Goal: Communication & Community: Answer question/provide support

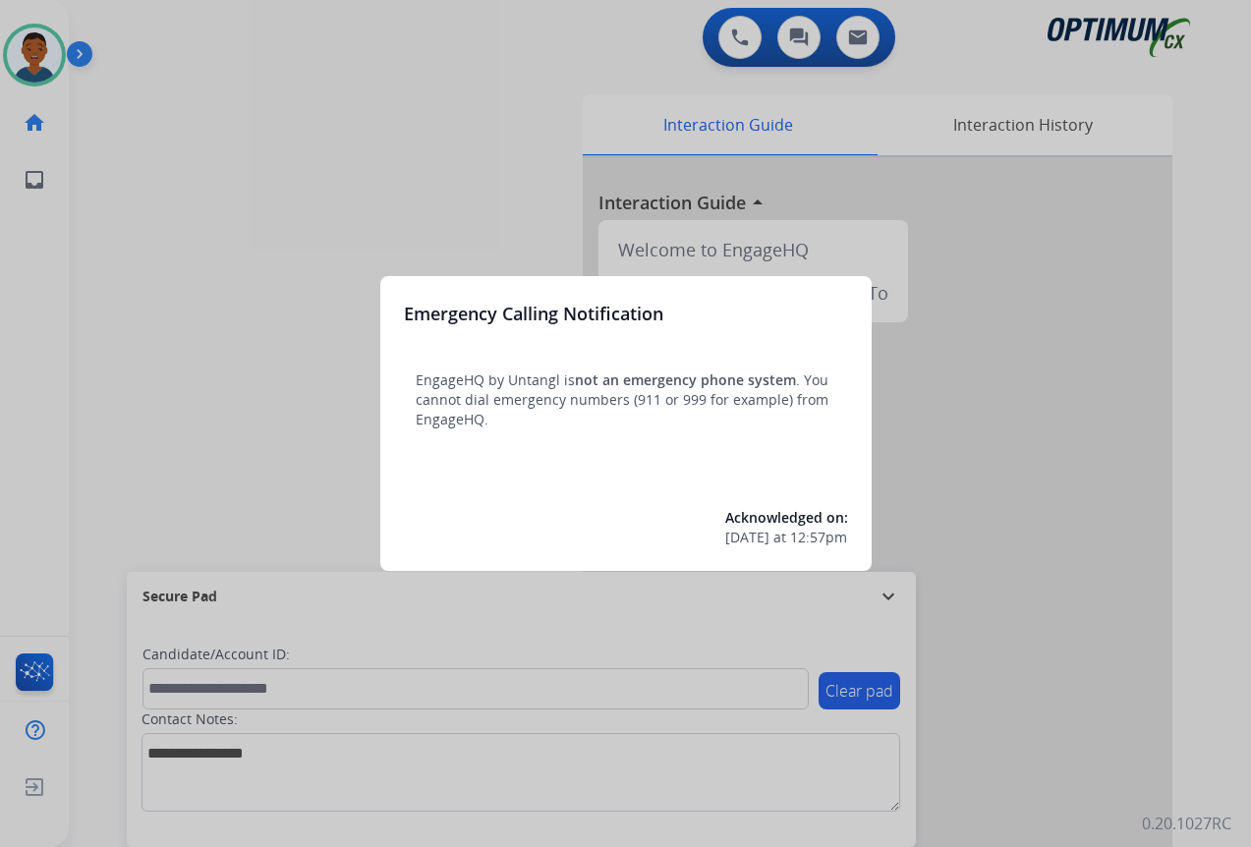
click at [1130, 687] on div at bounding box center [625, 423] width 1251 height 847
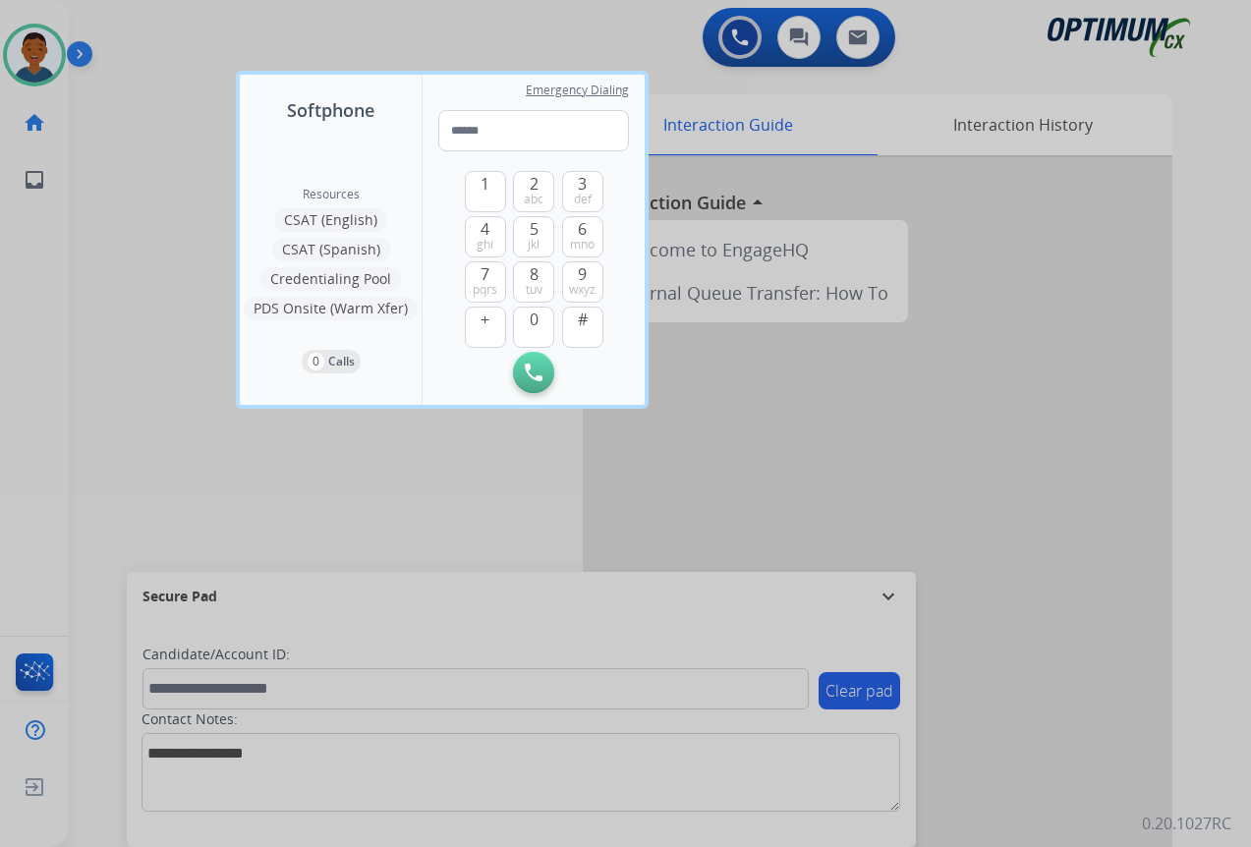
click at [1130, 687] on div at bounding box center [625, 423] width 1251 height 847
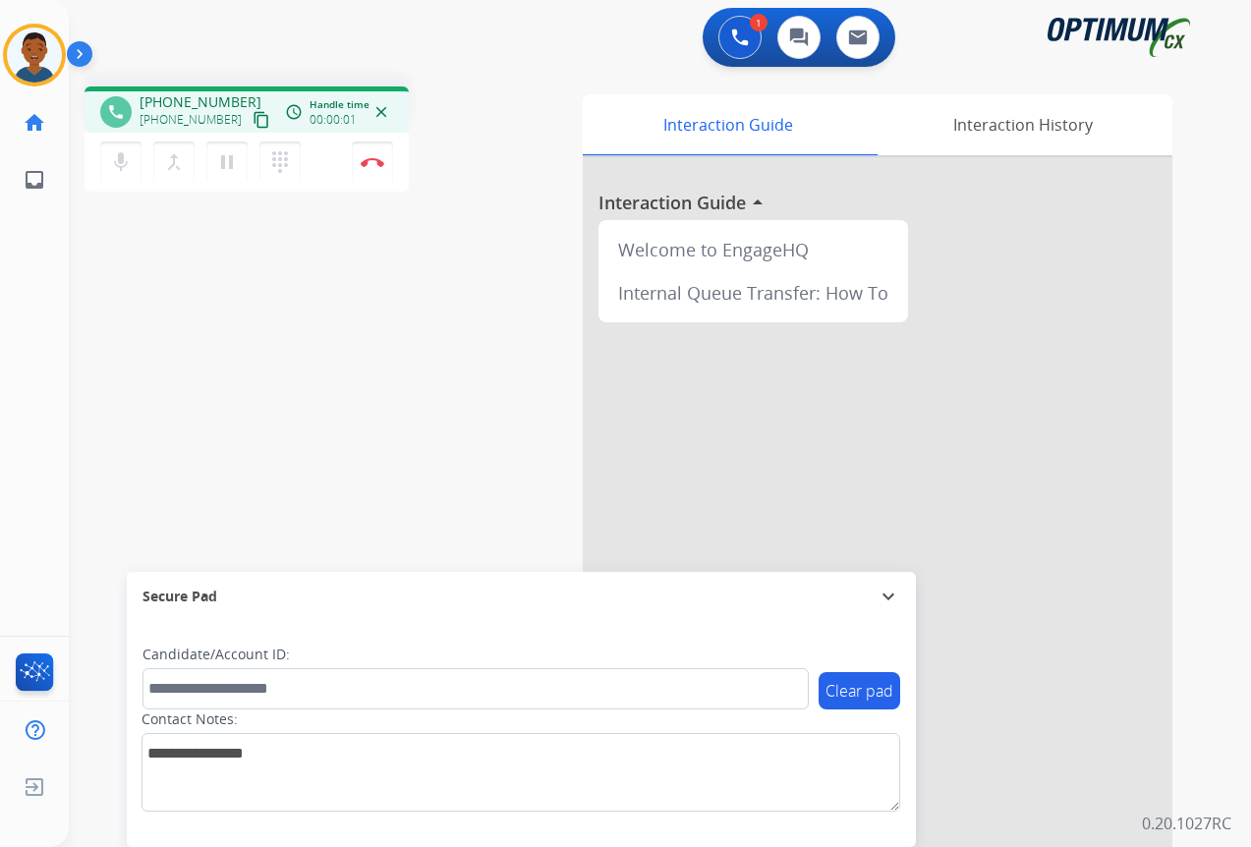
click at [252, 116] on mat-icon "content_copy" at bounding box center [261, 120] width 18 height 18
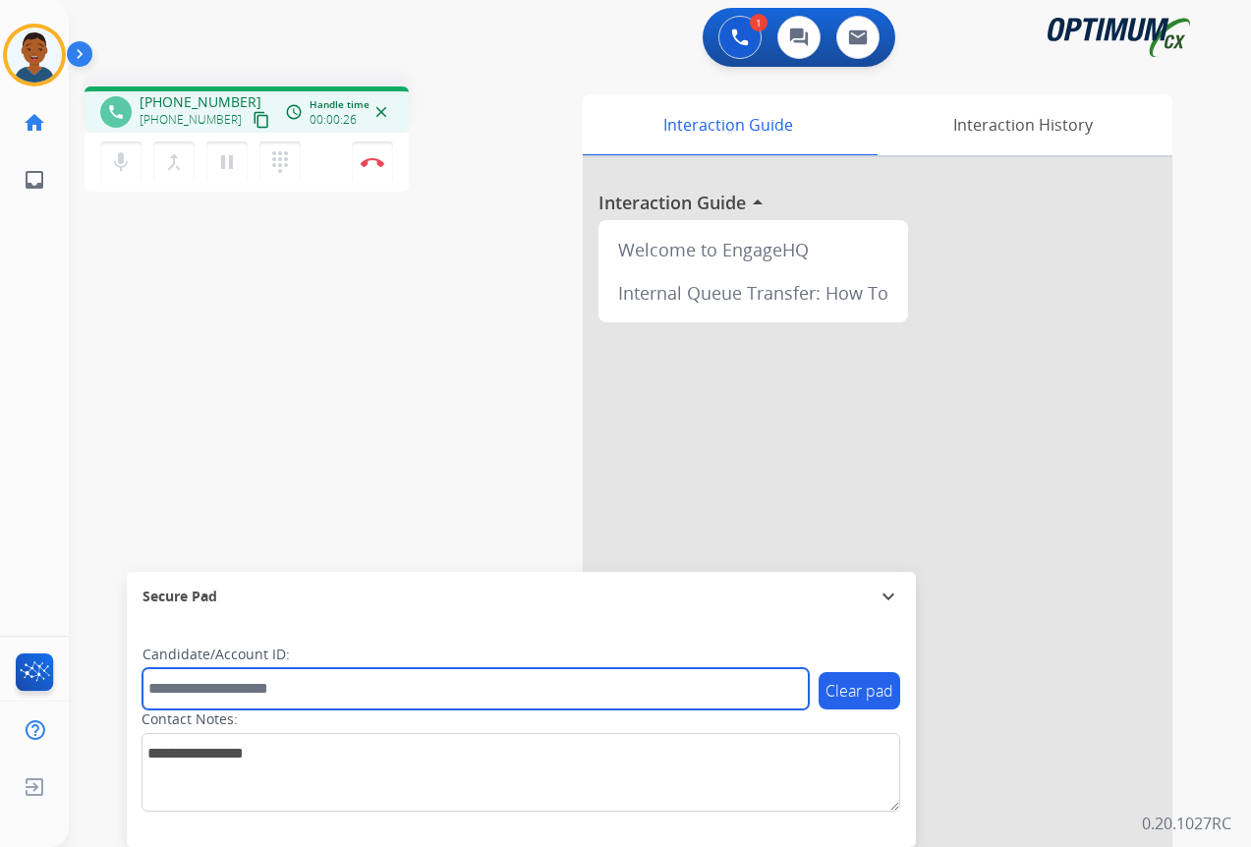
click at [202, 691] on input "text" at bounding box center [475, 688] width 666 height 41
paste input "*********"
type input "*********"
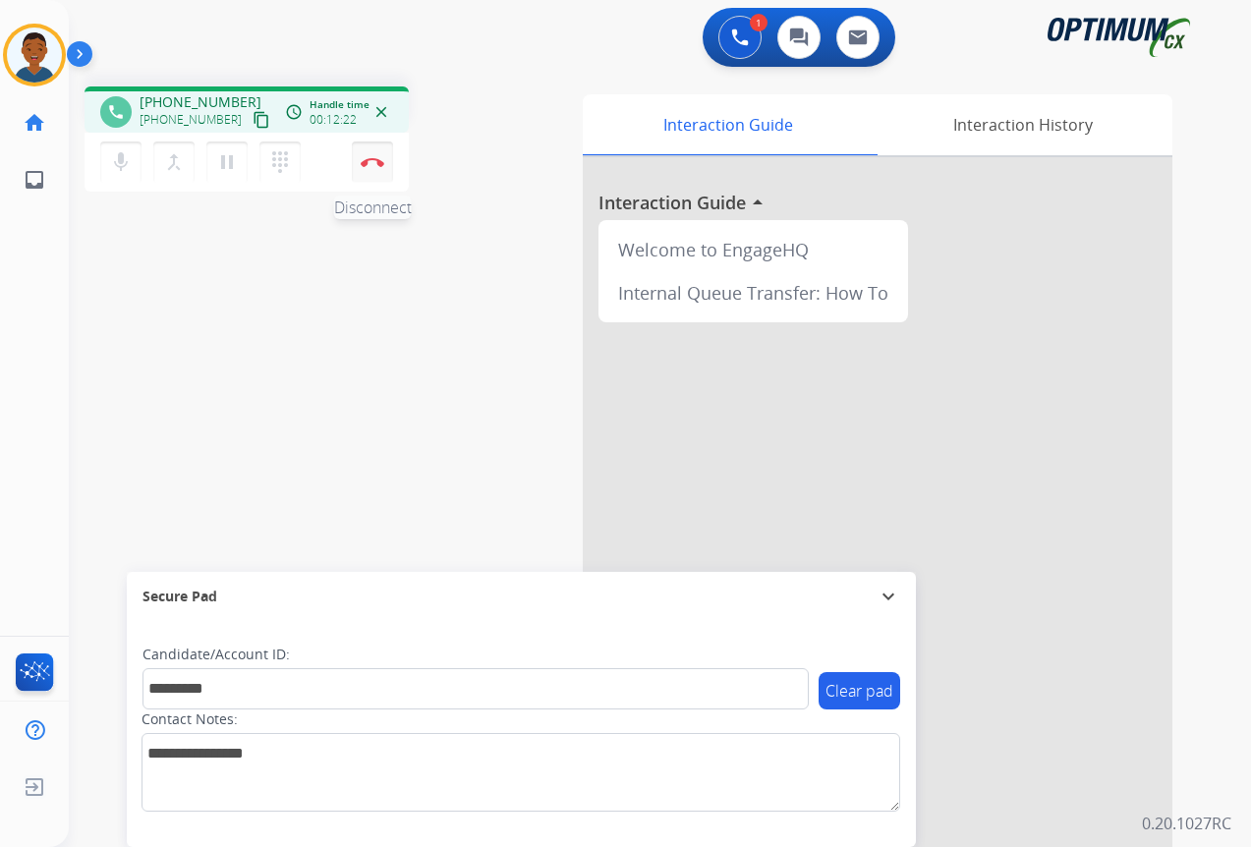
click at [371, 167] on button "Disconnect" at bounding box center [372, 161] width 41 height 41
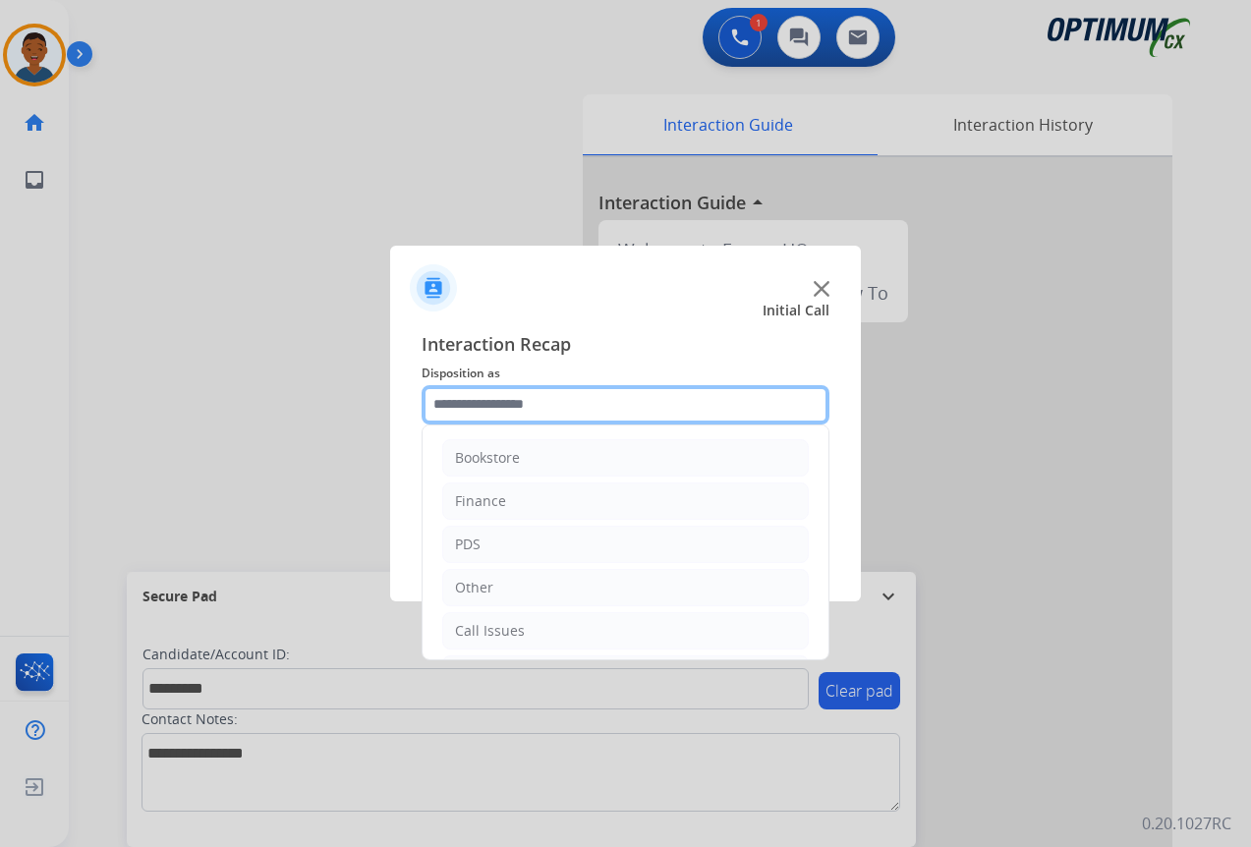
click at [444, 404] on input "text" at bounding box center [625, 404] width 408 height 39
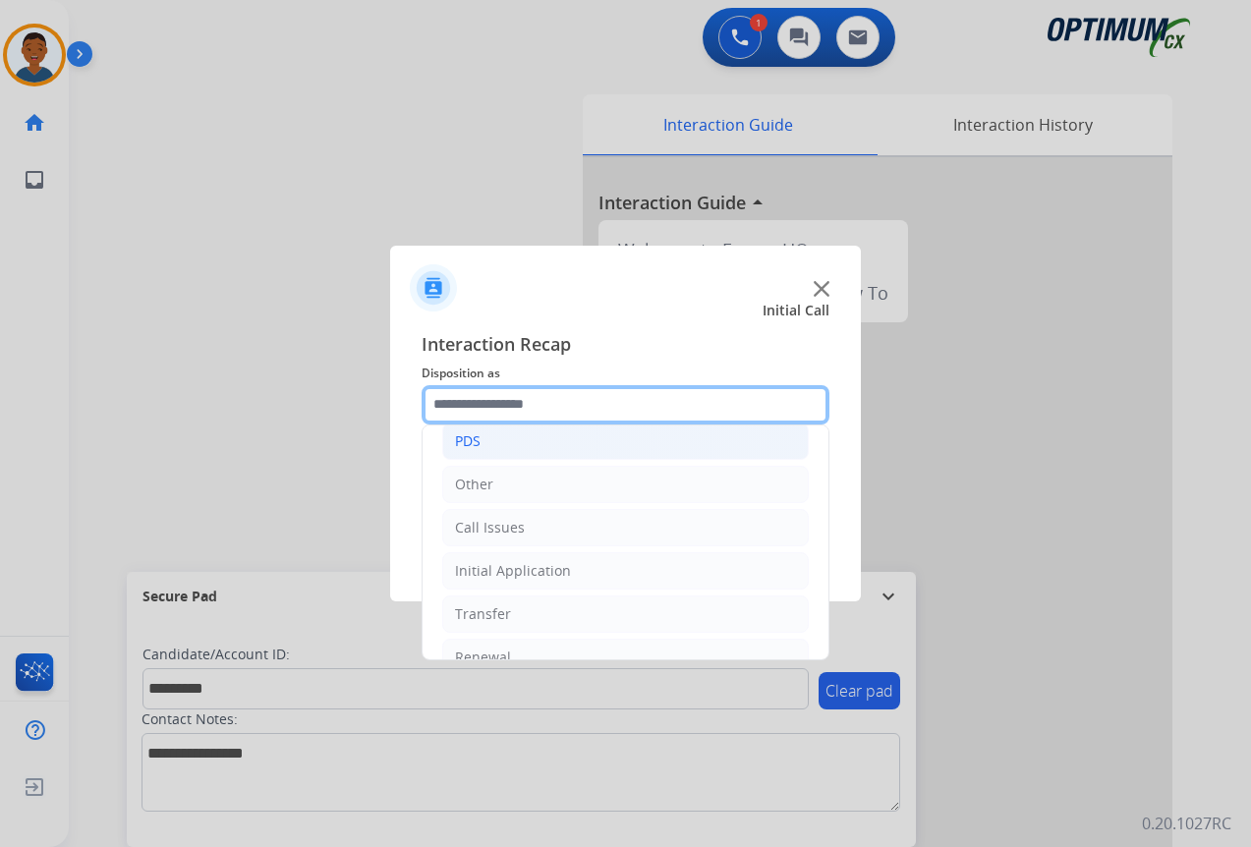
scroll to position [134, 0]
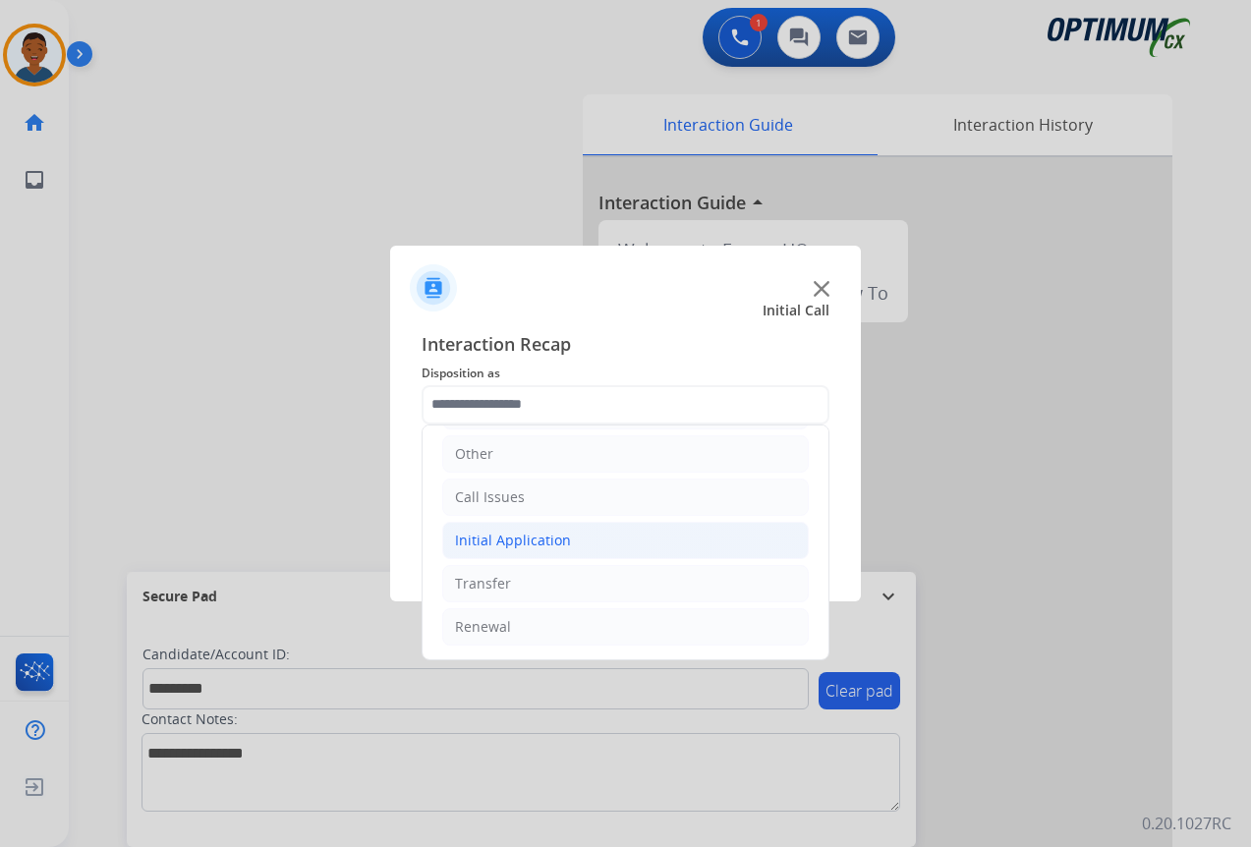
click at [465, 539] on div "Initial Application" at bounding box center [513, 541] width 116 height 20
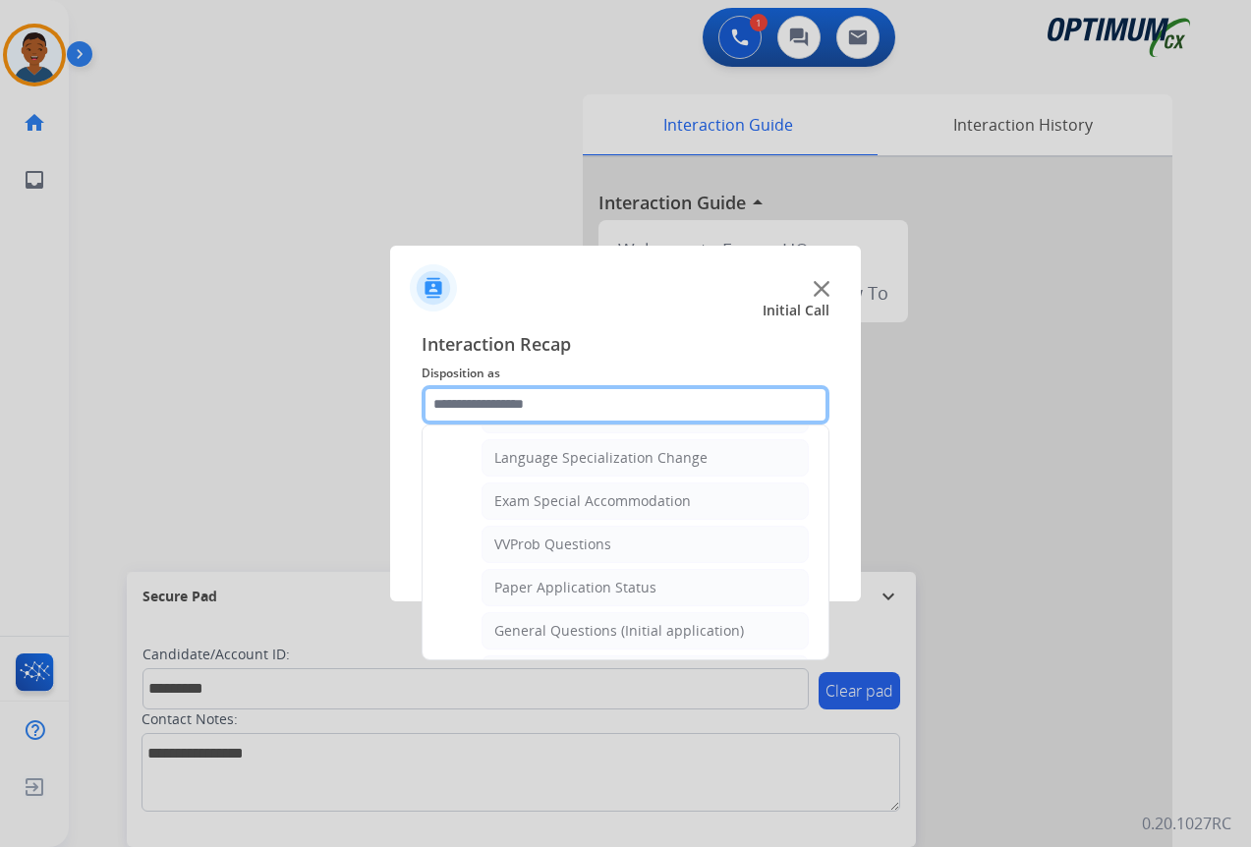
scroll to position [1018, 0]
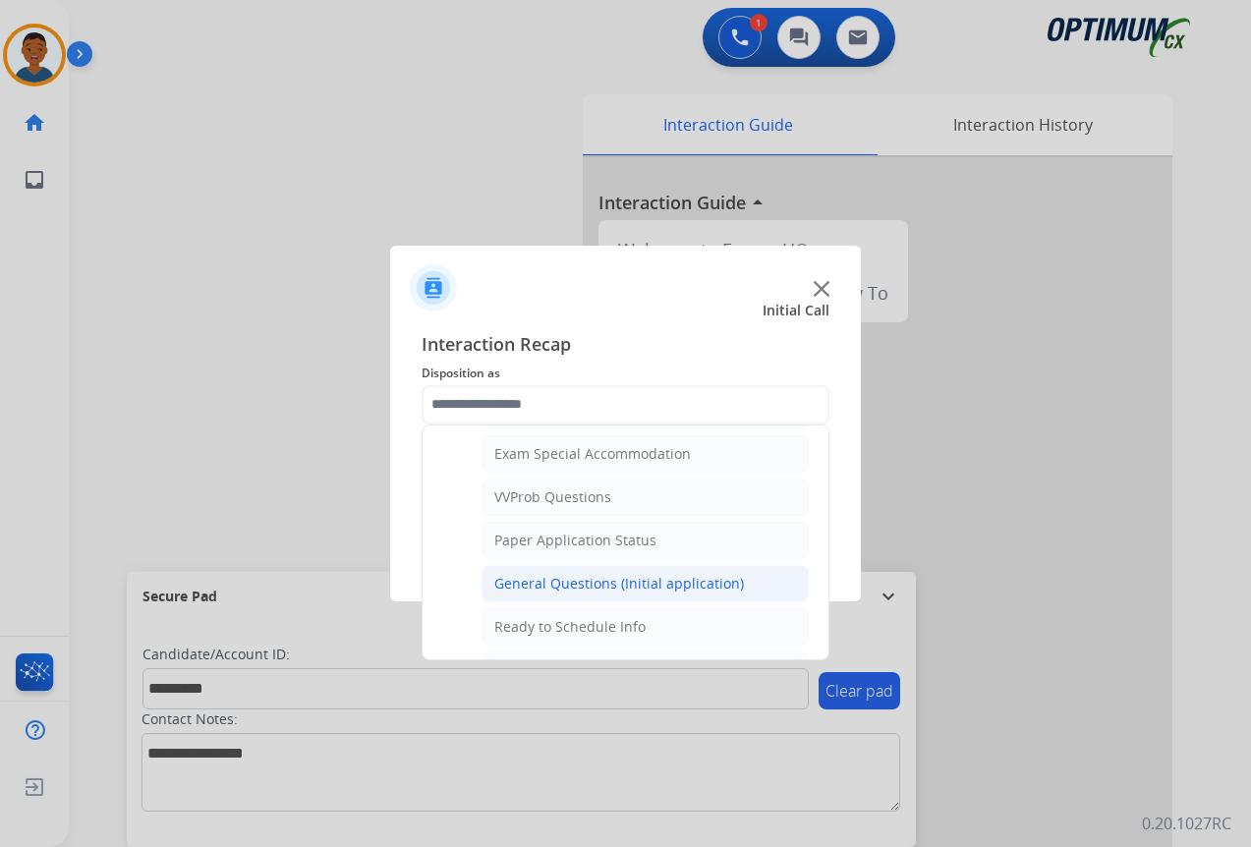
click at [529, 584] on div "General Questions (Initial application)" at bounding box center [619, 584] width 250 height 20
type input "**********"
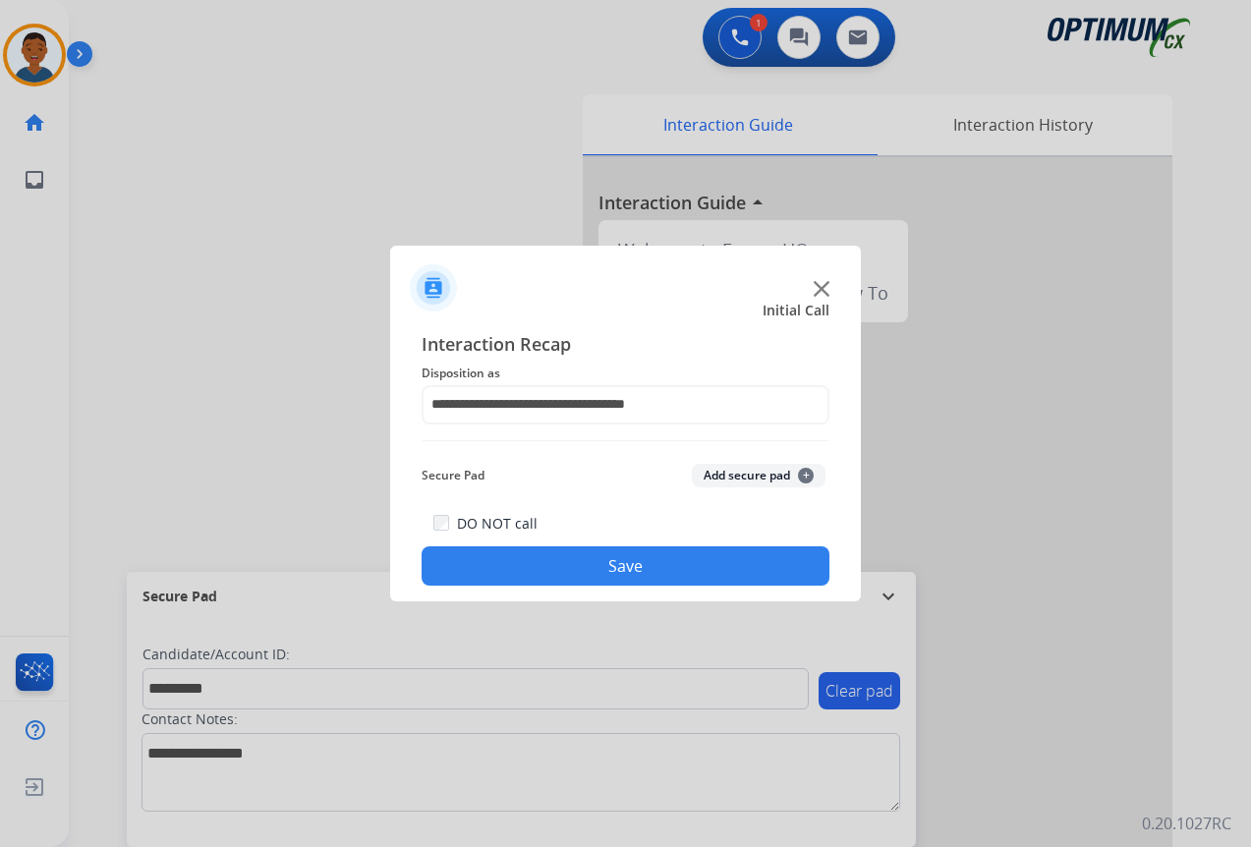
click at [715, 478] on button "Add secure pad +" at bounding box center [759, 476] width 134 height 24
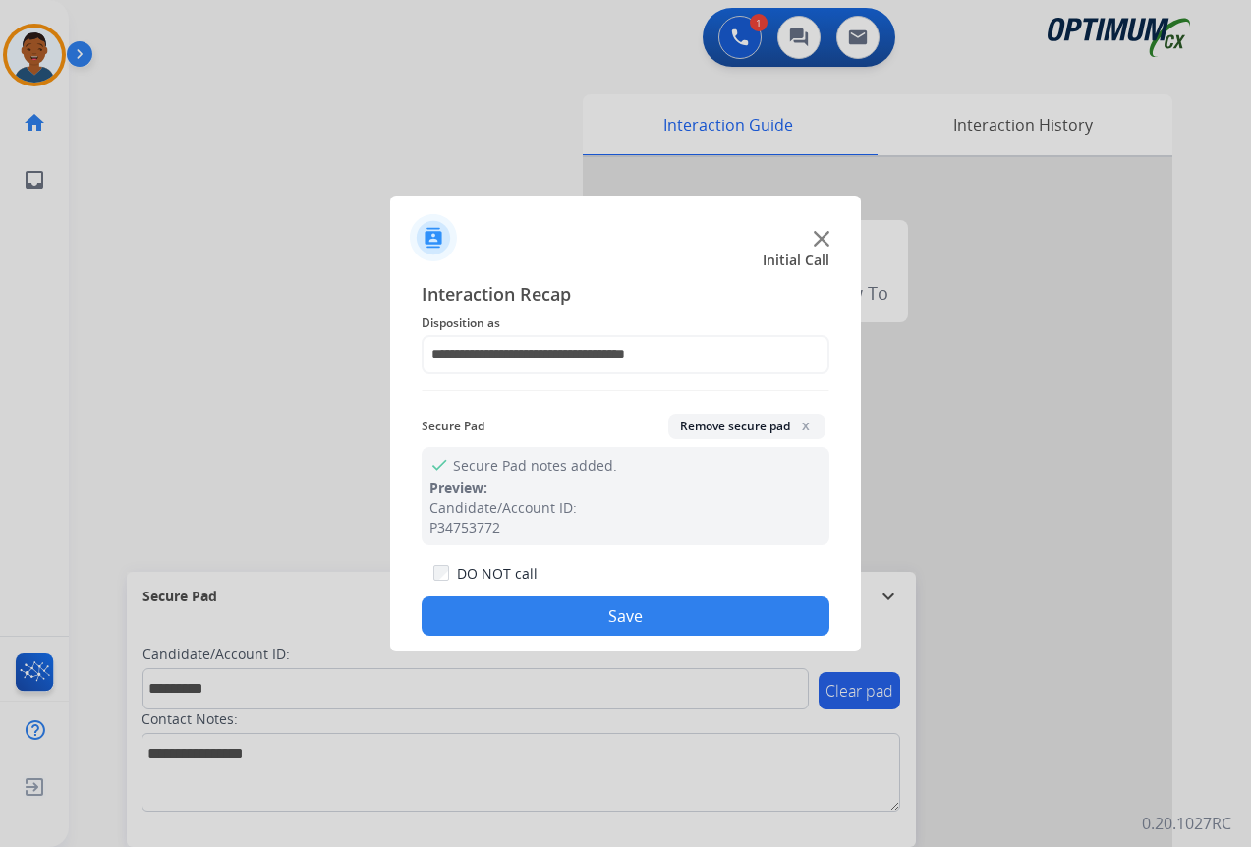
click at [605, 613] on button "Save" at bounding box center [625, 615] width 408 height 39
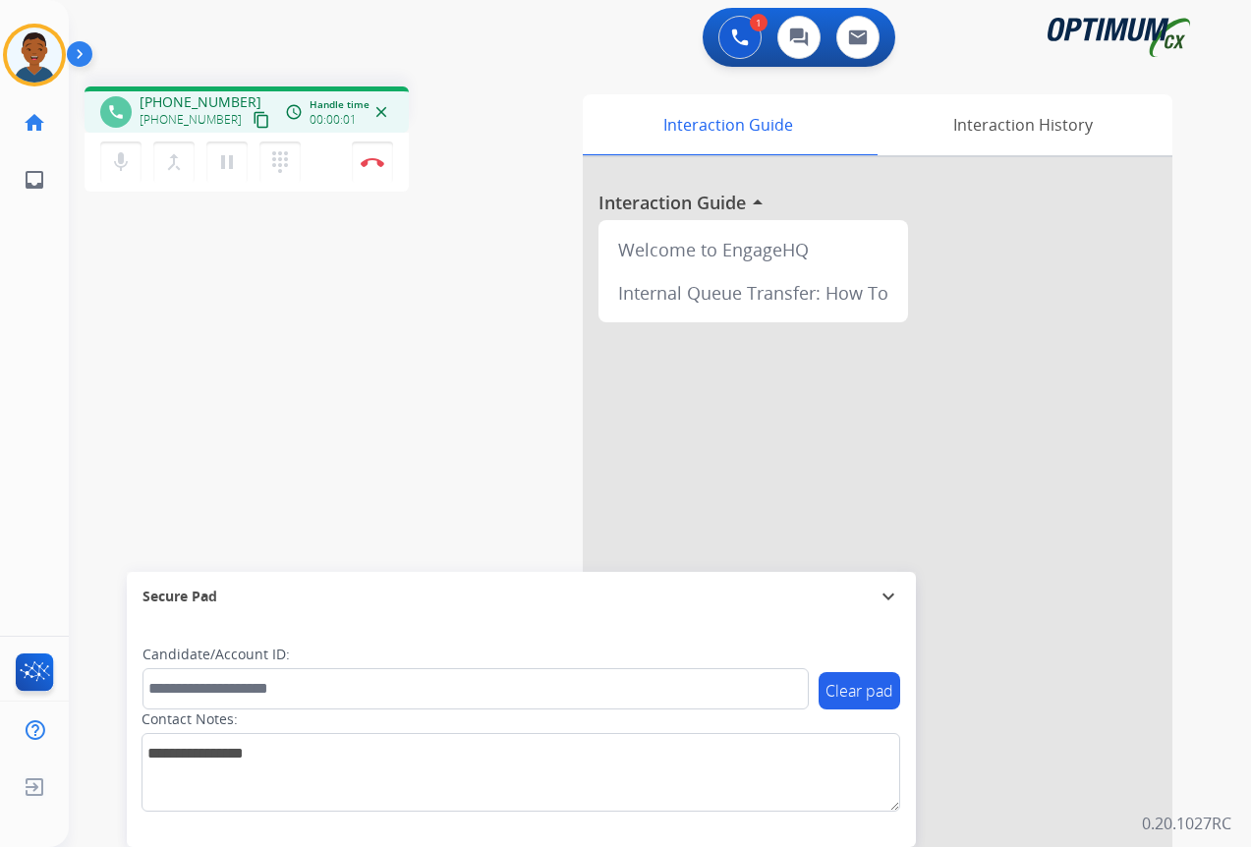
click at [252, 119] on mat-icon "content_copy" at bounding box center [261, 120] width 18 height 18
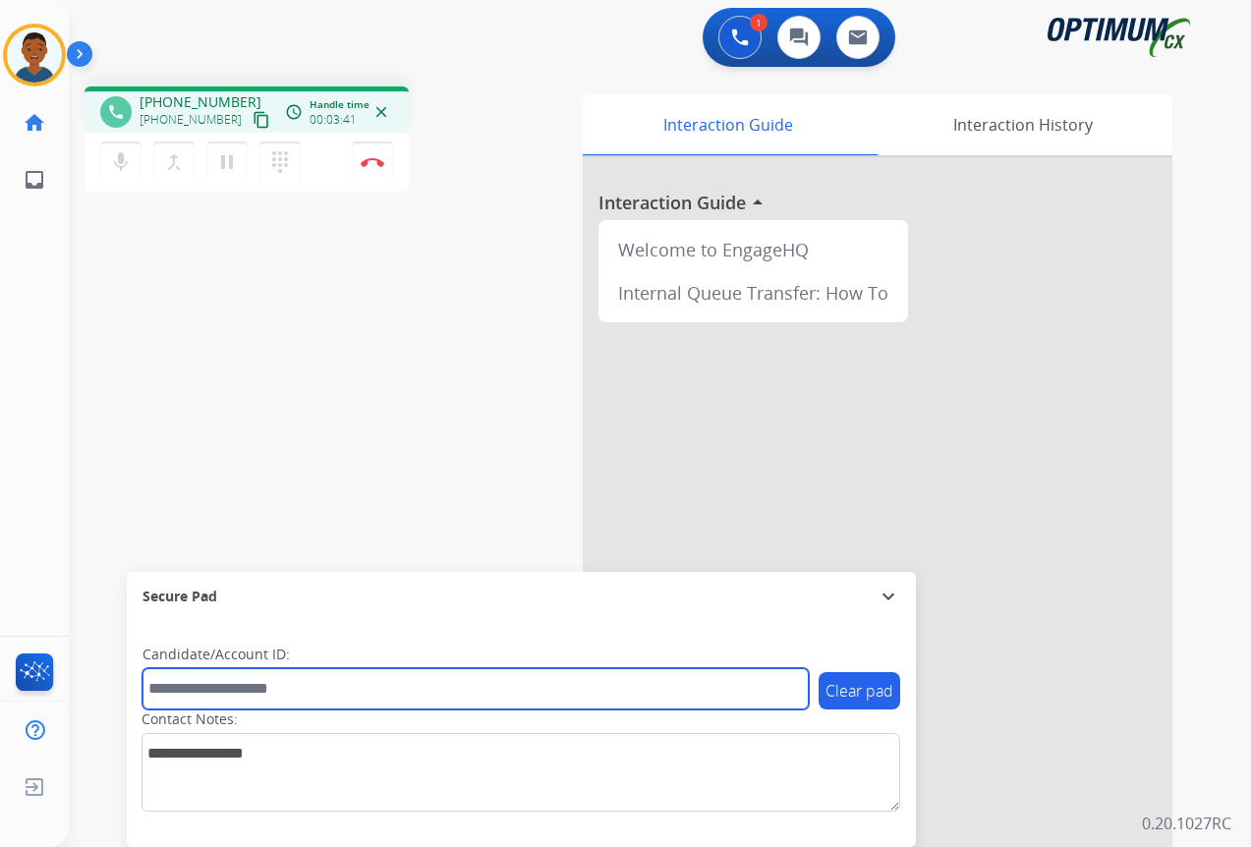
click at [181, 693] on input "text" at bounding box center [475, 688] width 666 height 41
paste input "*******"
type input "*******"
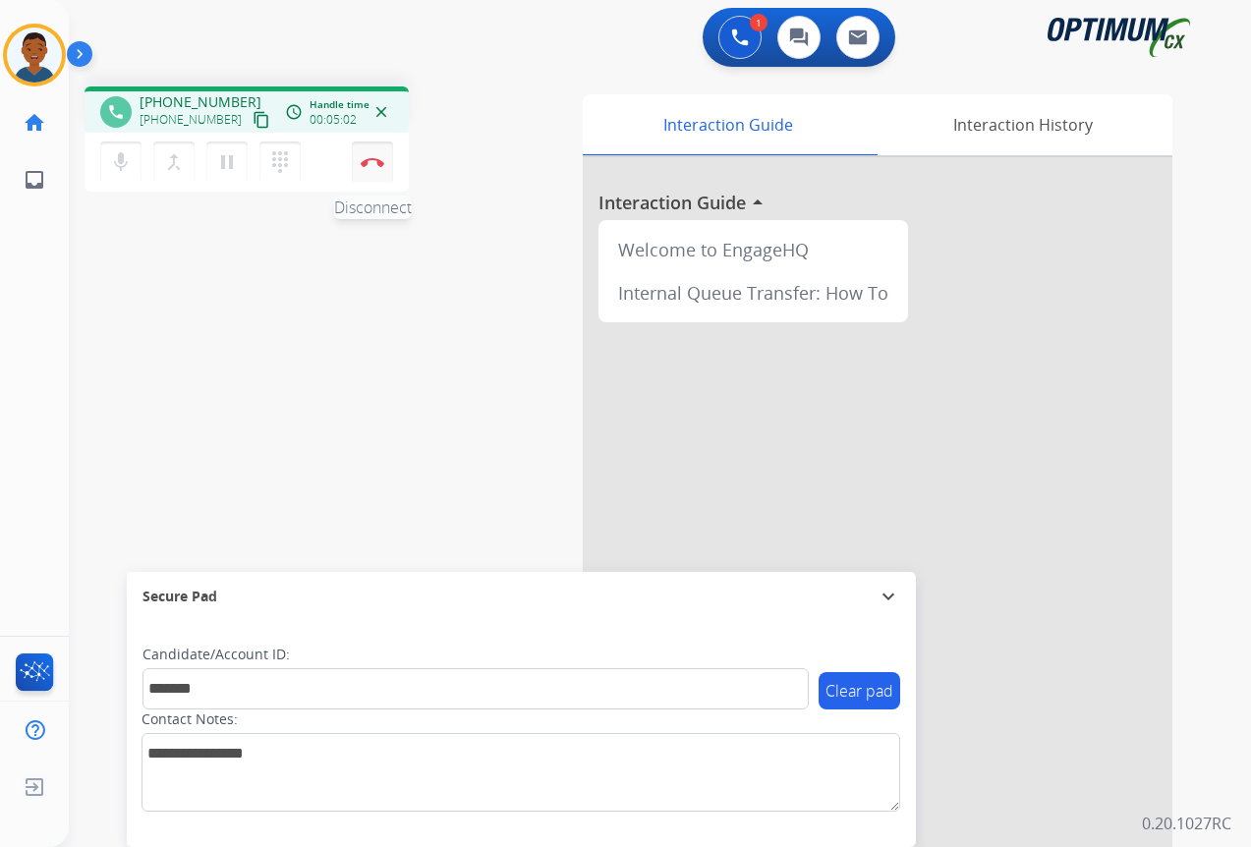
click at [372, 166] on img at bounding box center [373, 162] width 24 height 10
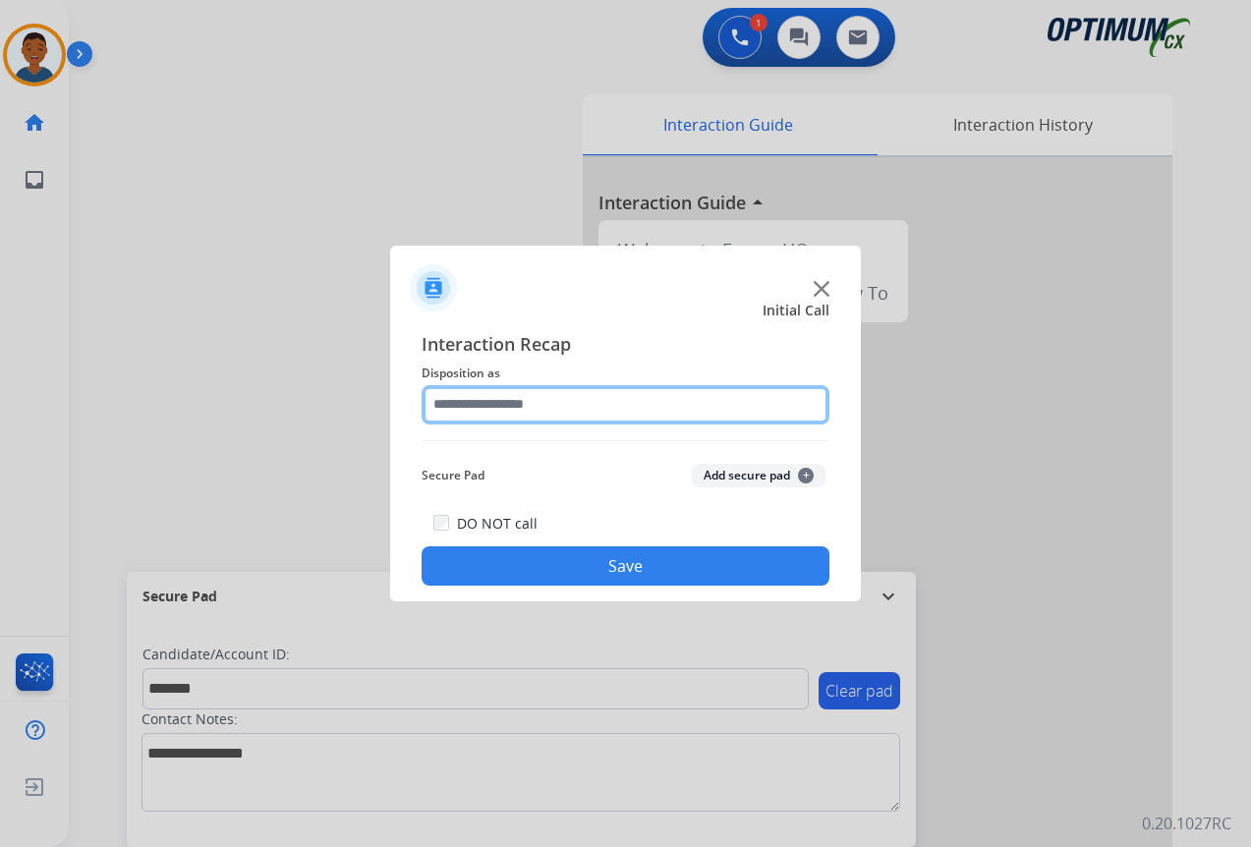
click at [455, 401] on input "text" at bounding box center [625, 404] width 408 height 39
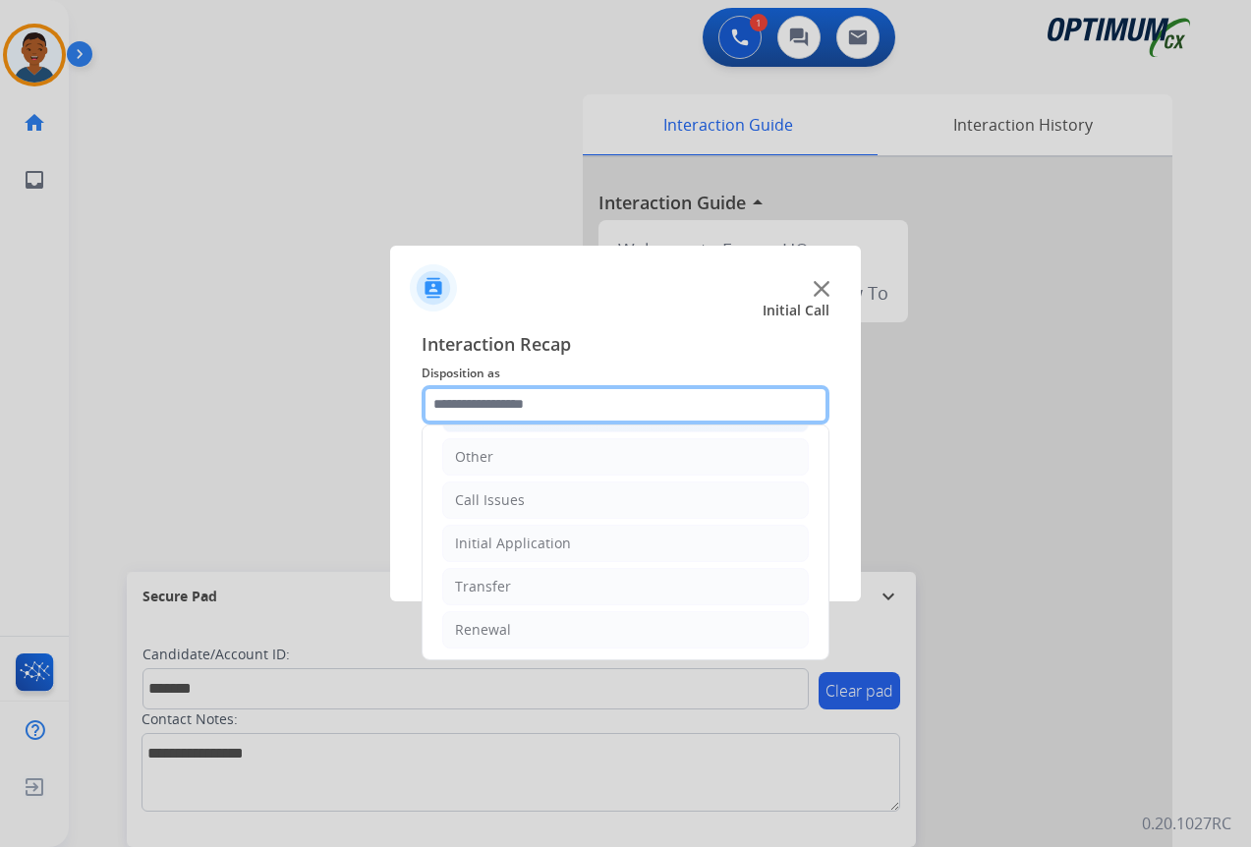
scroll to position [134, 0]
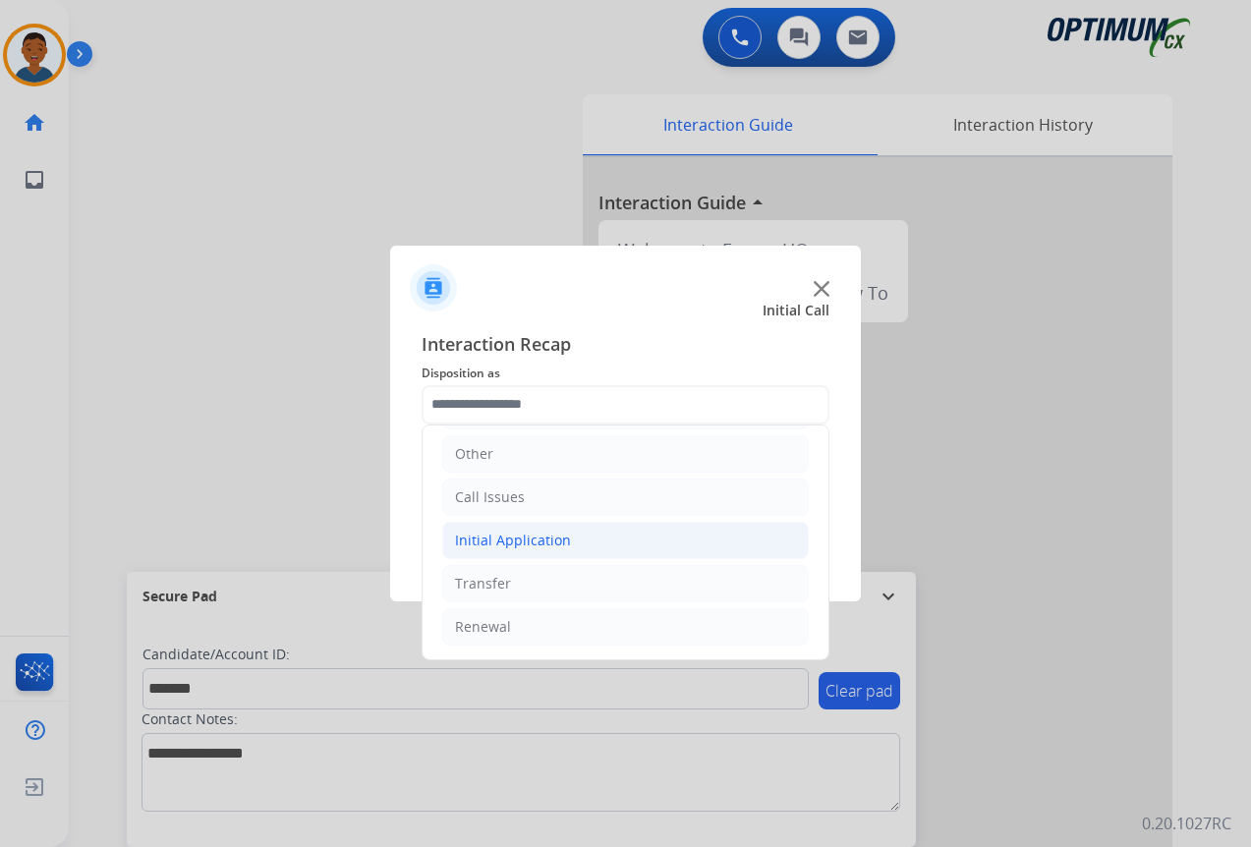
click at [480, 539] on div "Initial Application" at bounding box center [513, 541] width 116 height 20
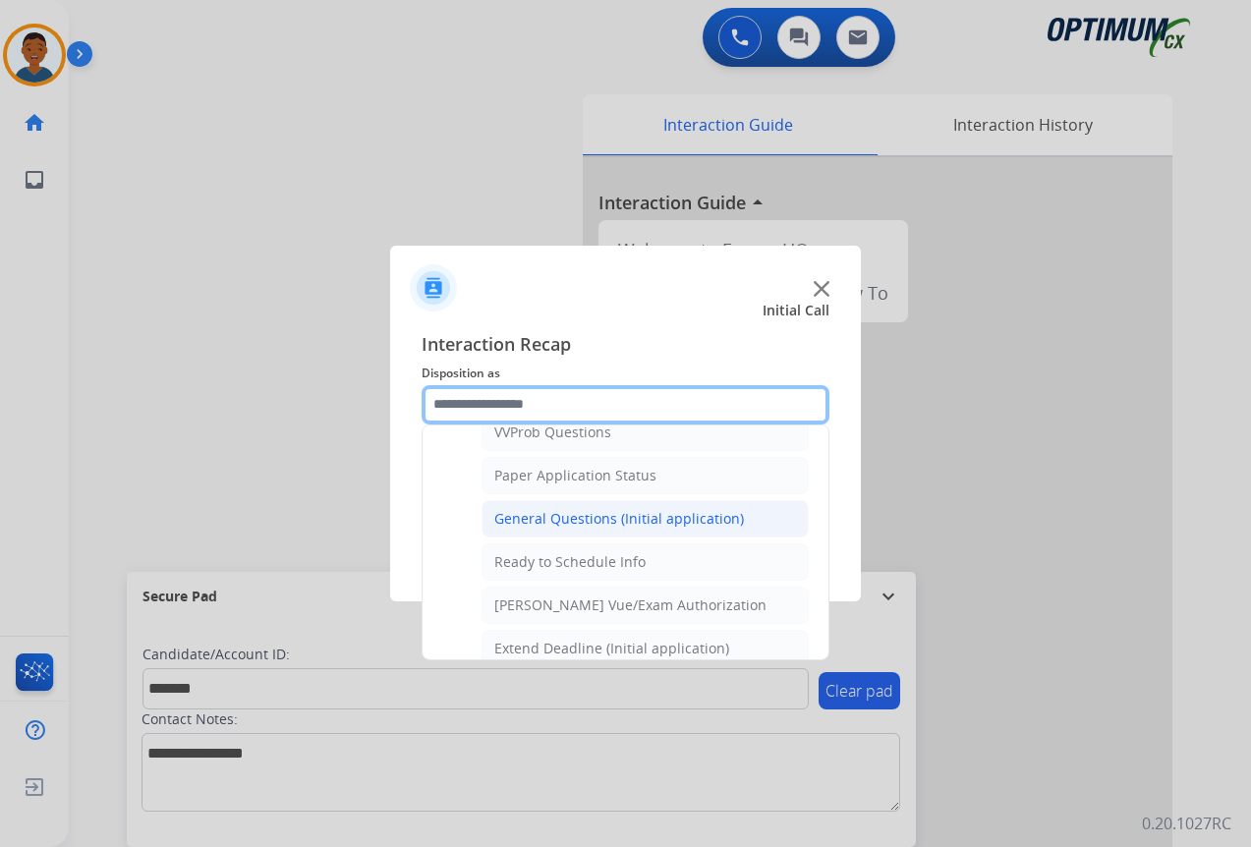
scroll to position [1116, 0]
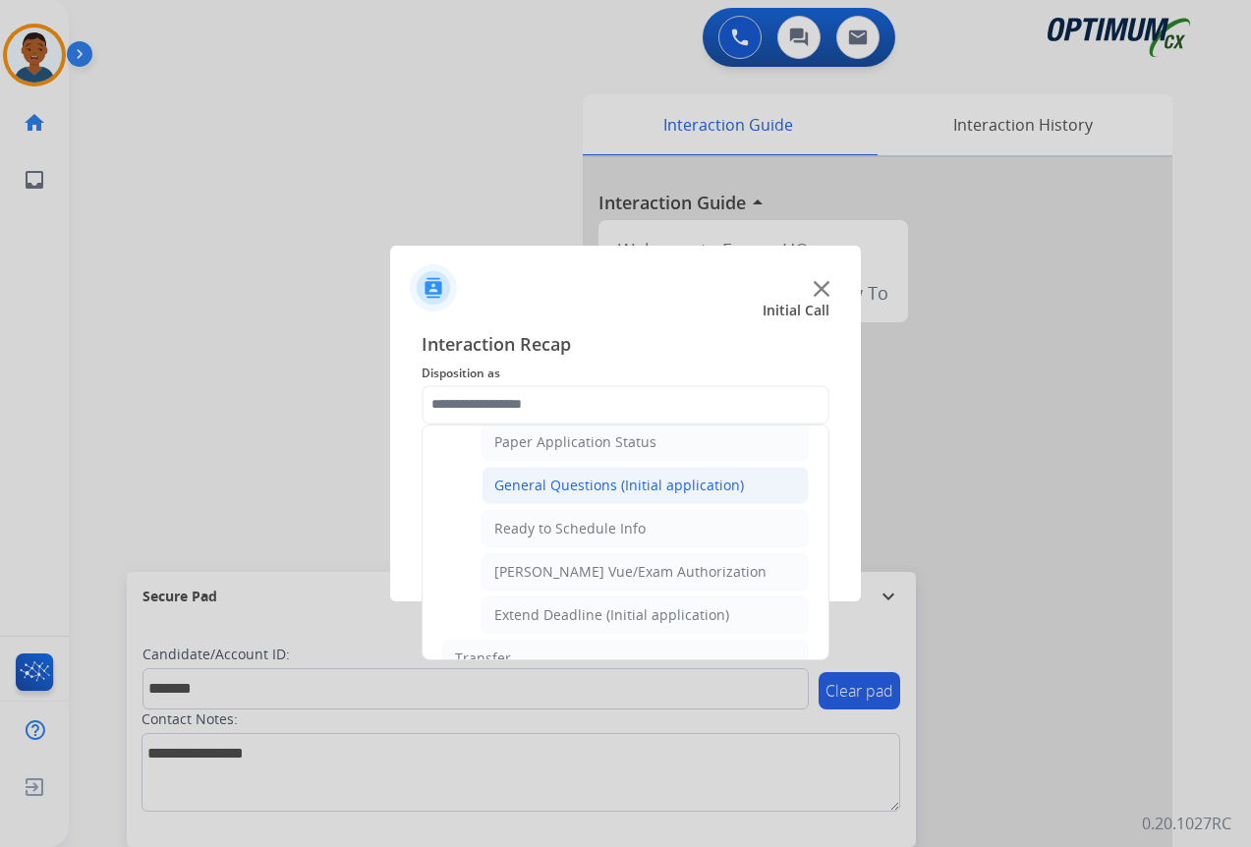
click at [516, 486] on div "General Questions (Initial application)" at bounding box center [619, 486] width 250 height 20
type input "**********"
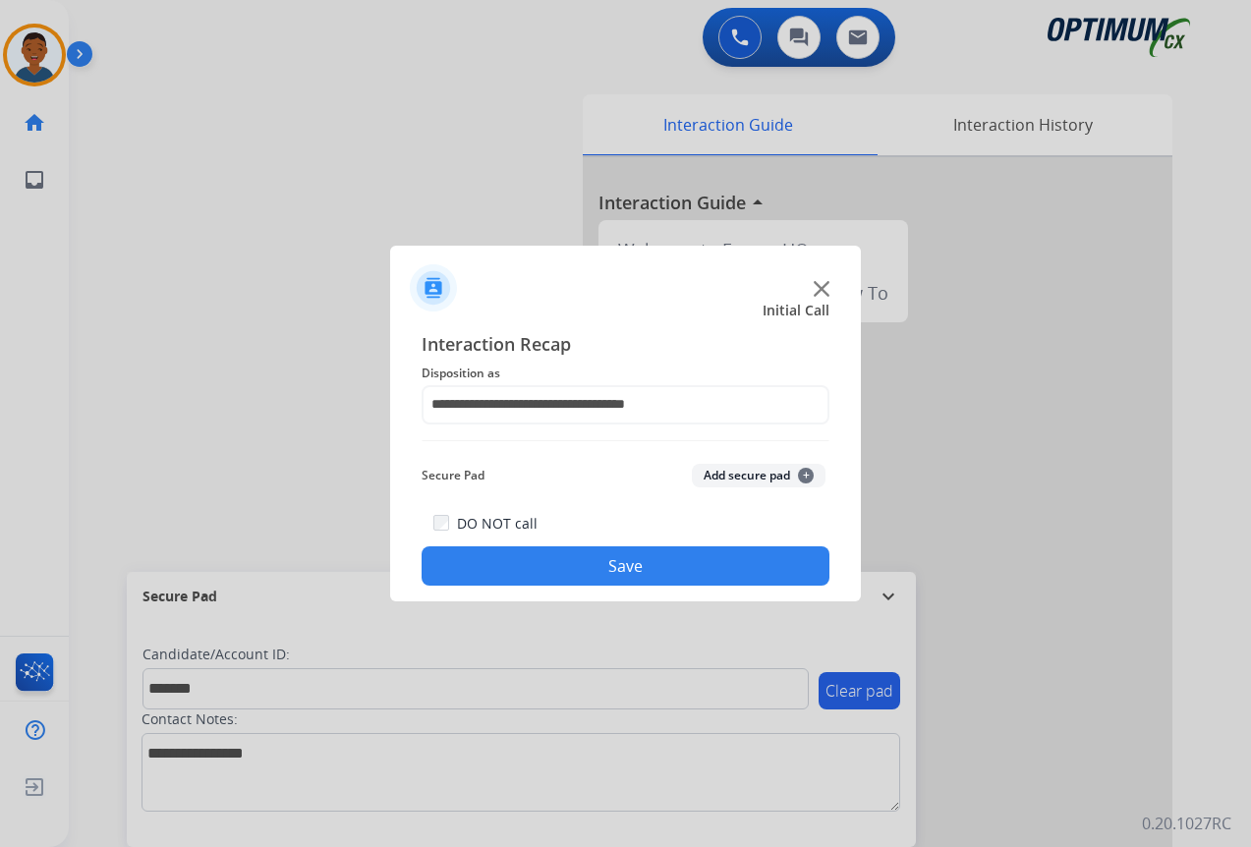
click at [725, 471] on button "Add secure pad +" at bounding box center [759, 476] width 134 height 24
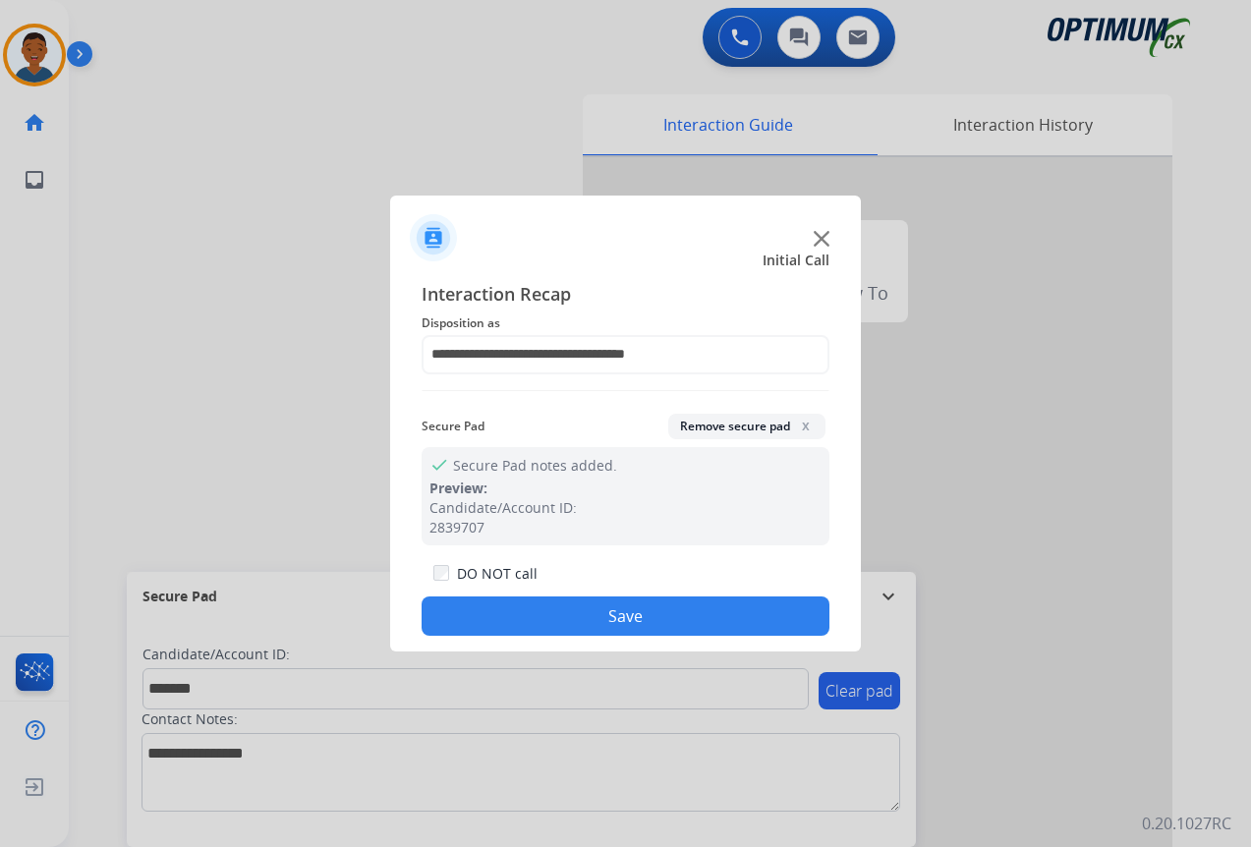
click at [653, 607] on button "Save" at bounding box center [625, 615] width 408 height 39
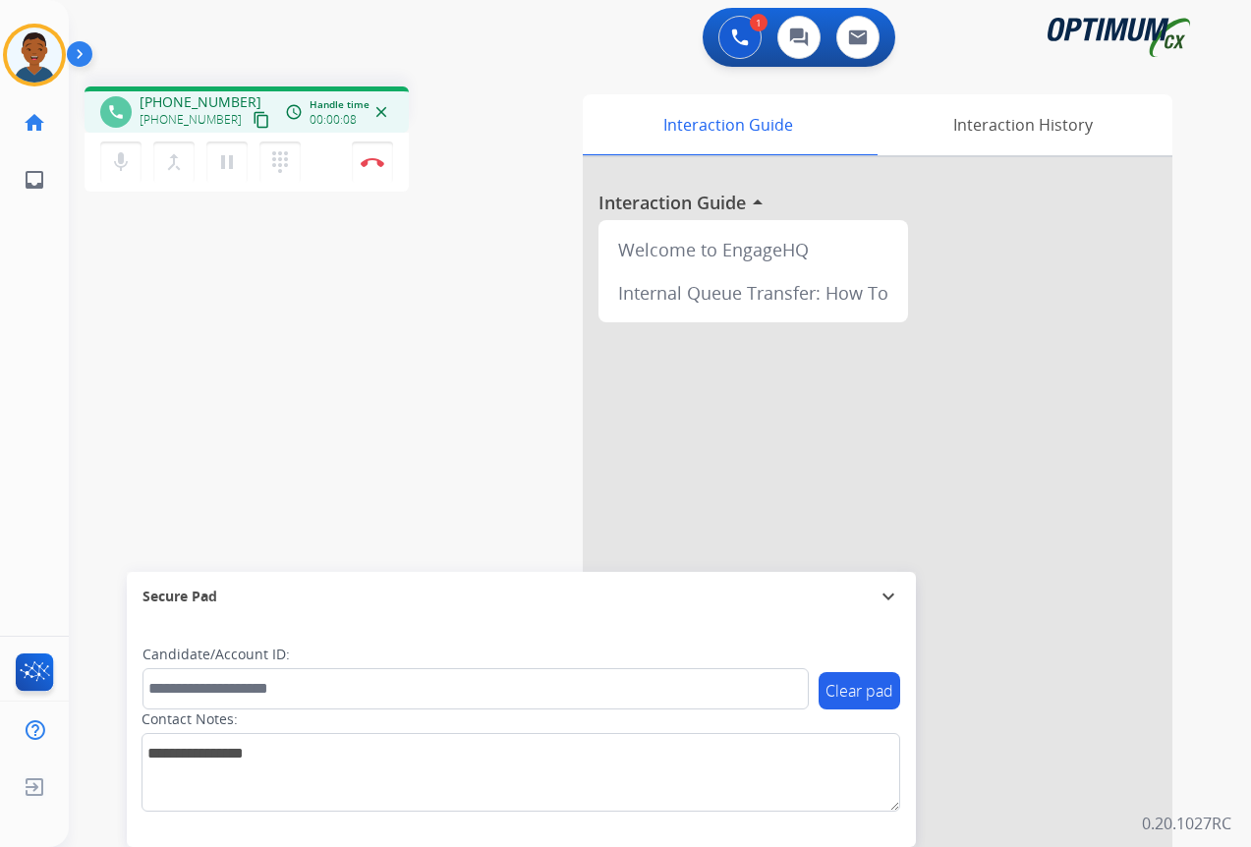
click at [252, 121] on mat-icon "content_copy" at bounding box center [261, 120] width 18 height 18
click at [374, 164] on img at bounding box center [373, 162] width 24 height 10
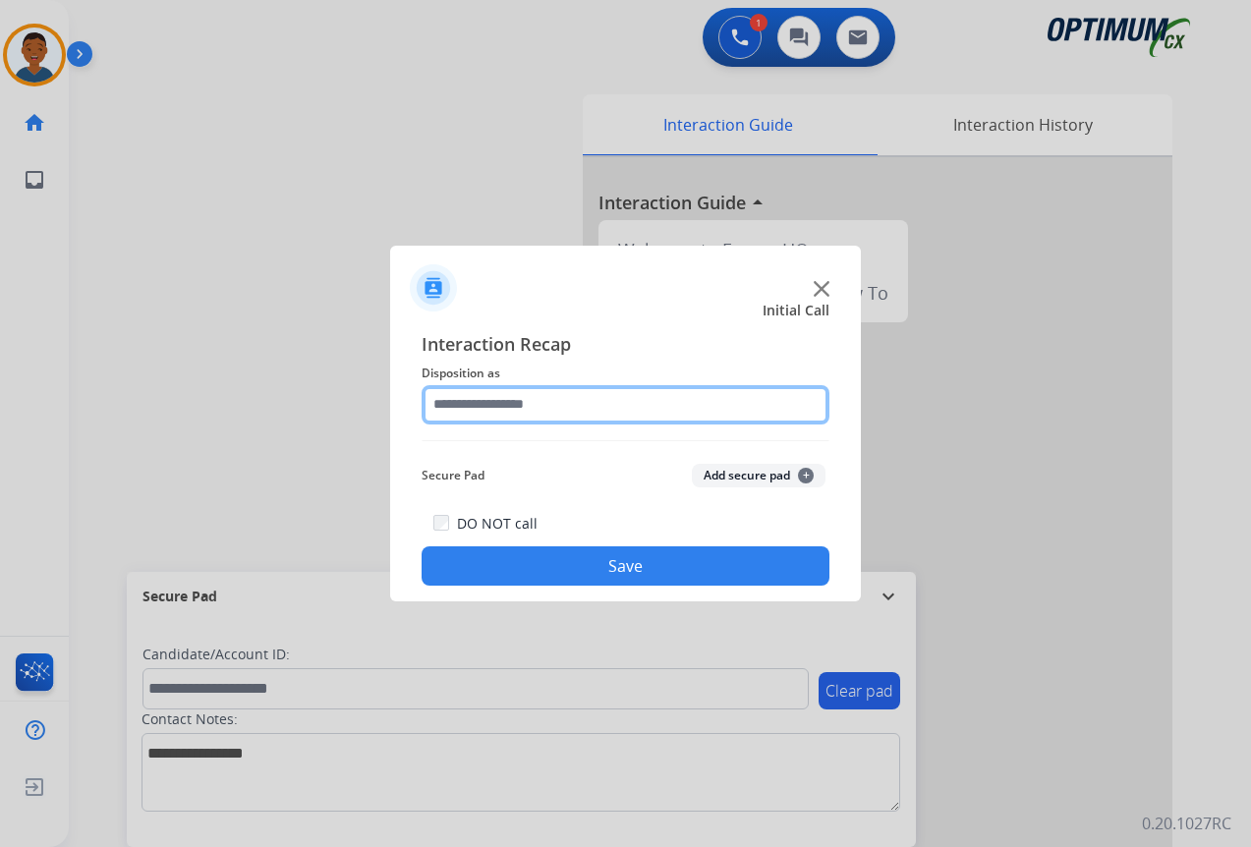
click at [461, 404] on input "text" at bounding box center [625, 404] width 408 height 39
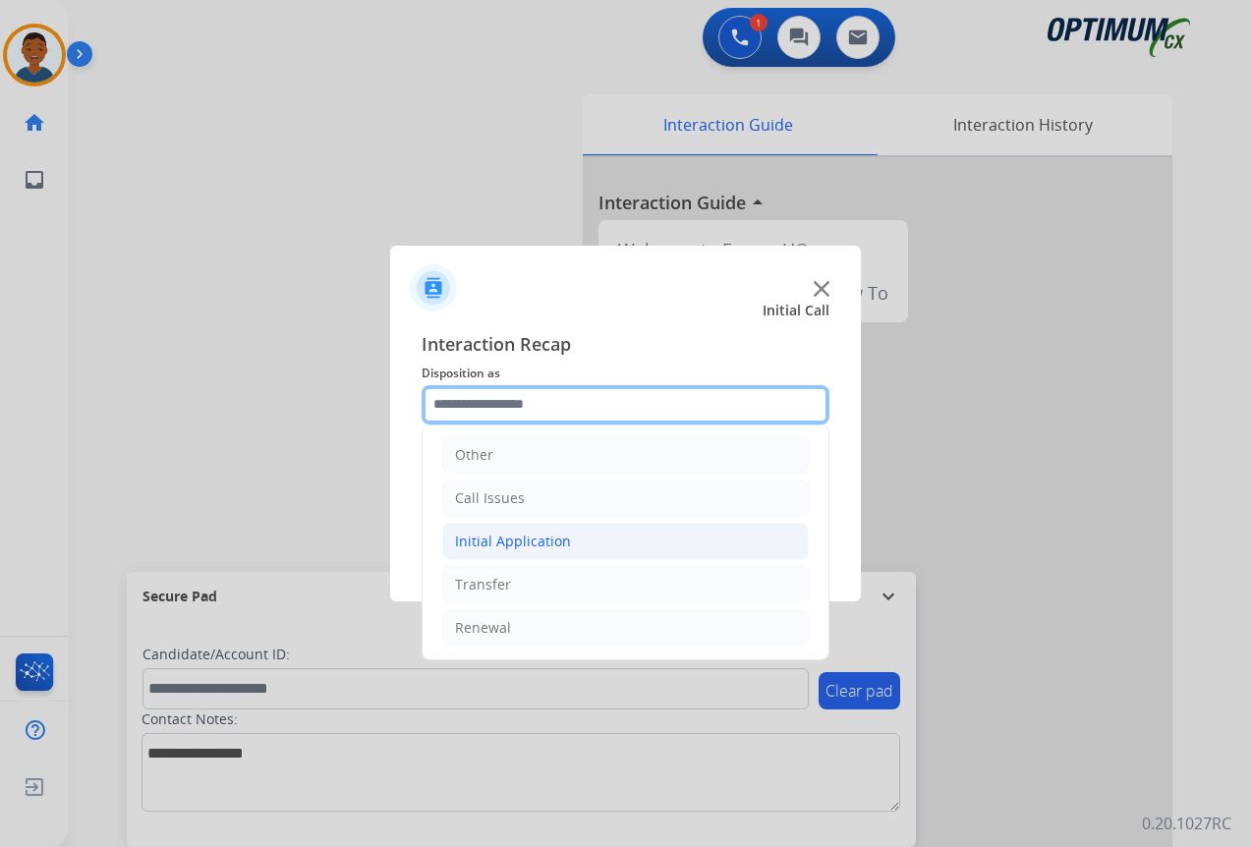
scroll to position [134, 0]
click at [491, 540] on div "Initial Application" at bounding box center [513, 541] width 116 height 20
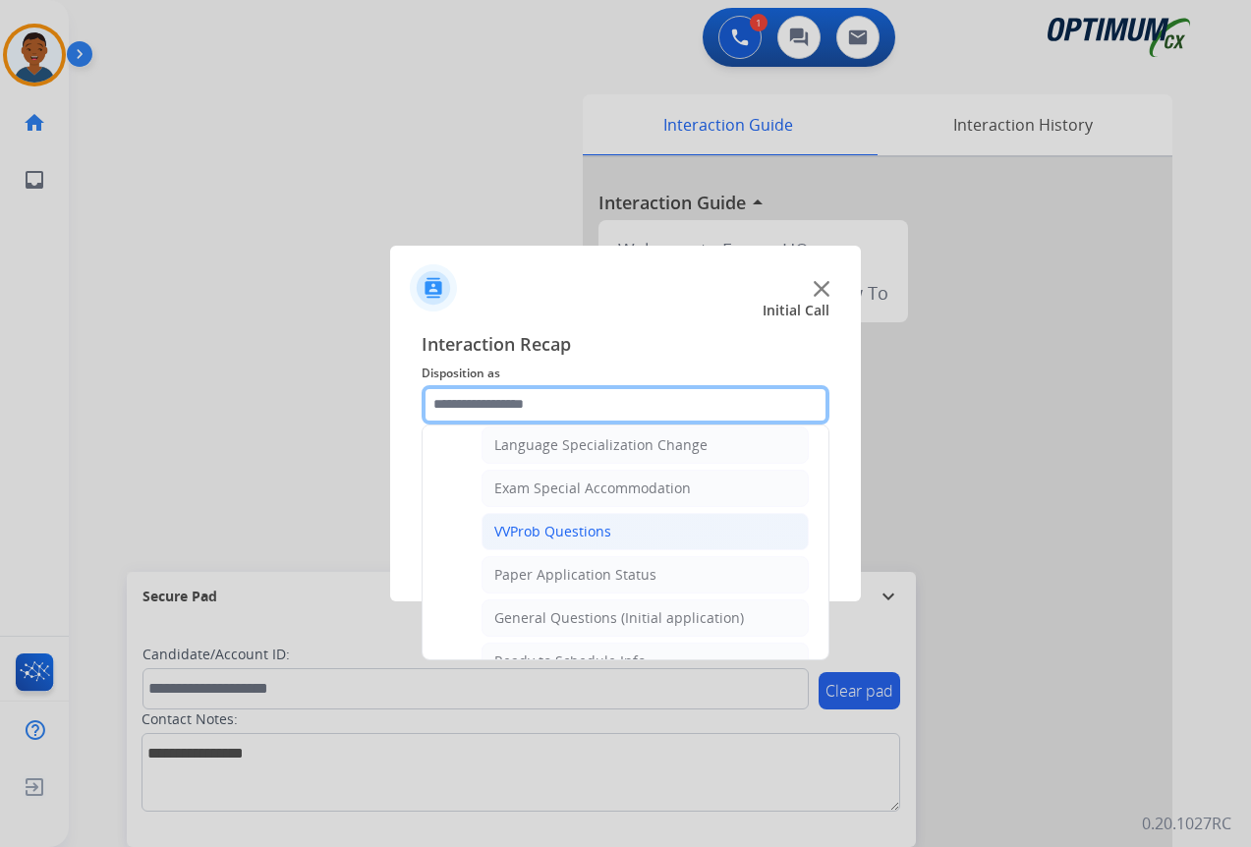
scroll to position [1018, 0]
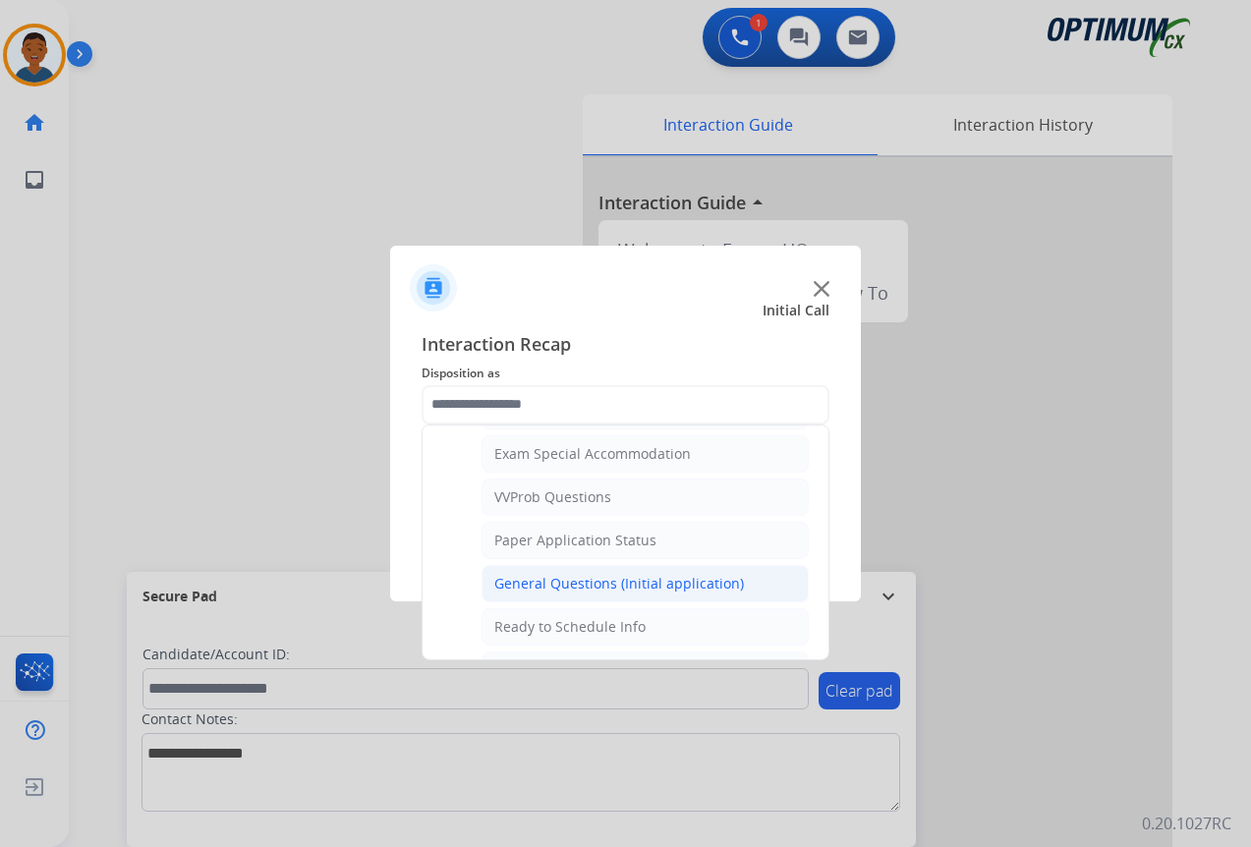
click at [535, 587] on div "General Questions (Initial application)" at bounding box center [619, 584] width 250 height 20
type input "**********"
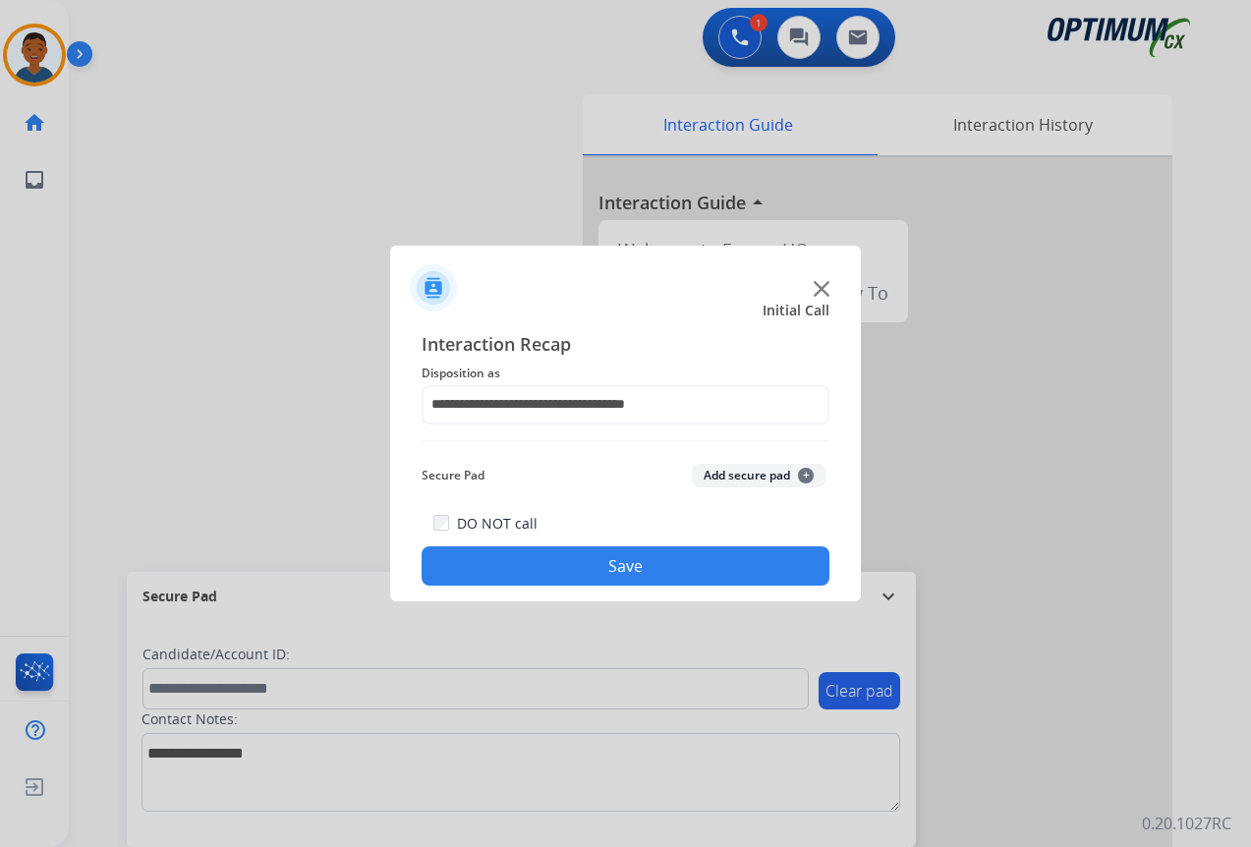
click at [585, 559] on button "Save" at bounding box center [625, 565] width 408 height 39
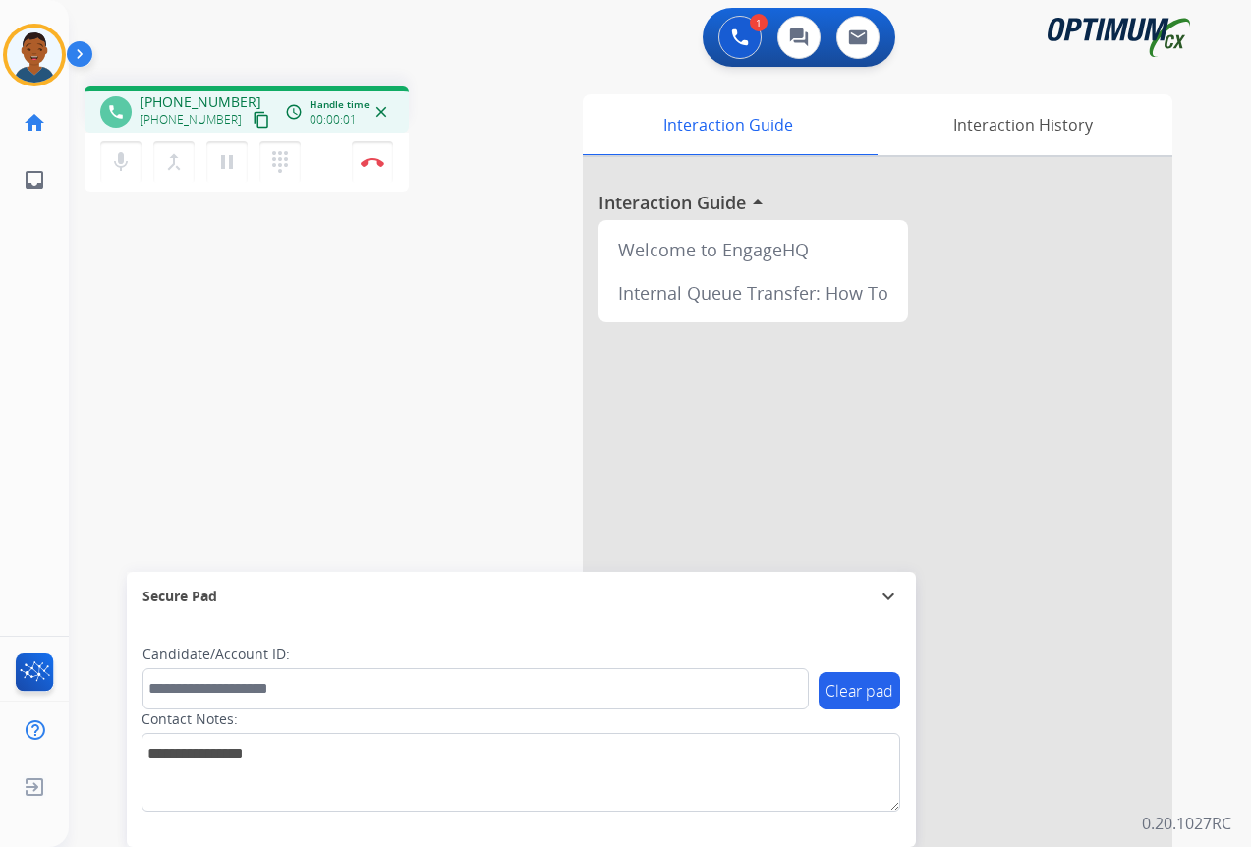
click at [252, 123] on mat-icon "content_copy" at bounding box center [261, 120] width 18 height 18
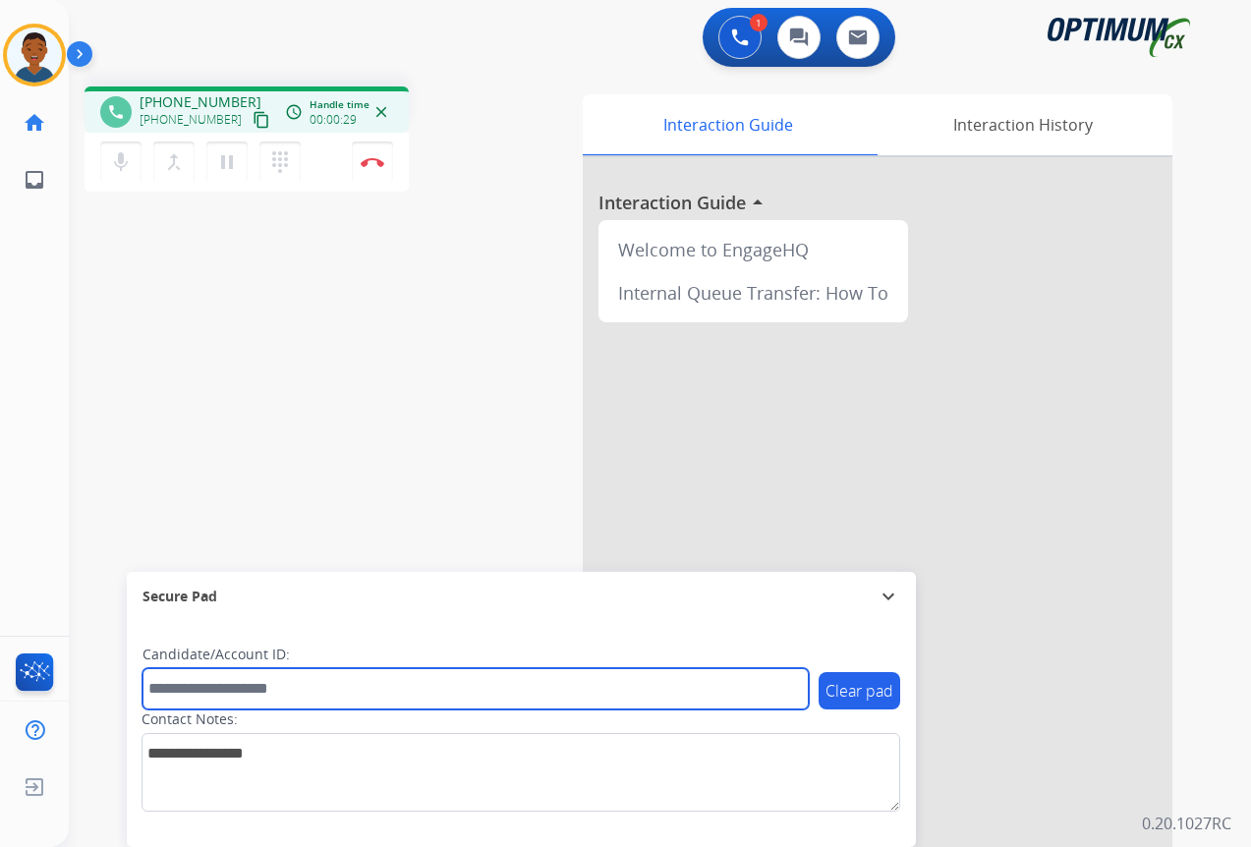
click at [191, 686] on input "text" at bounding box center [475, 688] width 666 height 41
paste input "*******"
type input "*******"
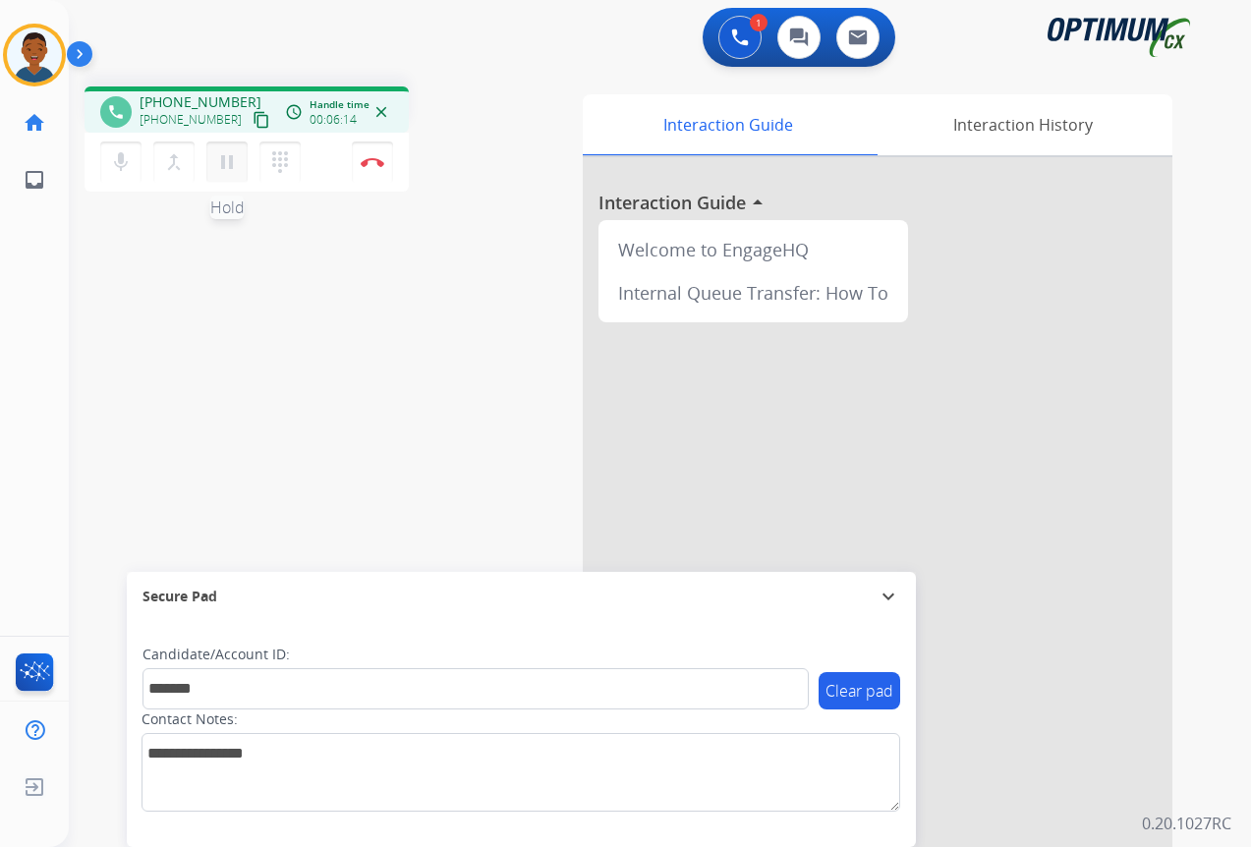
click at [230, 162] on mat-icon "pause" at bounding box center [227, 162] width 24 height 24
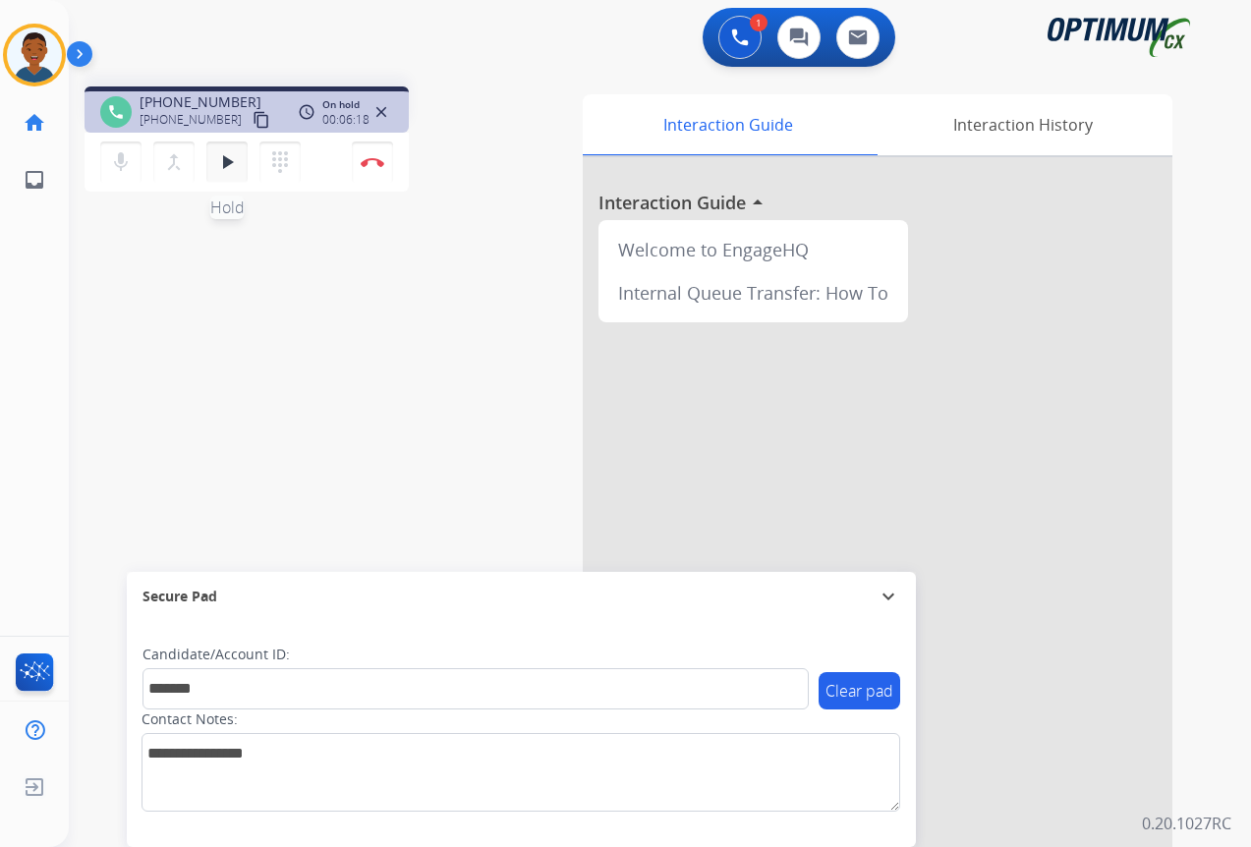
click at [225, 156] on mat-icon "play_arrow" at bounding box center [227, 162] width 24 height 24
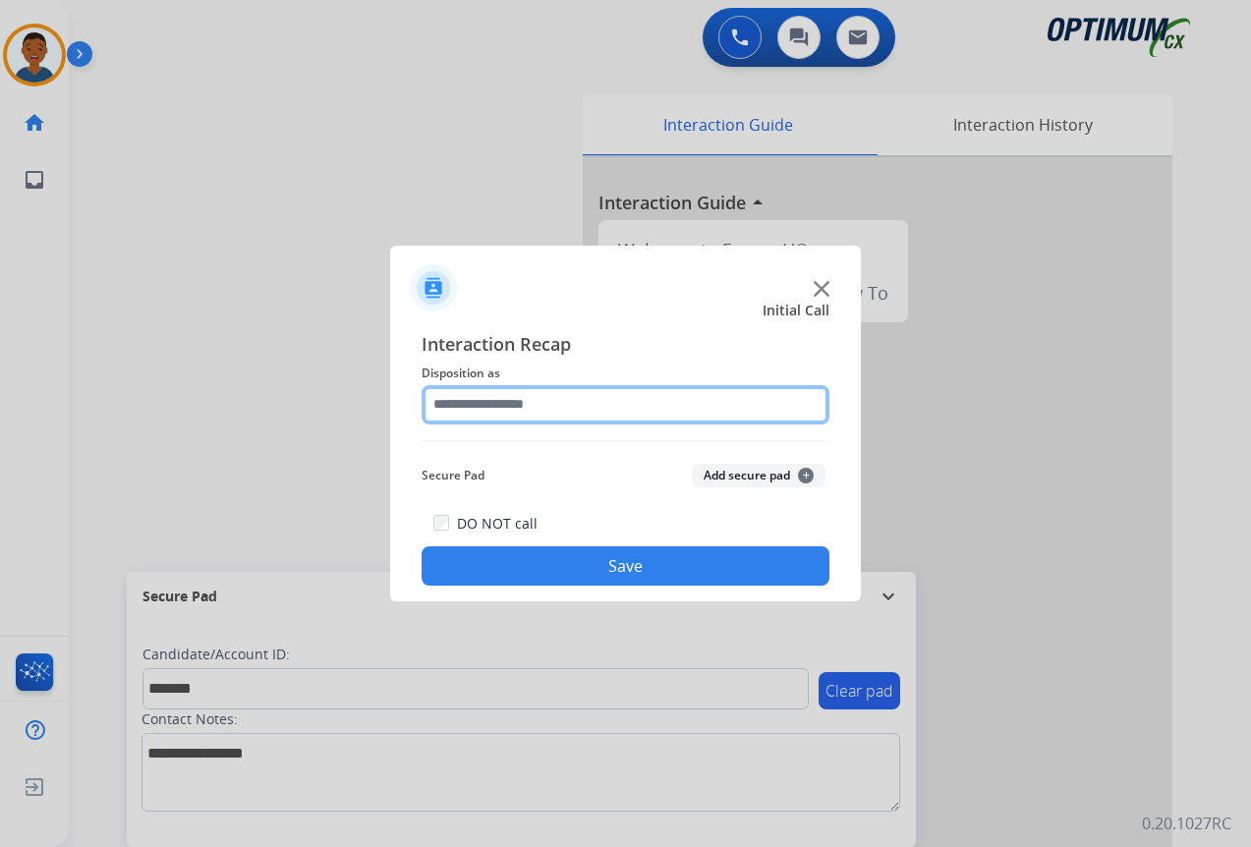
click at [479, 405] on input "text" at bounding box center [625, 404] width 408 height 39
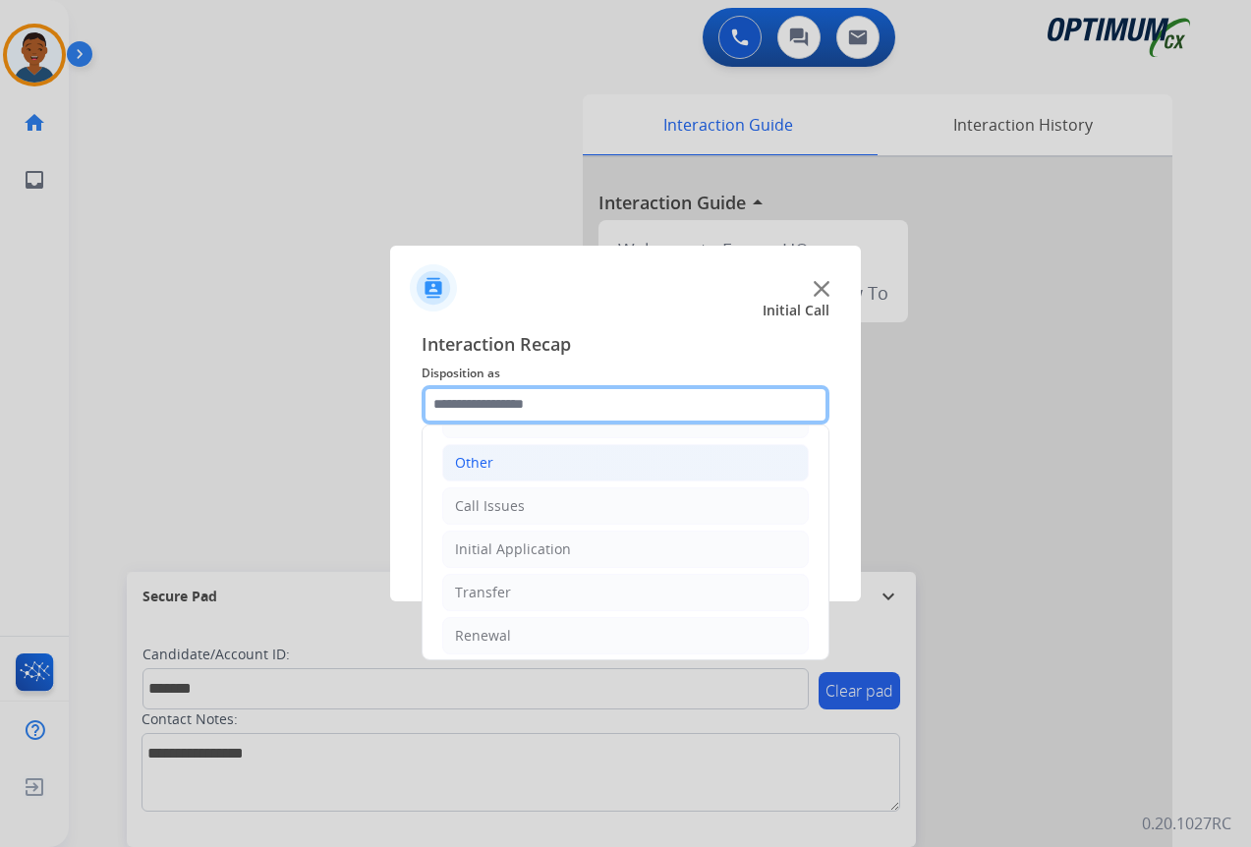
scroll to position [134, 0]
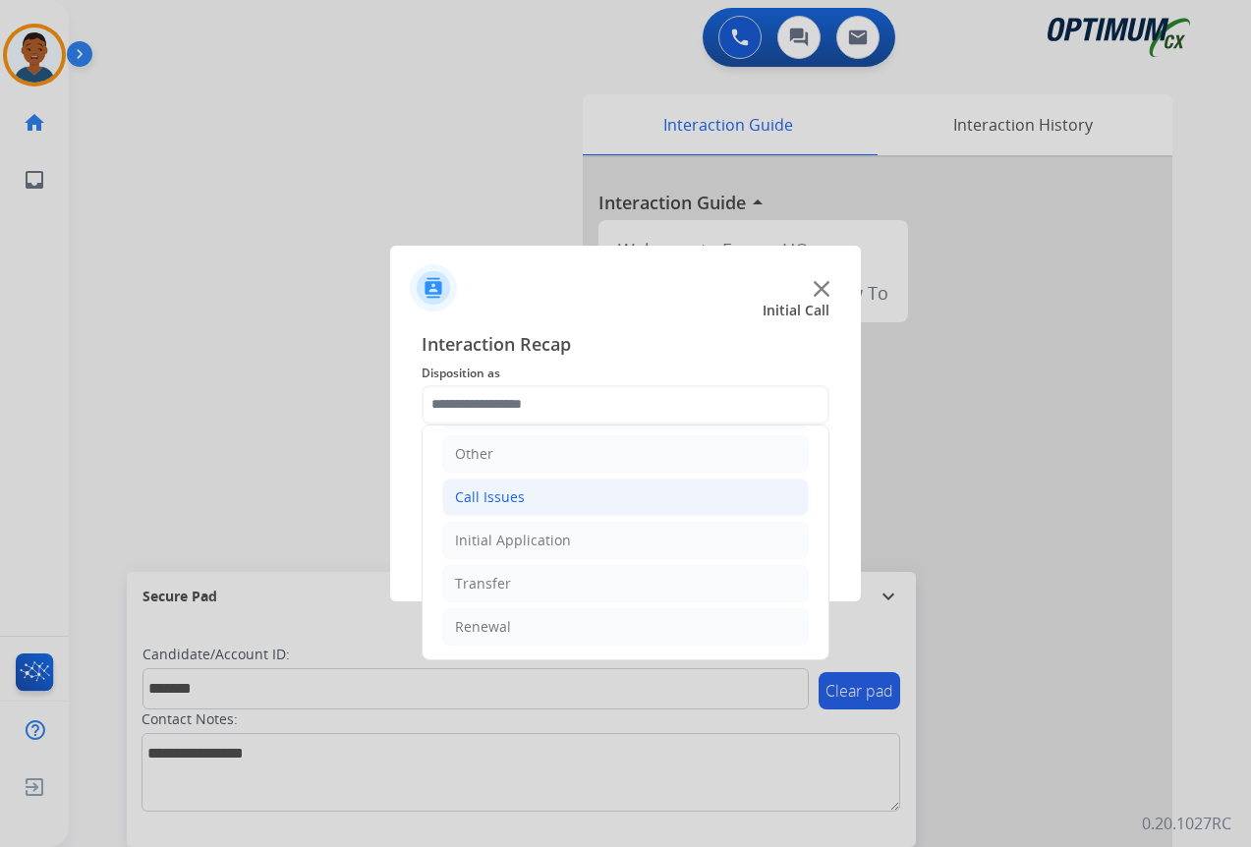
click at [505, 499] on div "Call Issues" at bounding box center [490, 497] width 70 height 20
click at [528, 624] on div "Dropped Call" at bounding box center [537, 627] width 86 height 20
type input "**********"
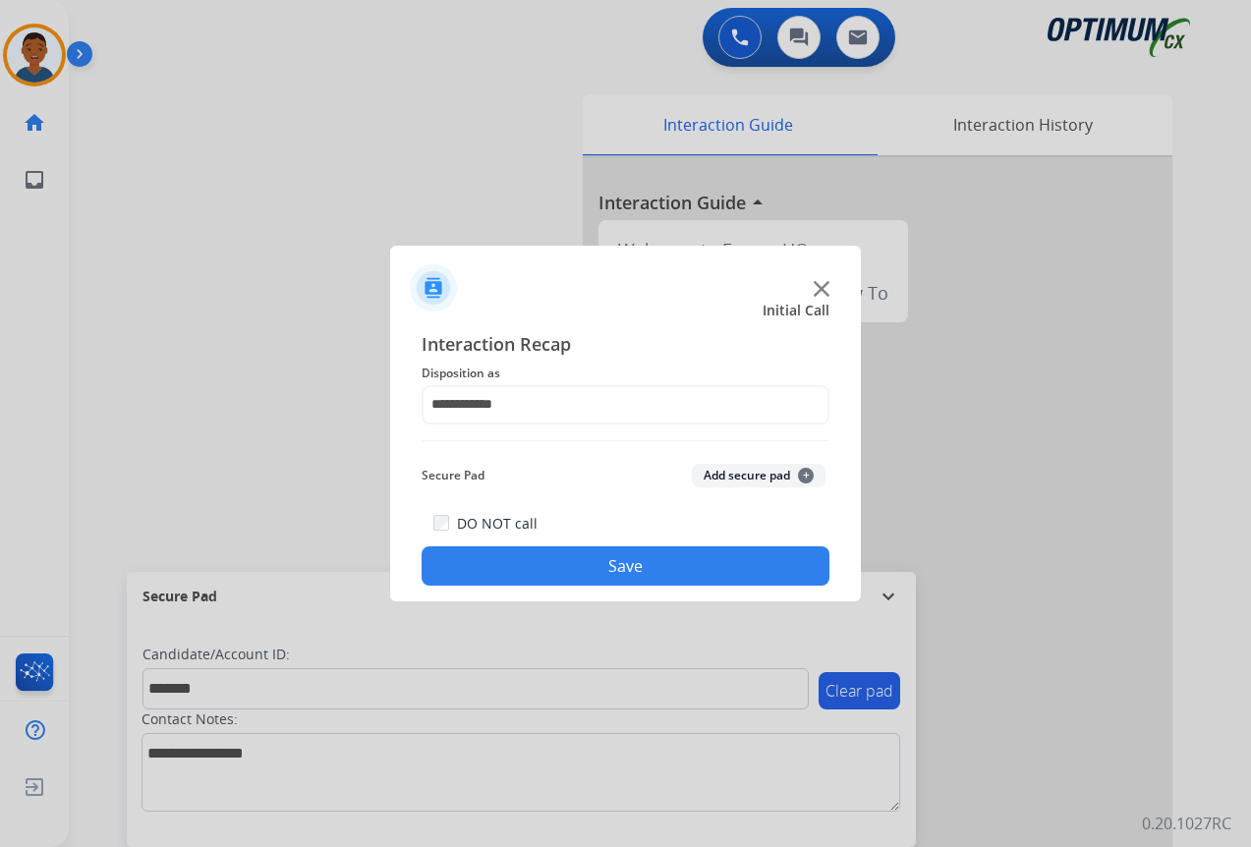
click at [763, 476] on button "Add secure pad +" at bounding box center [759, 476] width 134 height 24
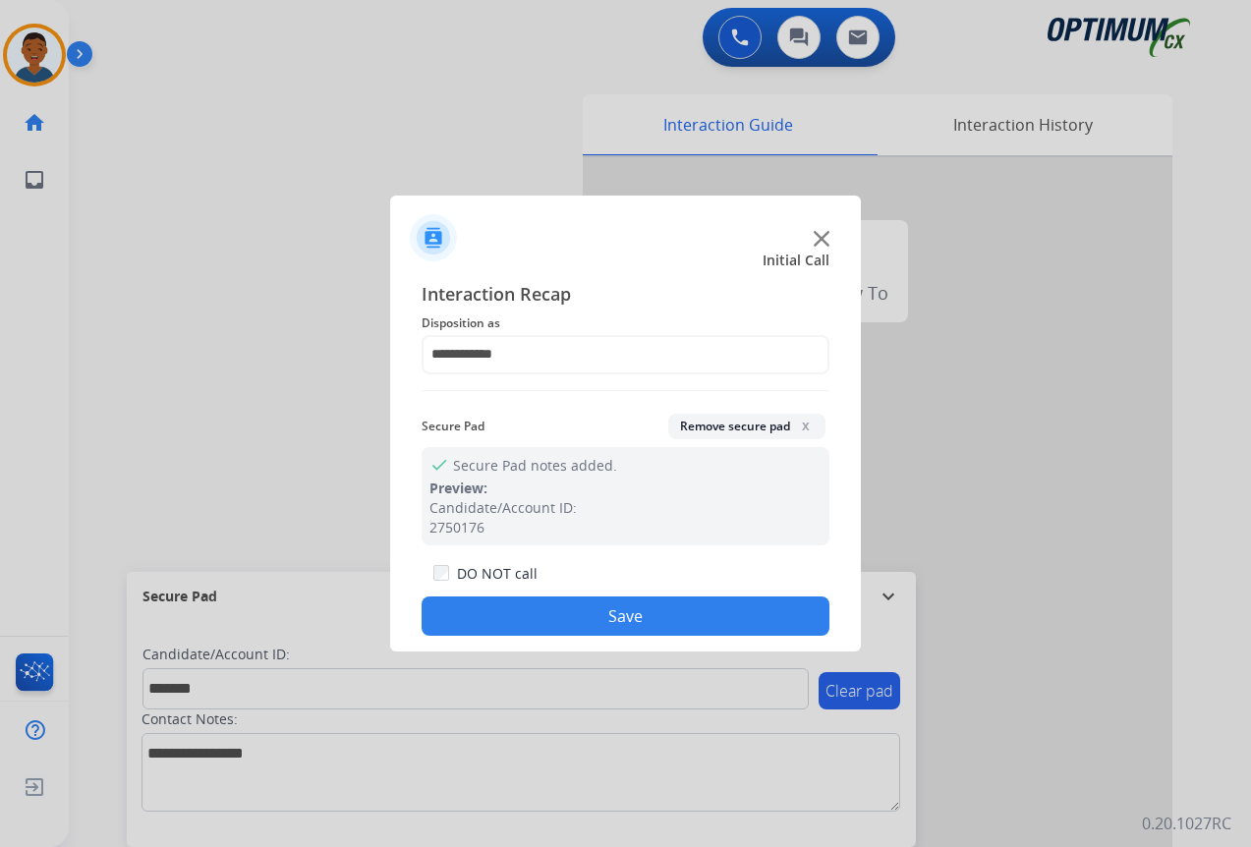
click at [662, 608] on button "Save" at bounding box center [625, 615] width 408 height 39
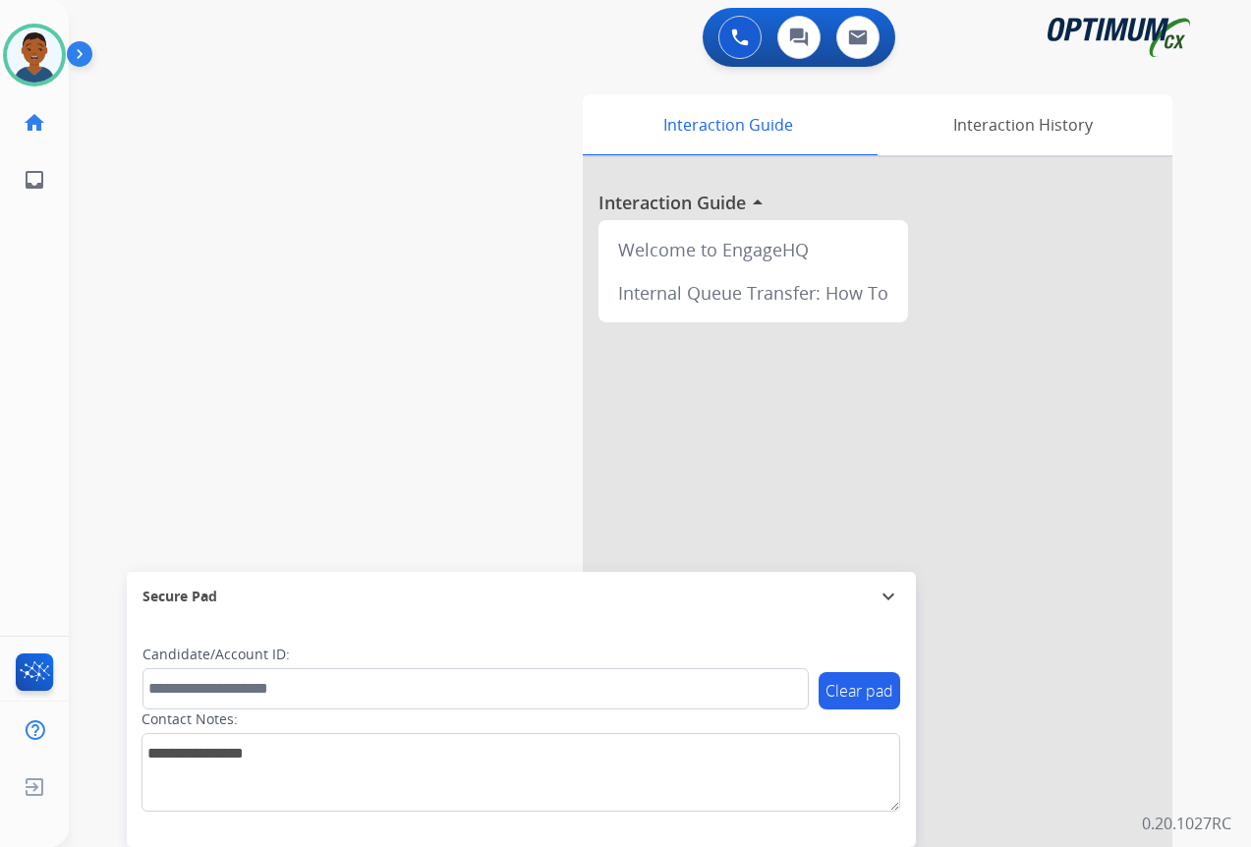
click at [392, 209] on div "swap_horiz Break voice bridge close_fullscreen Connect 3-Way Call merge_type Se…" at bounding box center [636, 480] width 1135 height 819
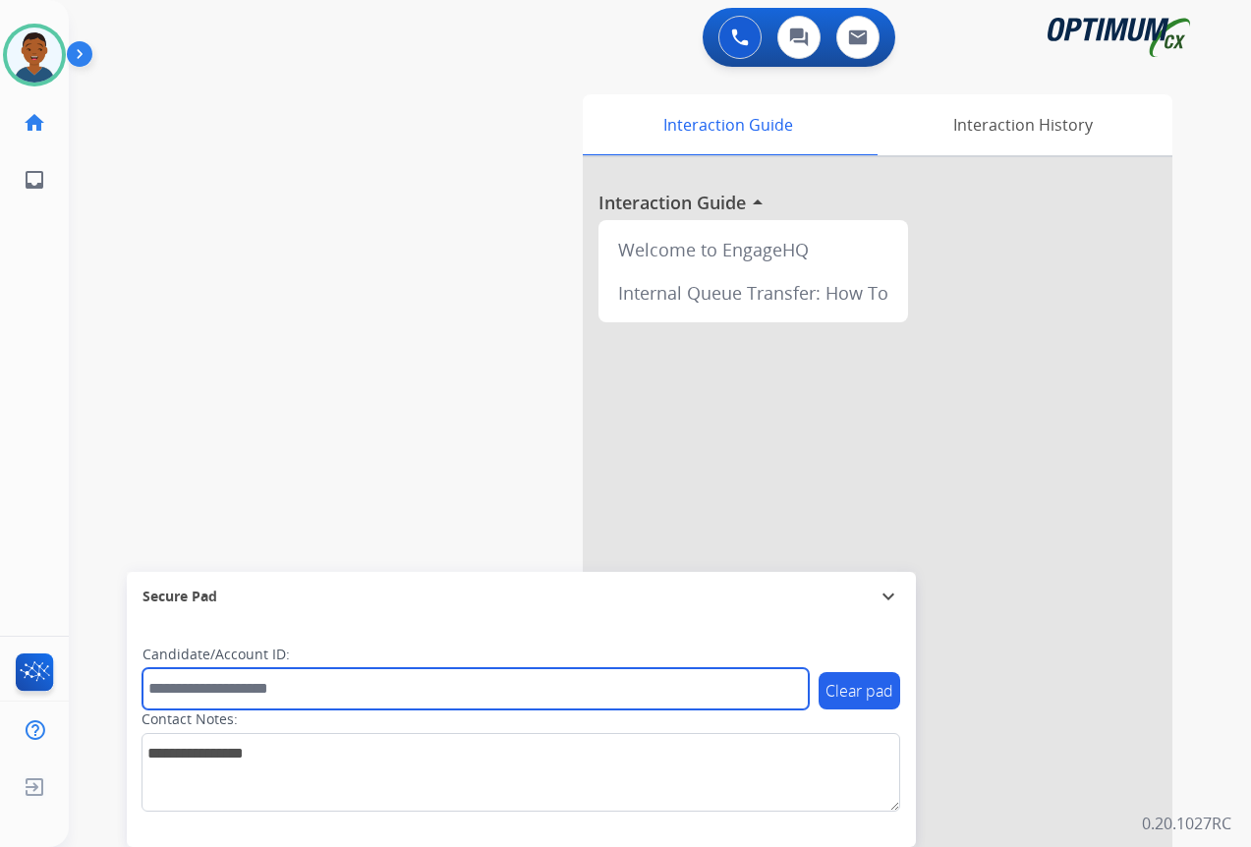
click at [180, 686] on input "text" at bounding box center [475, 688] width 666 height 41
paste input "*******"
type input "*******"
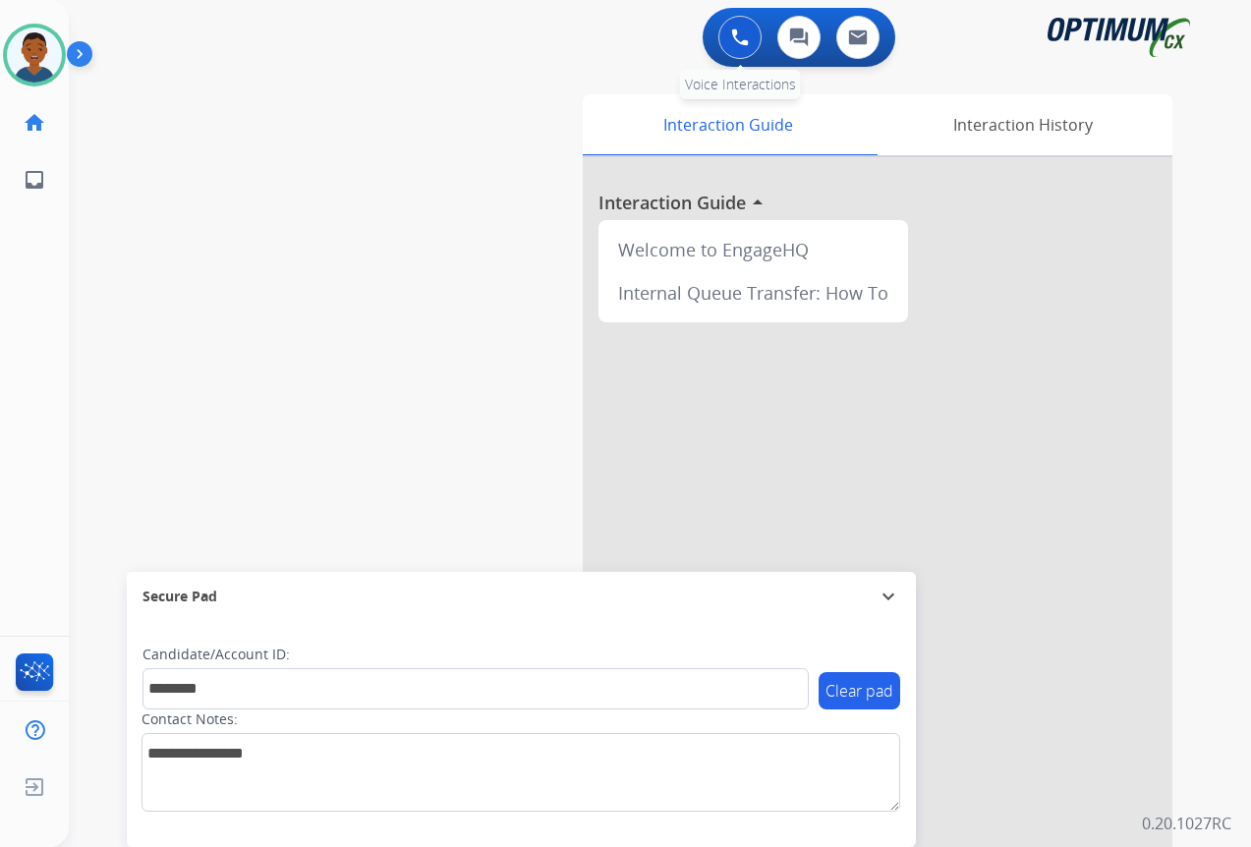
click at [740, 39] on img at bounding box center [740, 37] width 18 height 18
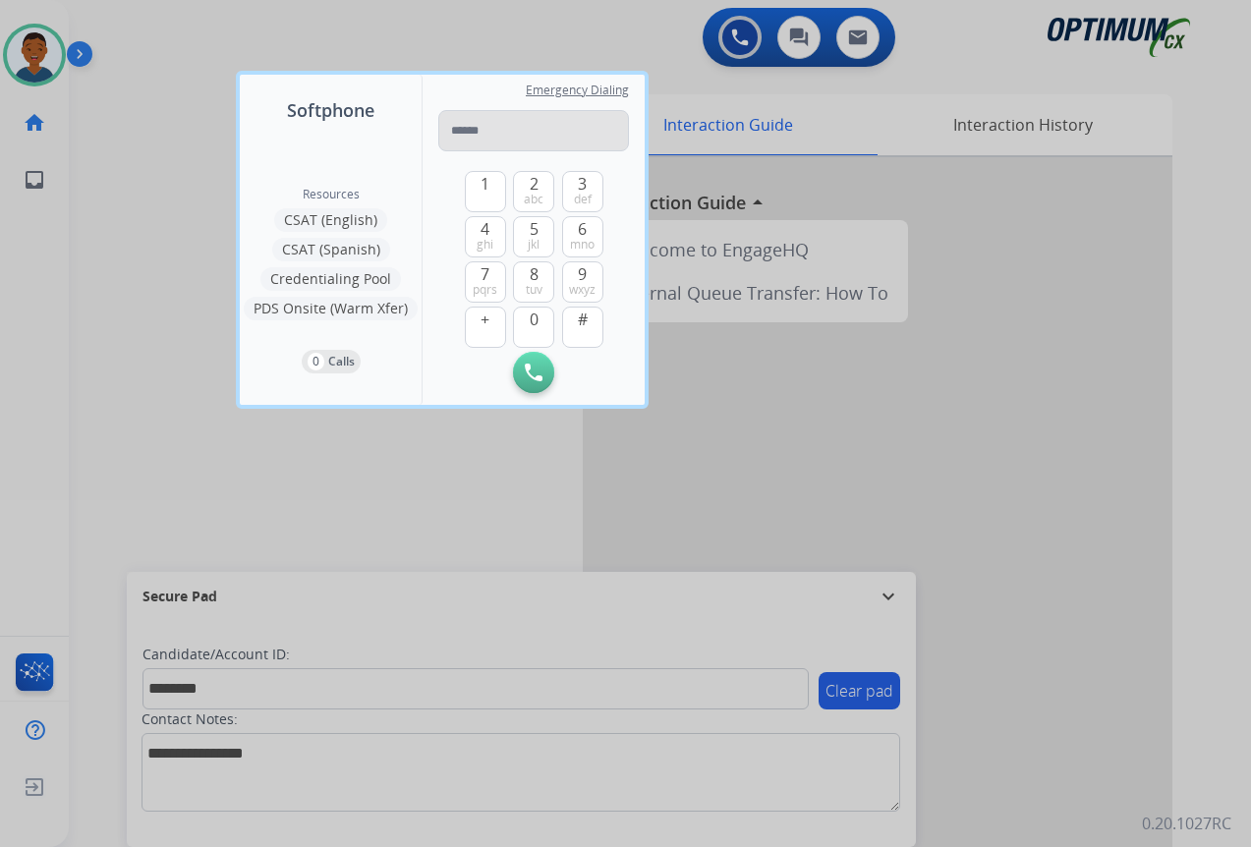
click at [457, 124] on input "tel" at bounding box center [533, 130] width 191 height 41
type input "*********"
click at [537, 372] on img at bounding box center [534, 373] width 18 height 18
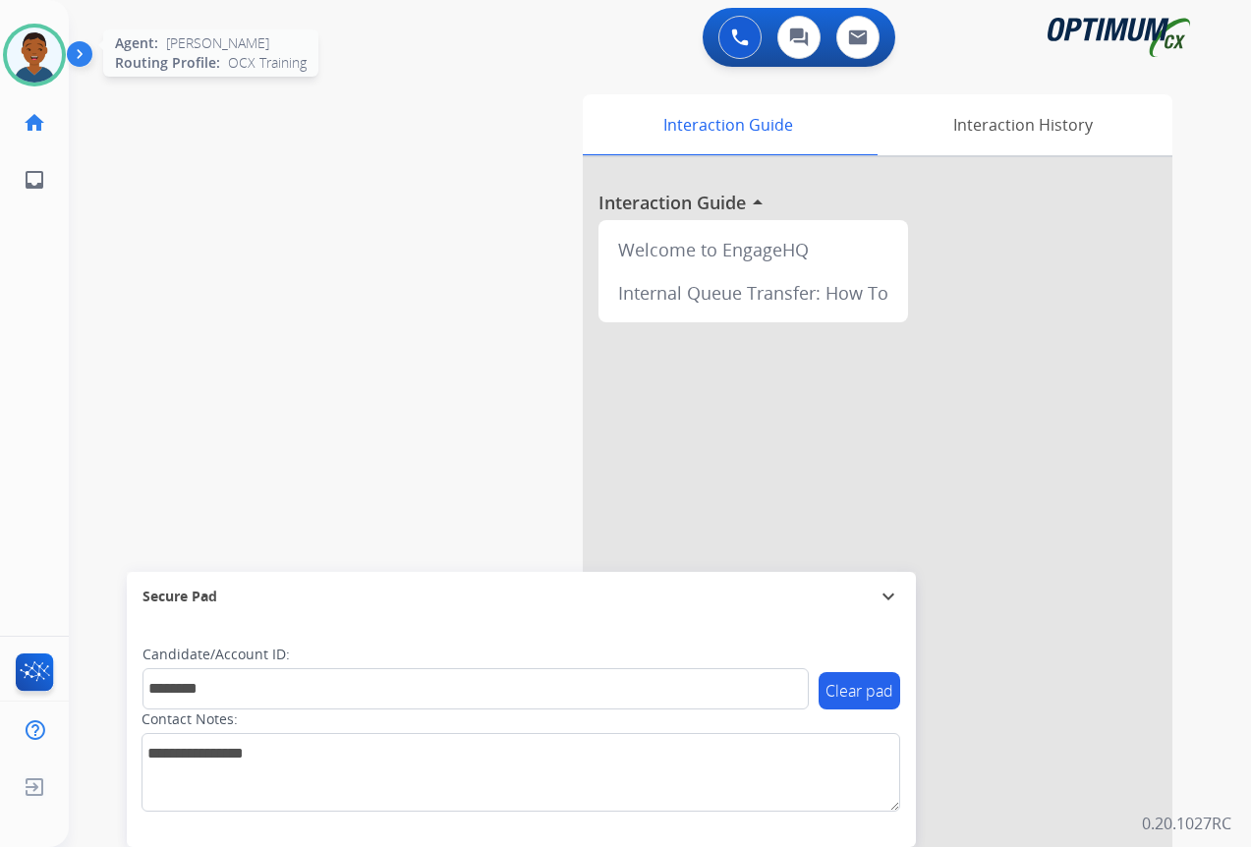
click at [26, 63] on img at bounding box center [34, 55] width 55 height 55
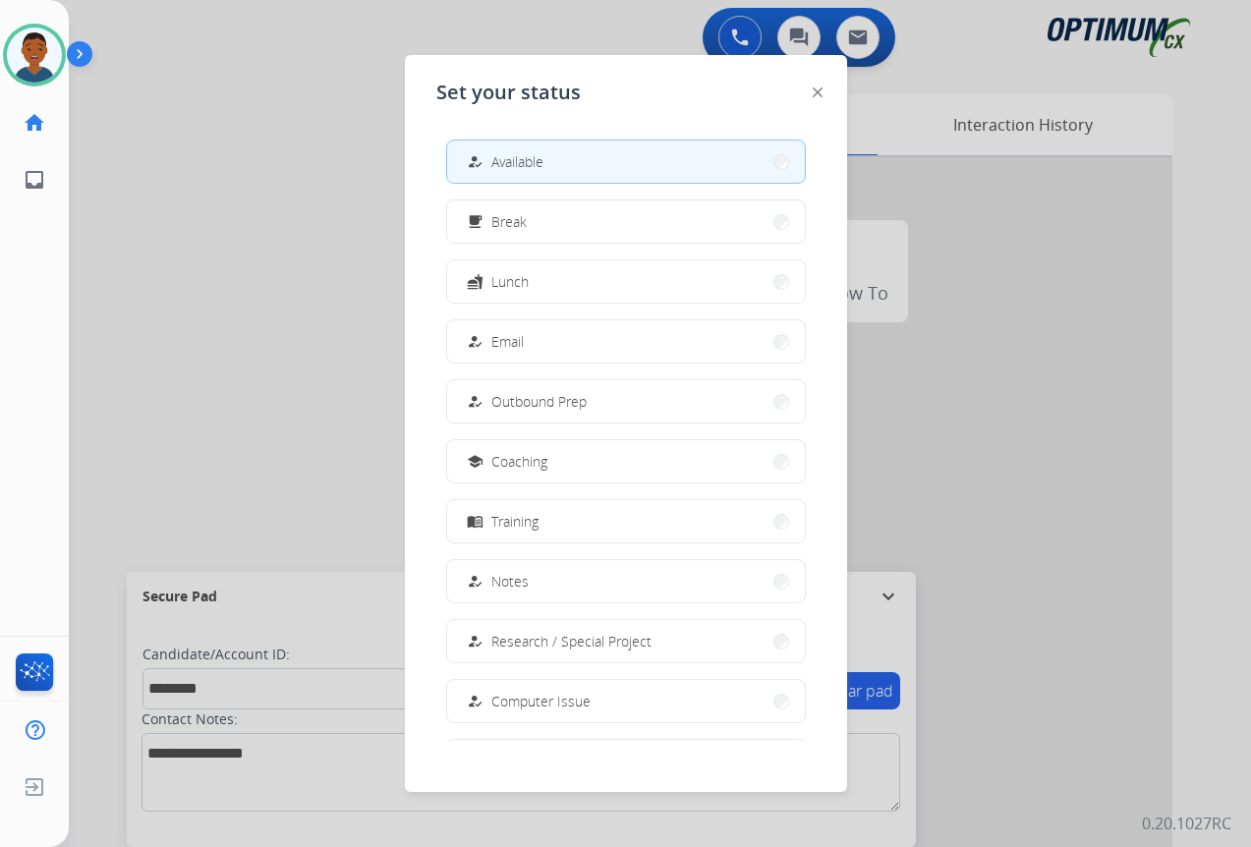
click at [184, 131] on div at bounding box center [625, 423] width 1251 height 847
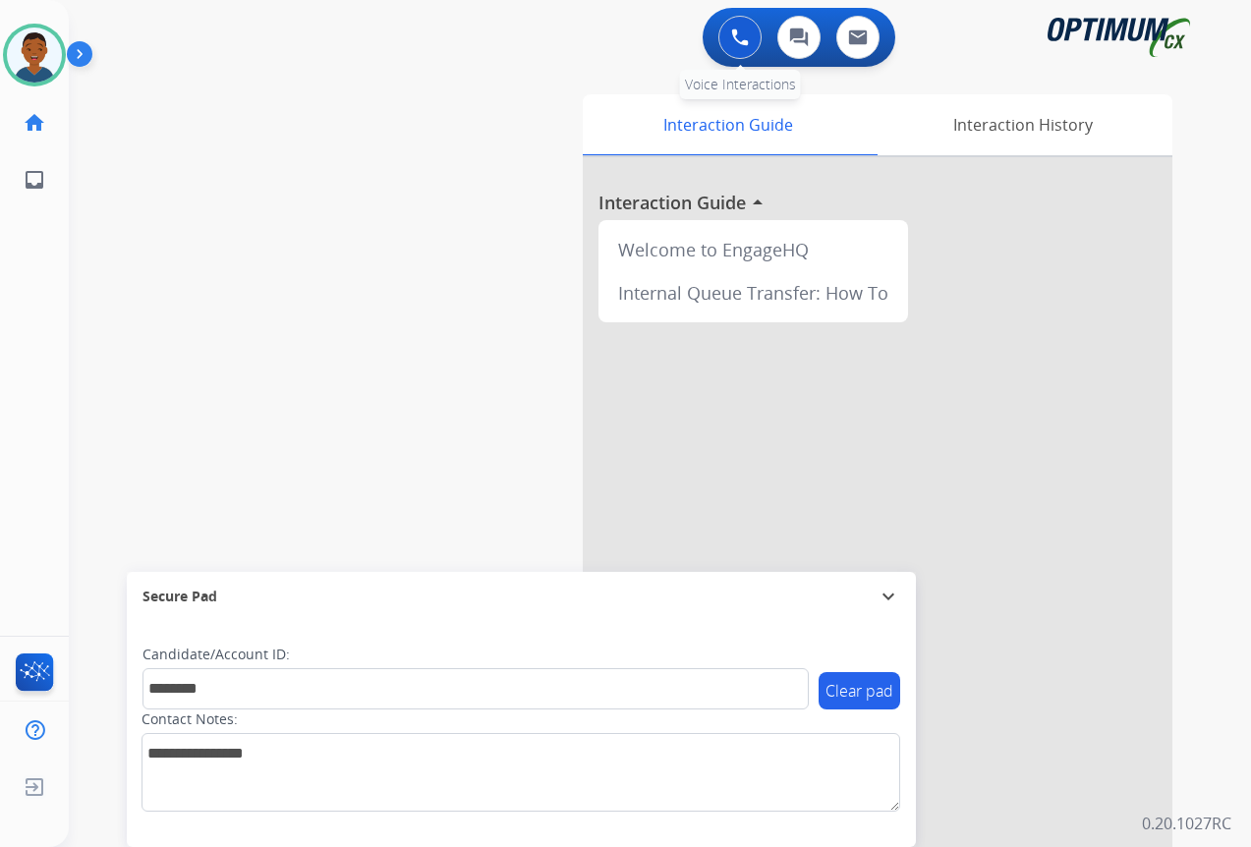
click at [733, 41] on img at bounding box center [740, 37] width 18 height 18
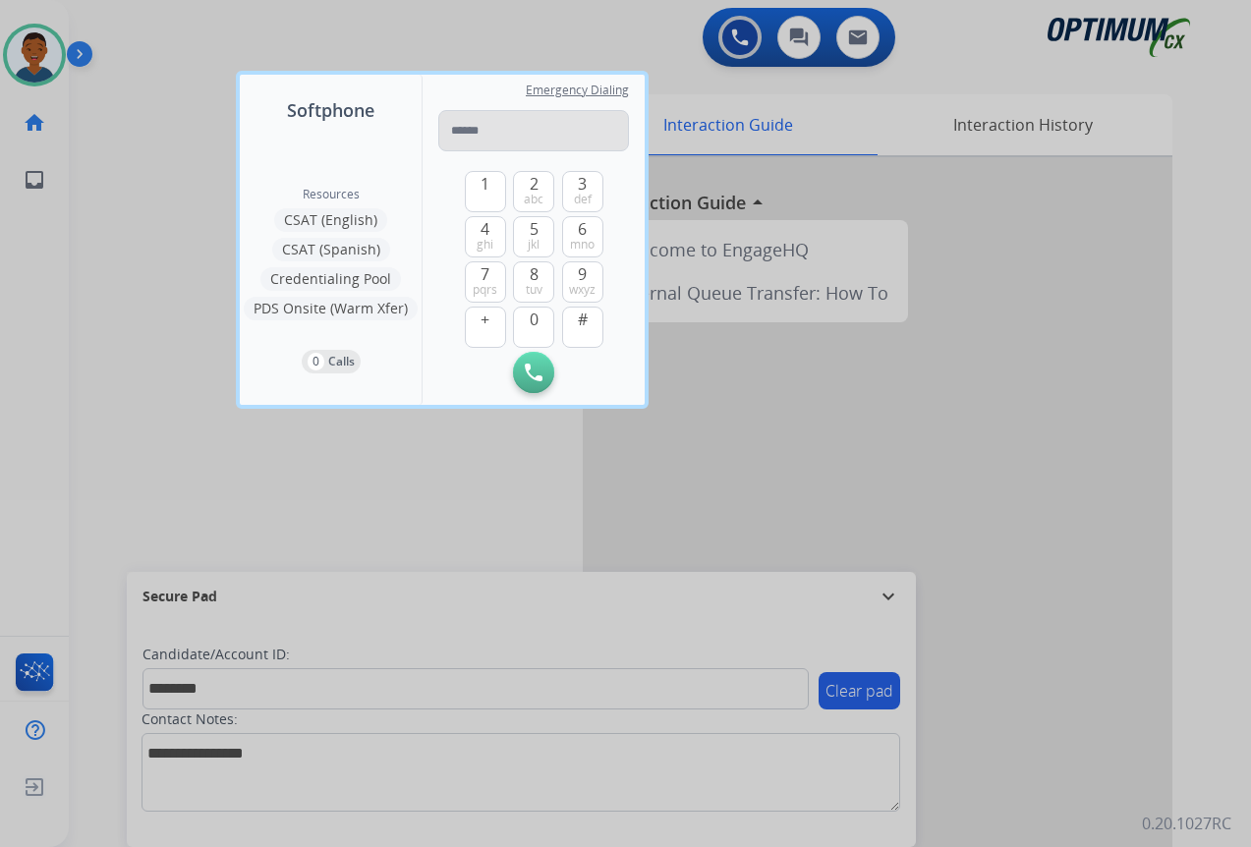
click at [455, 133] on input "tel" at bounding box center [533, 130] width 191 height 41
type input "**********"
click at [543, 366] on button "Initiate Call" at bounding box center [533, 372] width 41 height 41
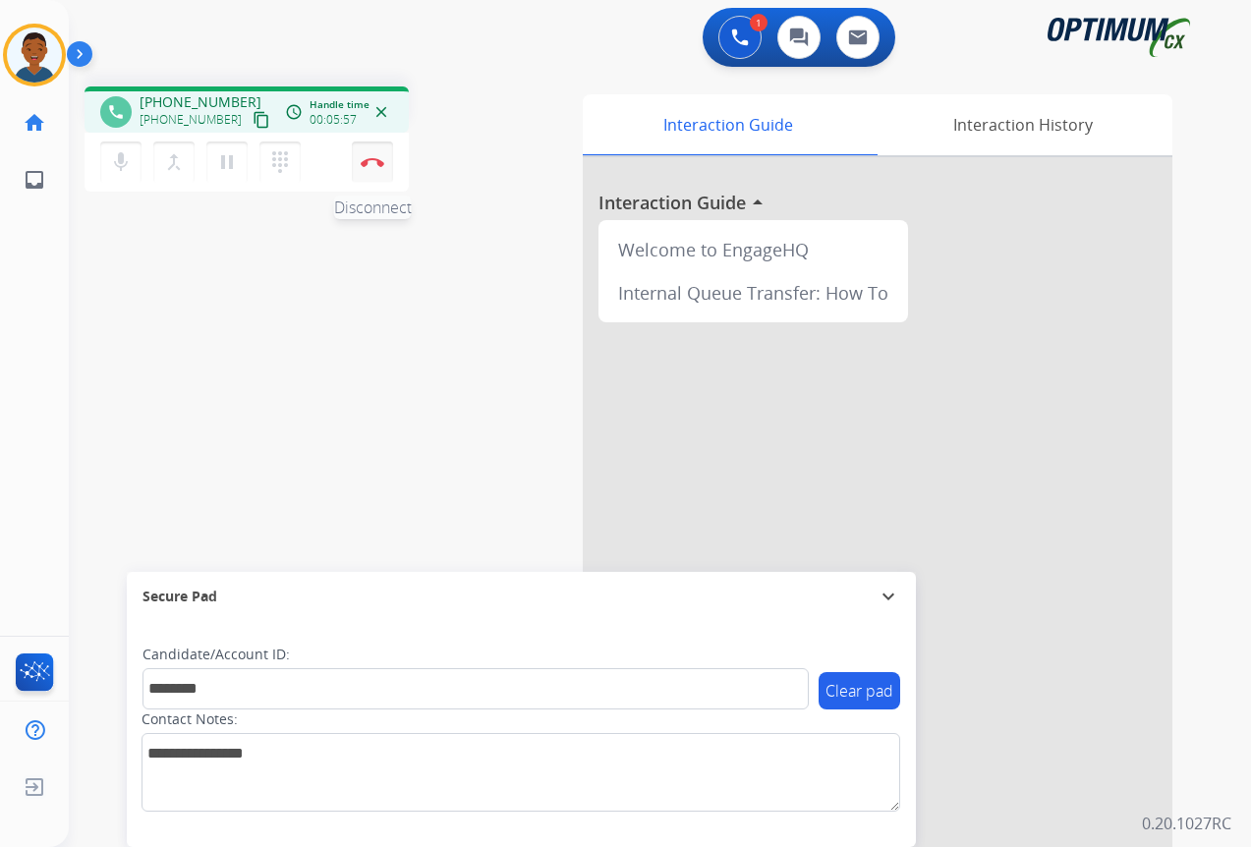
click at [368, 170] on button "Disconnect" at bounding box center [372, 161] width 41 height 41
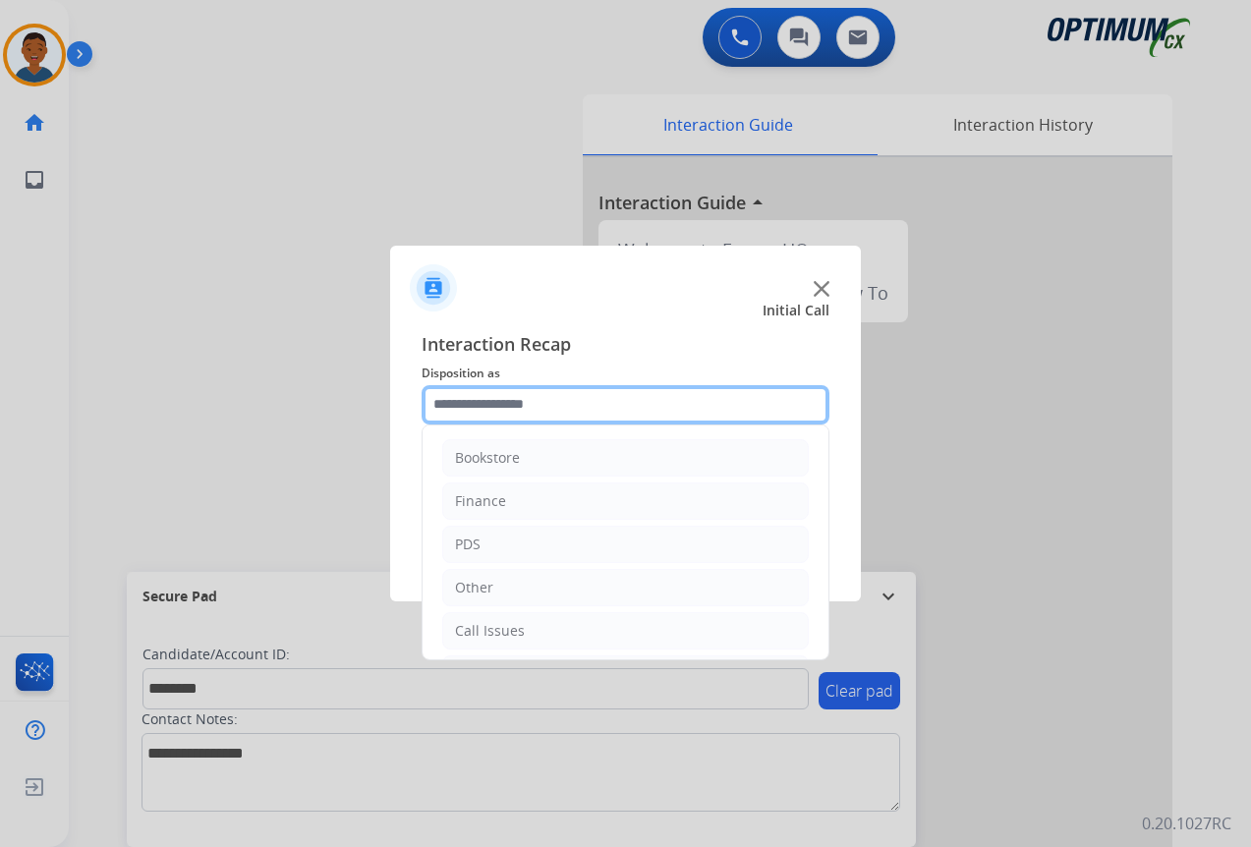
click at [462, 402] on input "text" at bounding box center [625, 404] width 408 height 39
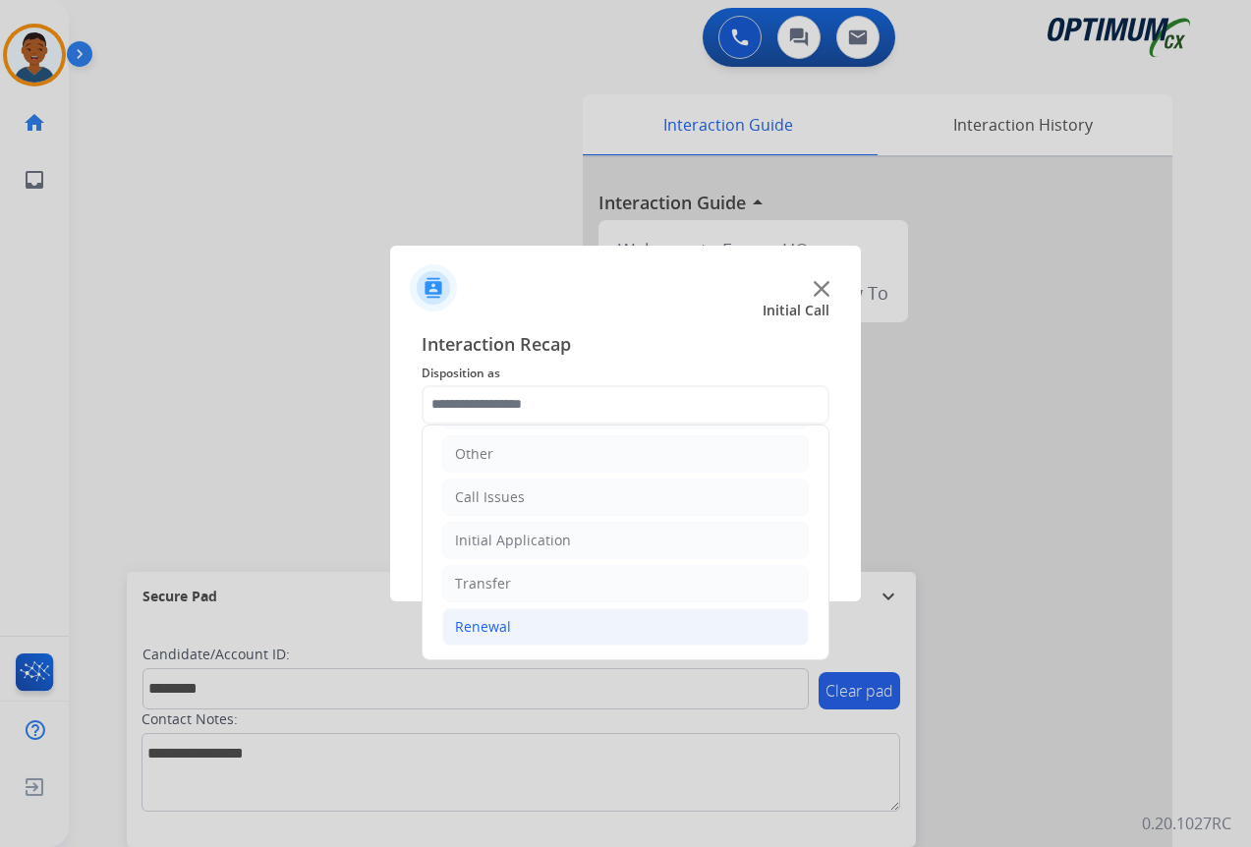
drag, startPoint x: 475, startPoint y: 626, endPoint x: 489, endPoint y: 616, distance: 17.7
click at [474, 626] on div "Renewal" at bounding box center [483, 627] width 56 height 20
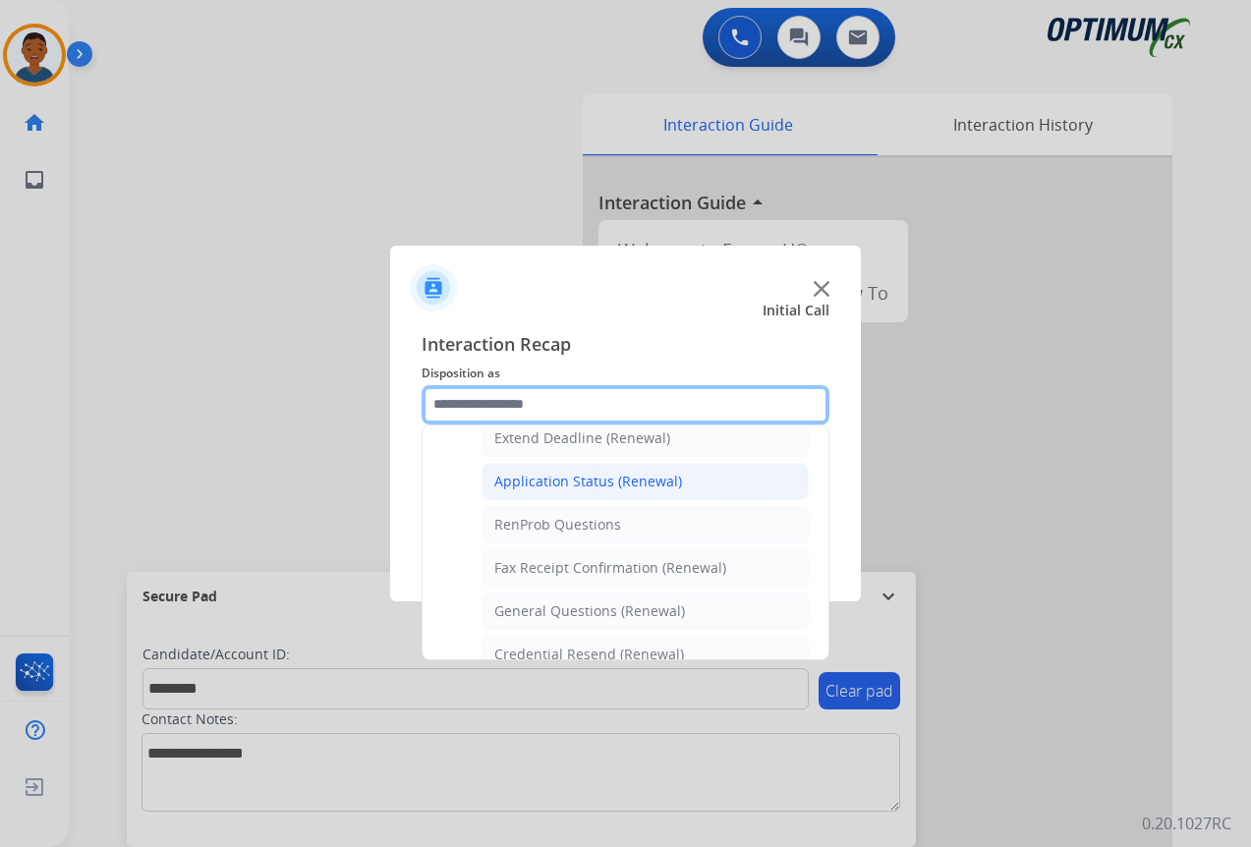
scroll to position [527, 0]
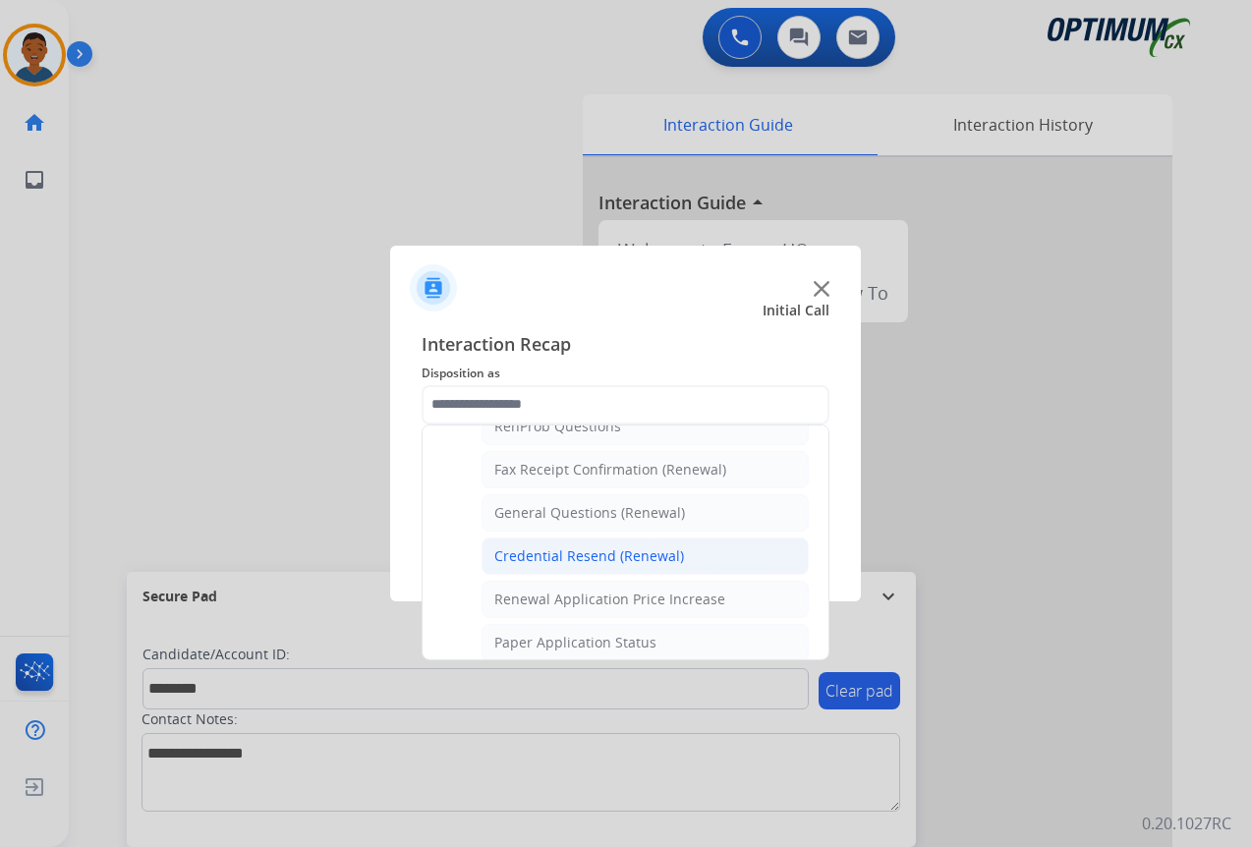
click at [543, 557] on div "Credential Resend (Renewal)" at bounding box center [589, 556] width 190 height 20
type input "**********"
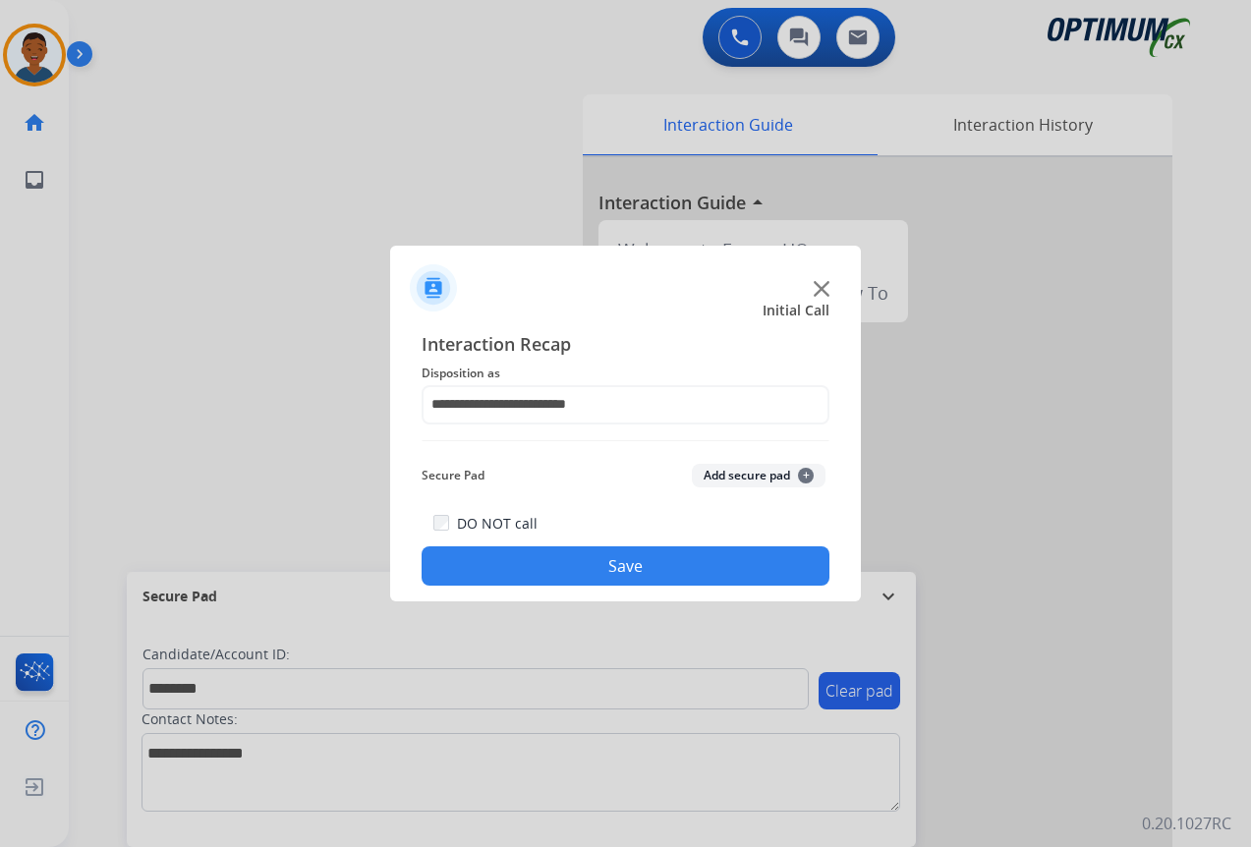
click at [724, 472] on button "Add secure pad +" at bounding box center [759, 476] width 134 height 24
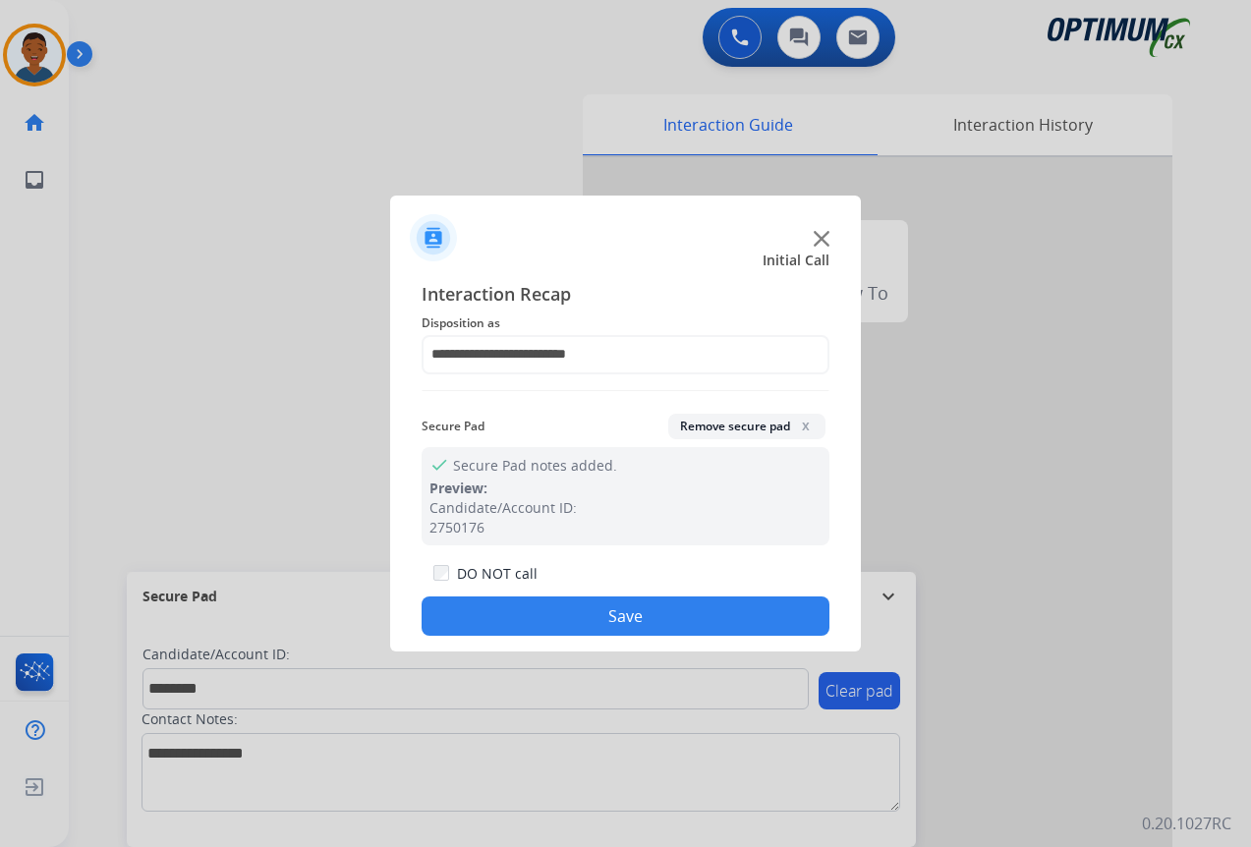
click at [683, 611] on button "Save" at bounding box center [625, 615] width 408 height 39
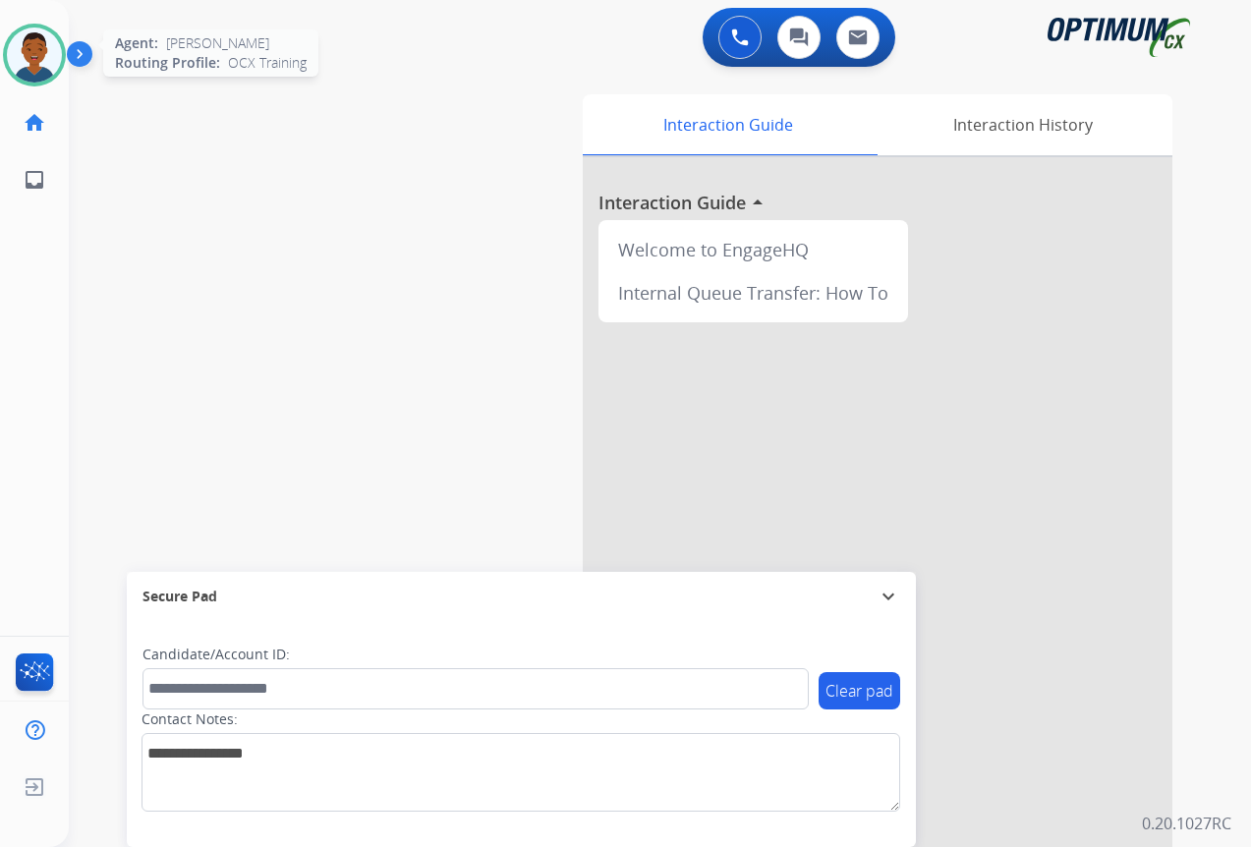
click at [37, 56] on img at bounding box center [34, 55] width 55 height 55
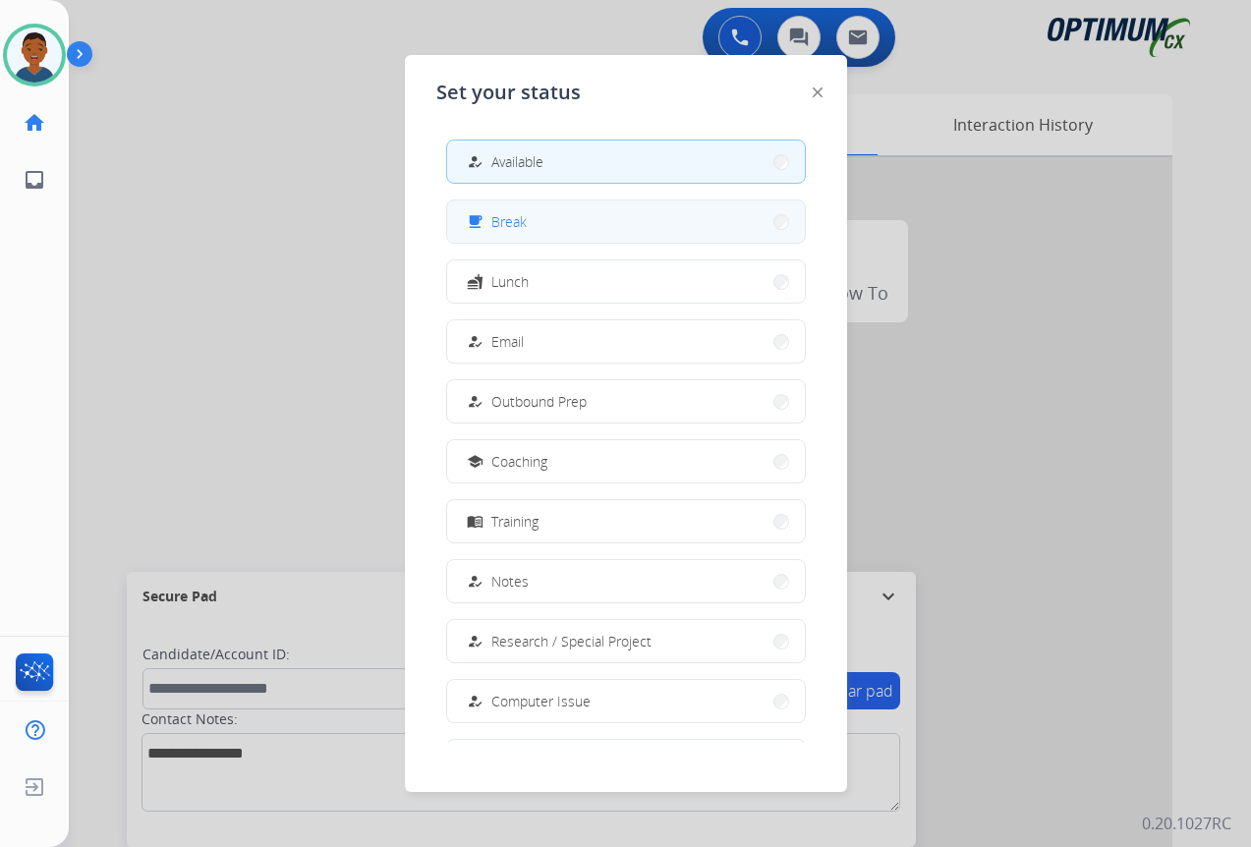
click at [501, 216] on span "Break" at bounding box center [508, 221] width 35 height 21
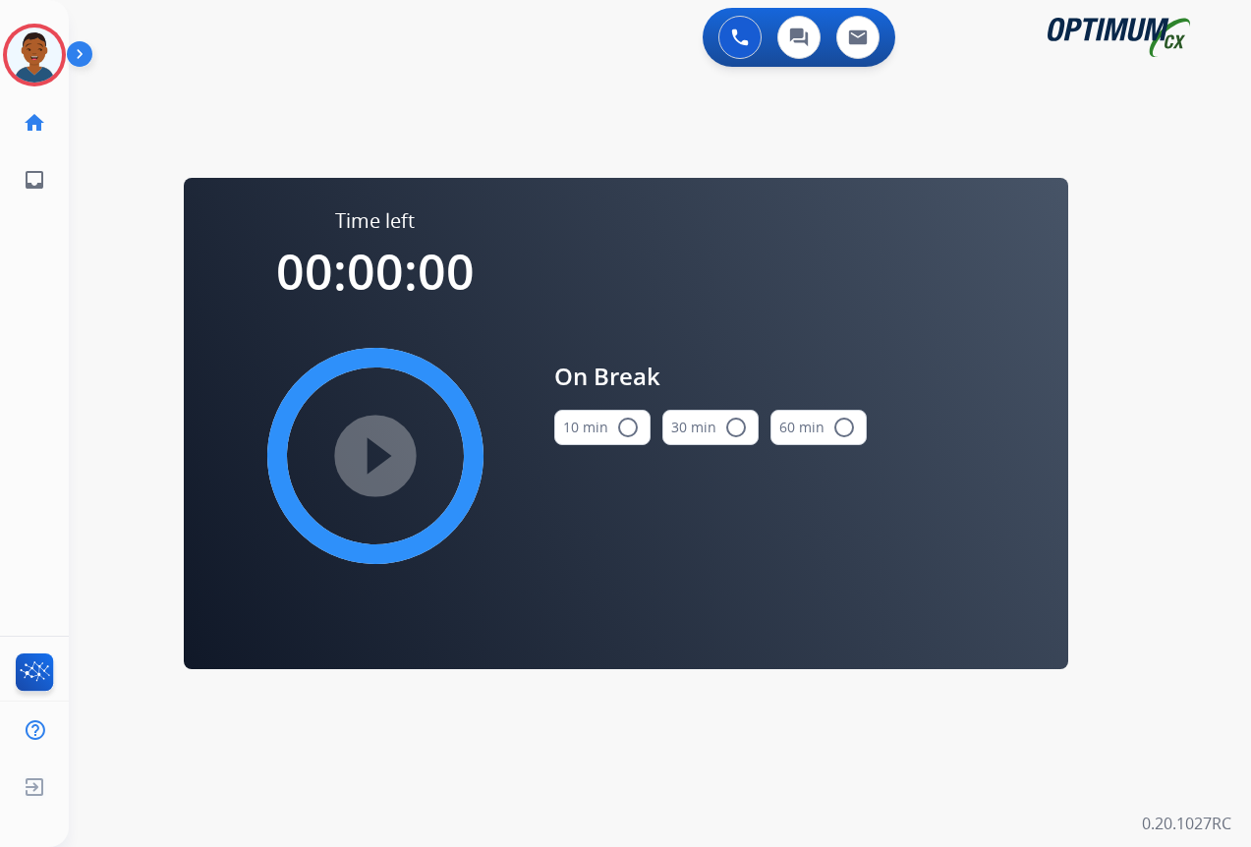
click at [626, 428] on mat-icon "radio_button_unchecked" at bounding box center [628, 428] width 24 height 24
click at [375, 452] on mat-icon "play_circle_filled" at bounding box center [376, 456] width 24 height 24
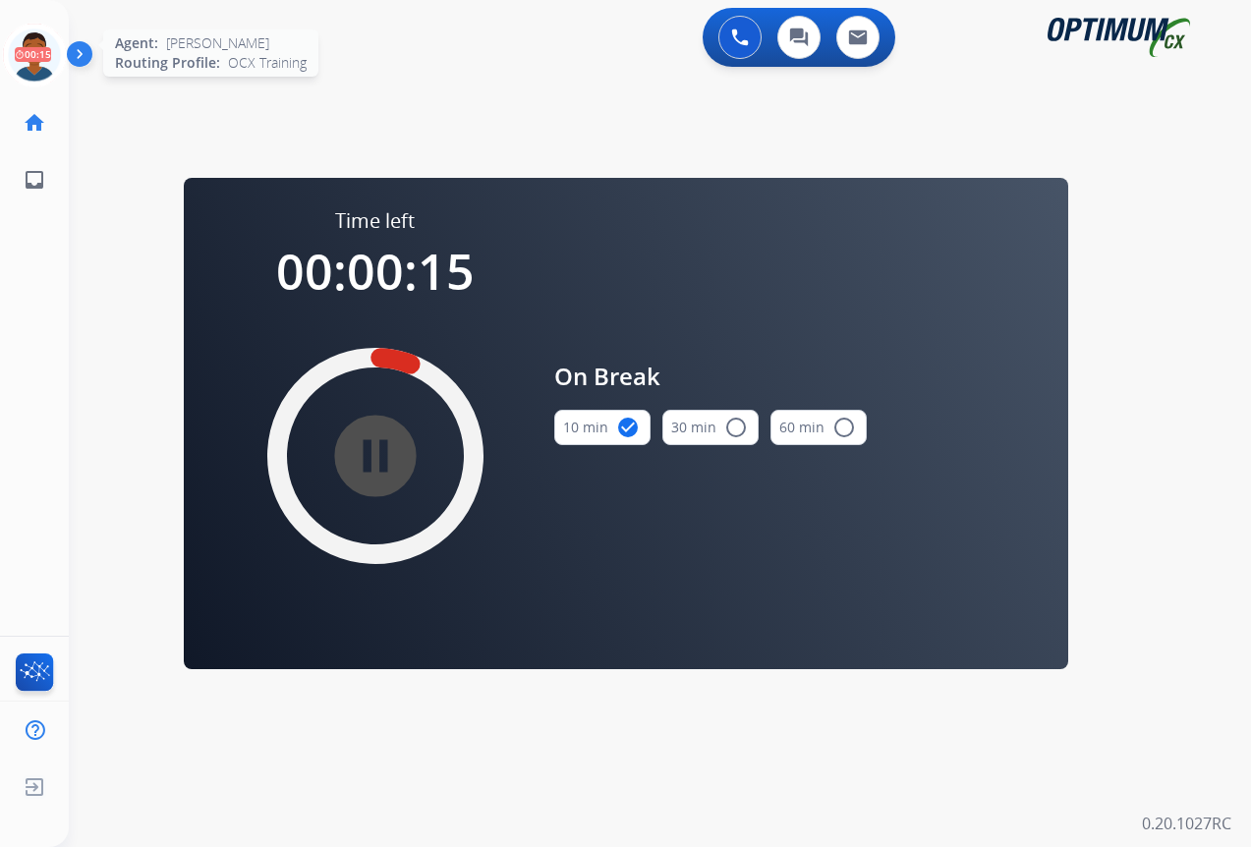
click at [35, 67] on icon at bounding box center [35, 56] width 64 height 64
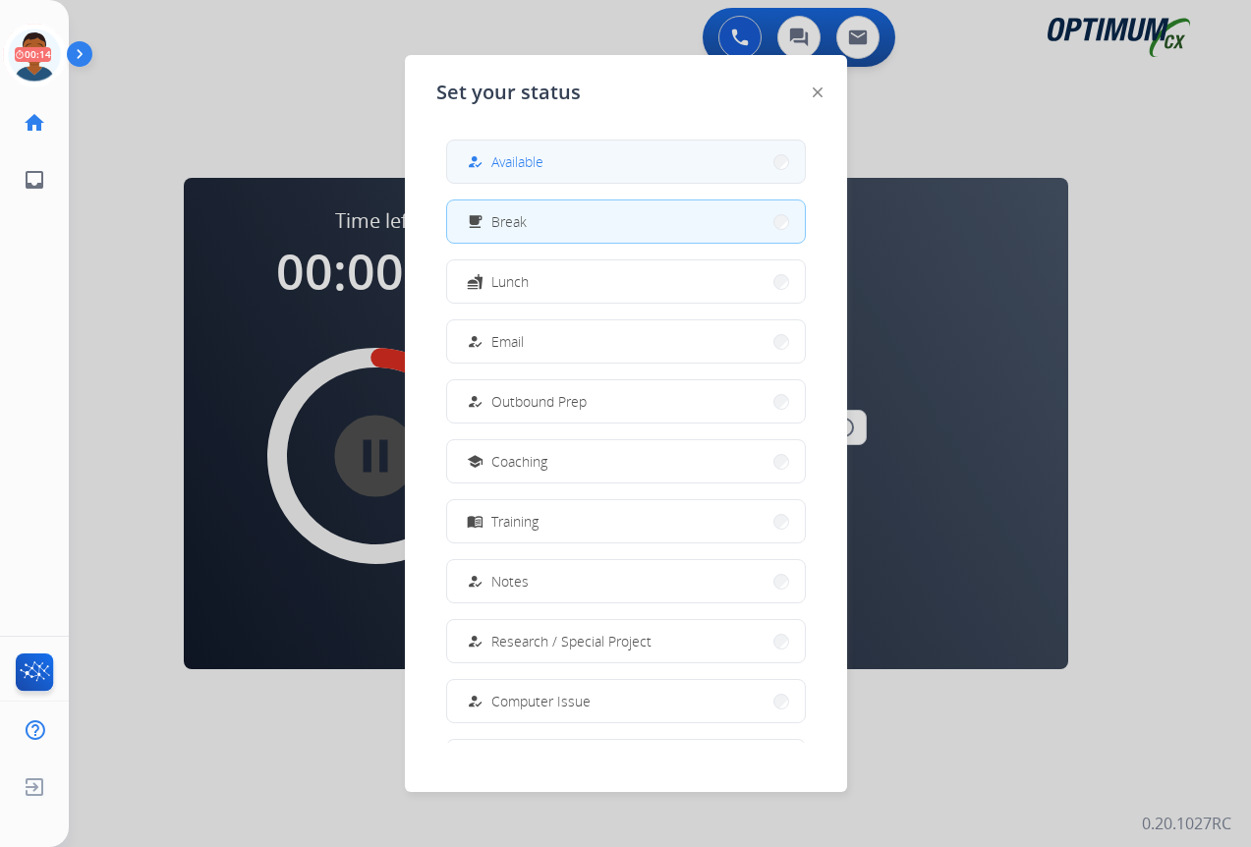
click at [486, 162] on div "how_to_reg" at bounding box center [477, 162] width 28 height 24
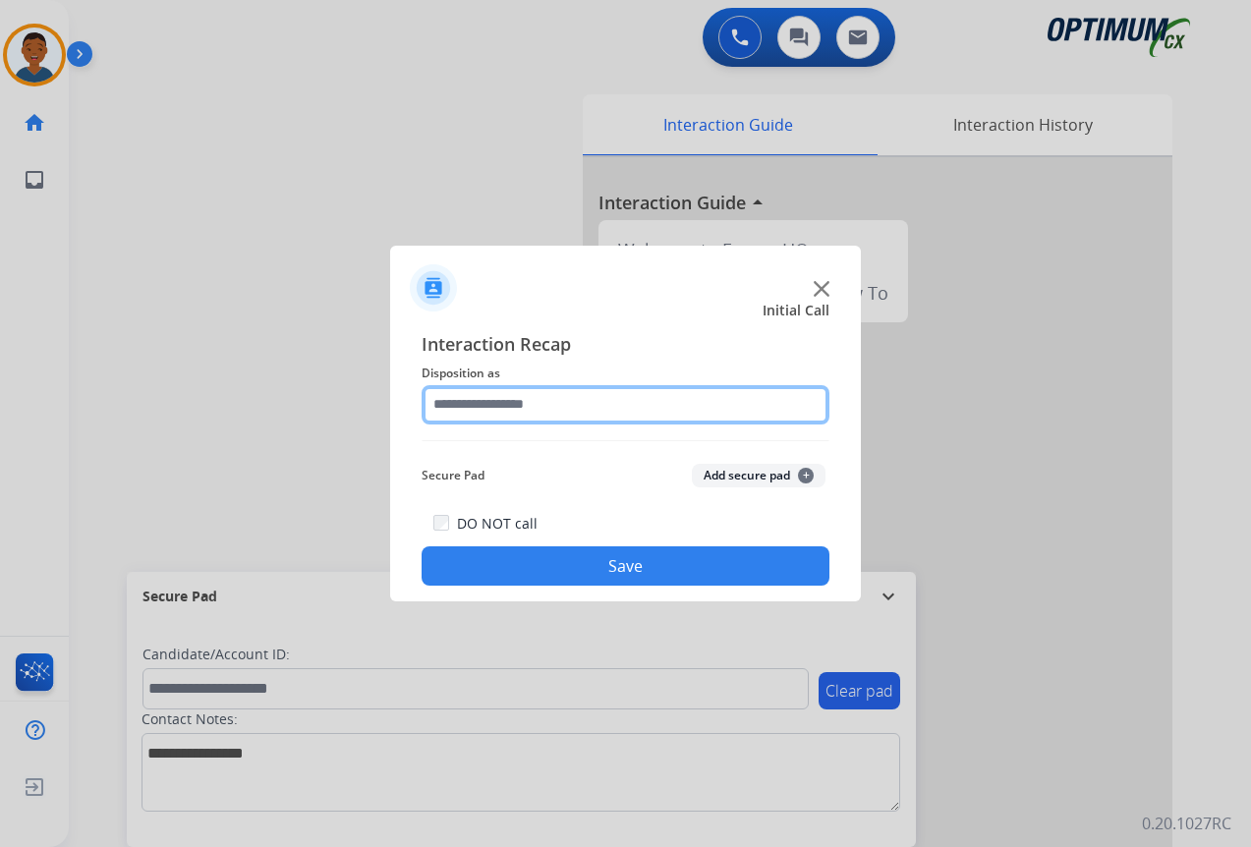
click at [476, 401] on input "text" at bounding box center [625, 404] width 408 height 39
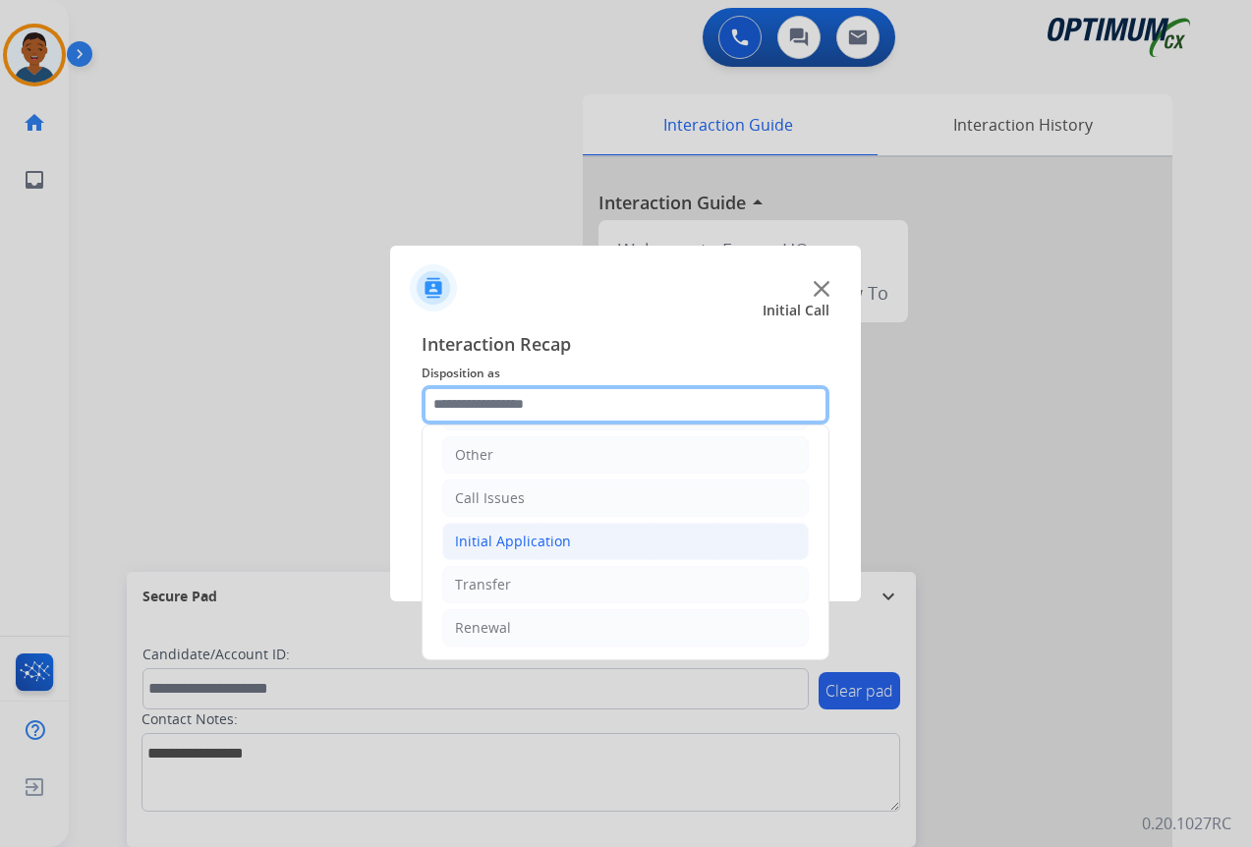
scroll to position [134, 0]
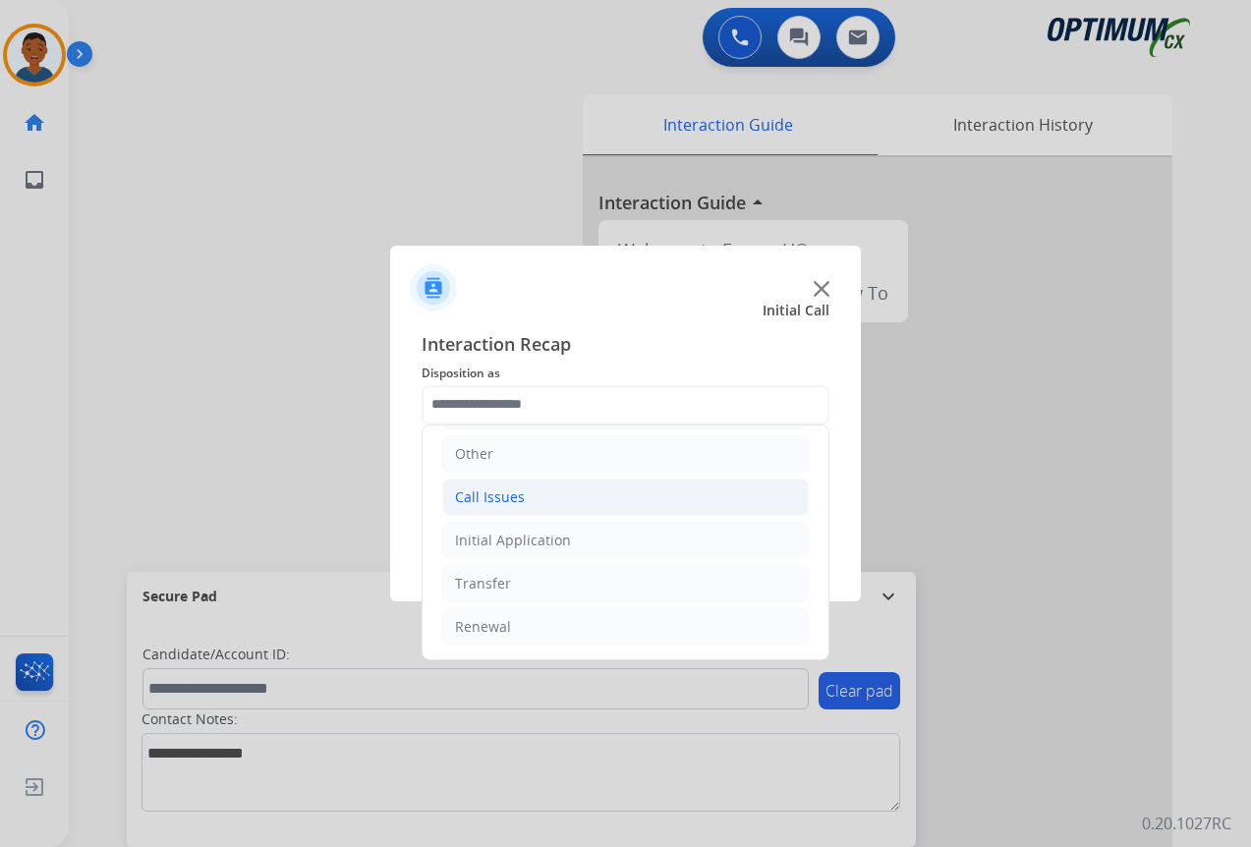
click at [477, 500] on div "Call Issues" at bounding box center [490, 497] width 70 height 20
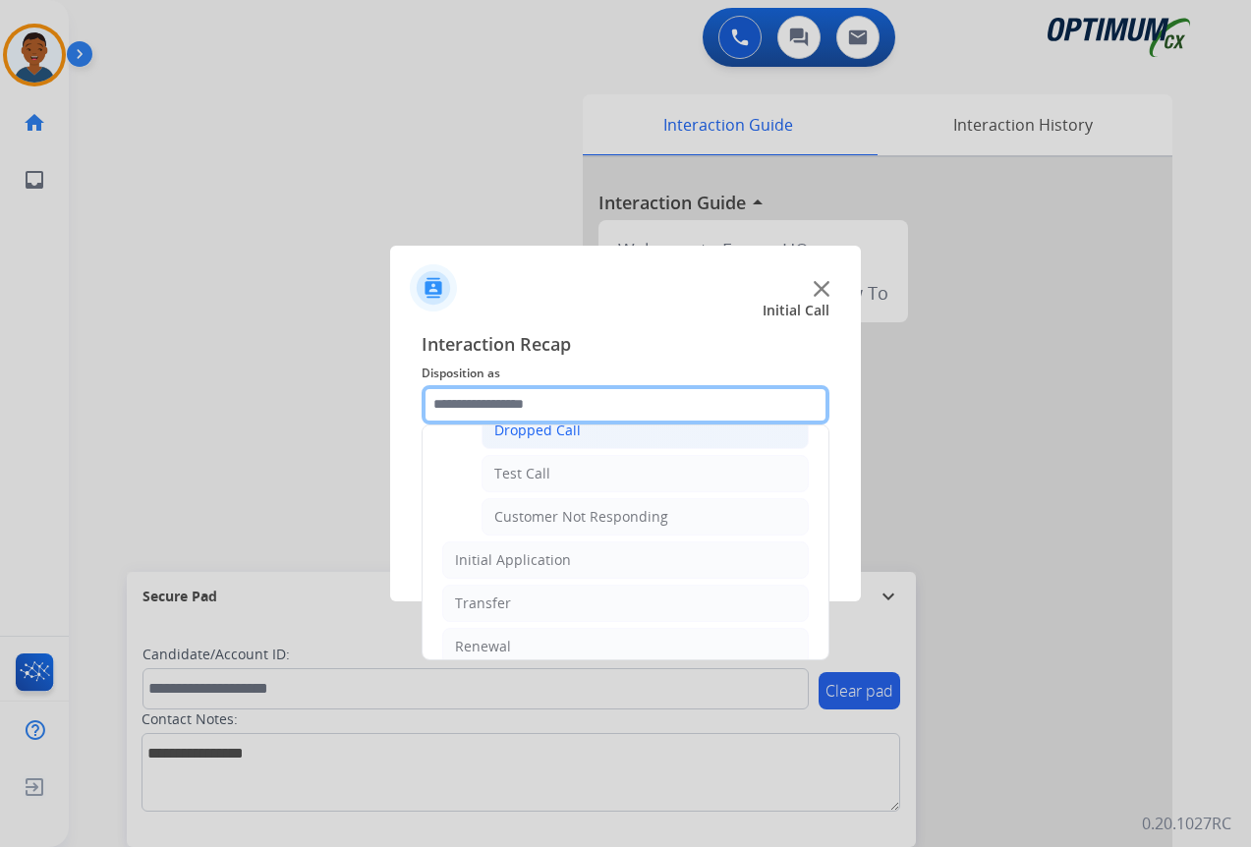
scroll to position [232, 0]
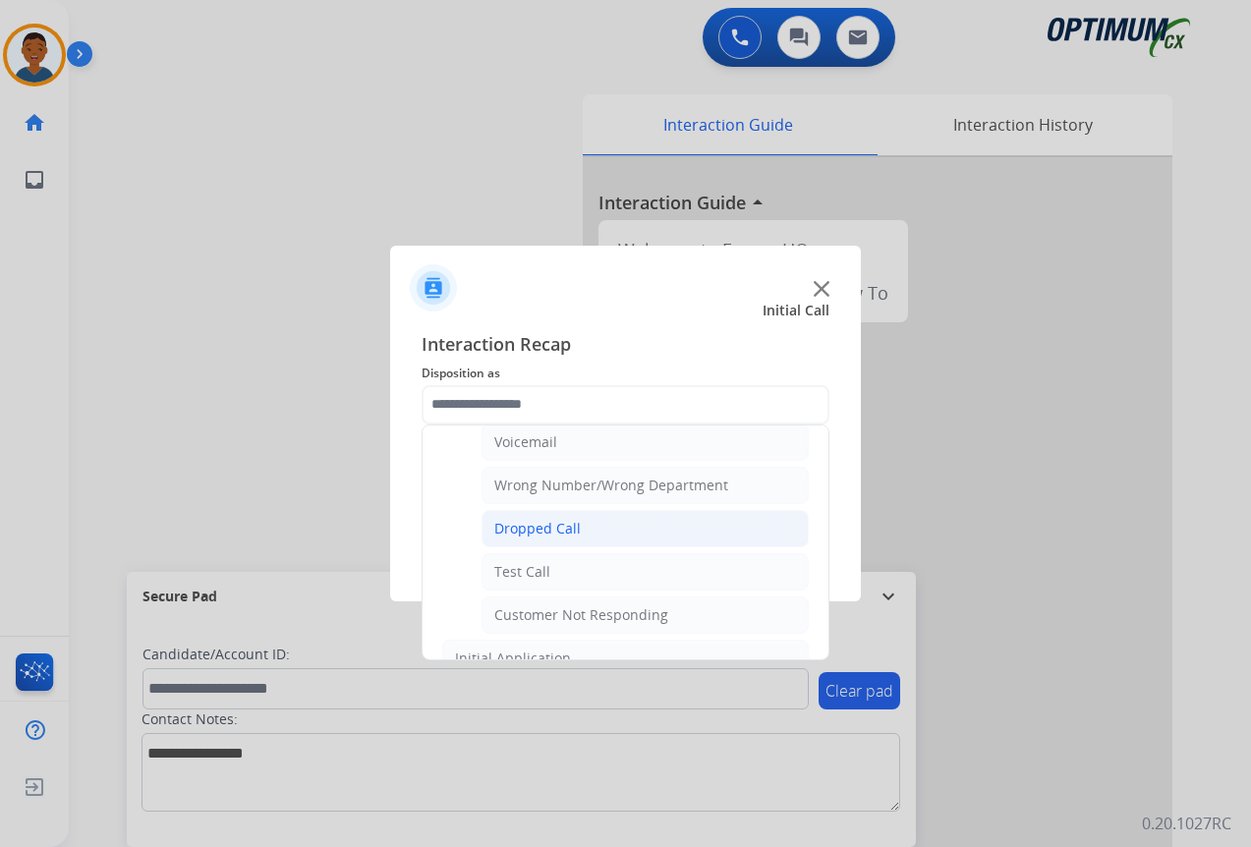
click at [525, 533] on div "Dropped Call" at bounding box center [537, 529] width 86 height 20
type input "**********"
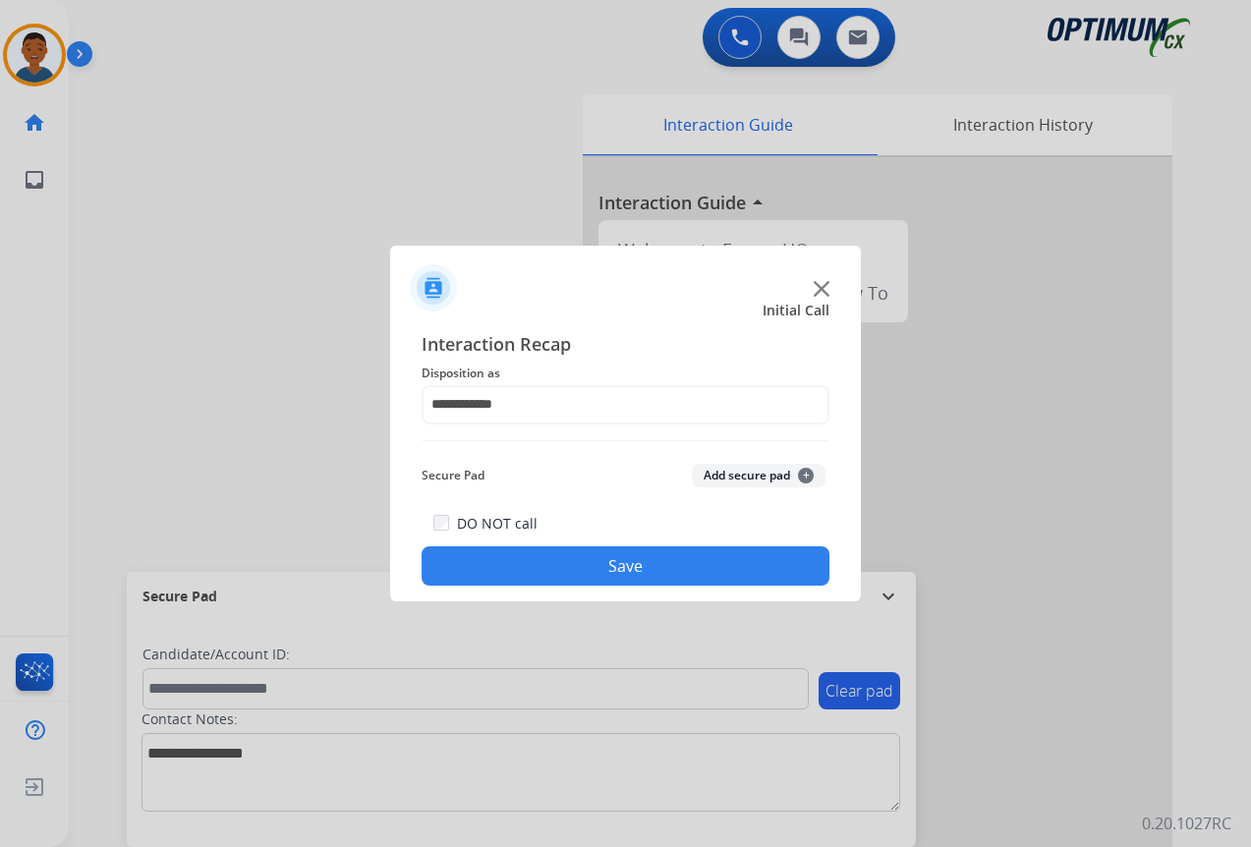
click at [608, 572] on button "Save" at bounding box center [625, 565] width 408 height 39
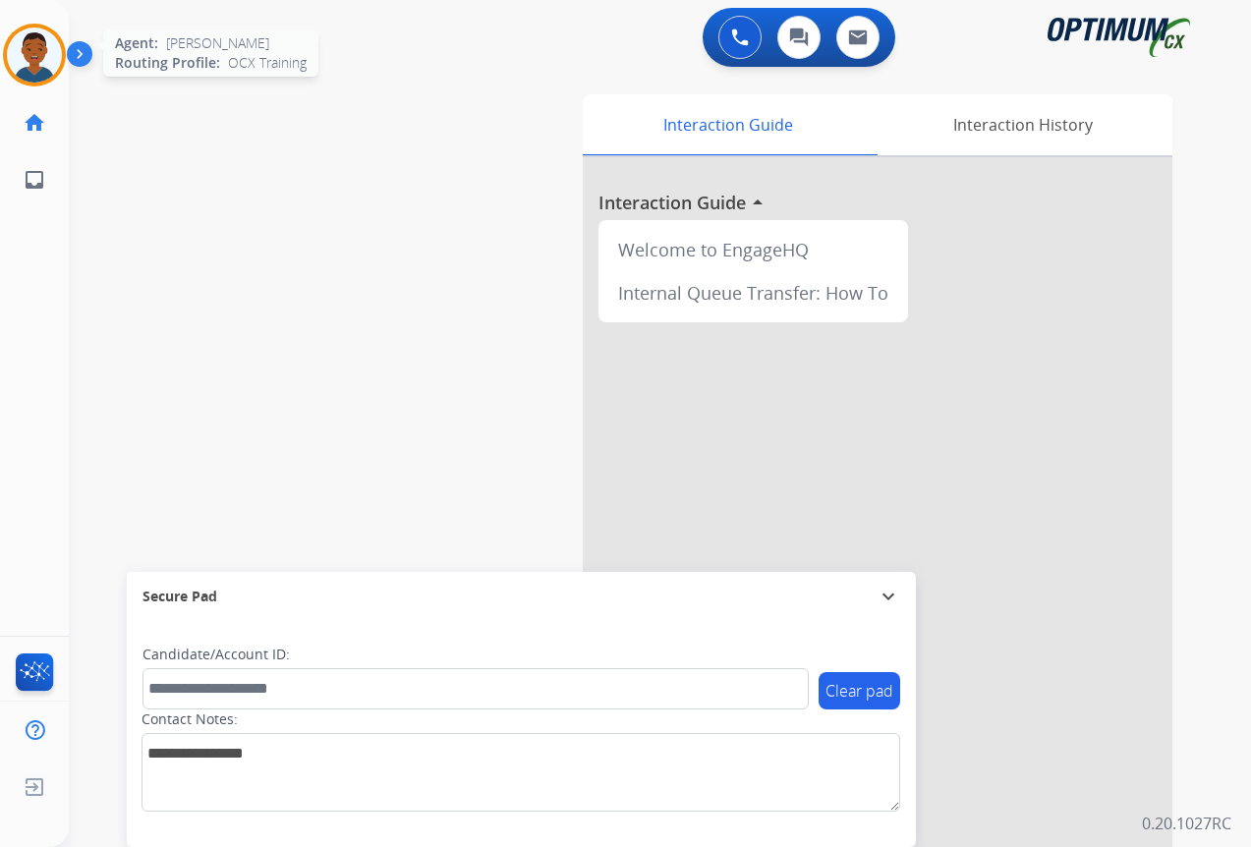
click at [51, 69] on img at bounding box center [34, 55] width 55 height 55
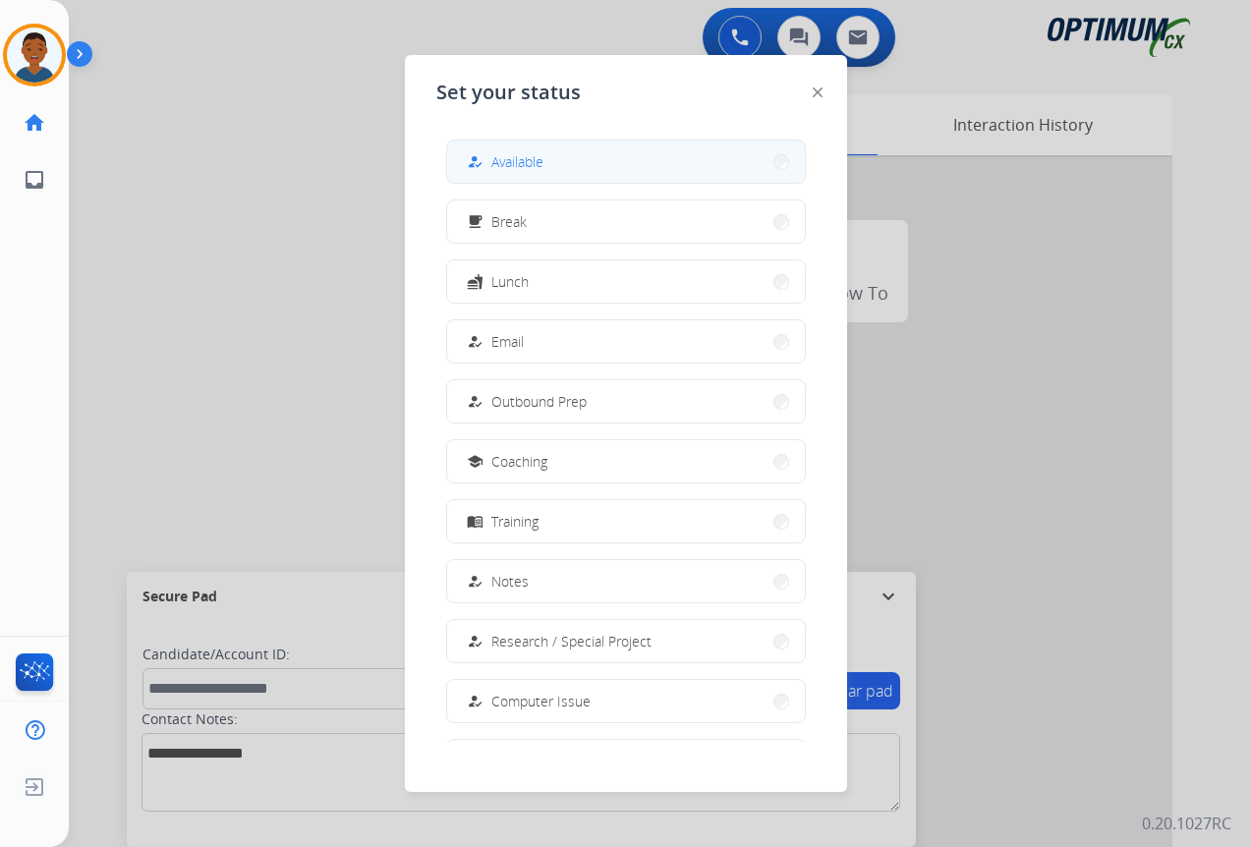
click at [540, 165] on span "Available" at bounding box center [517, 161] width 52 height 21
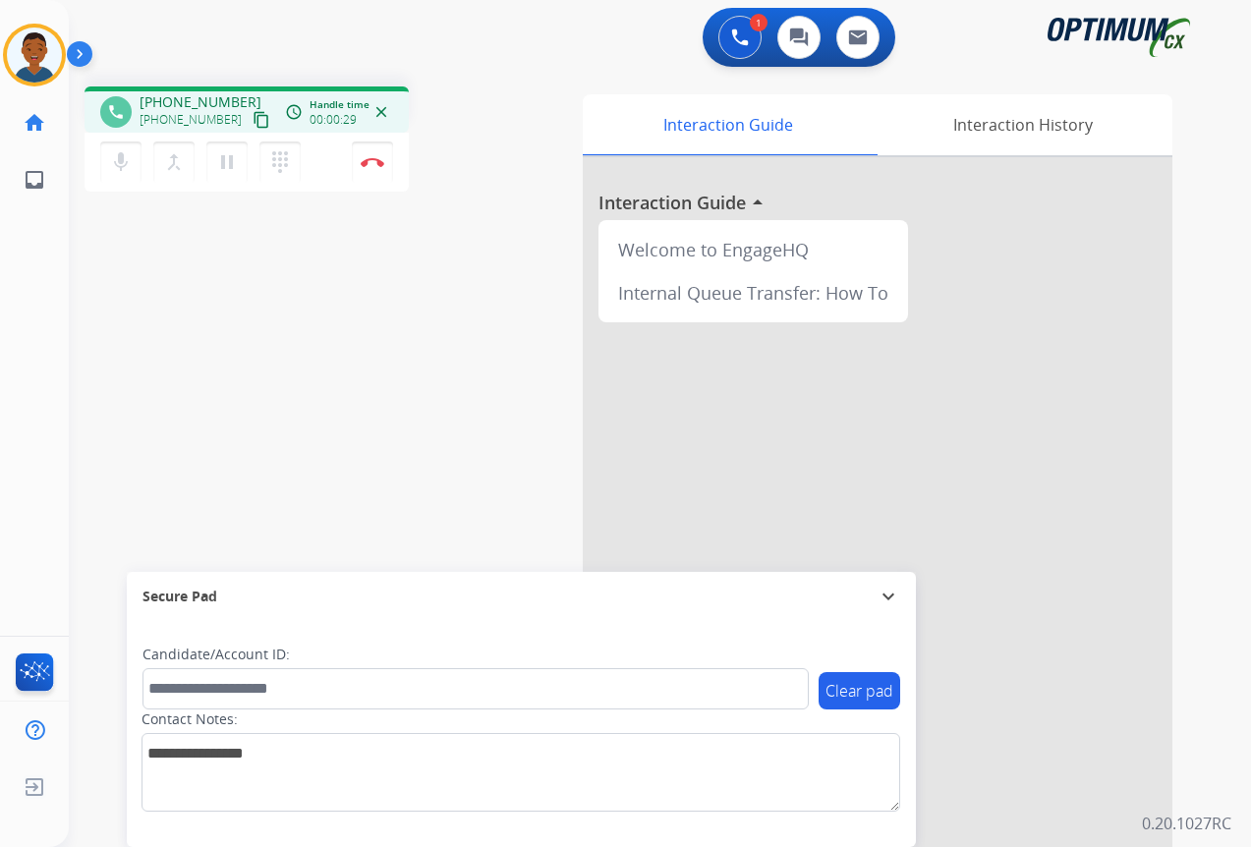
click at [252, 123] on mat-icon "content_copy" at bounding box center [261, 120] width 18 height 18
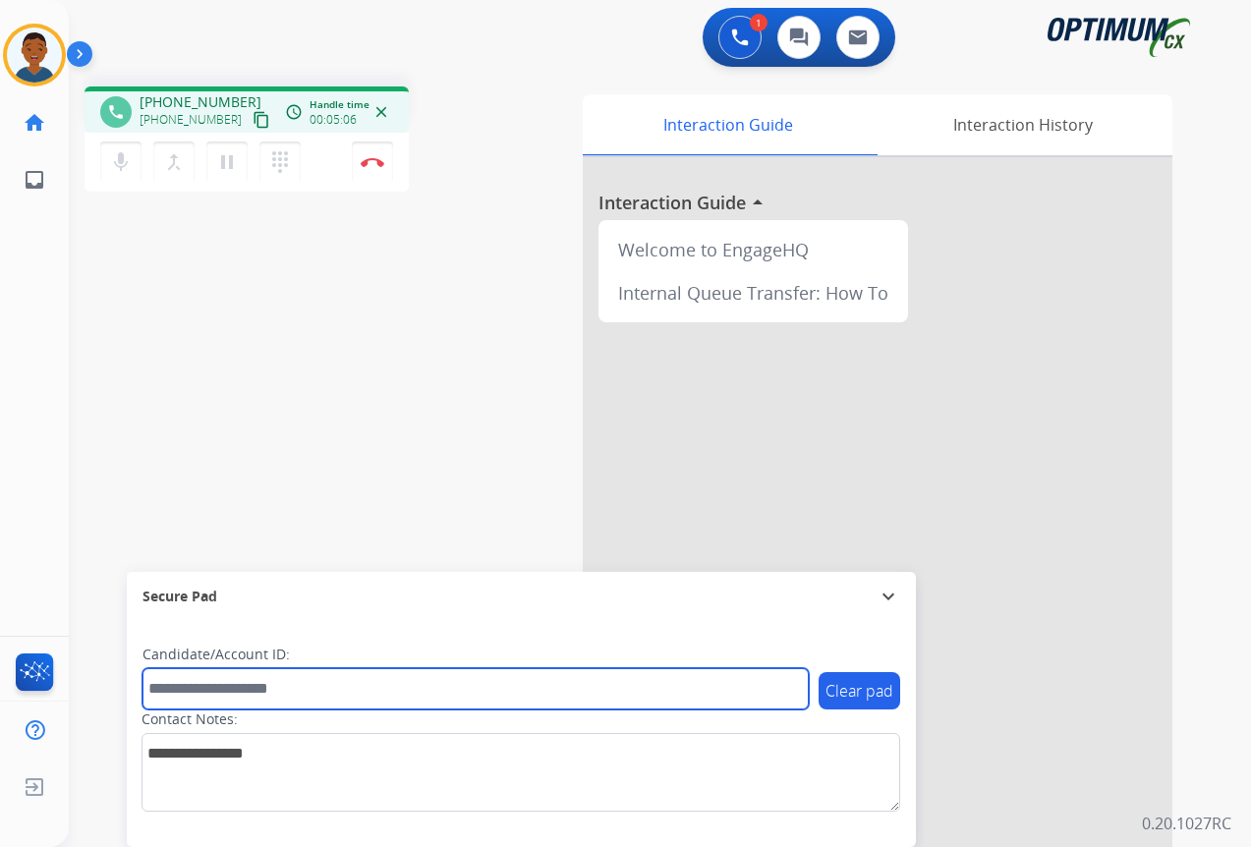
click at [208, 690] on input "text" at bounding box center [475, 688] width 666 height 41
paste input "*******"
type input "*******"
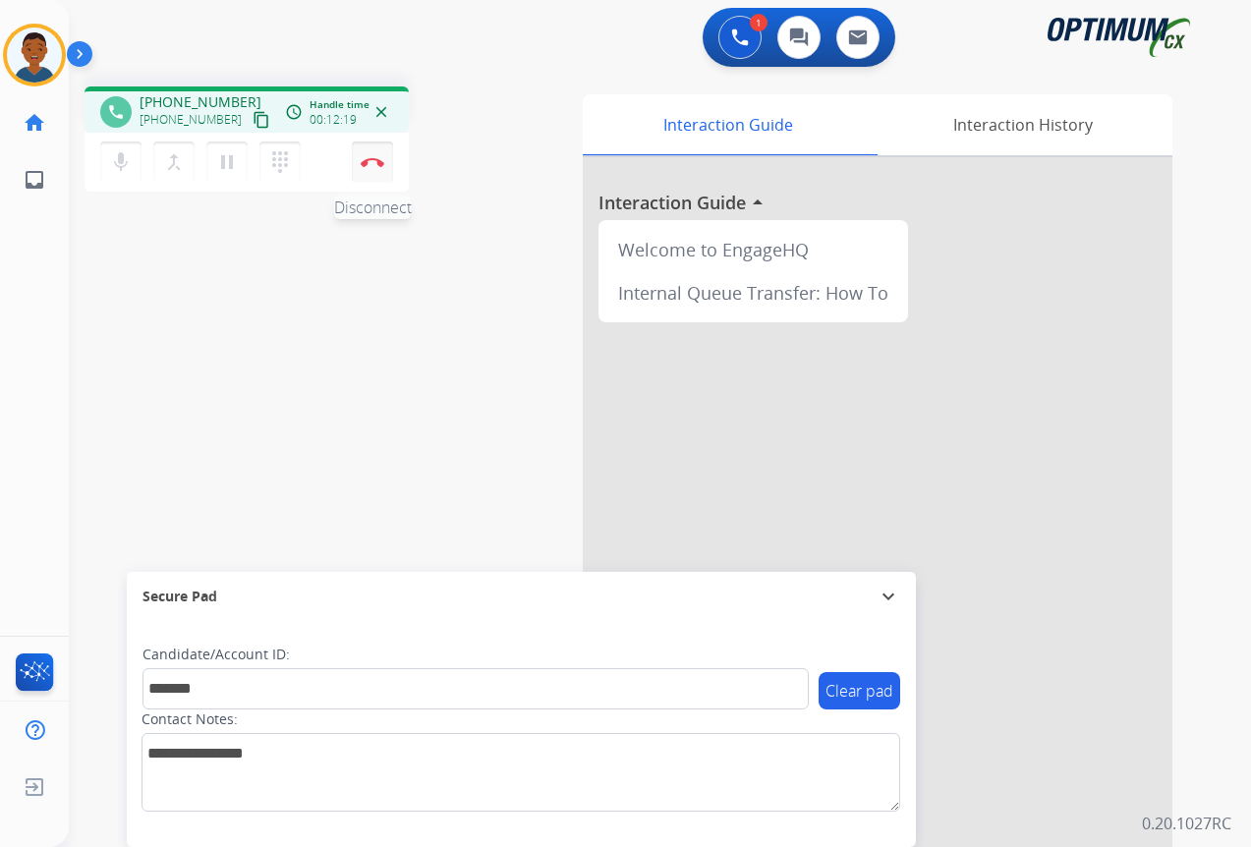
click at [372, 167] on button "Disconnect" at bounding box center [372, 161] width 41 height 41
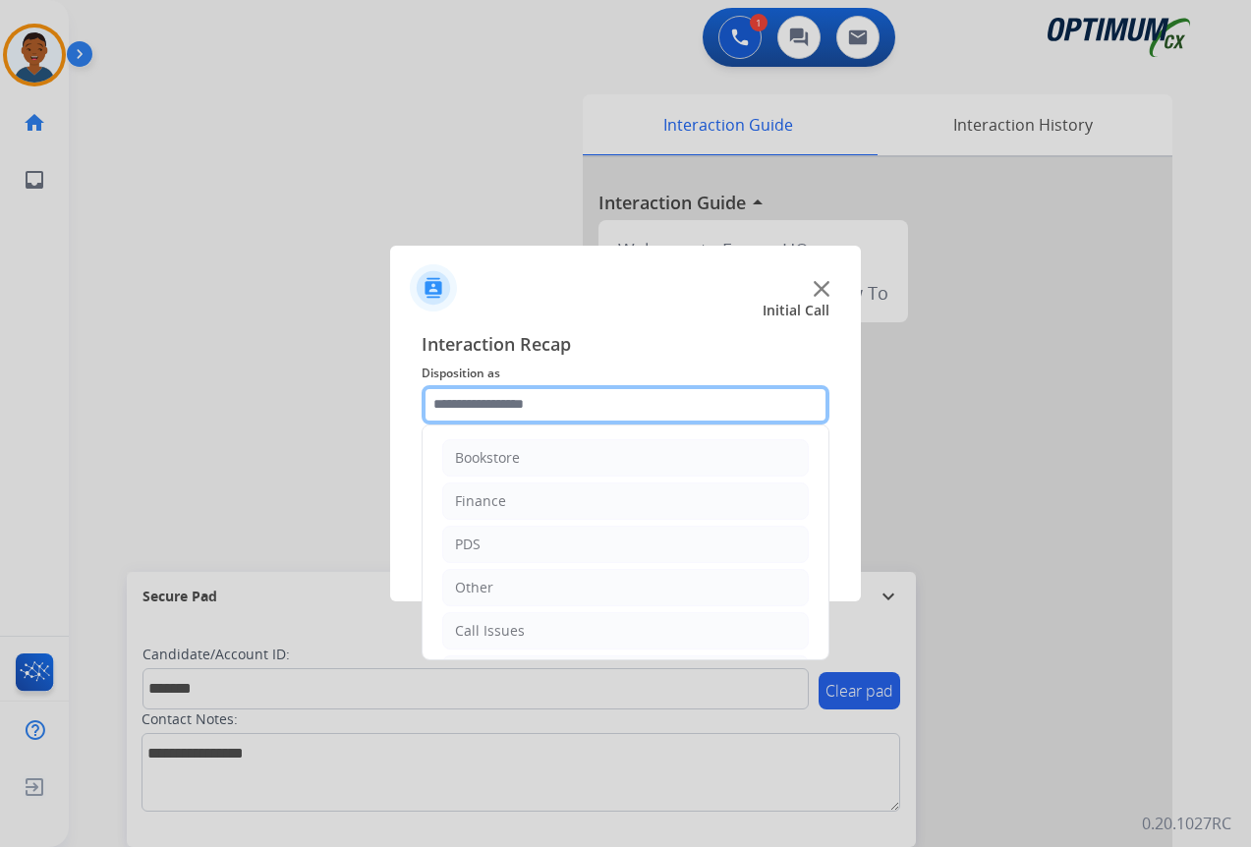
click at [473, 400] on input "text" at bounding box center [625, 404] width 408 height 39
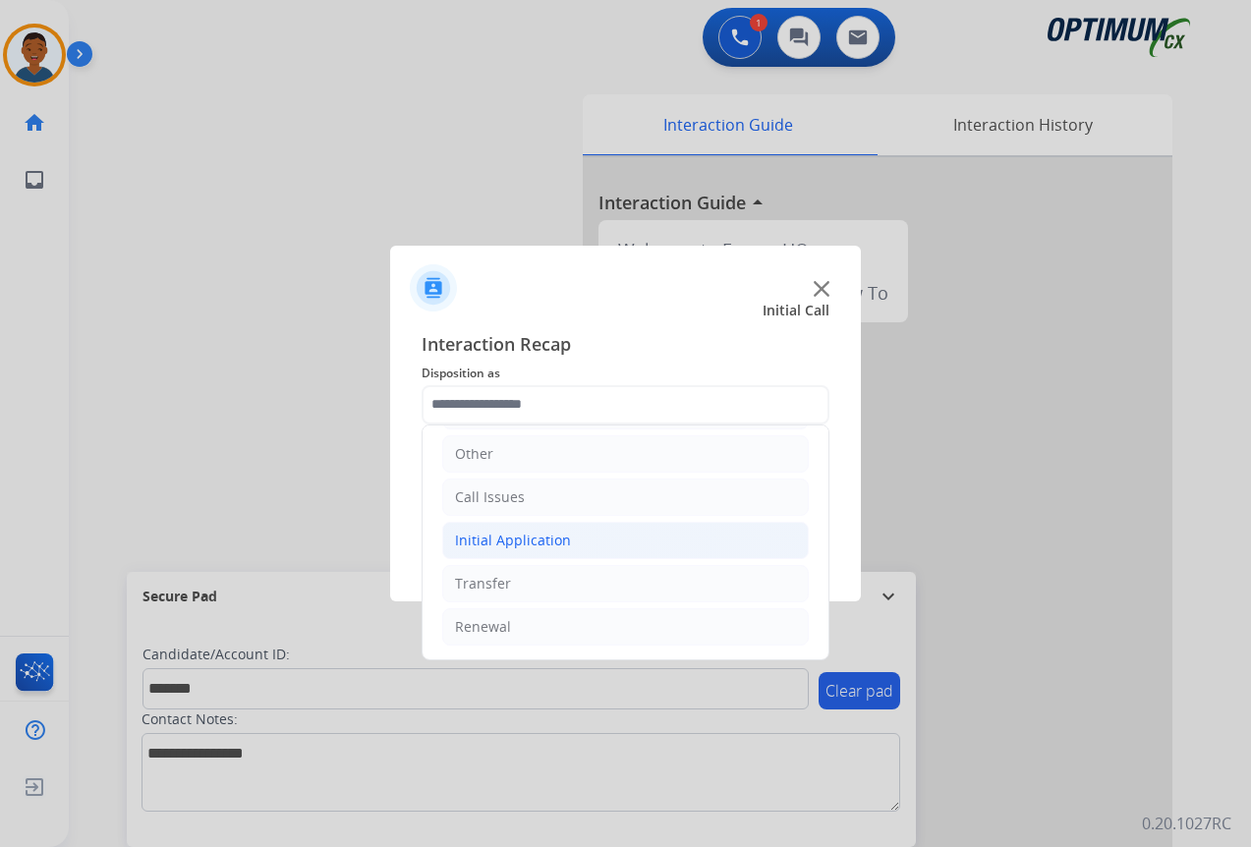
click at [491, 532] on div "Initial Application" at bounding box center [513, 541] width 116 height 20
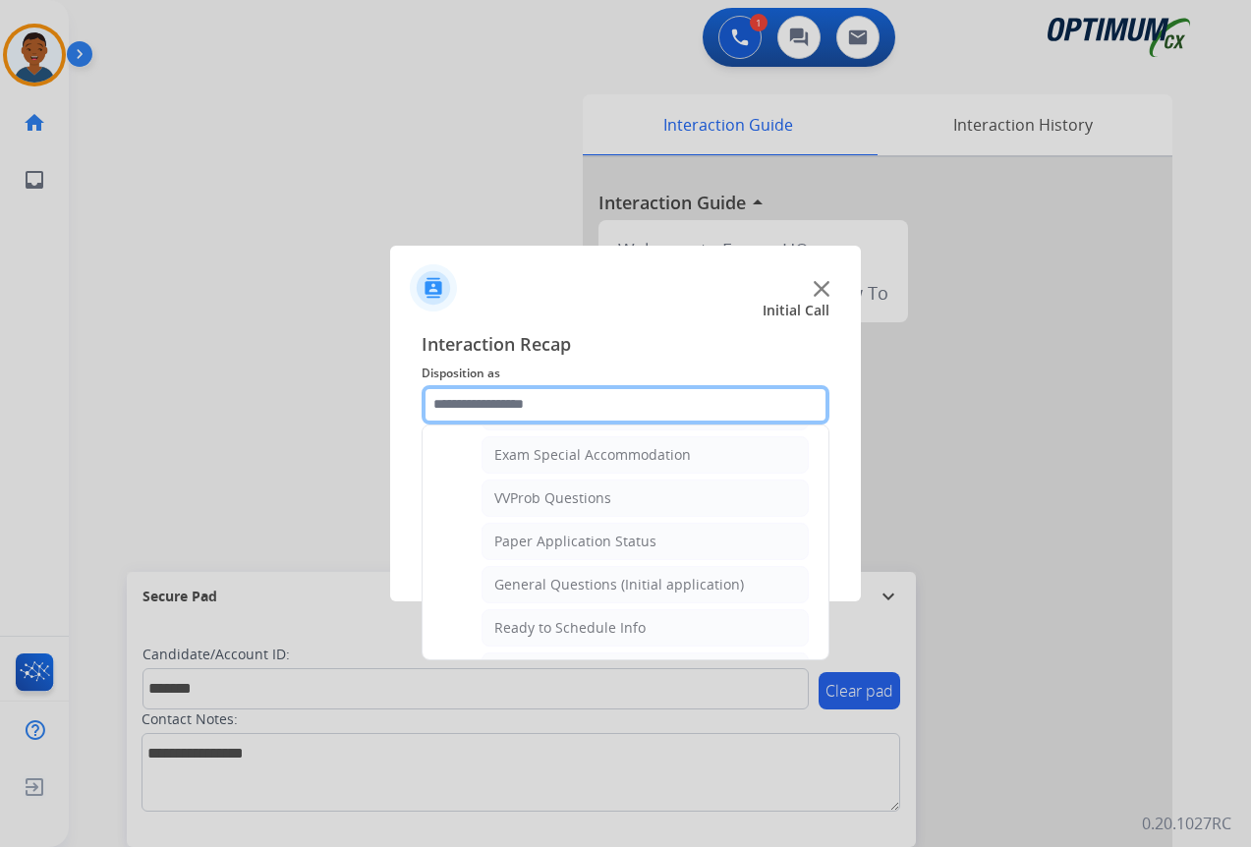
scroll to position [1018, 0]
click at [510, 580] on div "General Questions (Initial application)" at bounding box center [619, 584] width 250 height 20
type input "**********"
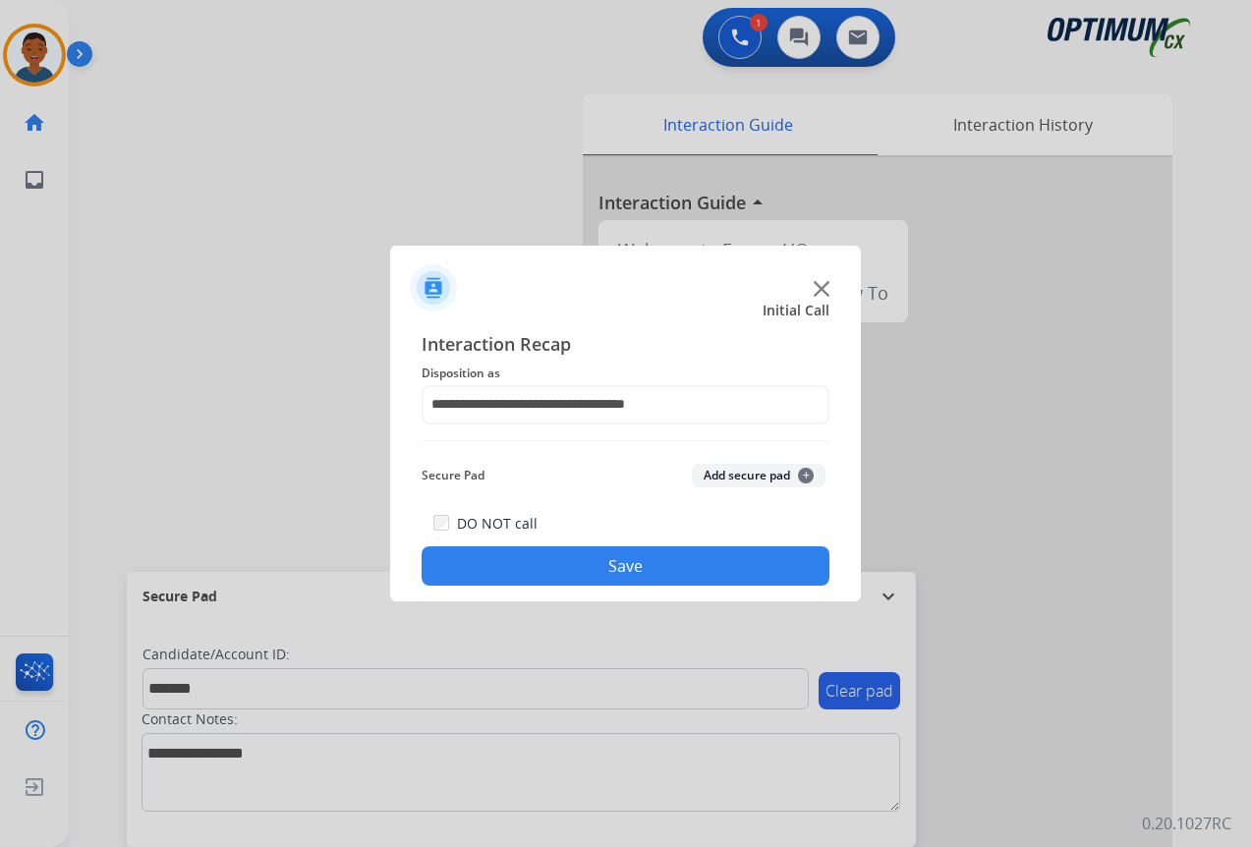
click at [714, 475] on button "Add secure pad +" at bounding box center [759, 476] width 134 height 24
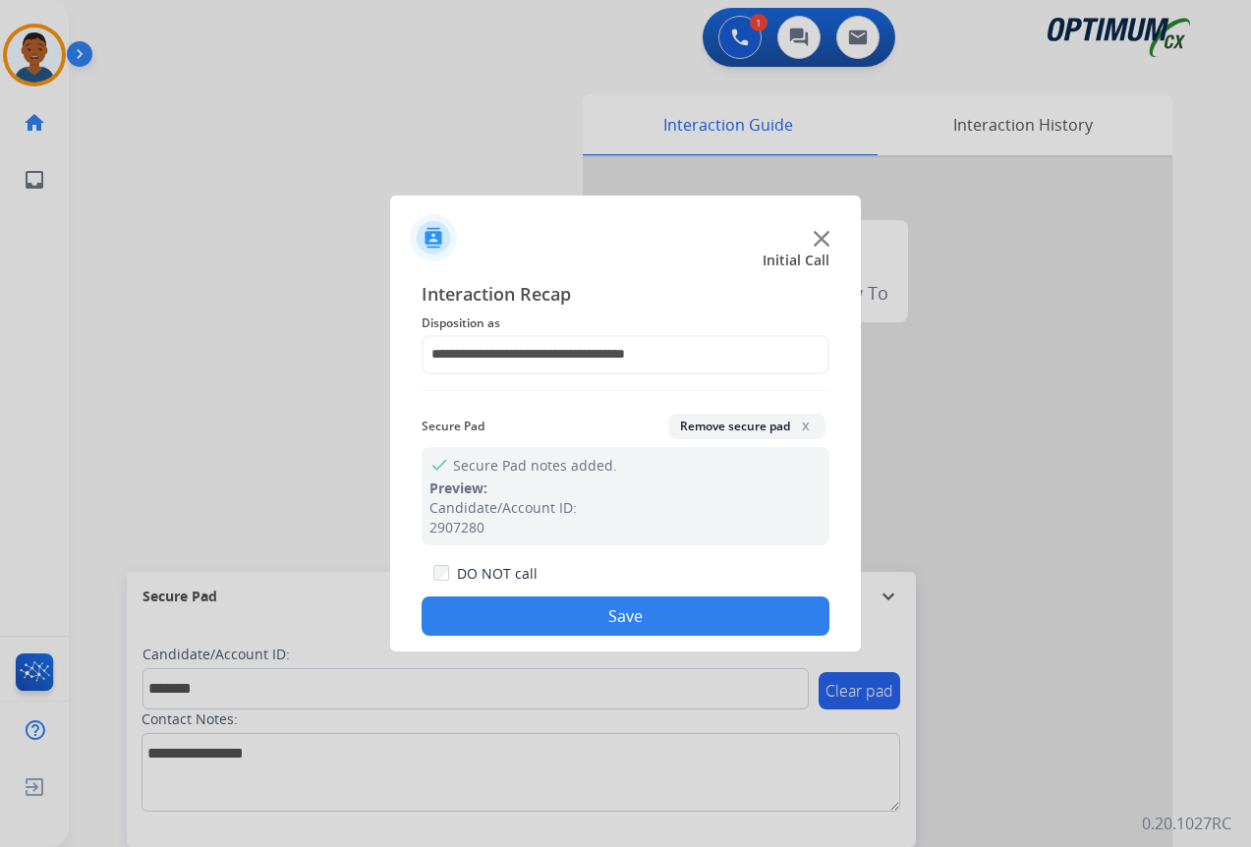
click at [681, 598] on button "Save" at bounding box center [625, 615] width 408 height 39
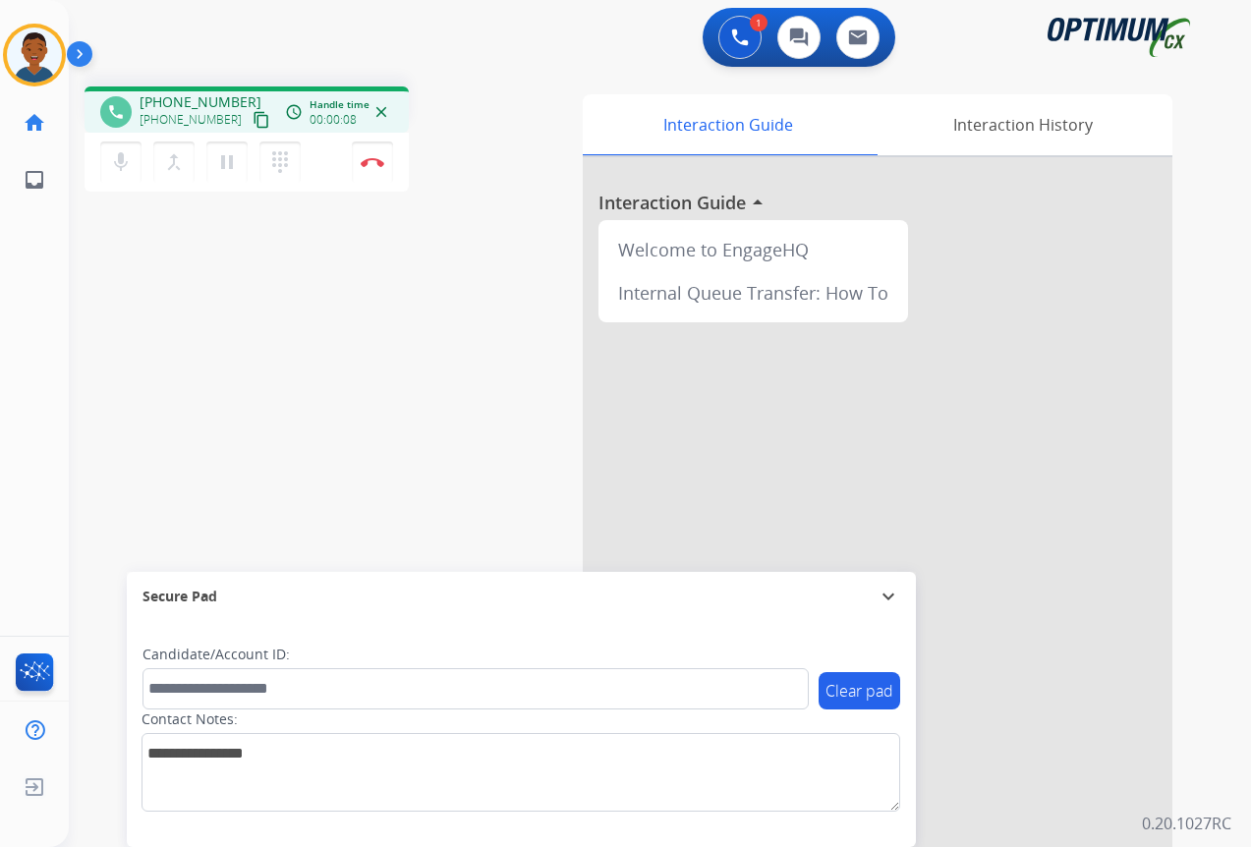
click at [252, 126] on mat-icon "content_copy" at bounding box center [261, 120] width 18 height 18
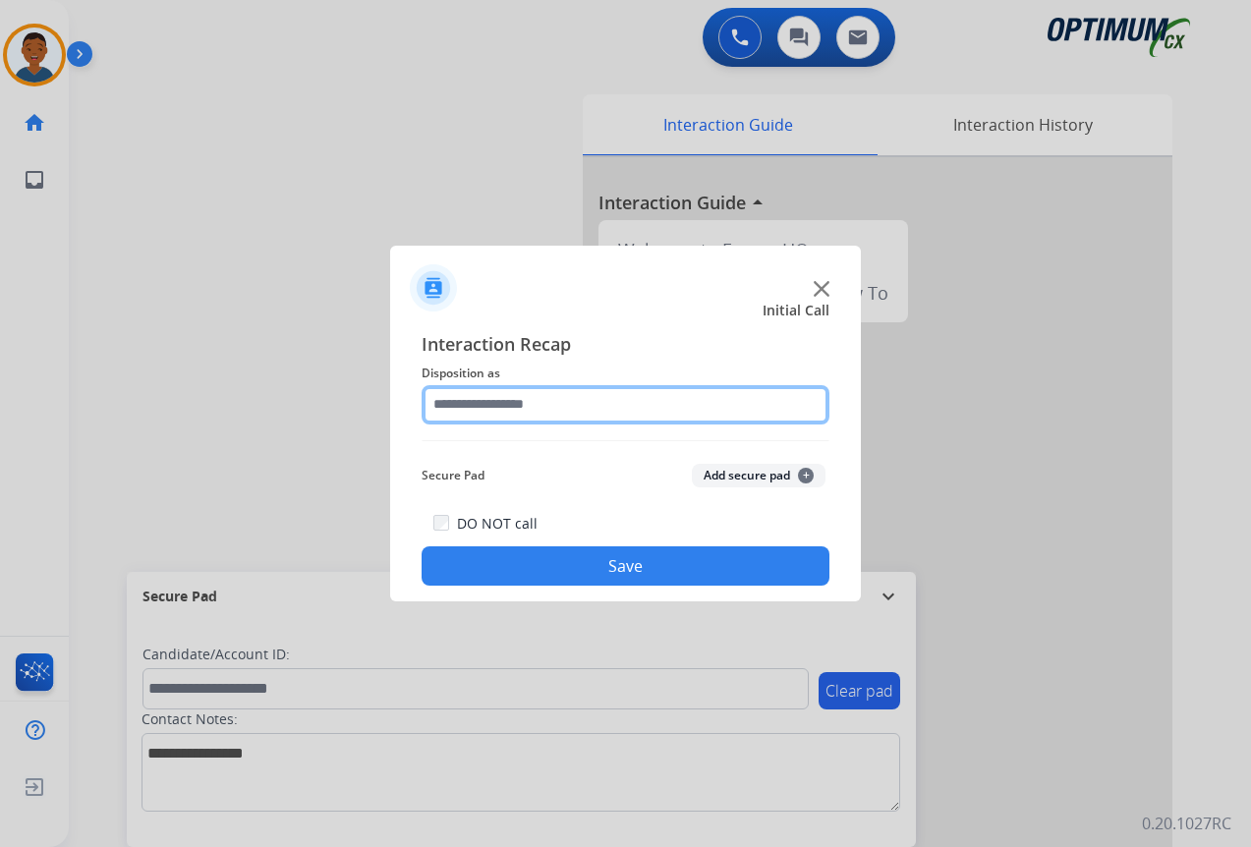
click at [473, 403] on input "text" at bounding box center [625, 404] width 408 height 39
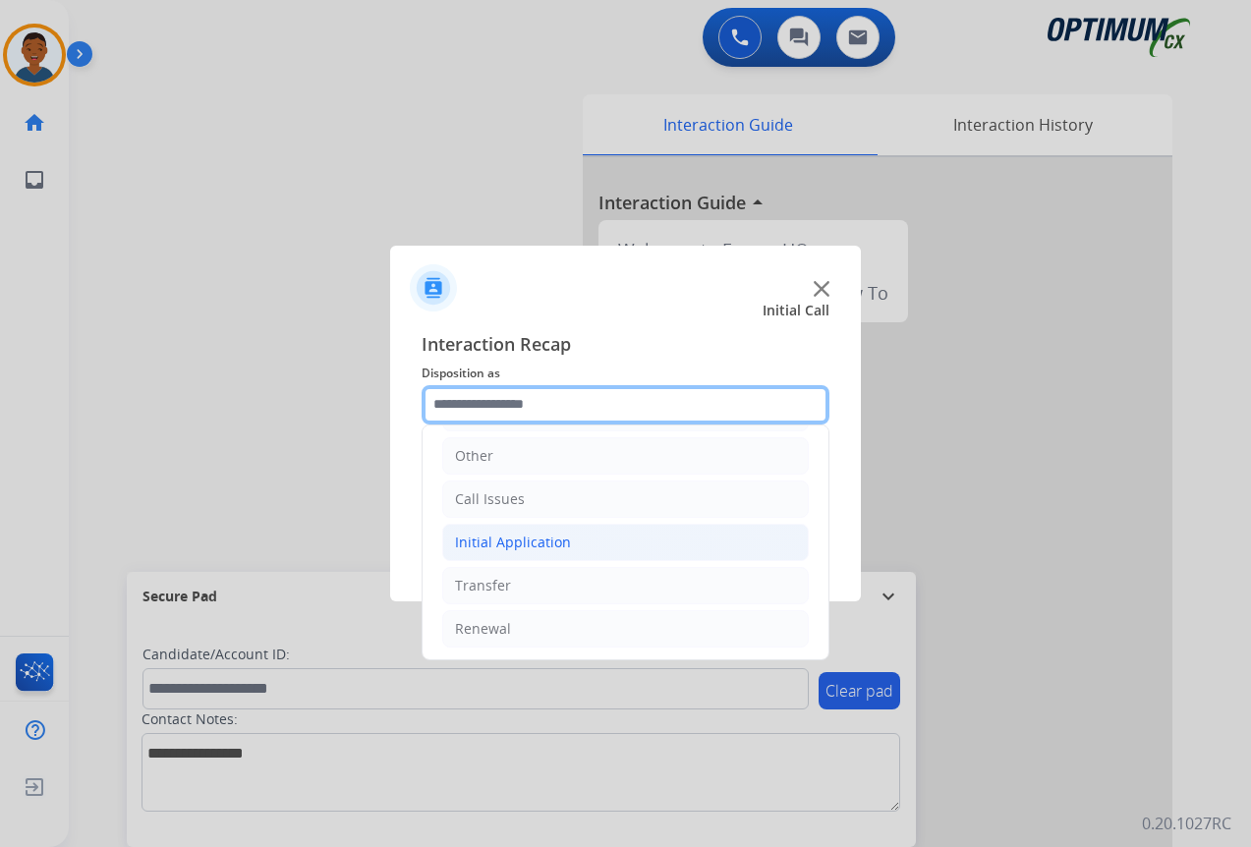
scroll to position [134, 0]
click at [505, 540] on div "Initial Application" at bounding box center [513, 541] width 116 height 20
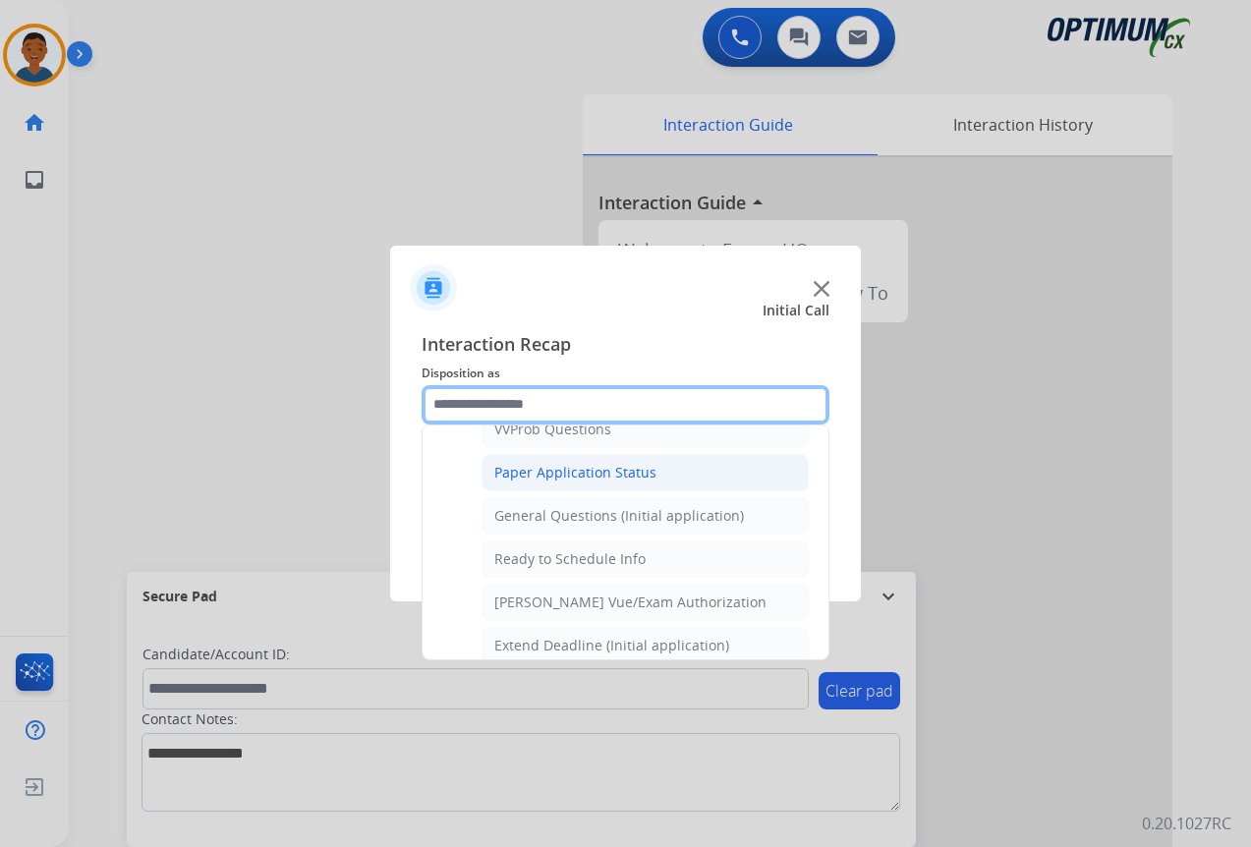
scroll to position [1116, 0]
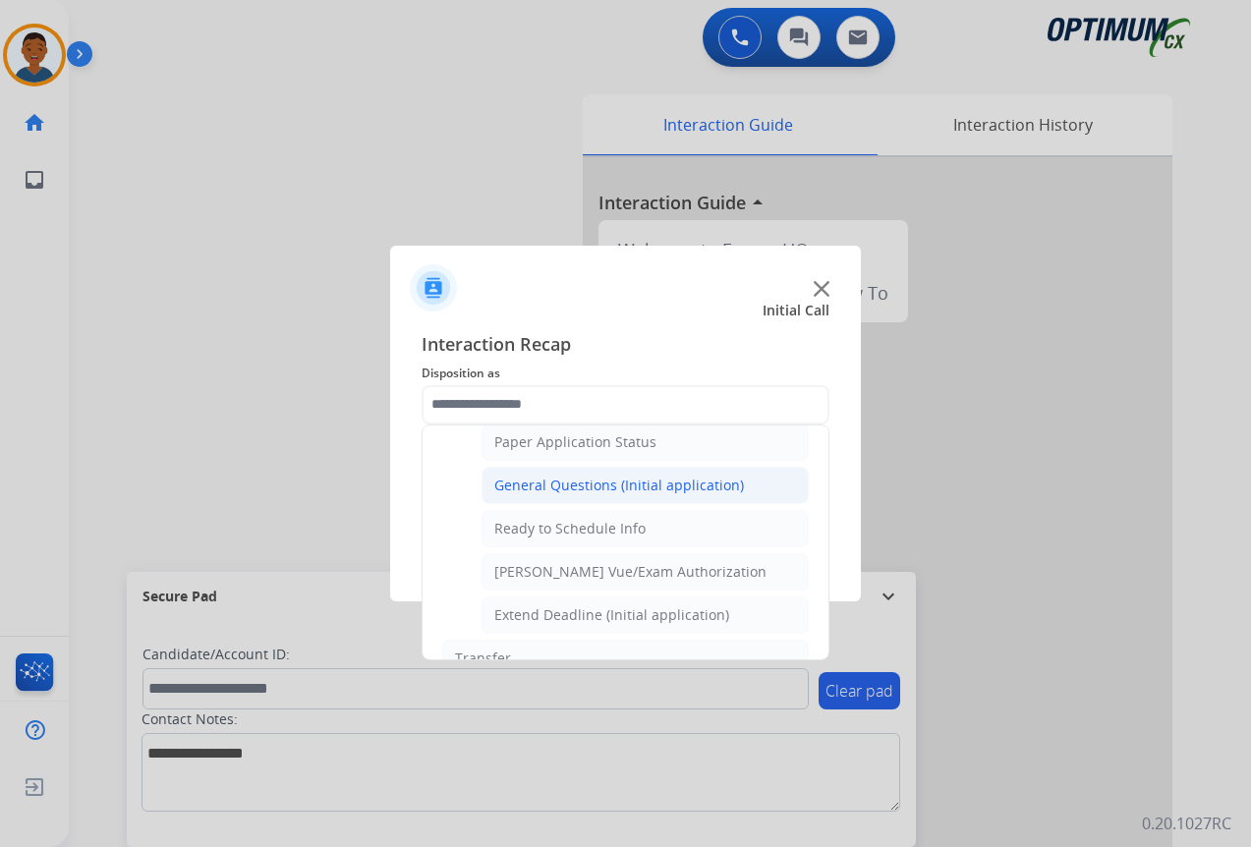
click at [508, 490] on div "General Questions (Initial application)" at bounding box center [619, 486] width 250 height 20
type input "**********"
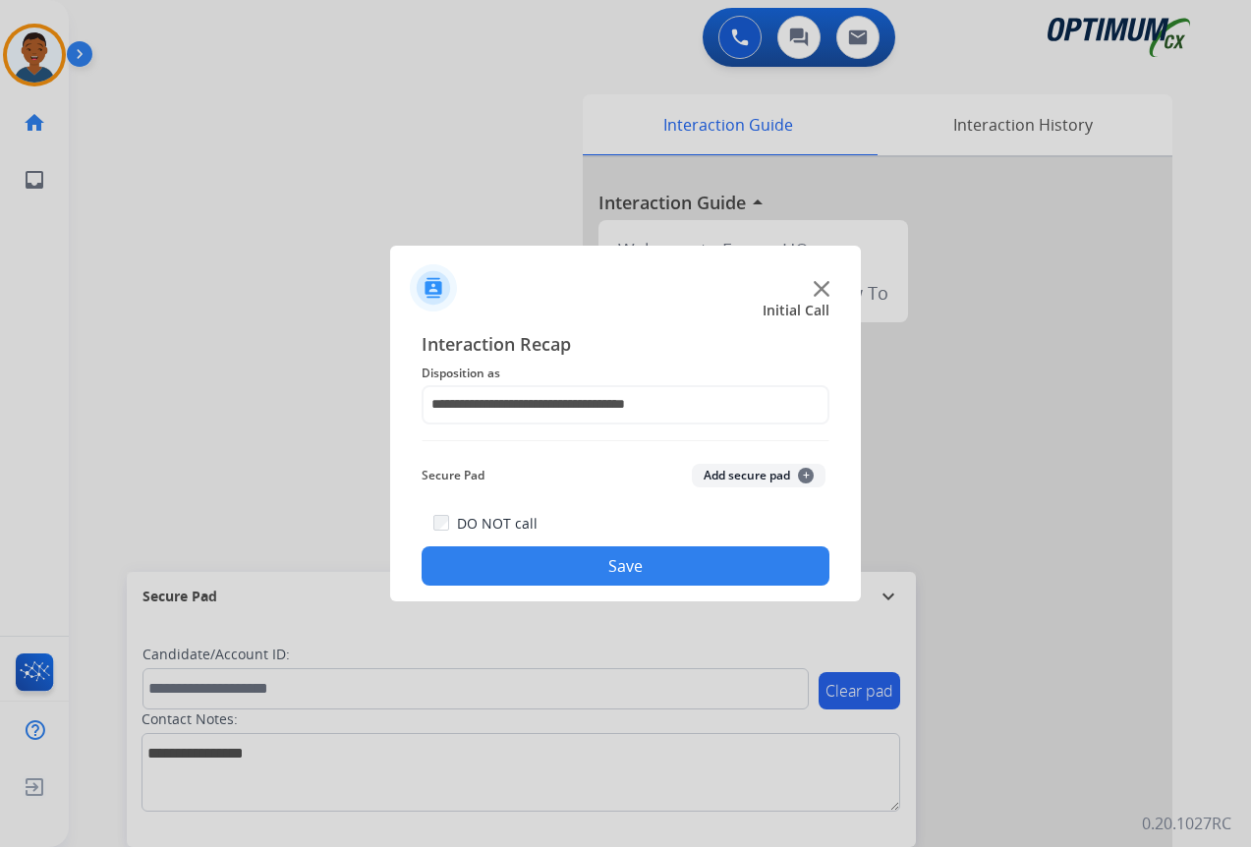
click at [555, 560] on button "Save" at bounding box center [625, 565] width 408 height 39
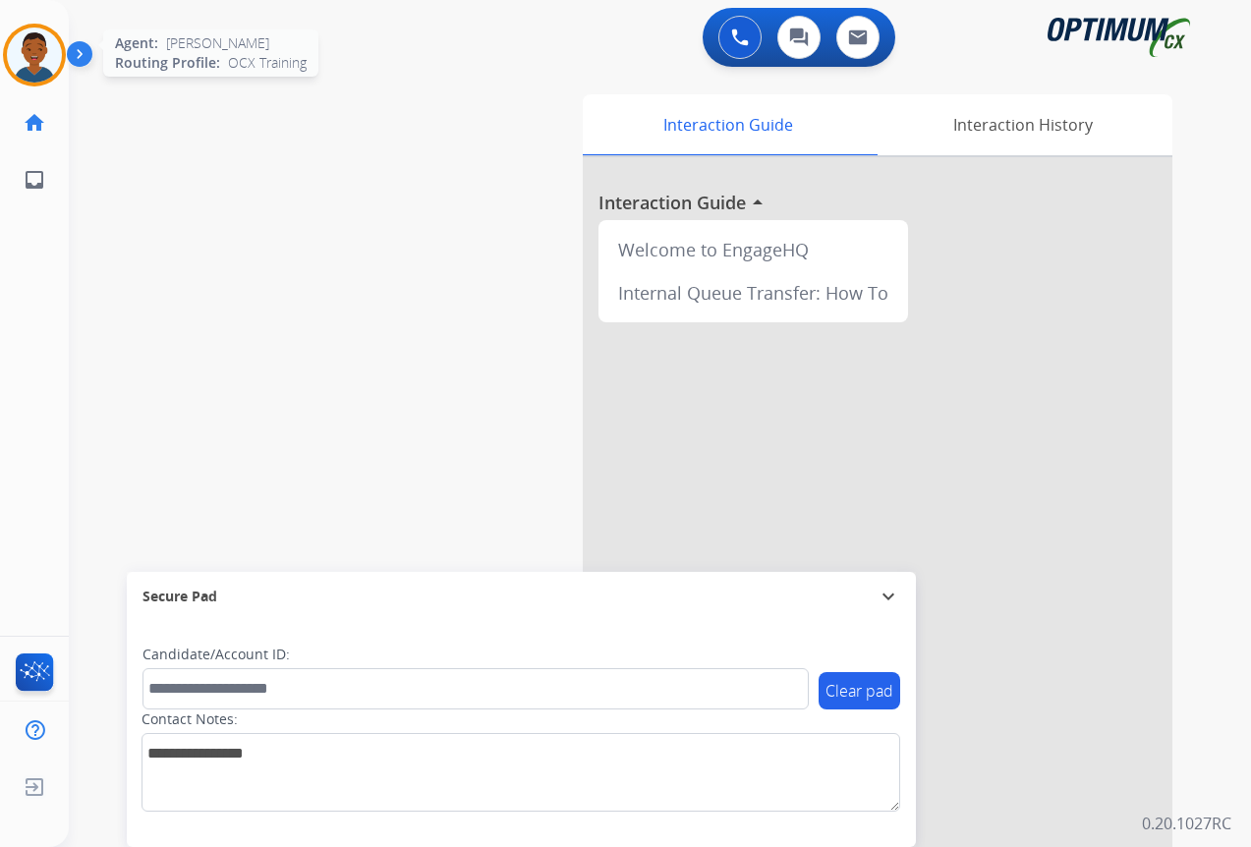
click at [46, 59] on img at bounding box center [34, 55] width 55 height 55
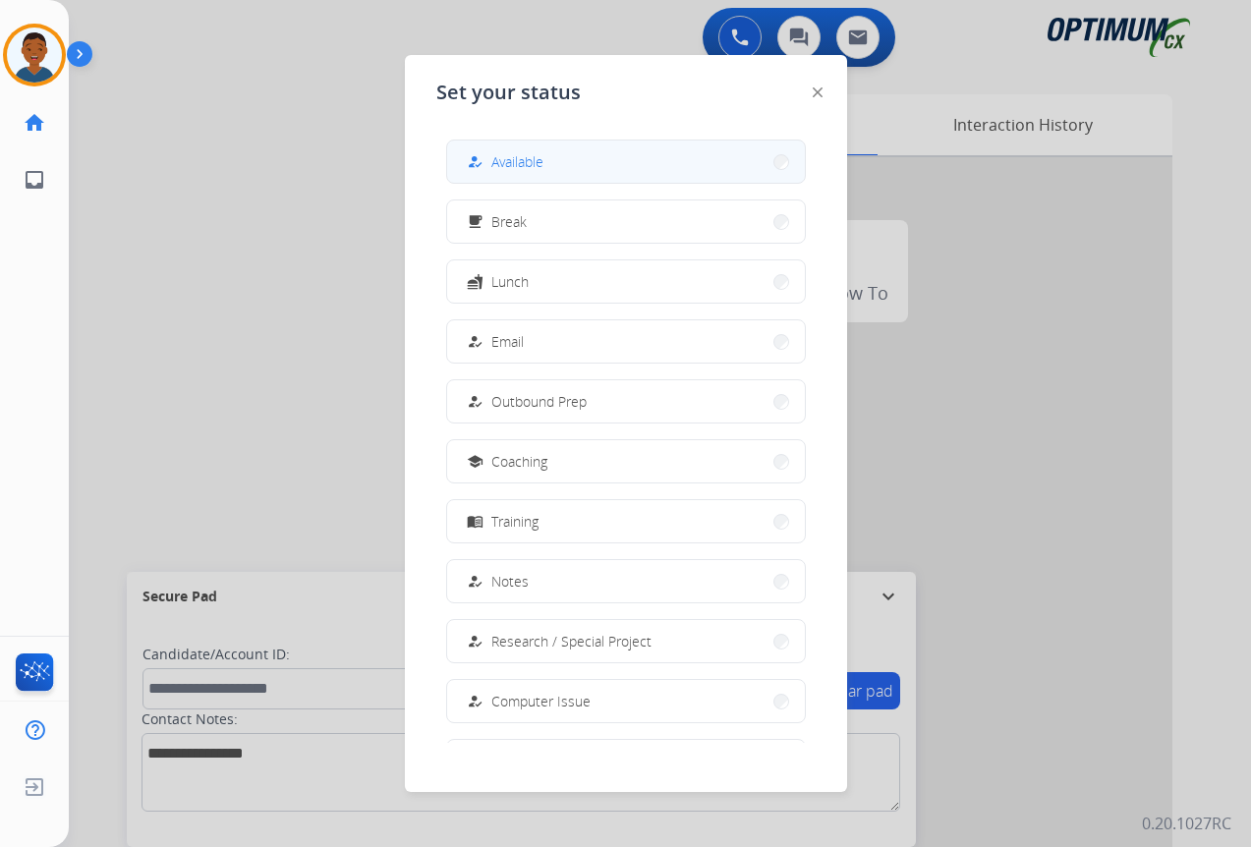
click at [520, 152] on span "Available" at bounding box center [517, 161] width 52 height 21
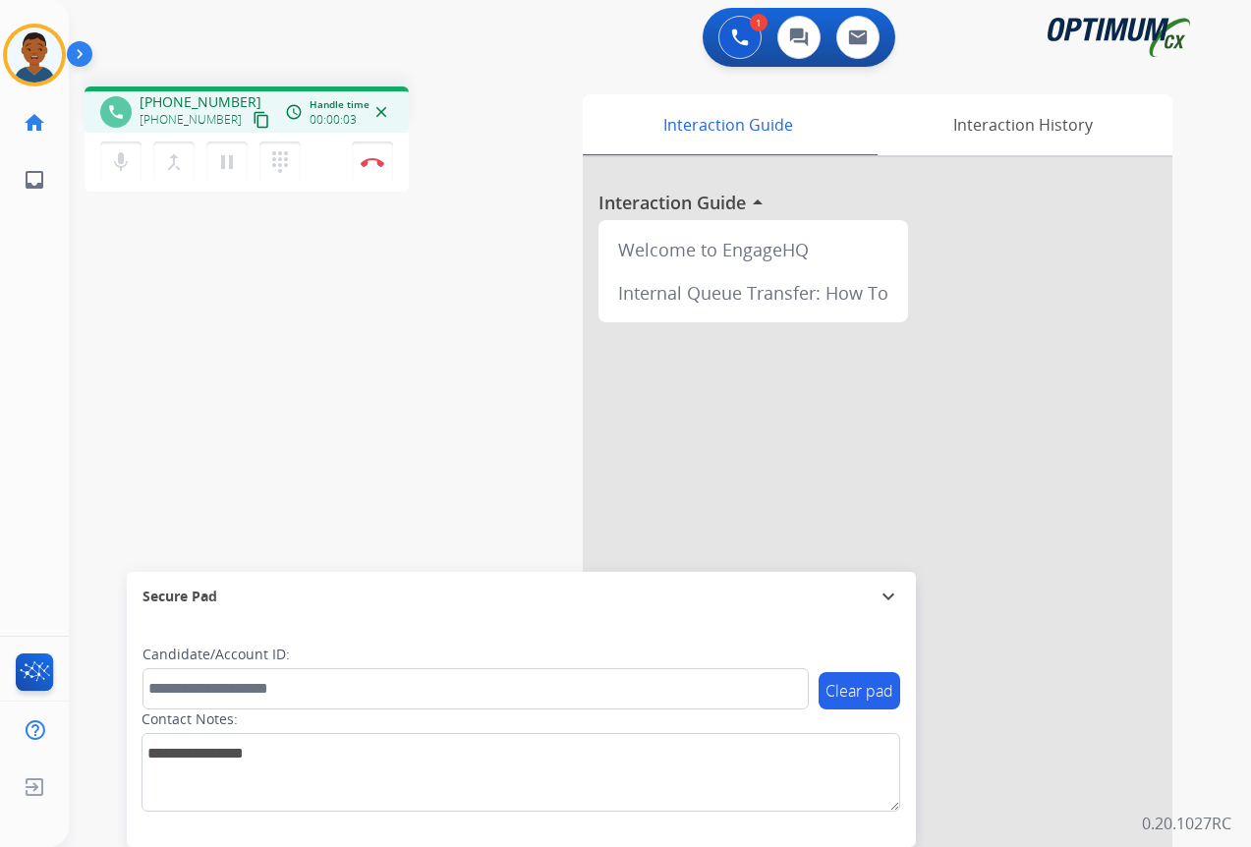
click at [252, 120] on mat-icon "content_copy" at bounding box center [261, 120] width 18 height 18
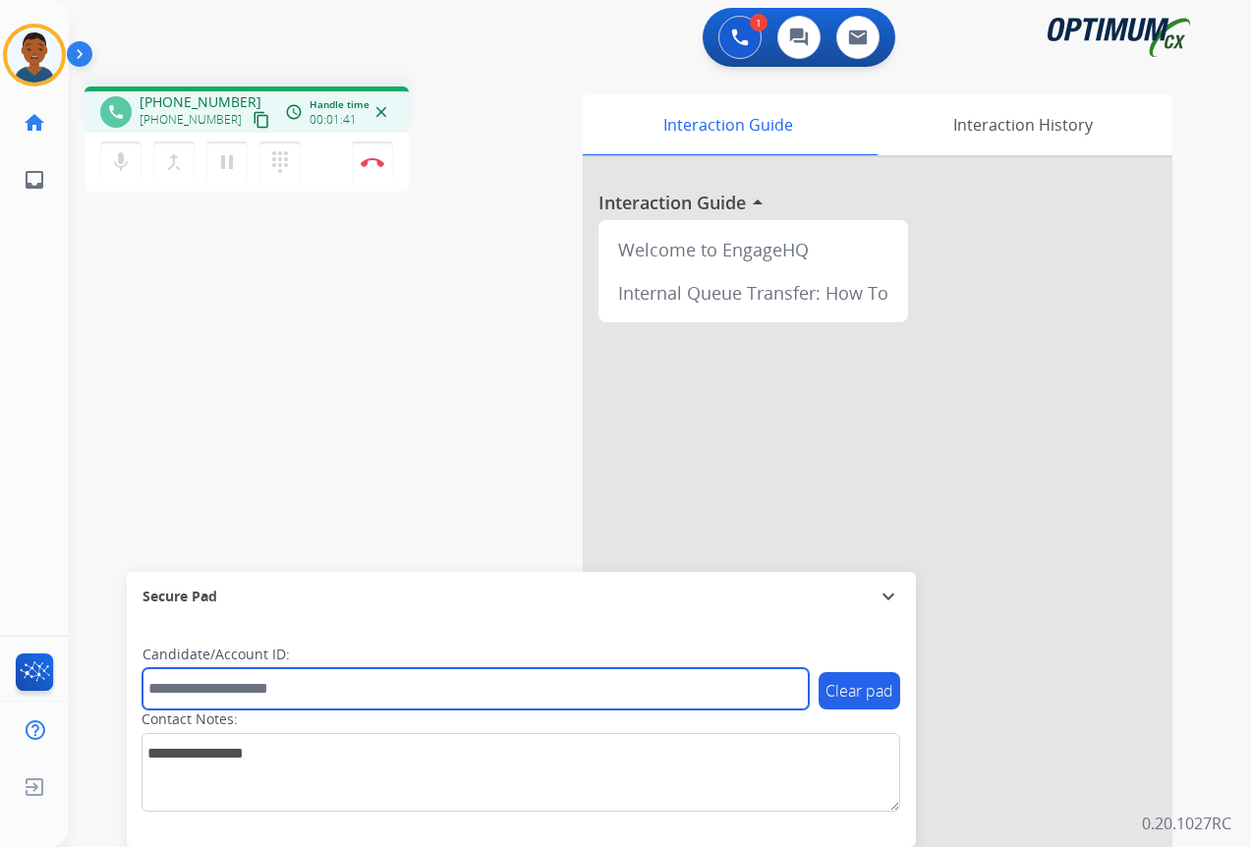
click at [217, 685] on input "text" at bounding box center [475, 688] width 666 height 41
paste input "*******"
type input "*******"
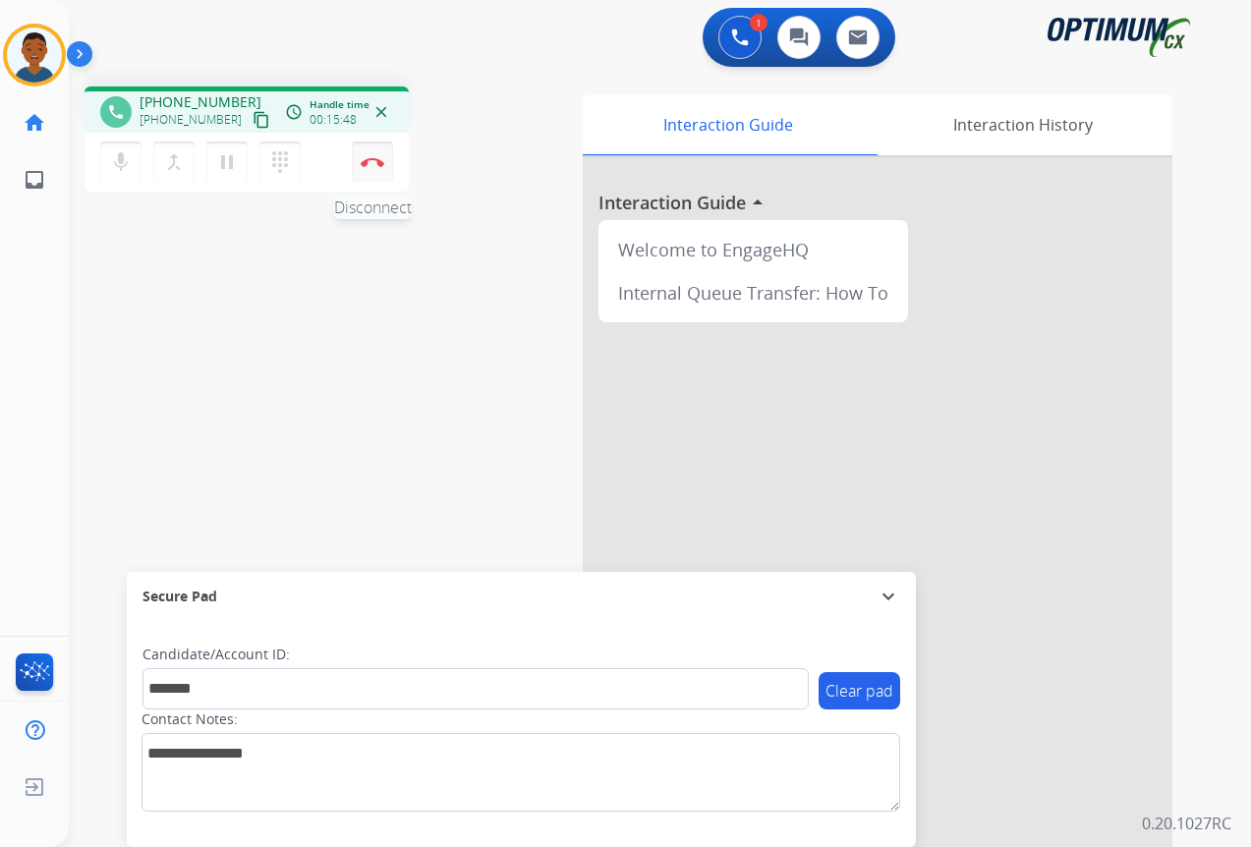
click at [371, 171] on button "Disconnect" at bounding box center [372, 161] width 41 height 41
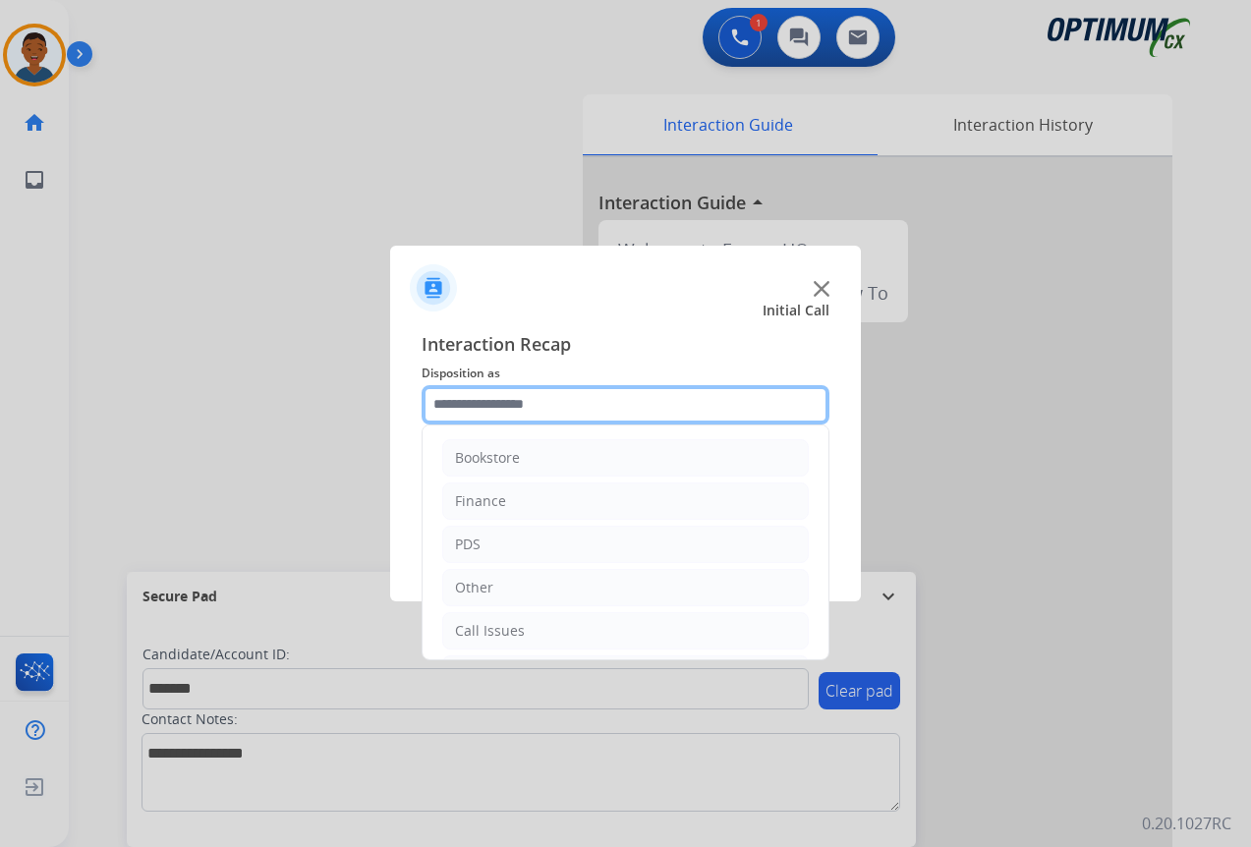
click at [447, 410] on input "text" at bounding box center [625, 404] width 408 height 39
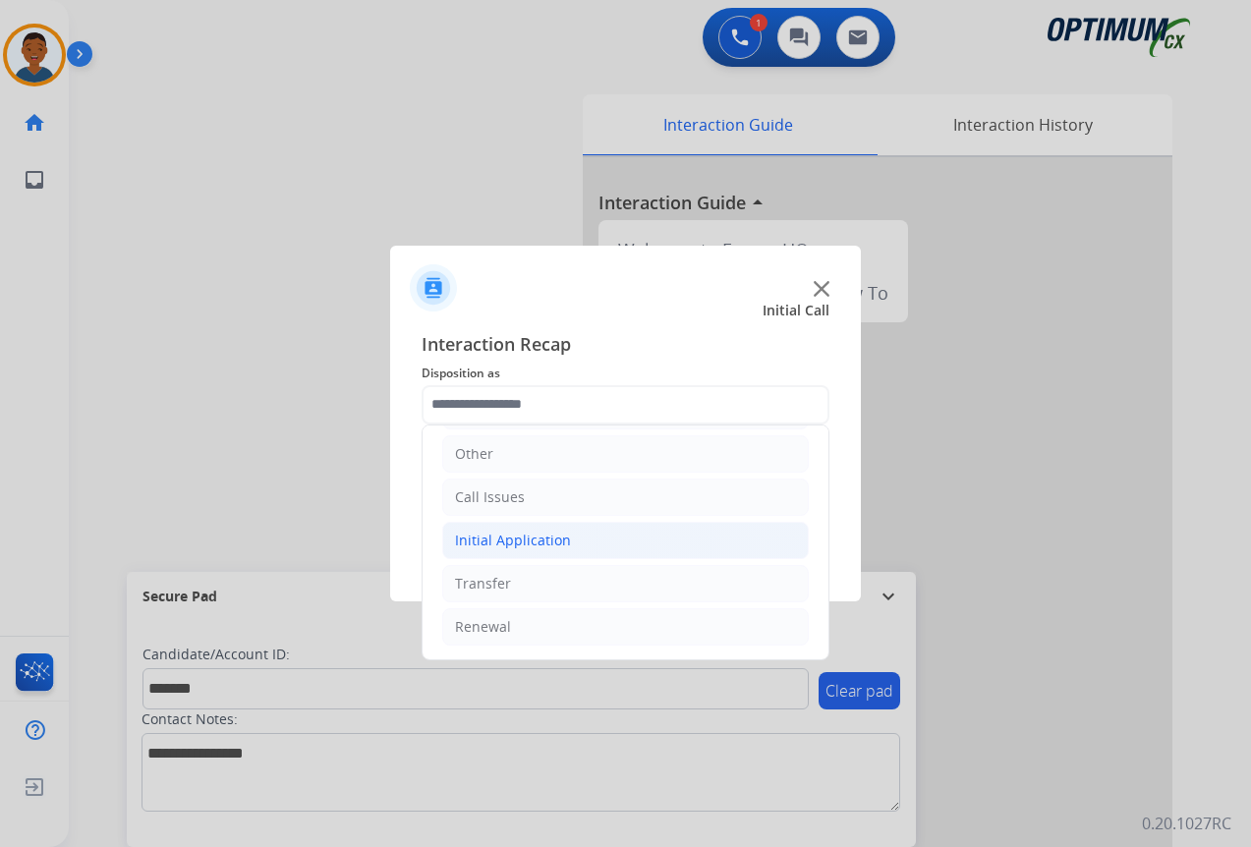
click at [469, 541] on div "Initial Application" at bounding box center [513, 541] width 116 height 20
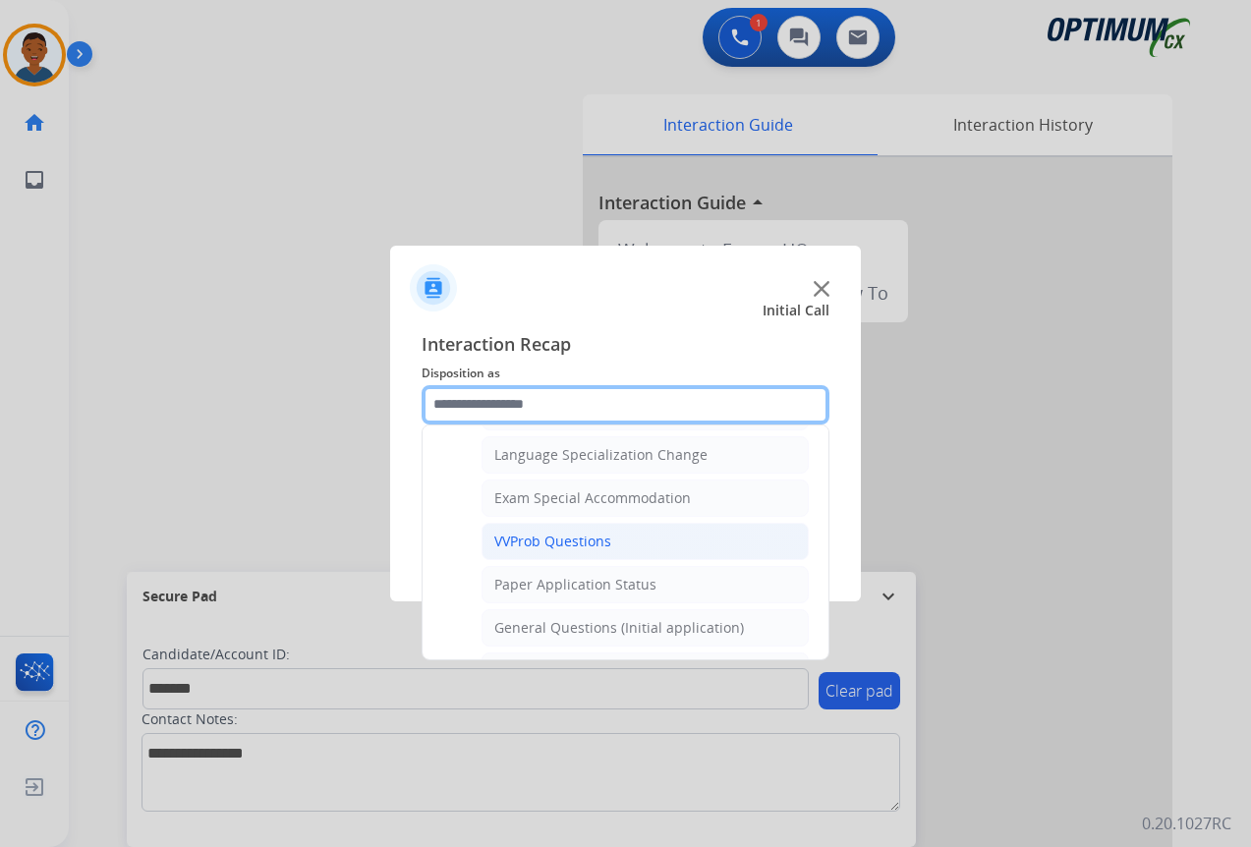
scroll to position [1018, 0]
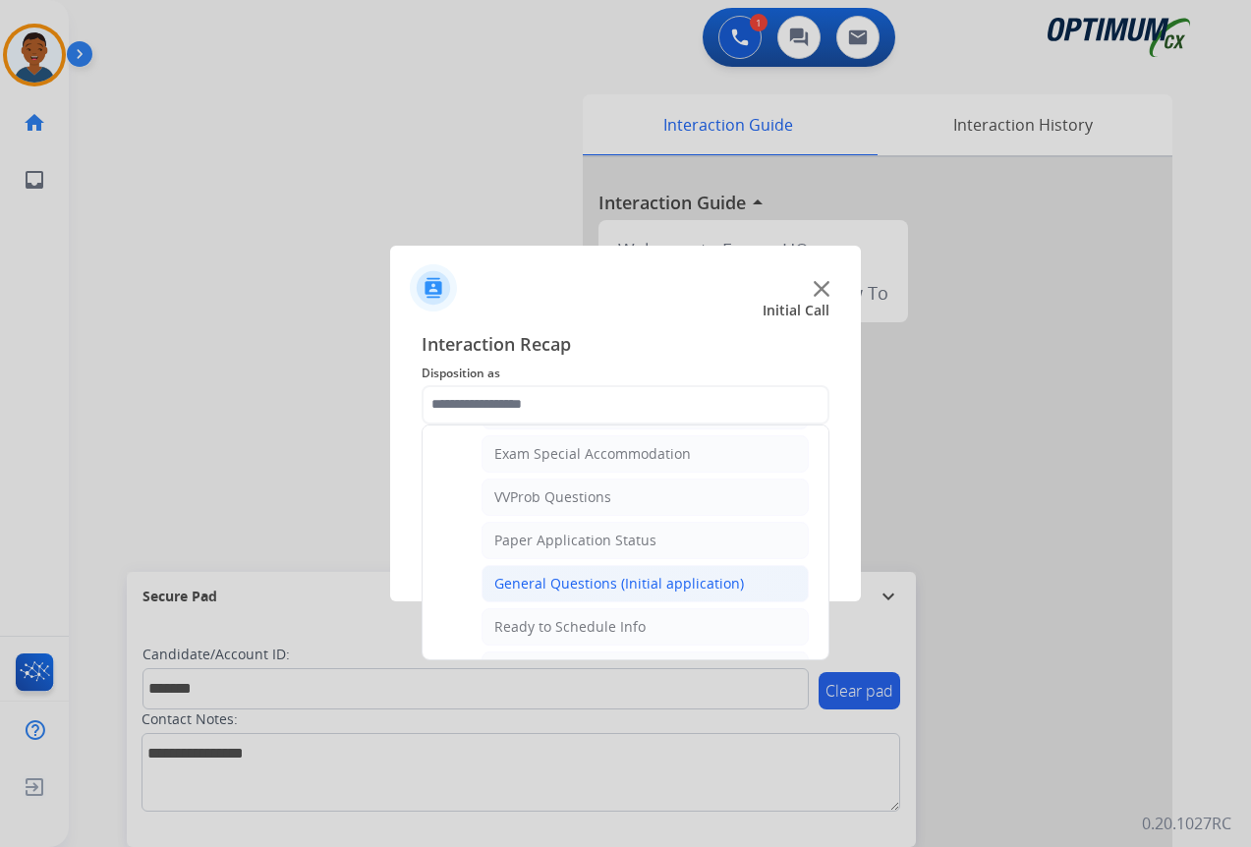
click at [535, 582] on div "General Questions (Initial application)" at bounding box center [619, 584] width 250 height 20
type input "**********"
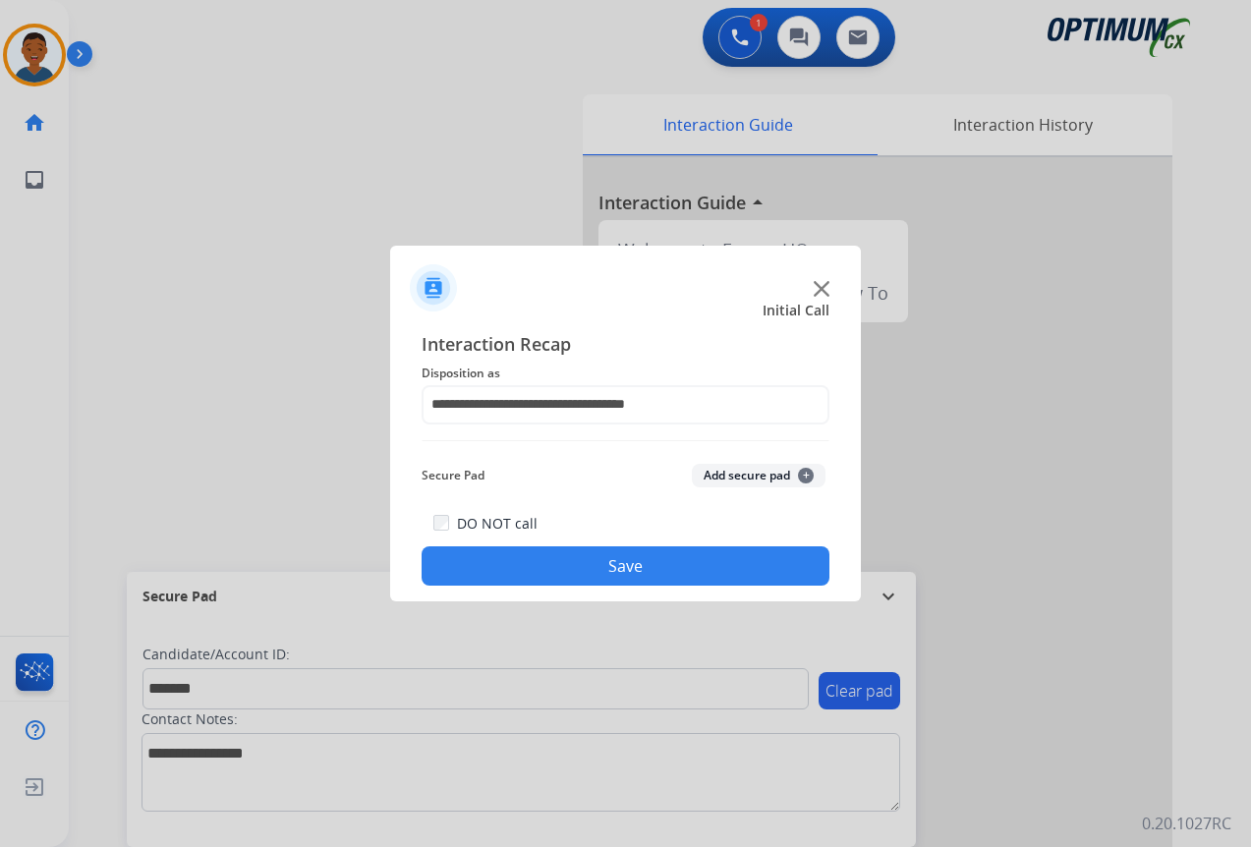
click at [610, 558] on button "Save" at bounding box center [625, 565] width 408 height 39
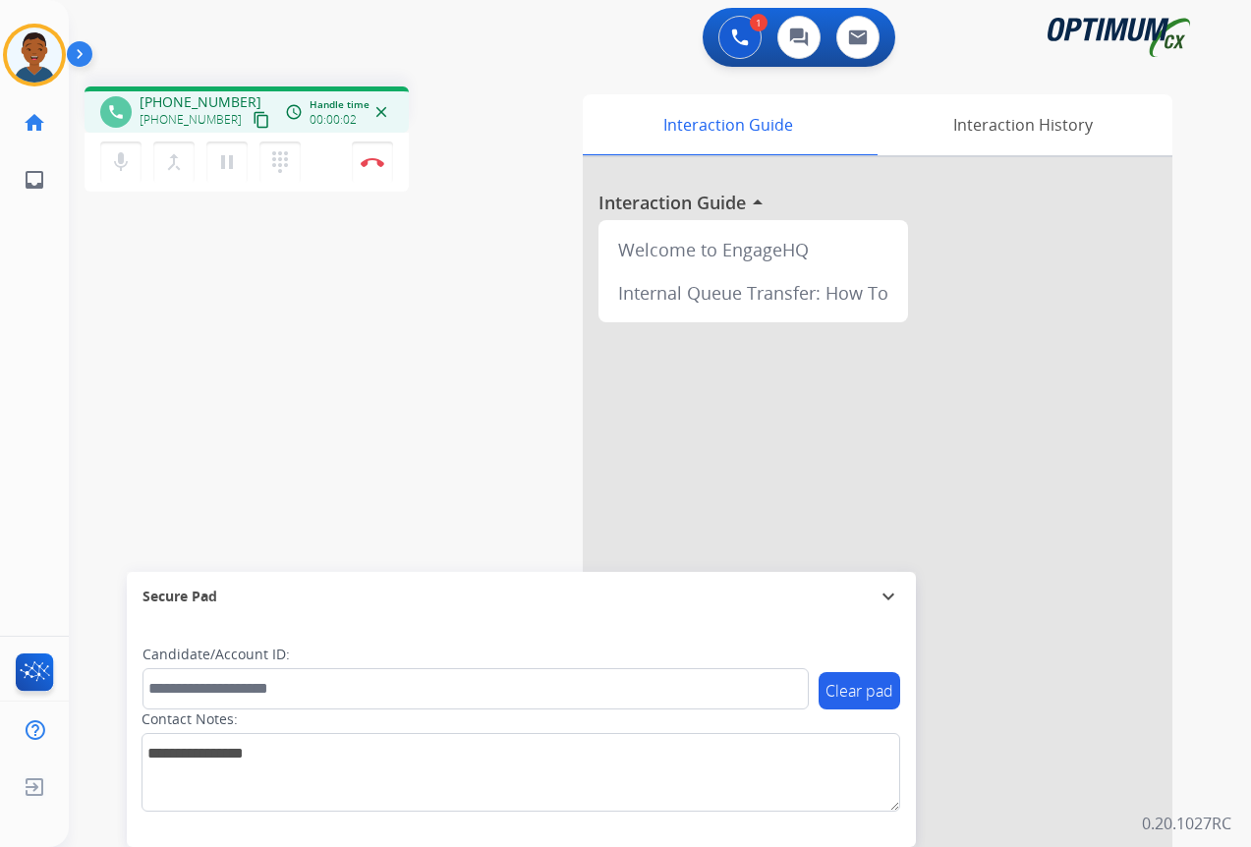
click at [252, 120] on mat-icon "content_copy" at bounding box center [261, 120] width 18 height 18
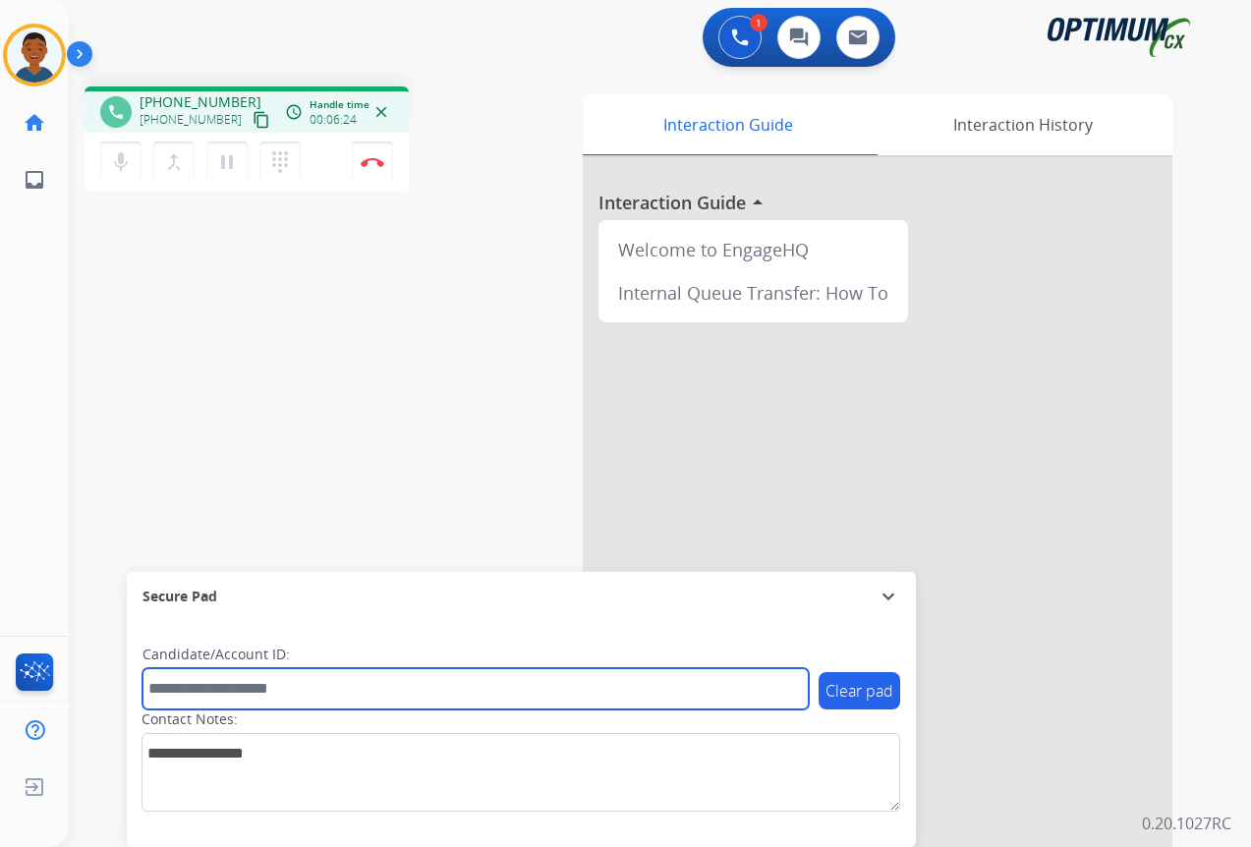
click at [220, 690] on input "text" at bounding box center [475, 688] width 666 height 41
paste input "*******"
type input "*******"
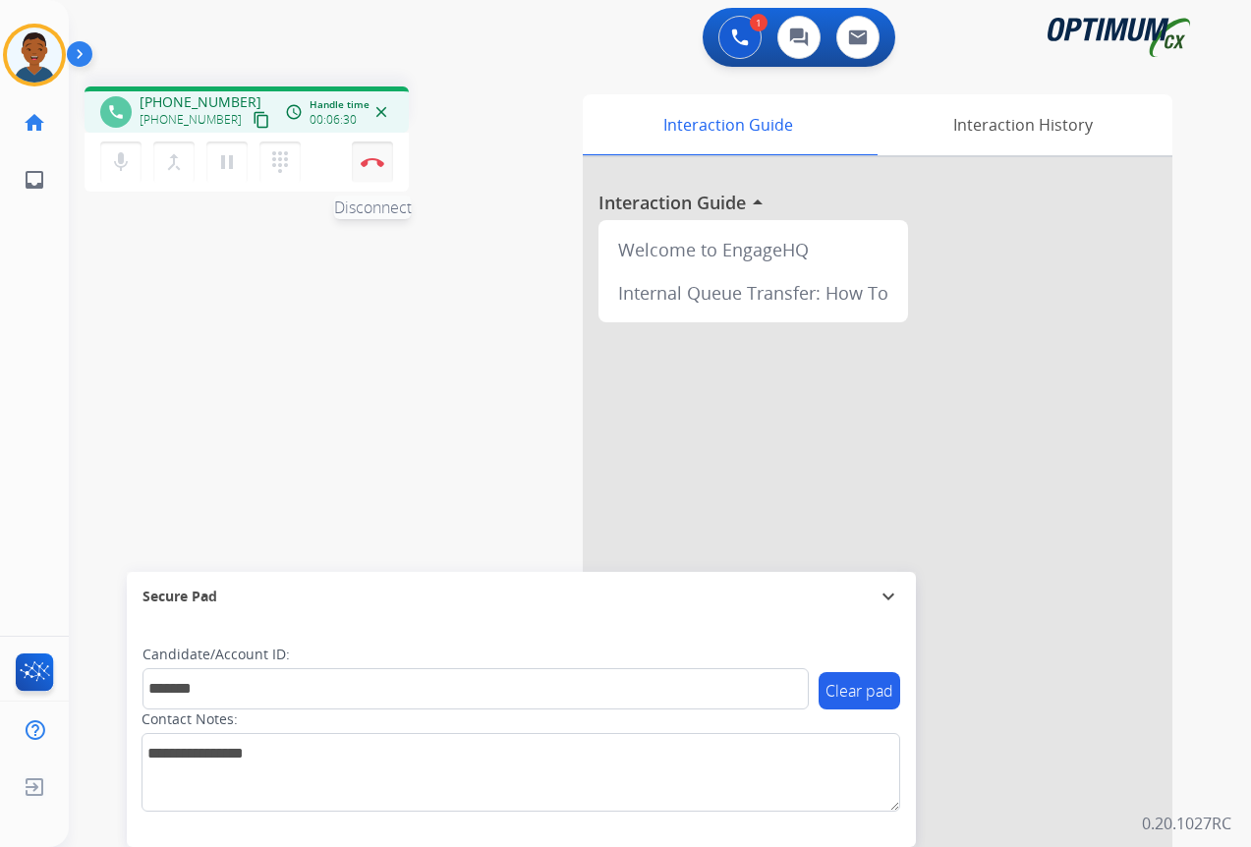
click at [373, 168] on button "Disconnect" at bounding box center [372, 161] width 41 height 41
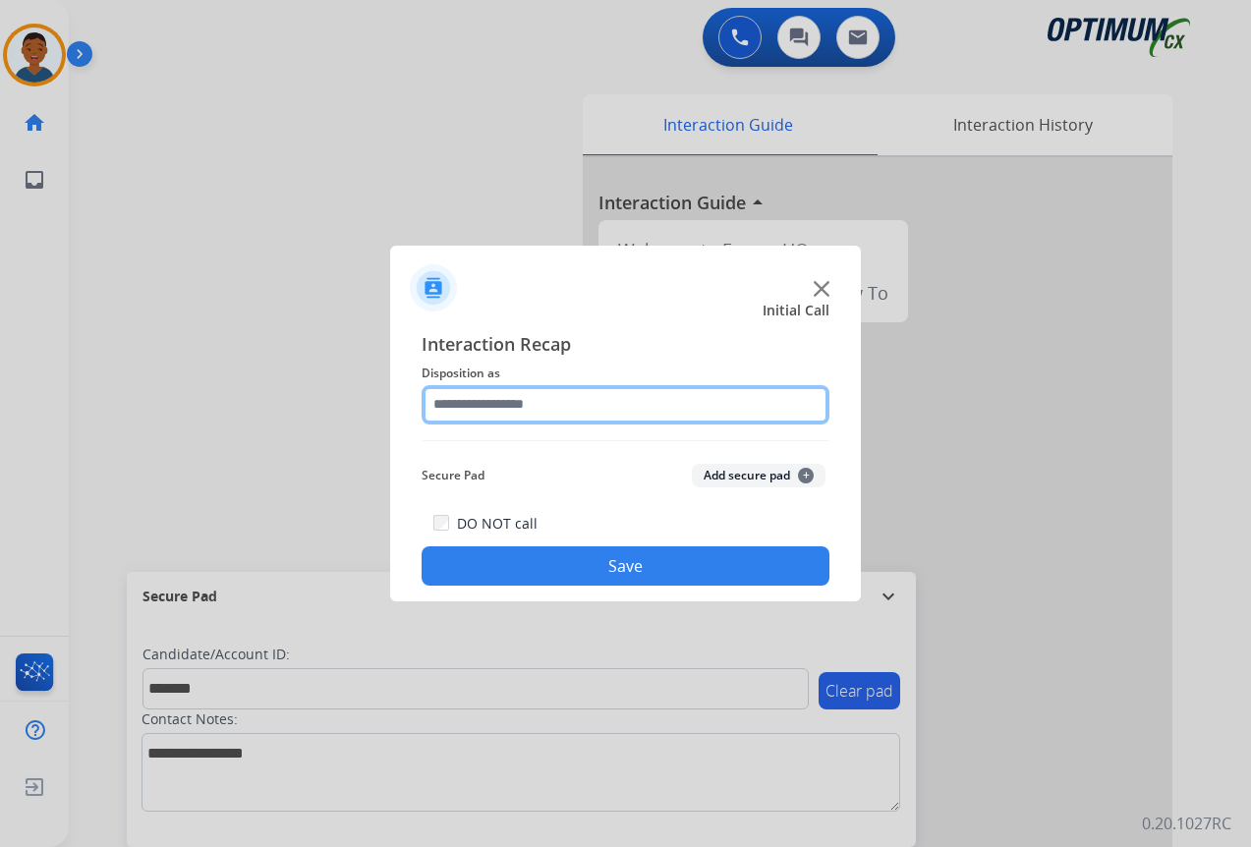
click at [443, 400] on input "text" at bounding box center [625, 404] width 408 height 39
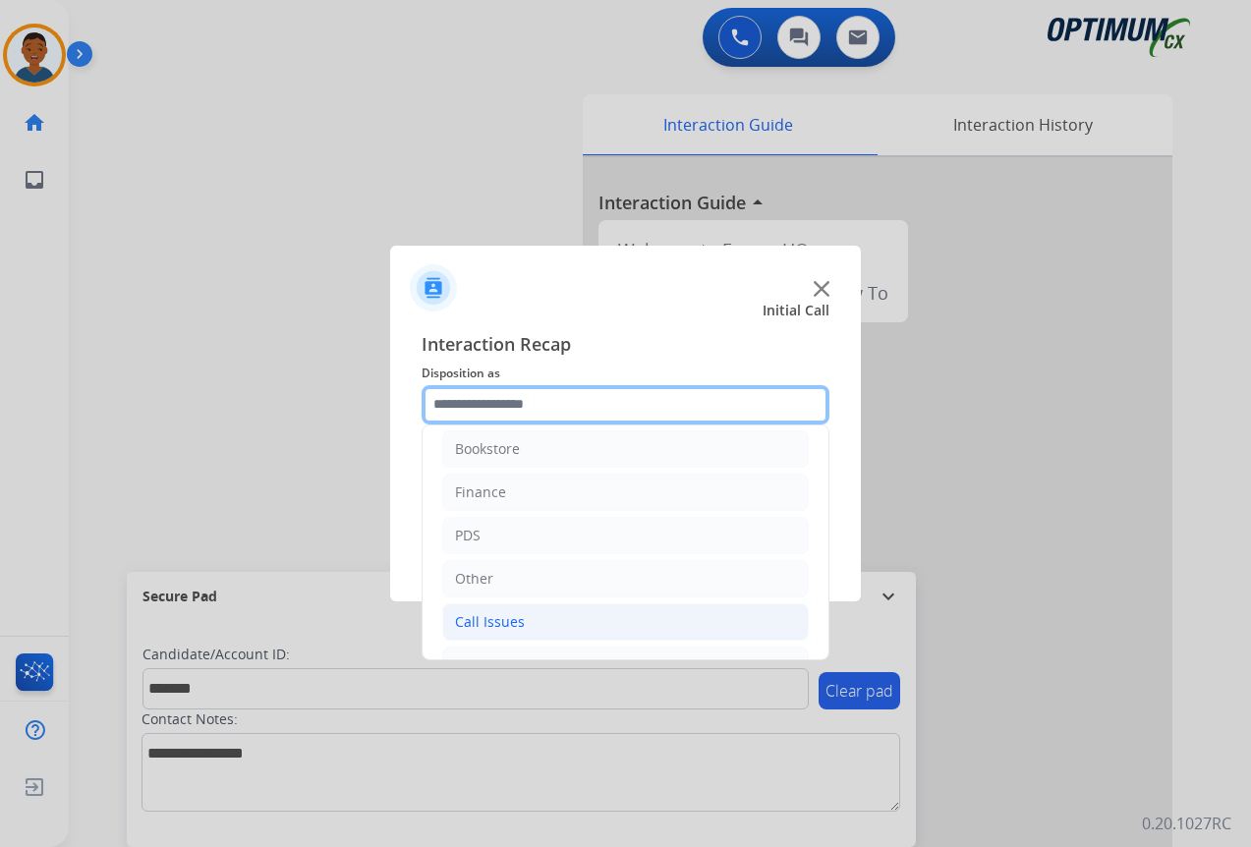
scroll to position [0, 0]
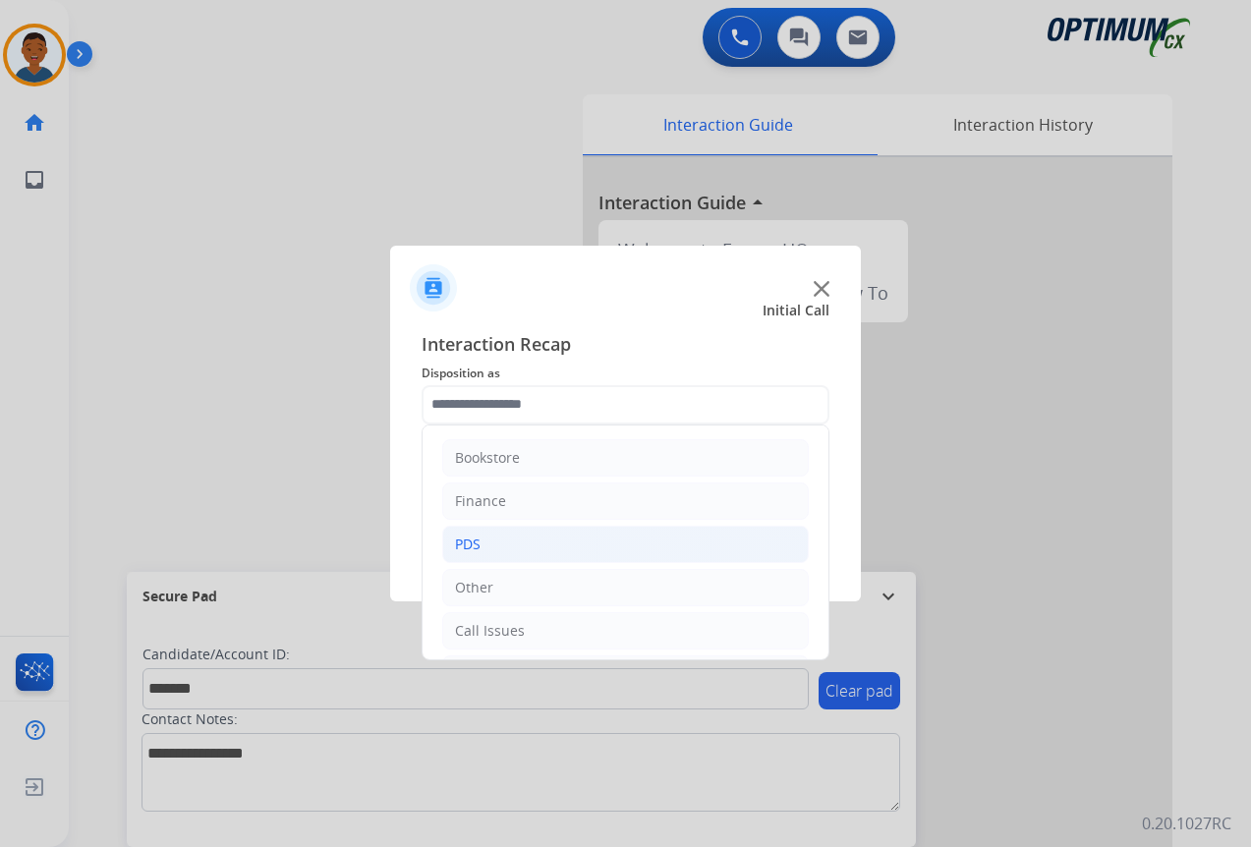
click at [473, 543] on div "PDS" at bounding box center [468, 544] width 26 height 20
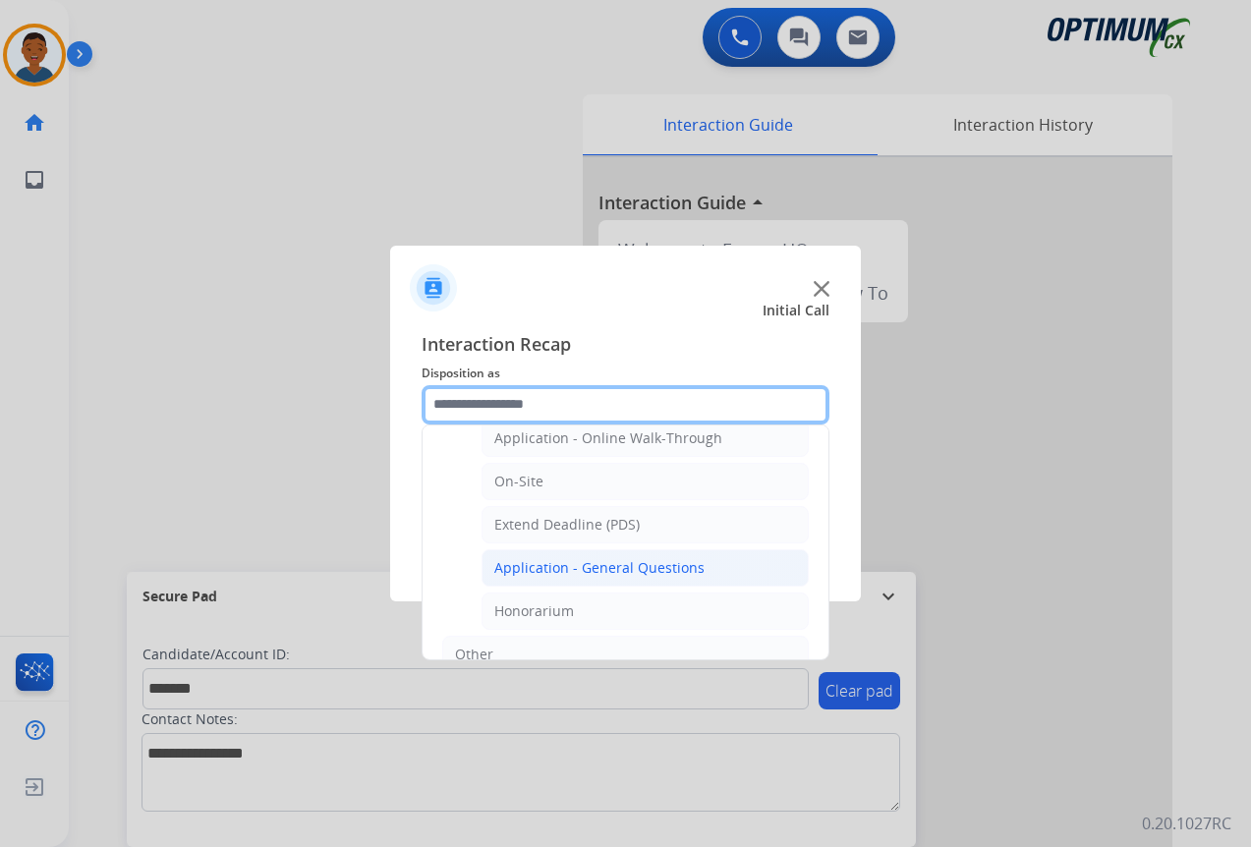
scroll to position [589, 0]
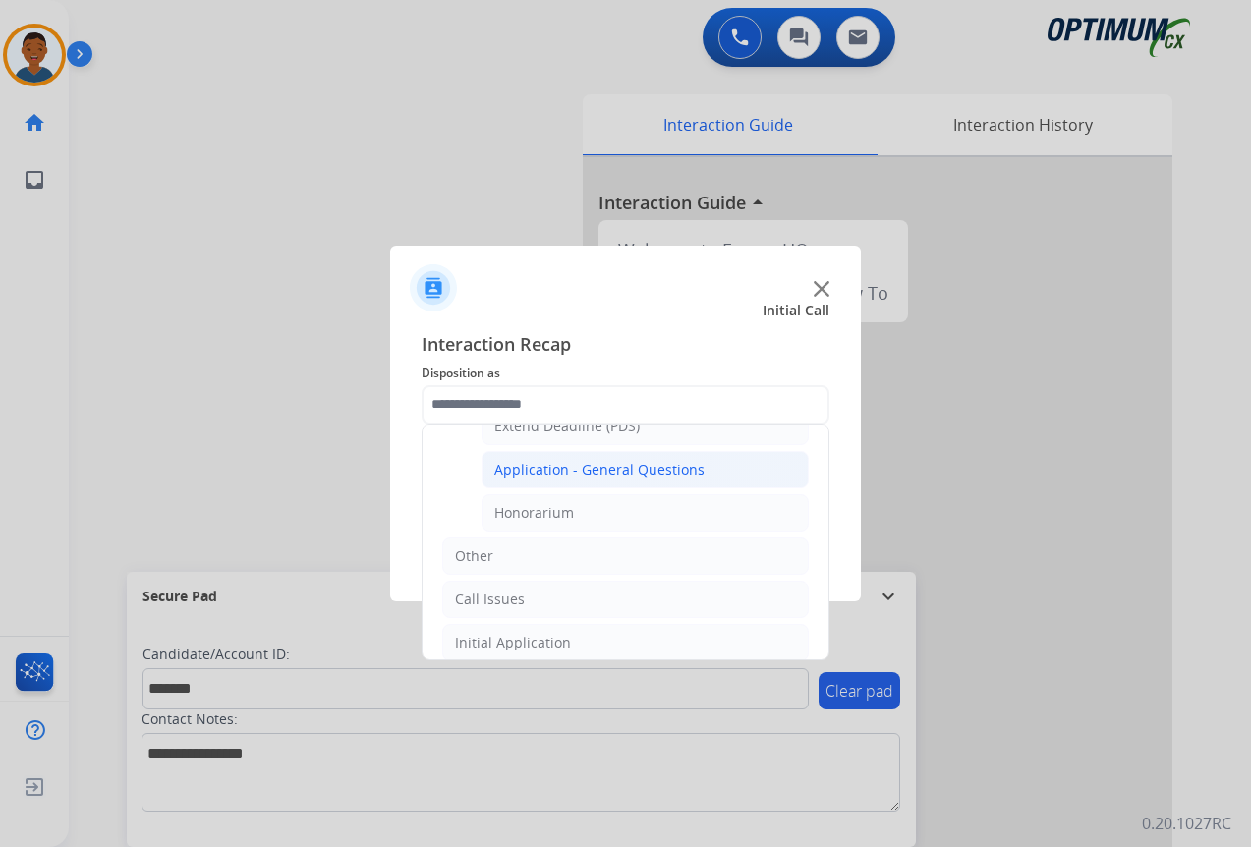
click at [539, 473] on div "Application - General Questions" at bounding box center [599, 470] width 210 height 20
type input "**********"
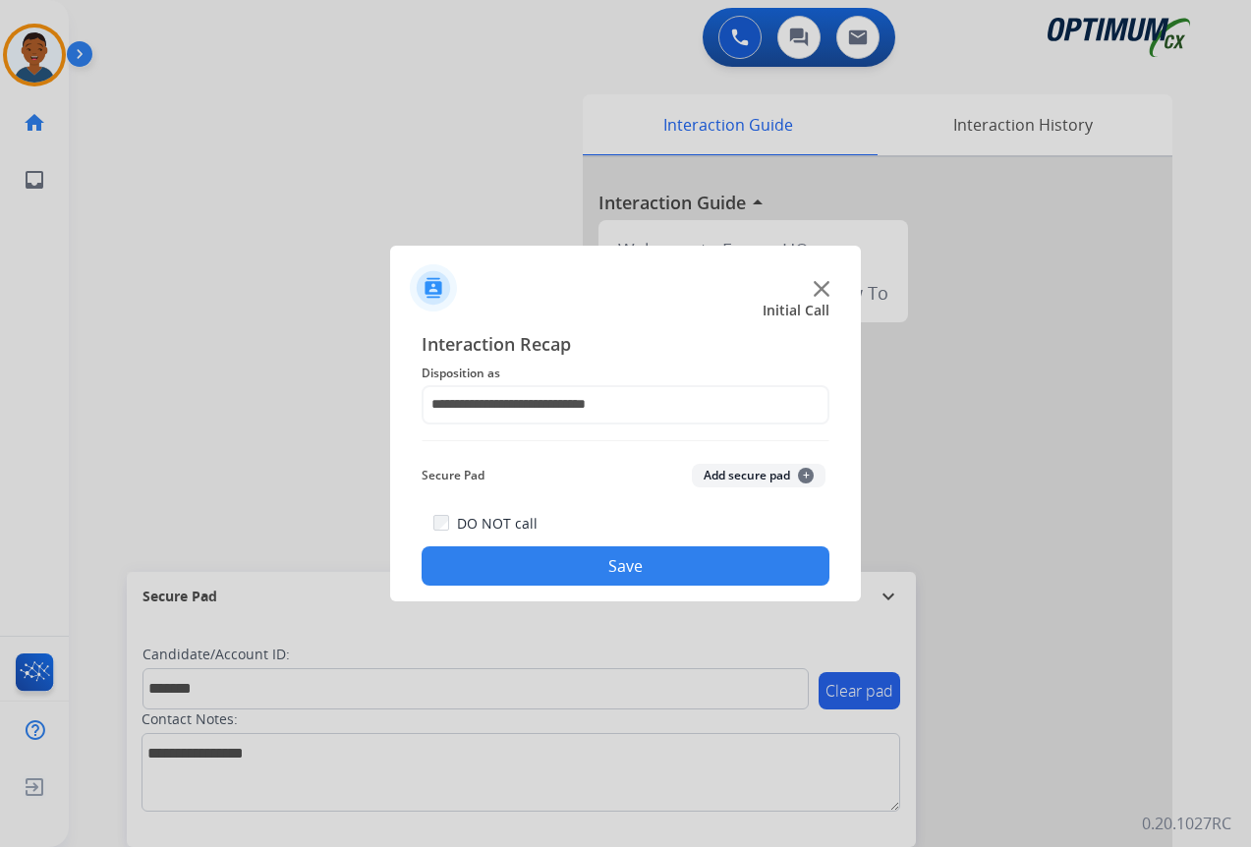
click at [721, 480] on button "Add secure pad +" at bounding box center [759, 476] width 134 height 24
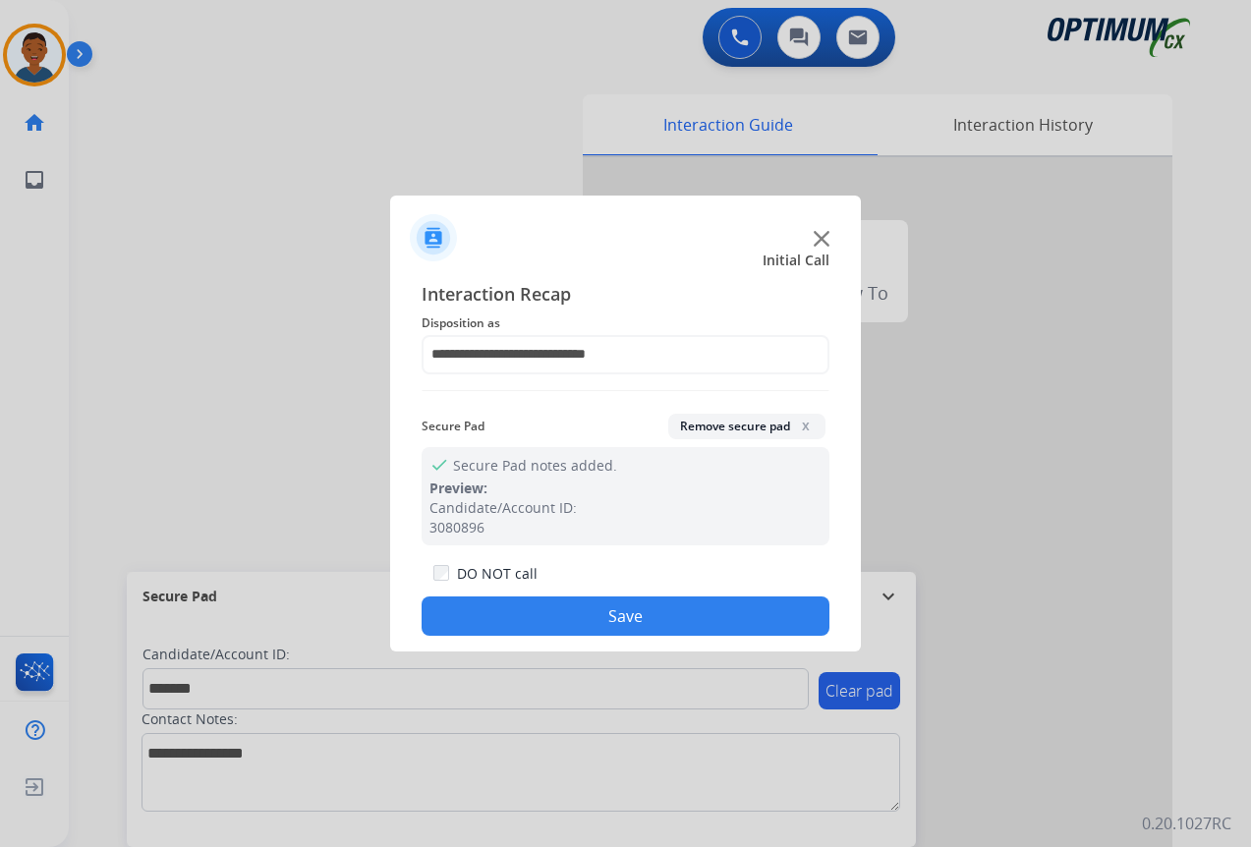
click at [735, 606] on button "Save" at bounding box center [625, 615] width 408 height 39
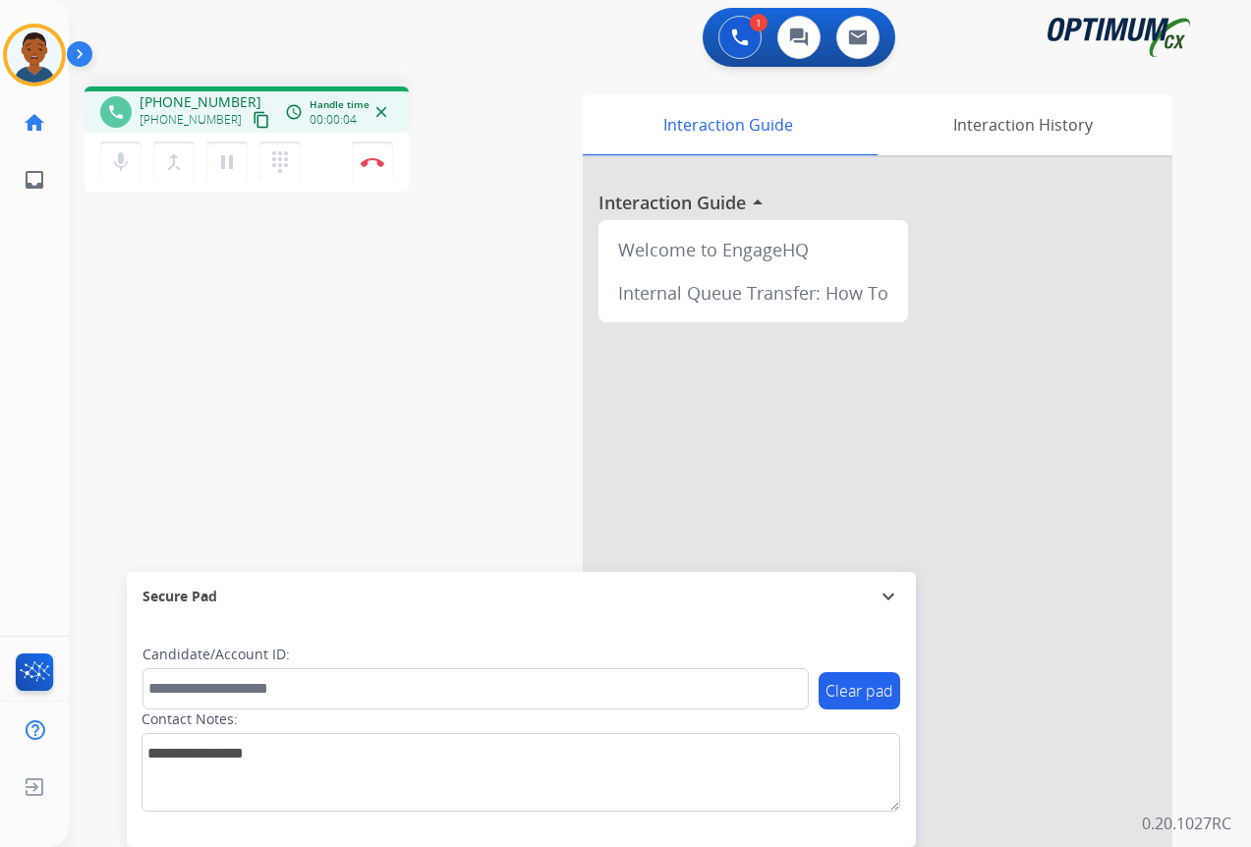
click at [252, 119] on mat-icon "content_copy" at bounding box center [261, 120] width 18 height 18
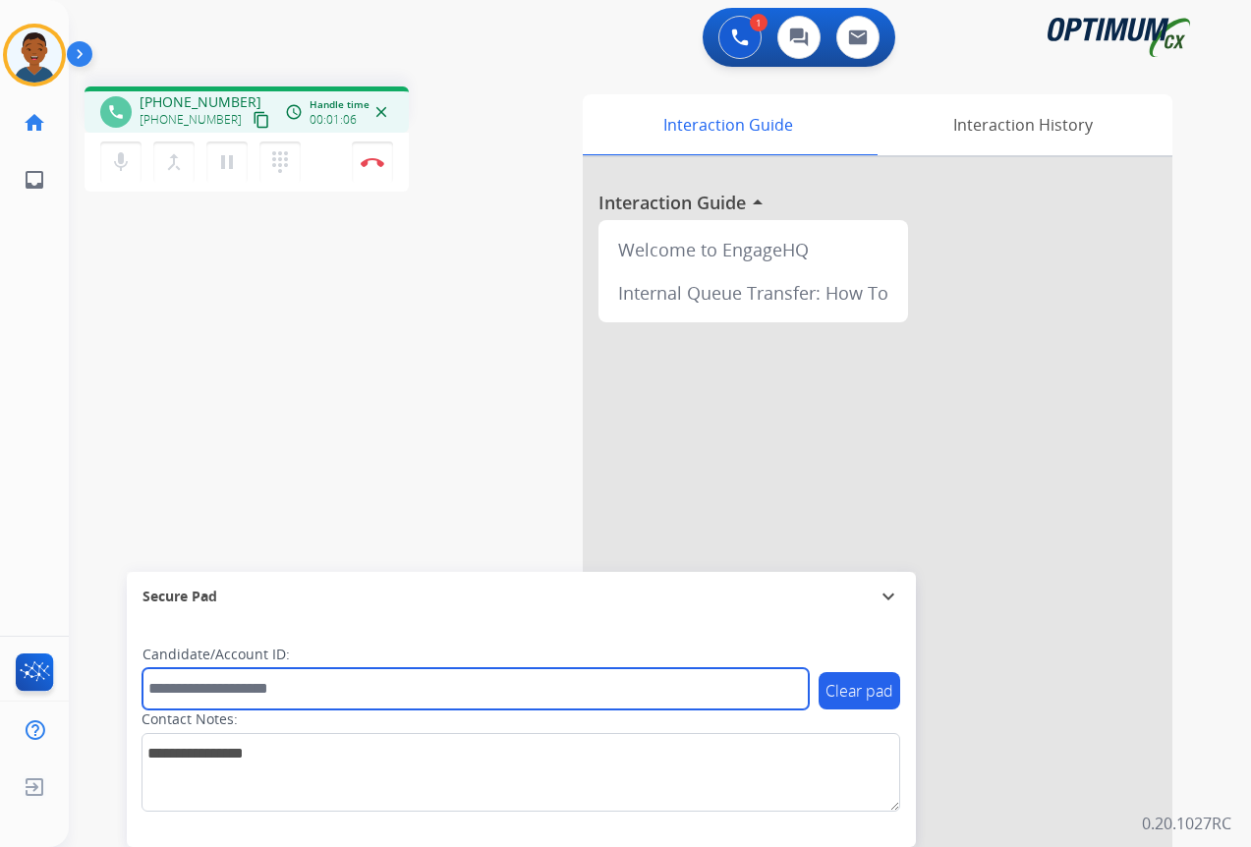
click at [234, 687] on input "text" at bounding box center [475, 688] width 666 height 41
paste input "*******"
type input "*******"
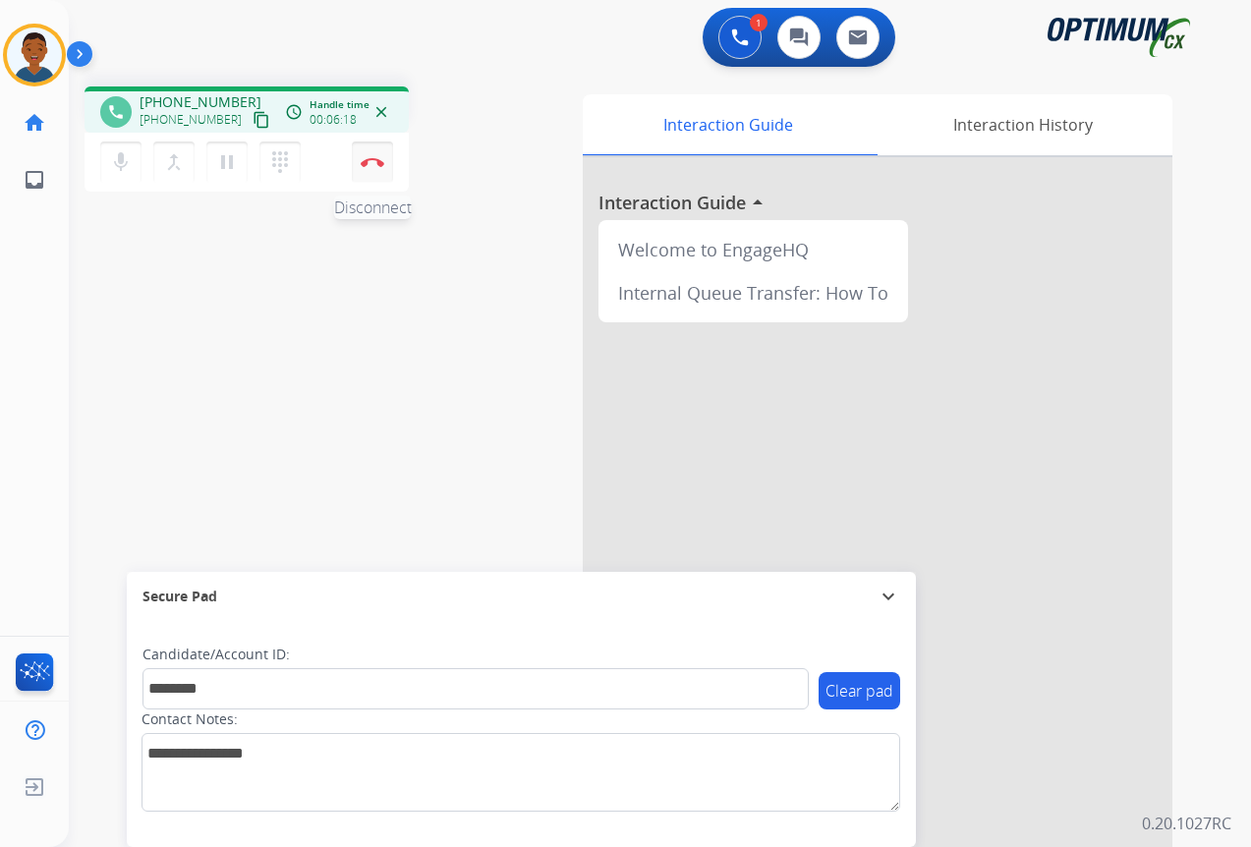
click at [367, 167] on button "Disconnect" at bounding box center [372, 161] width 41 height 41
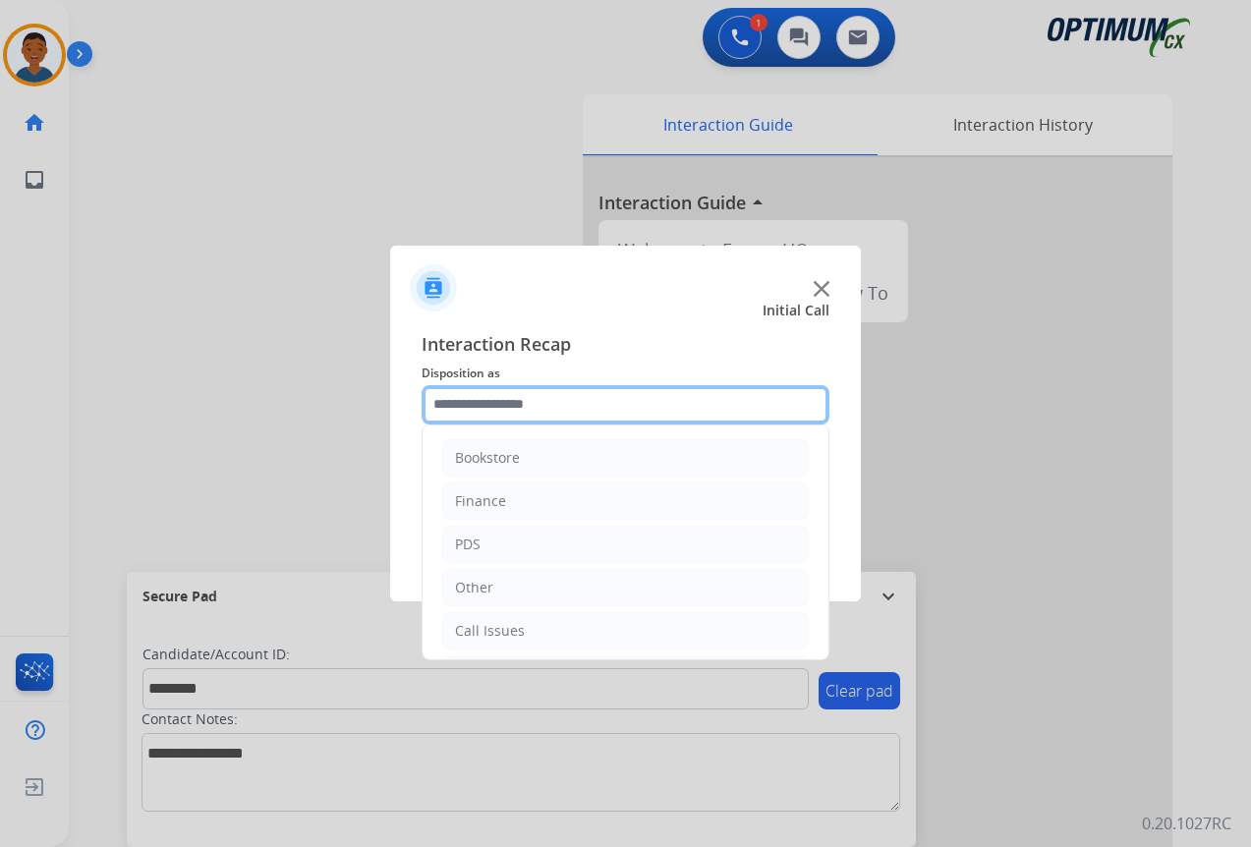
click at [454, 404] on input "text" at bounding box center [625, 404] width 408 height 39
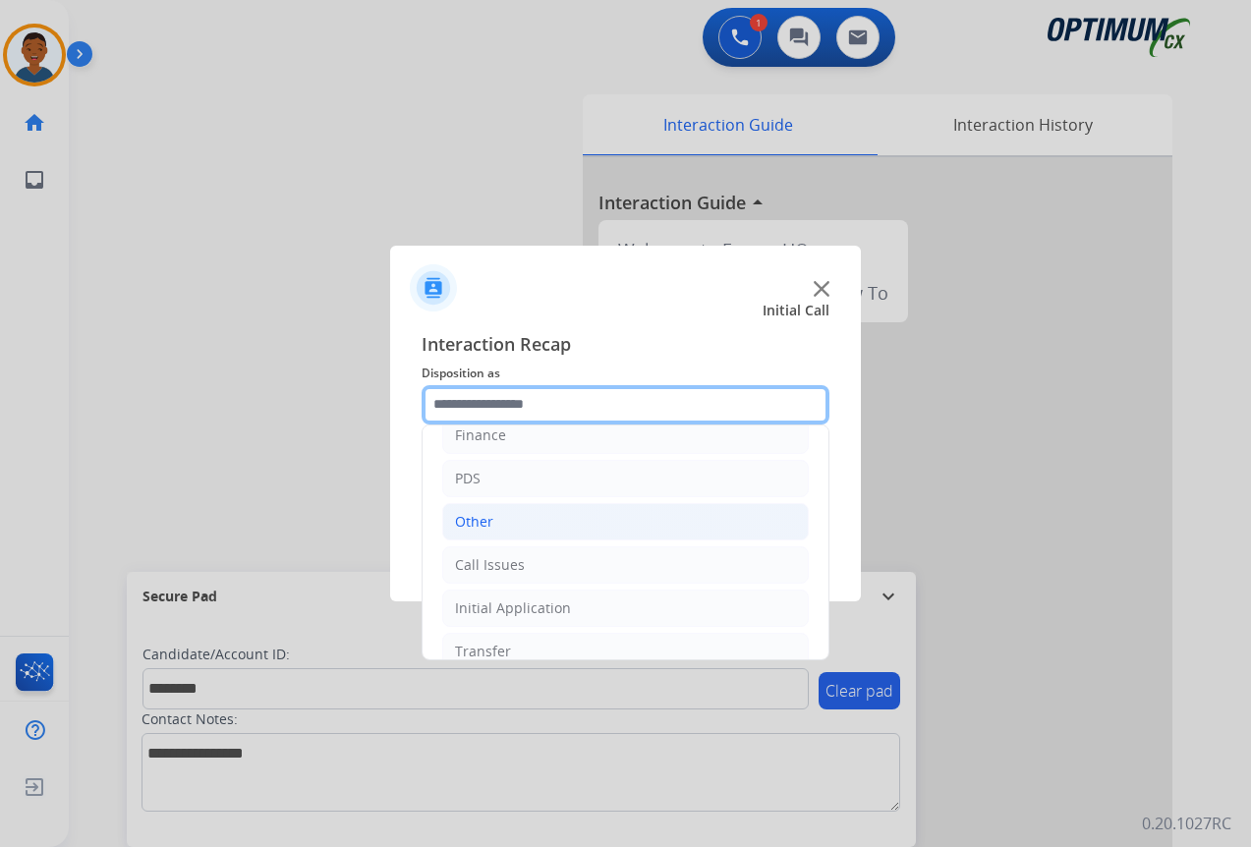
scroll to position [134, 0]
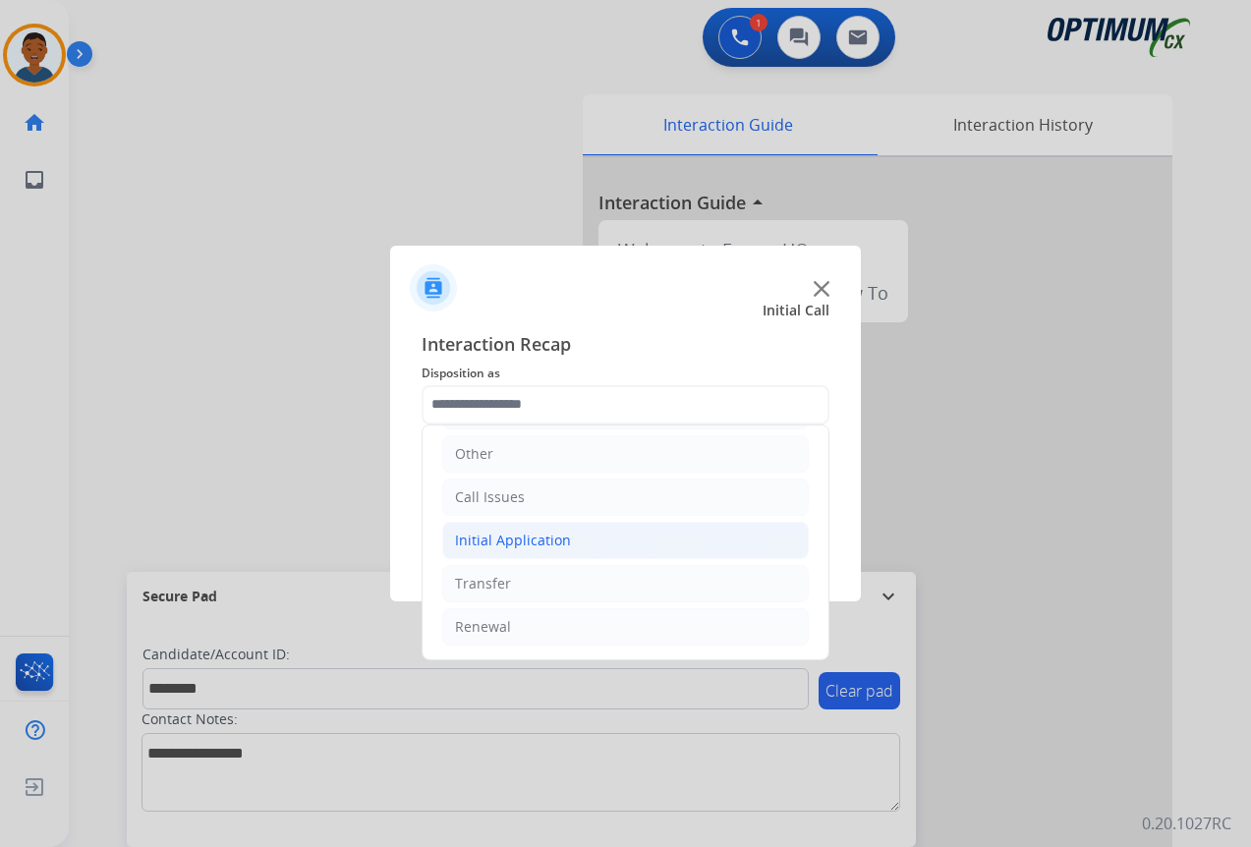
click at [483, 539] on div "Initial Application" at bounding box center [513, 541] width 116 height 20
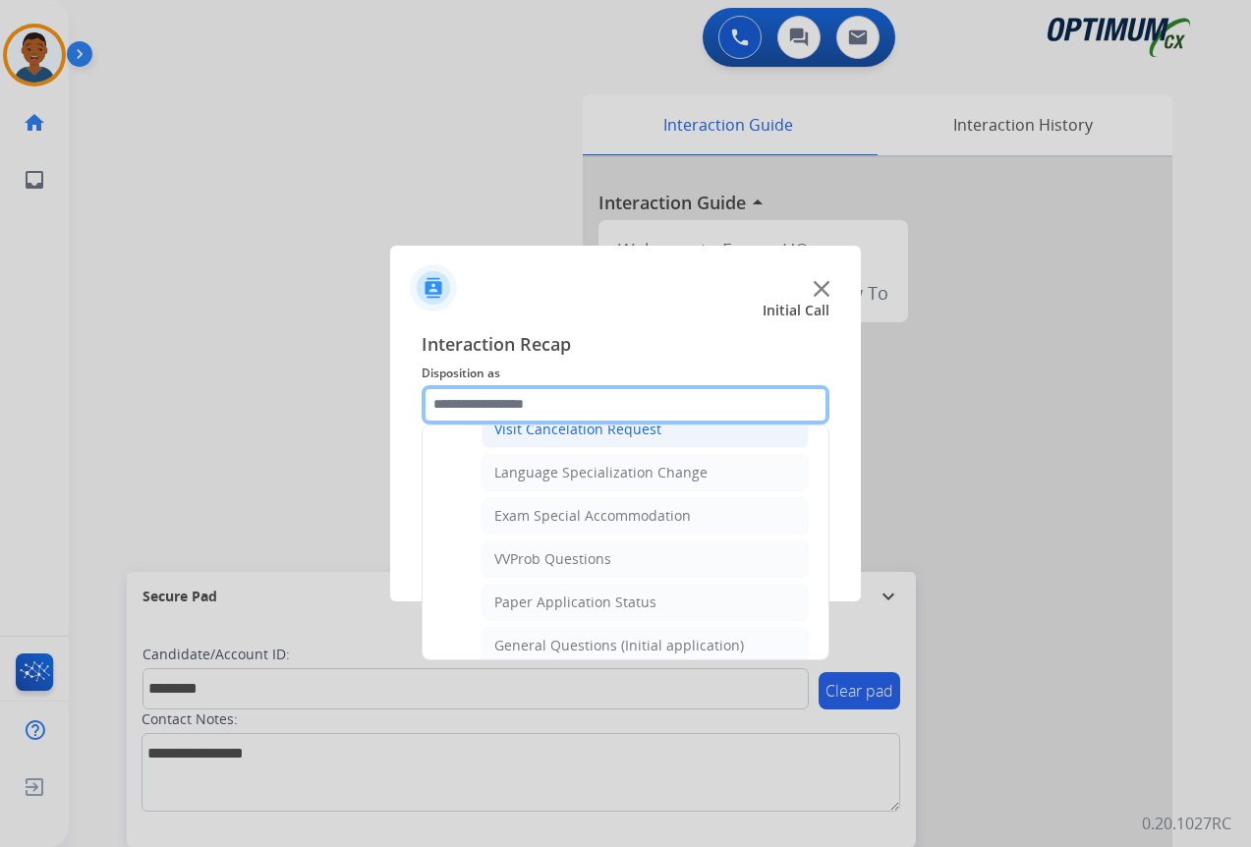
scroll to position [1018, 0]
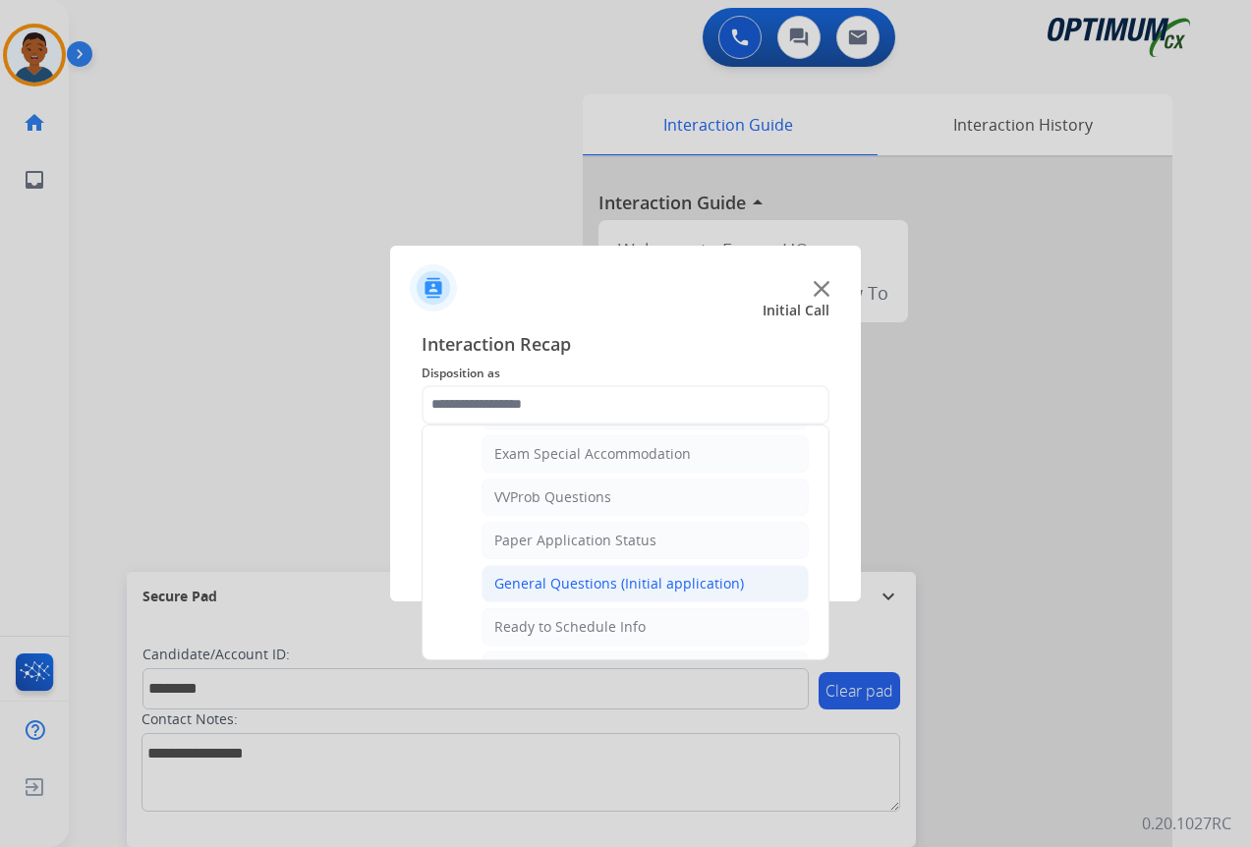
click at [518, 579] on div "General Questions (Initial application)" at bounding box center [619, 584] width 250 height 20
type input "**********"
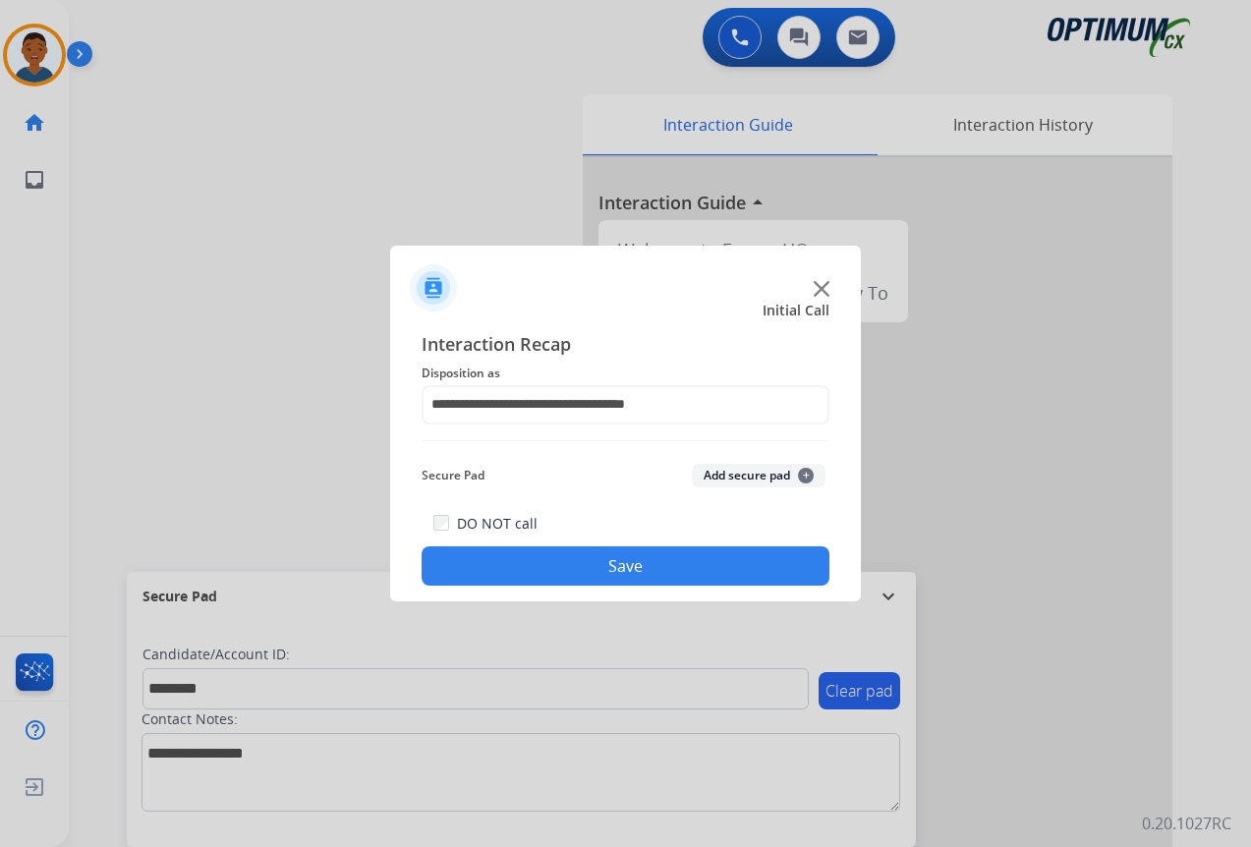
click at [731, 478] on button "Add secure pad +" at bounding box center [759, 476] width 134 height 24
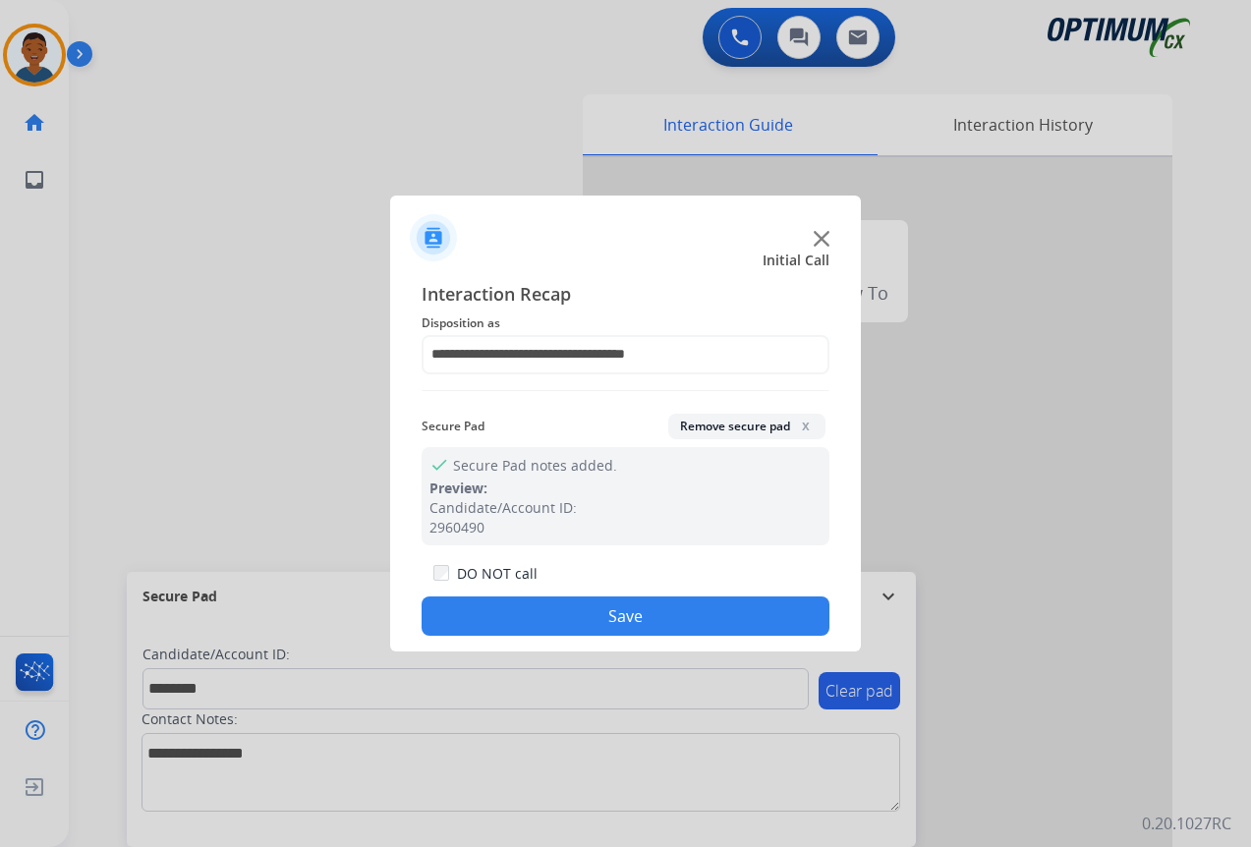
drag, startPoint x: 710, startPoint y: 610, endPoint x: 1024, endPoint y: 611, distance: 313.4
click at [710, 611] on button "Save" at bounding box center [625, 615] width 408 height 39
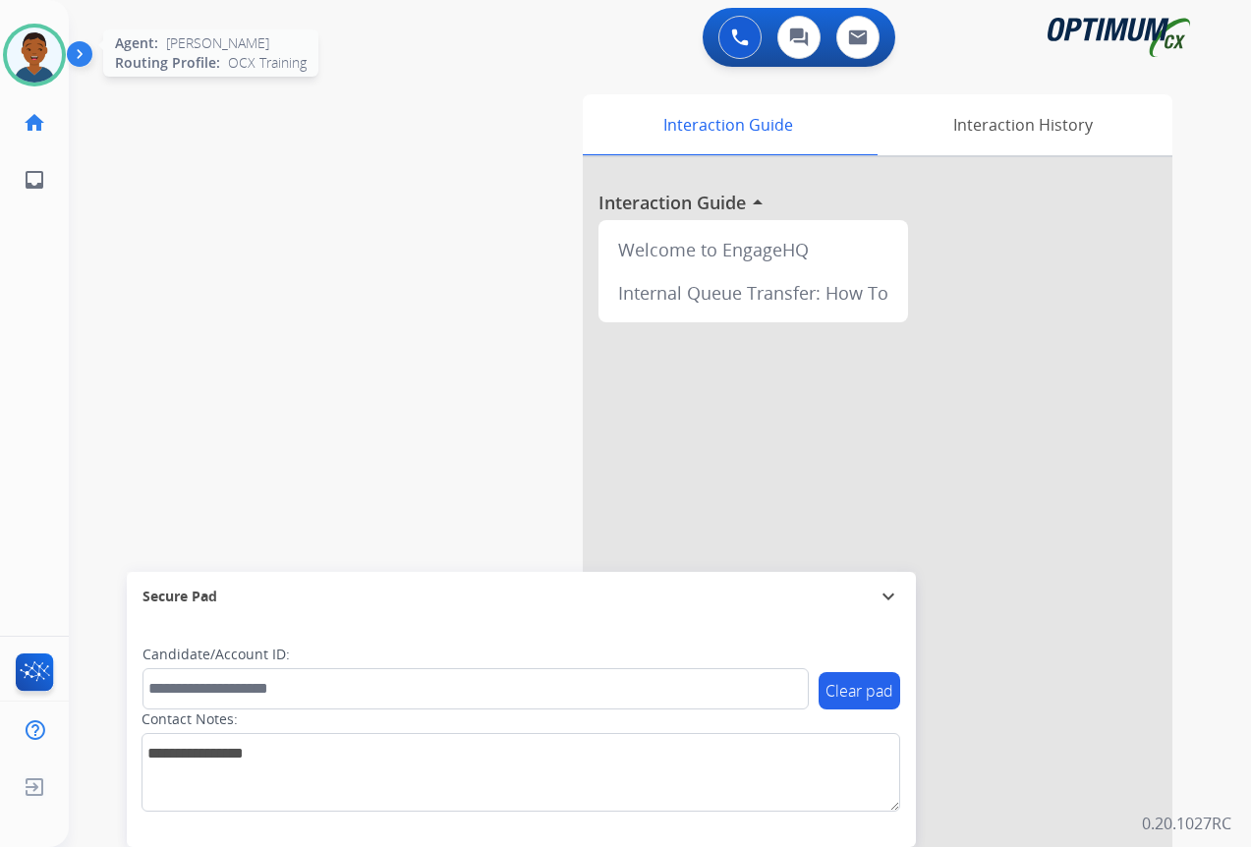
drag, startPoint x: 43, startPoint y: 65, endPoint x: 56, endPoint y: 81, distance: 20.3
click at [43, 65] on img at bounding box center [34, 55] width 55 height 55
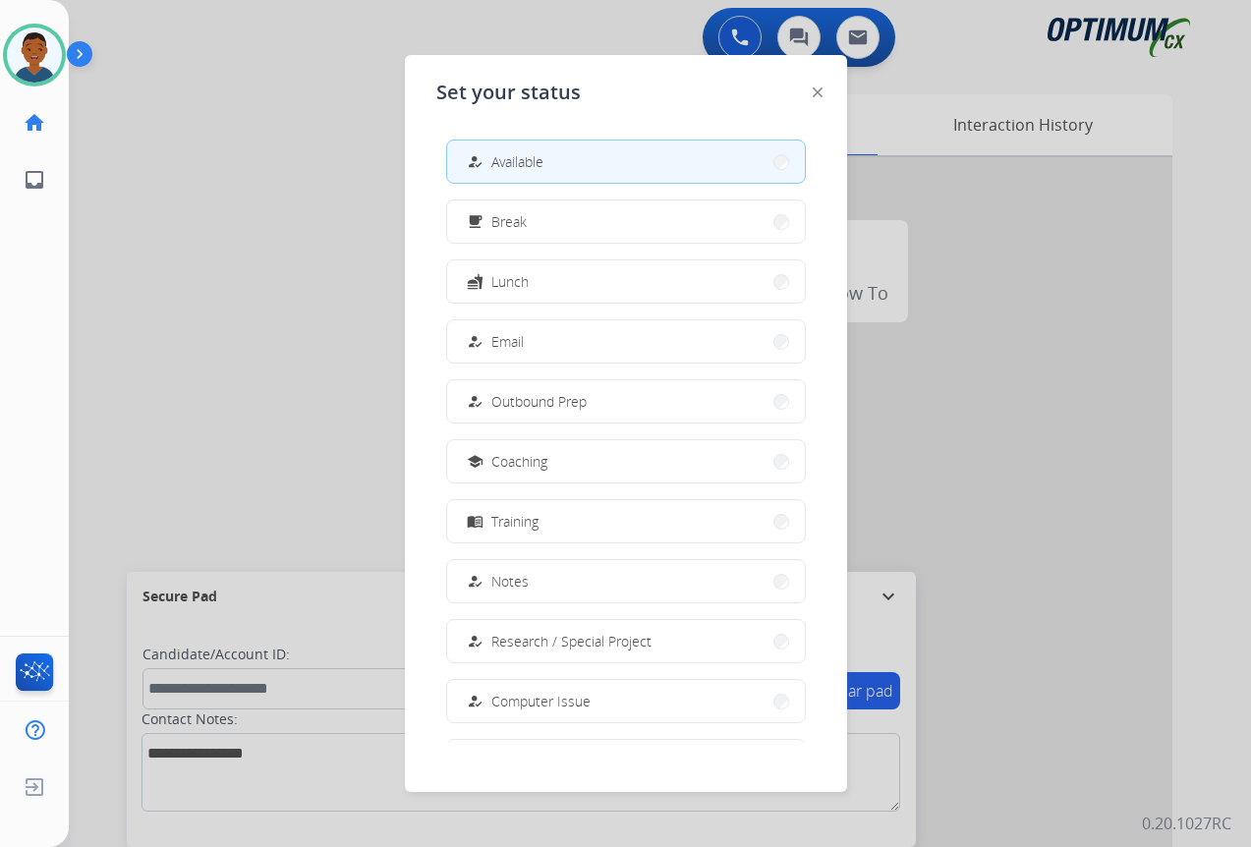
click at [516, 287] on span "Lunch" at bounding box center [509, 281] width 37 height 21
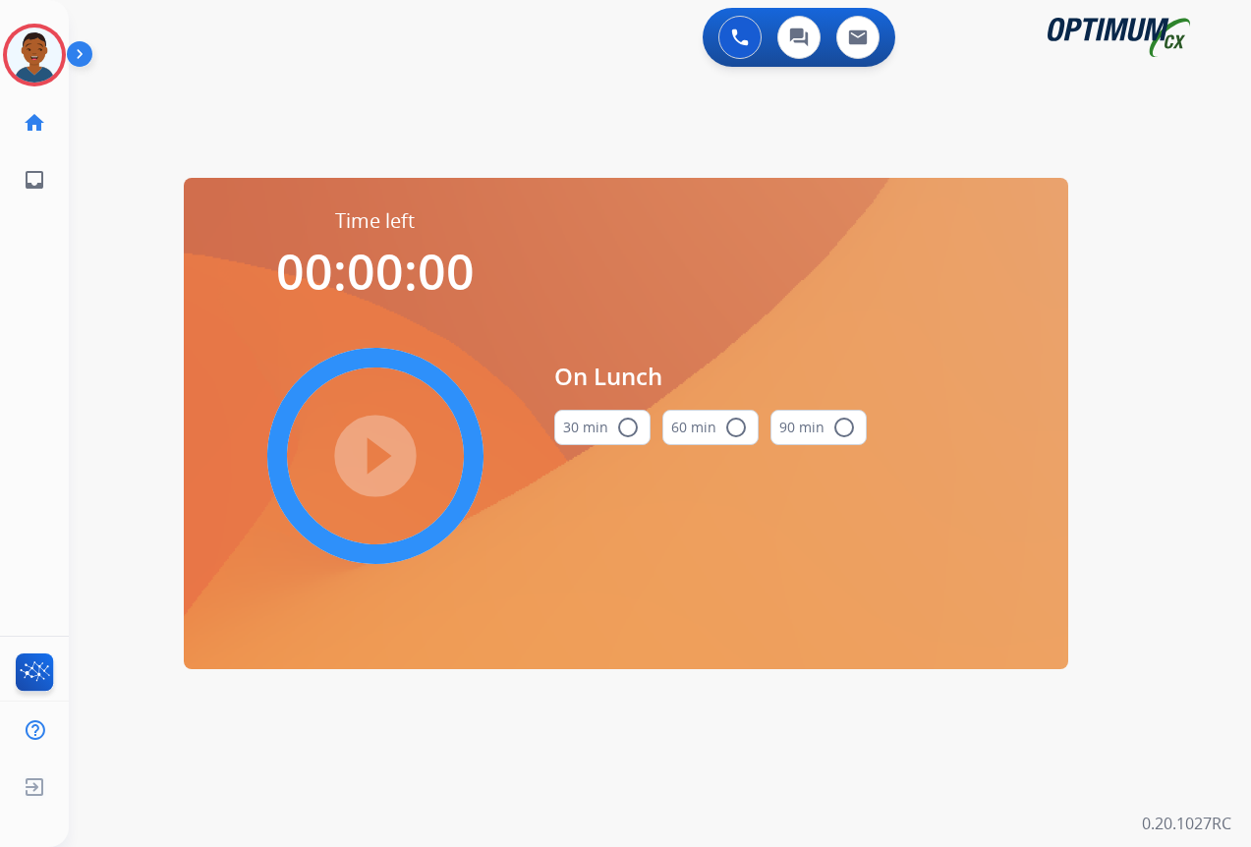
click at [630, 425] on mat-icon "radio_button_unchecked" at bounding box center [628, 428] width 24 height 24
click at [371, 453] on mat-icon "play_circle_filled" at bounding box center [376, 456] width 24 height 24
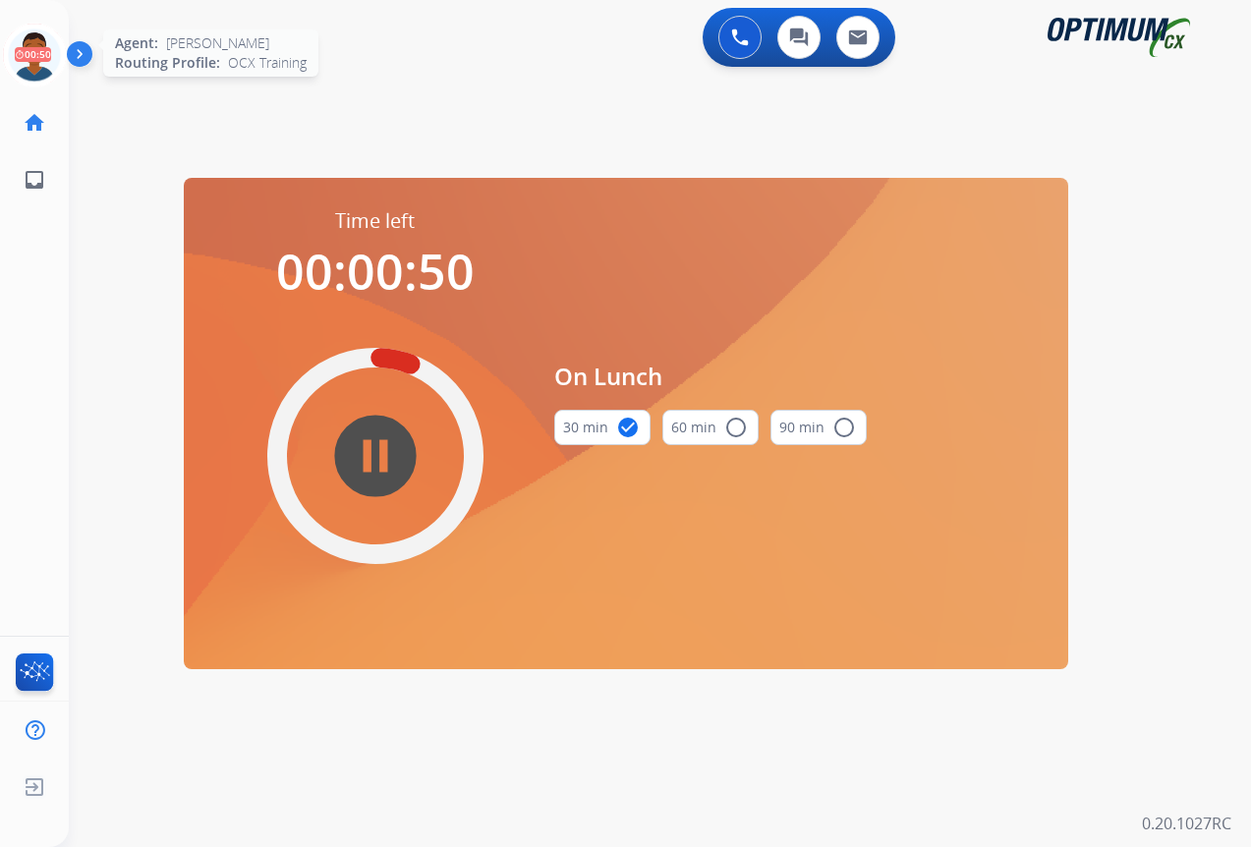
click at [28, 50] on icon at bounding box center [35, 56] width 64 height 64
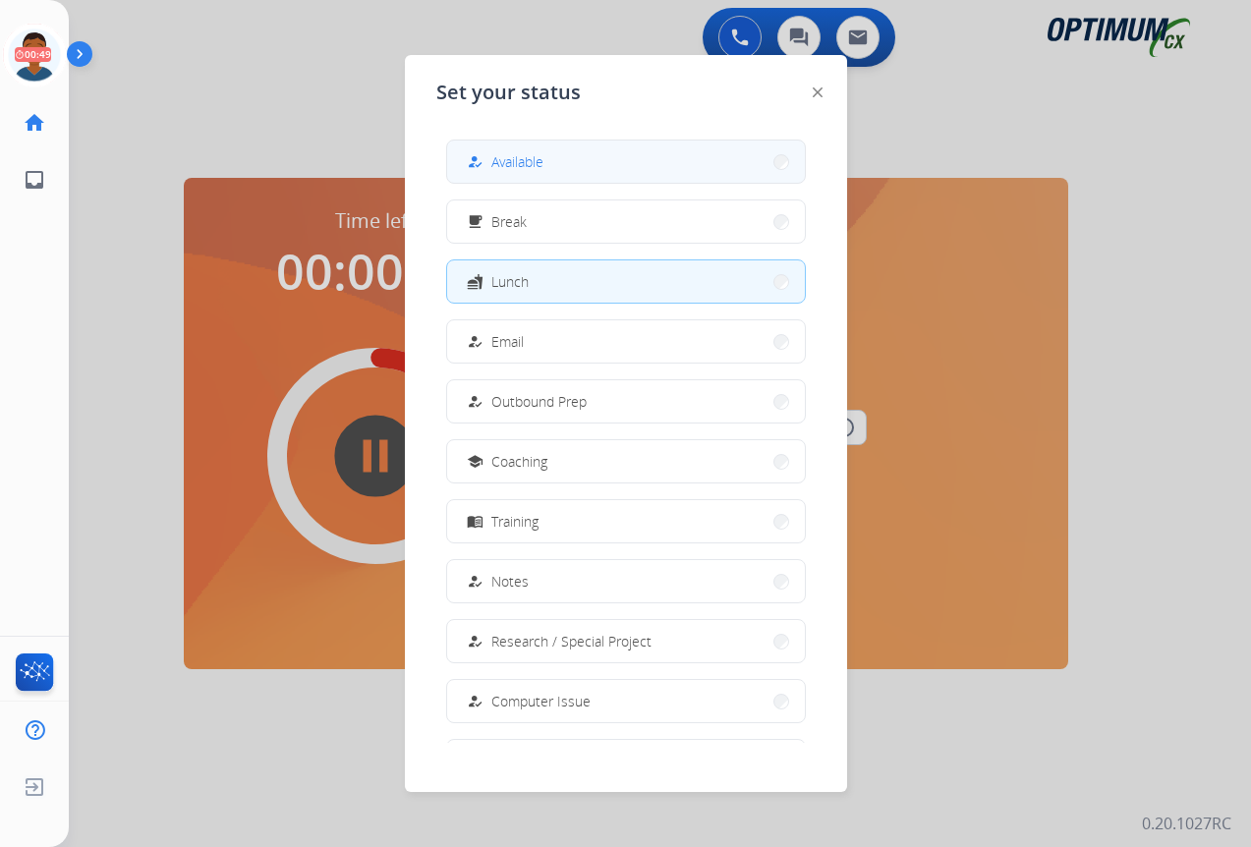
click at [528, 159] on span "Available" at bounding box center [517, 161] width 52 height 21
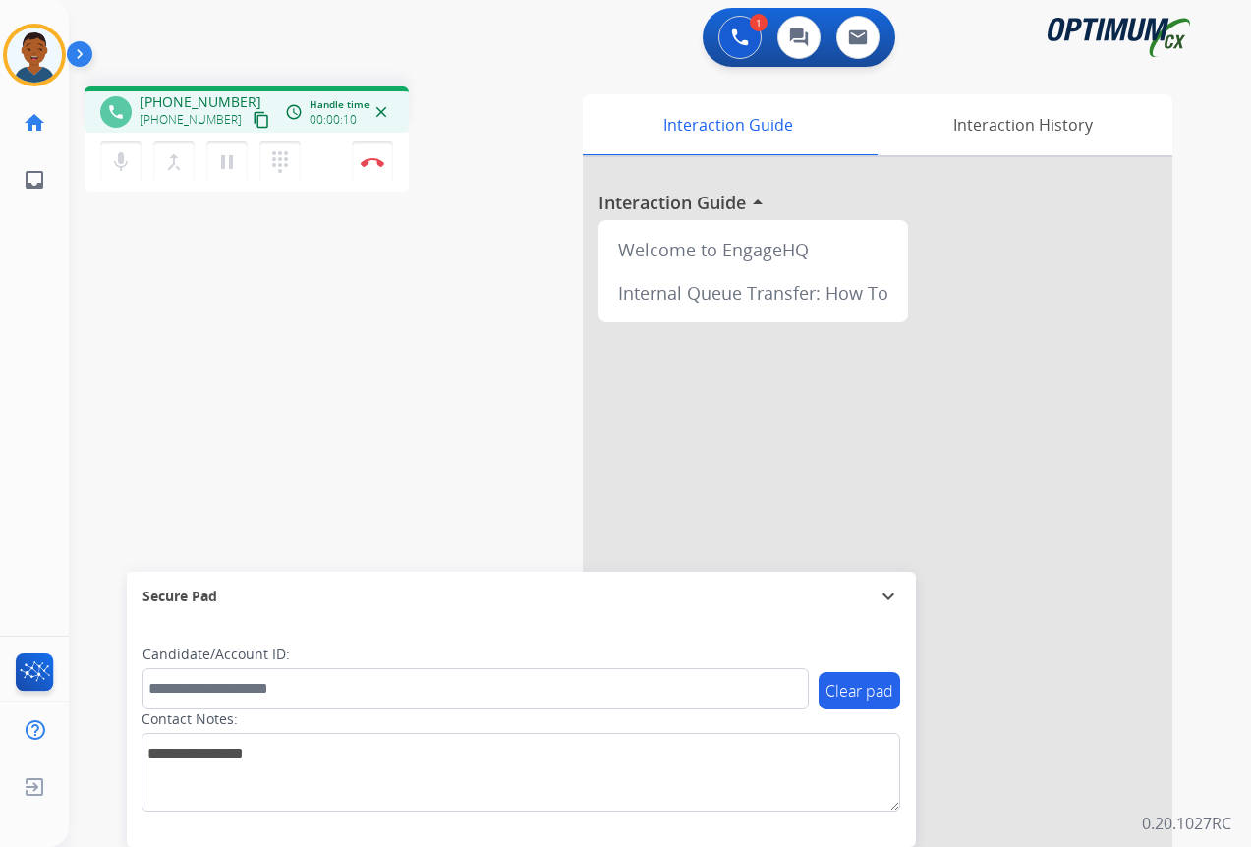
click at [252, 119] on mat-icon "content_copy" at bounding box center [261, 120] width 18 height 18
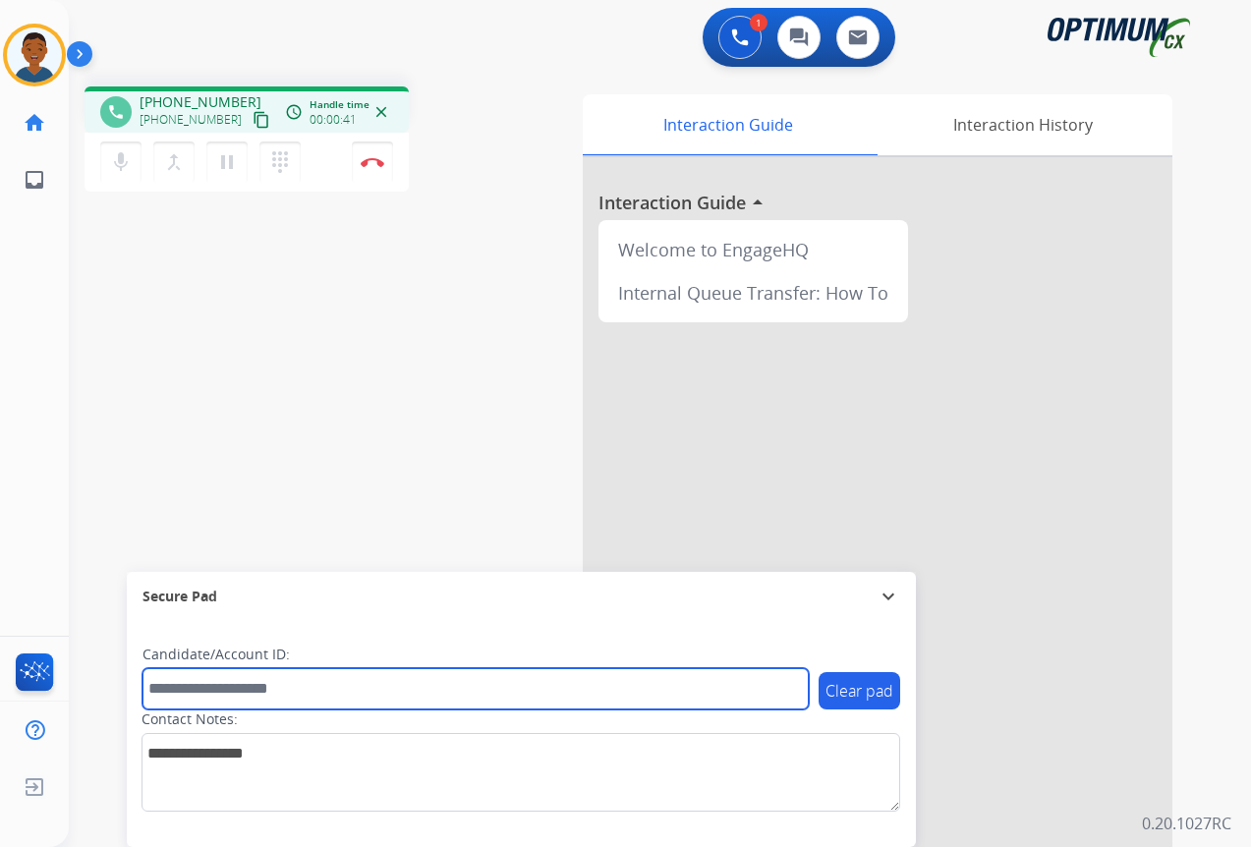
click at [196, 696] on input "text" at bounding box center [475, 688] width 666 height 41
paste input "*******"
type input "*******"
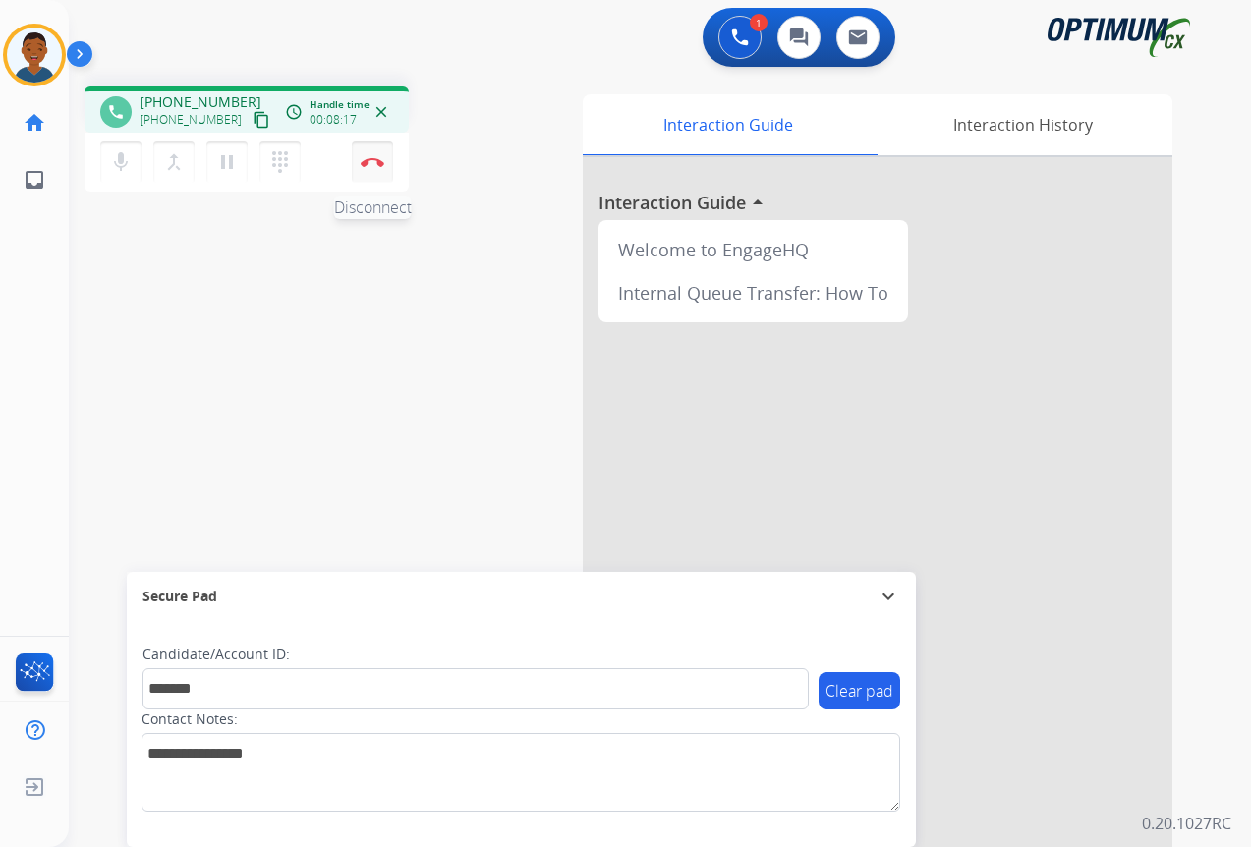
click at [372, 168] on button "Disconnect" at bounding box center [372, 161] width 41 height 41
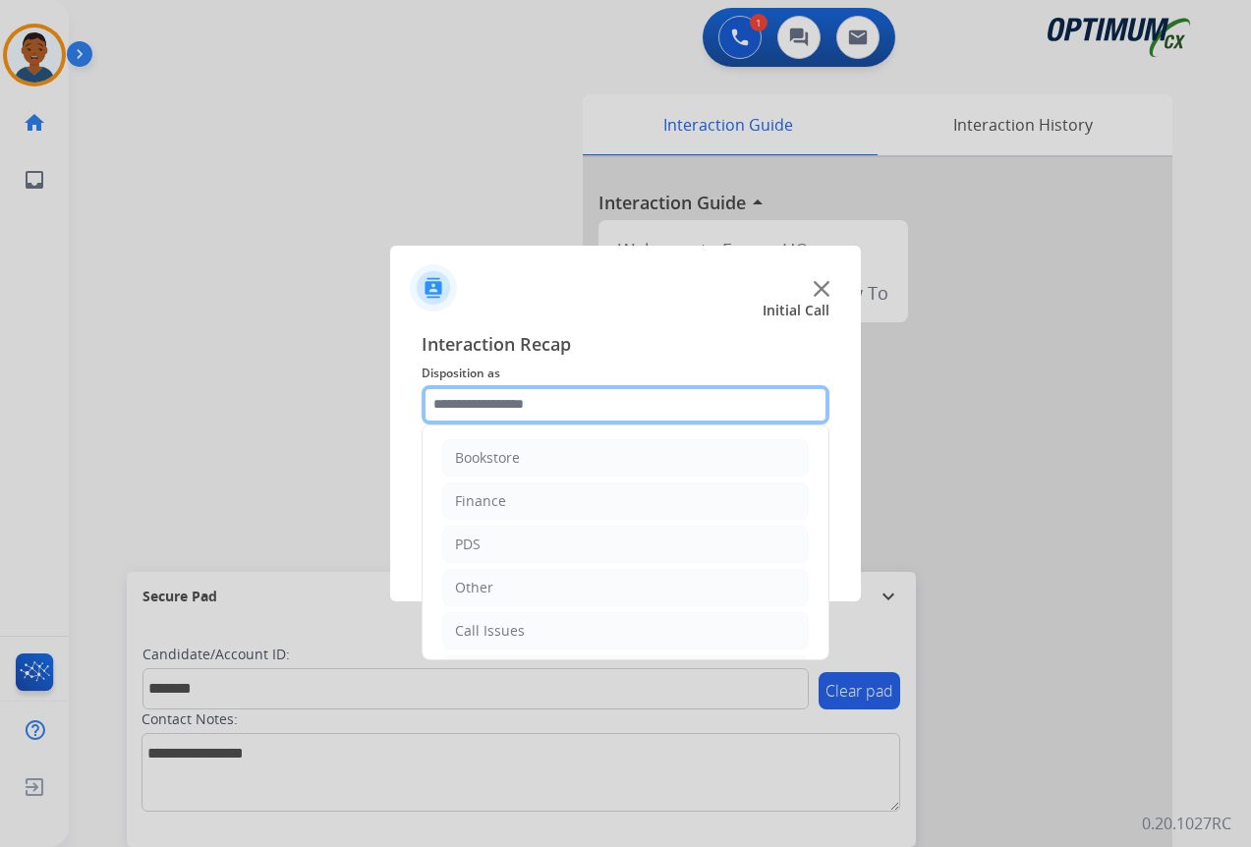
click at [457, 399] on input "text" at bounding box center [625, 404] width 408 height 39
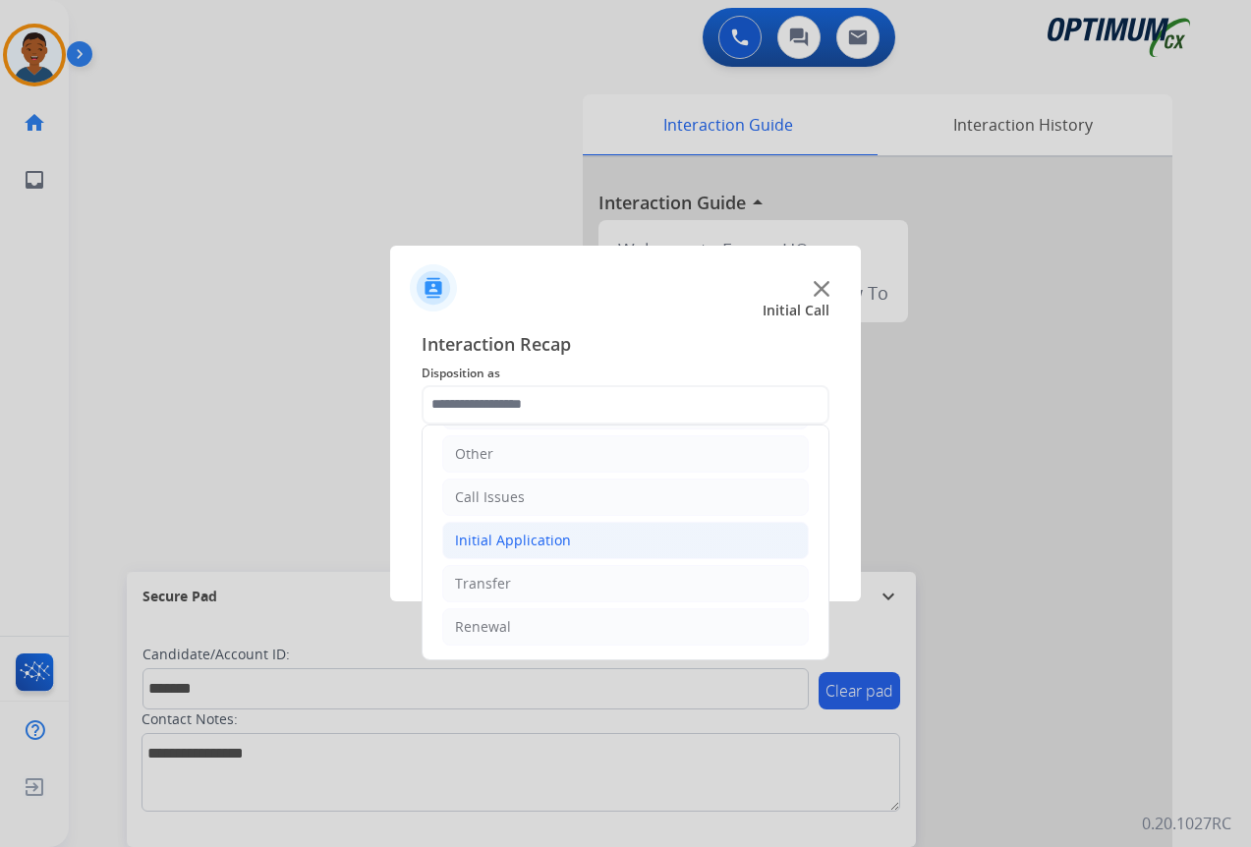
click at [494, 543] on div "Initial Application" at bounding box center [513, 541] width 116 height 20
click at [553, 589] on div "Credential Resend (Initial application)" at bounding box center [618, 584] width 249 height 20
type input "**********"
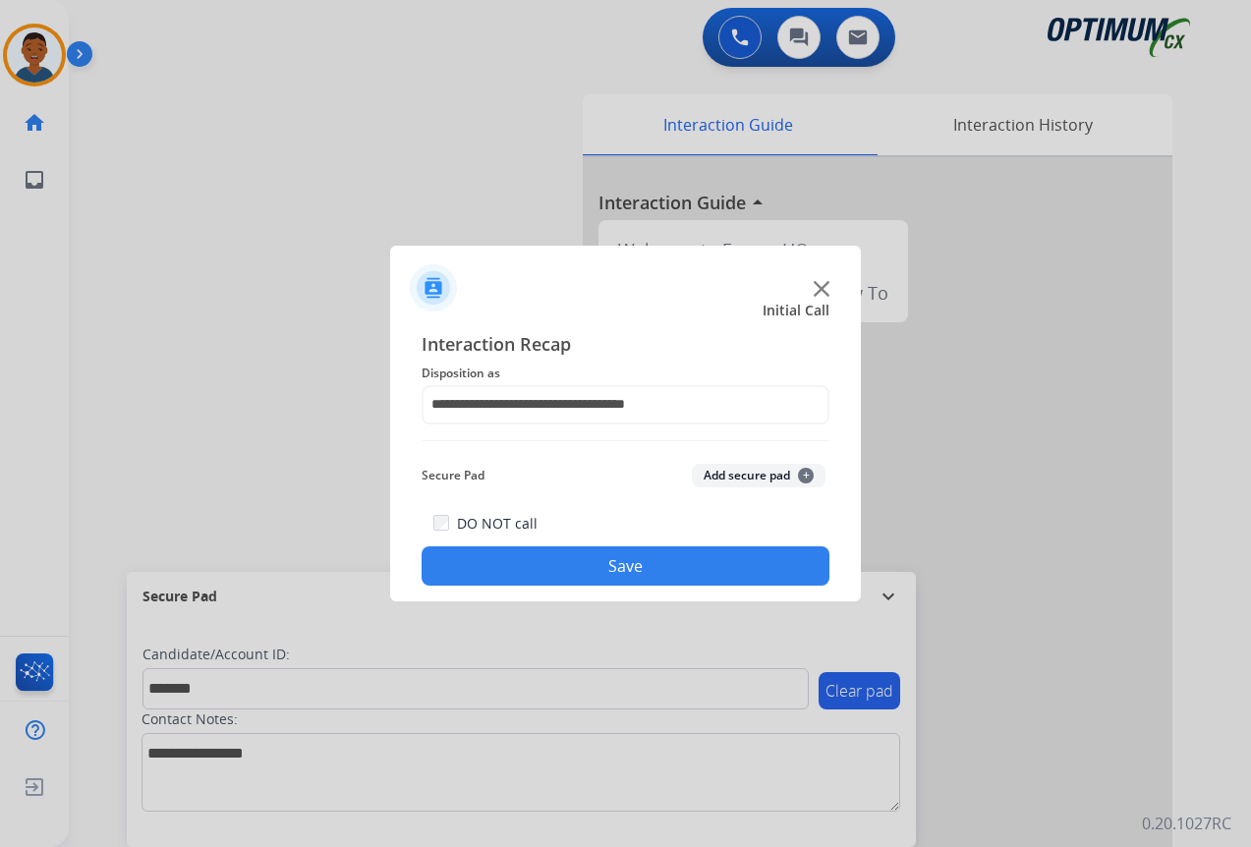
click at [756, 478] on button "Add secure pad +" at bounding box center [759, 476] width 134 height 24
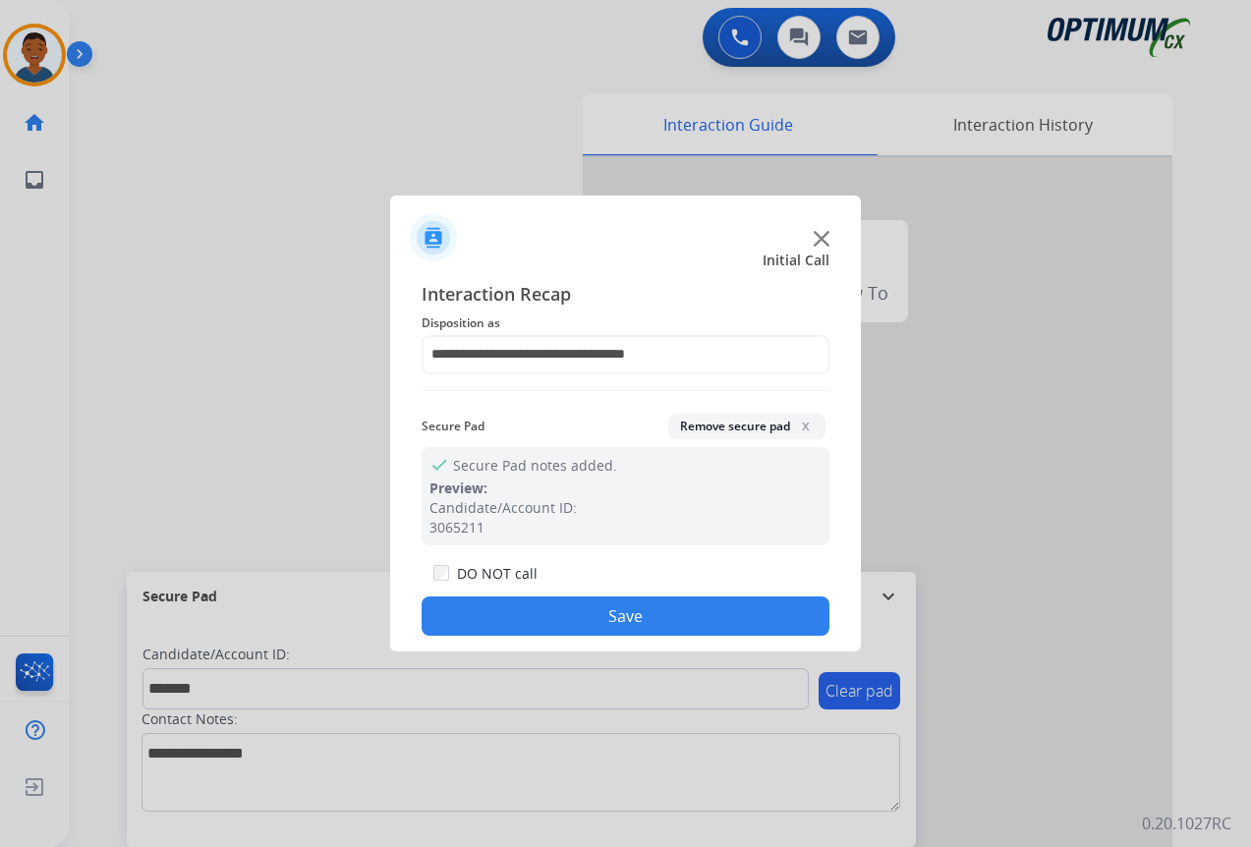
click at [698, 605] on button "Save" at bounding box center [625, 615] width 408 height 39
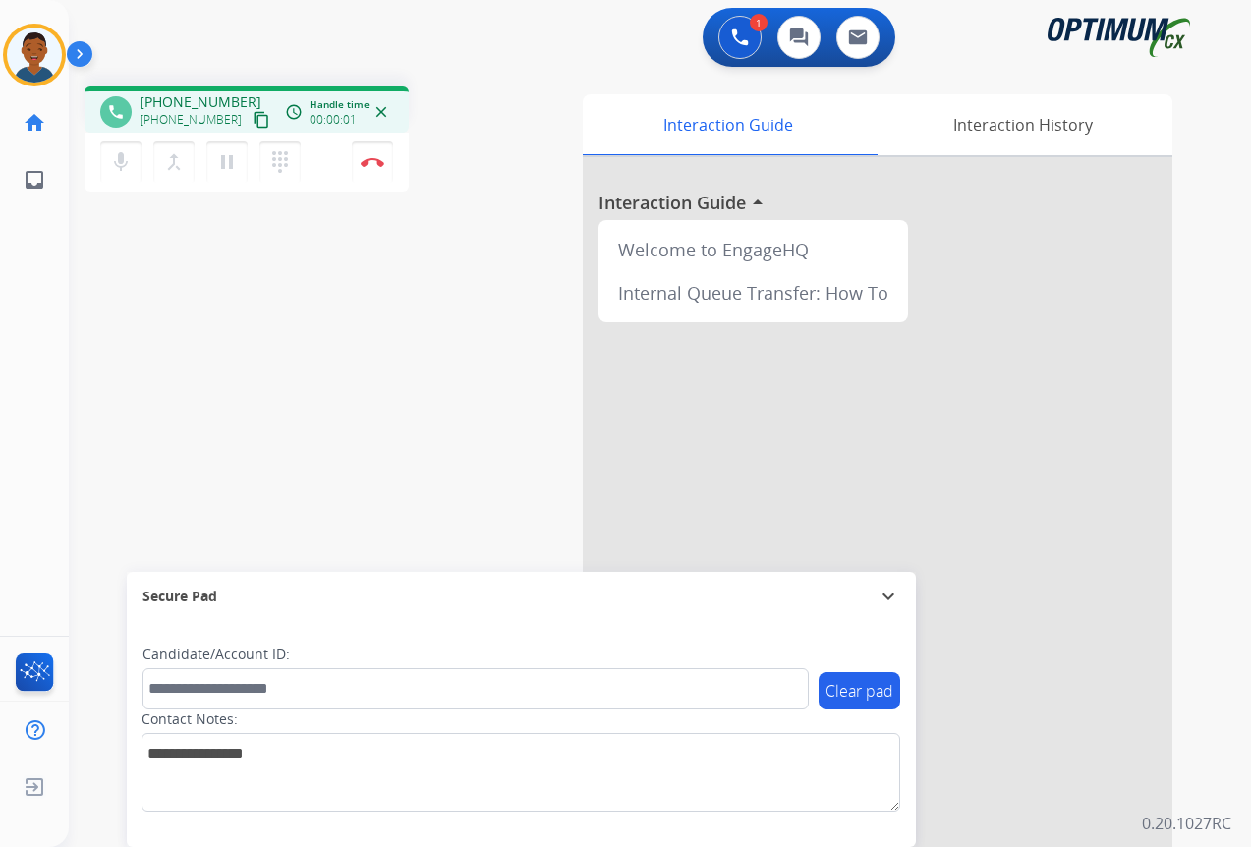
click at [252, 119] on mat-icon "content_copy" at bounding box center [261, 120] width 18 height 18
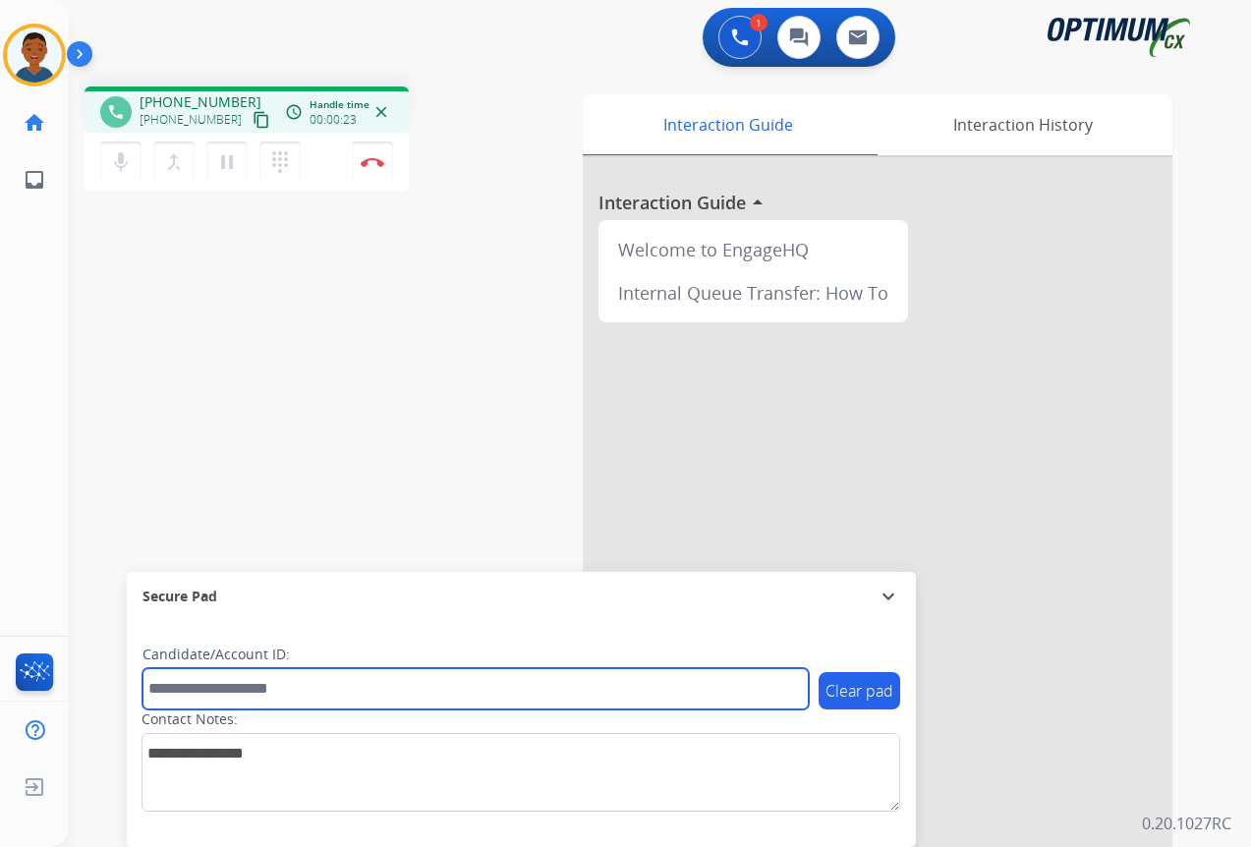
click at [184, 688] on input "text" at bounding box center [475, 688] width 666 height 41
paste input "*******"
type input "*******"
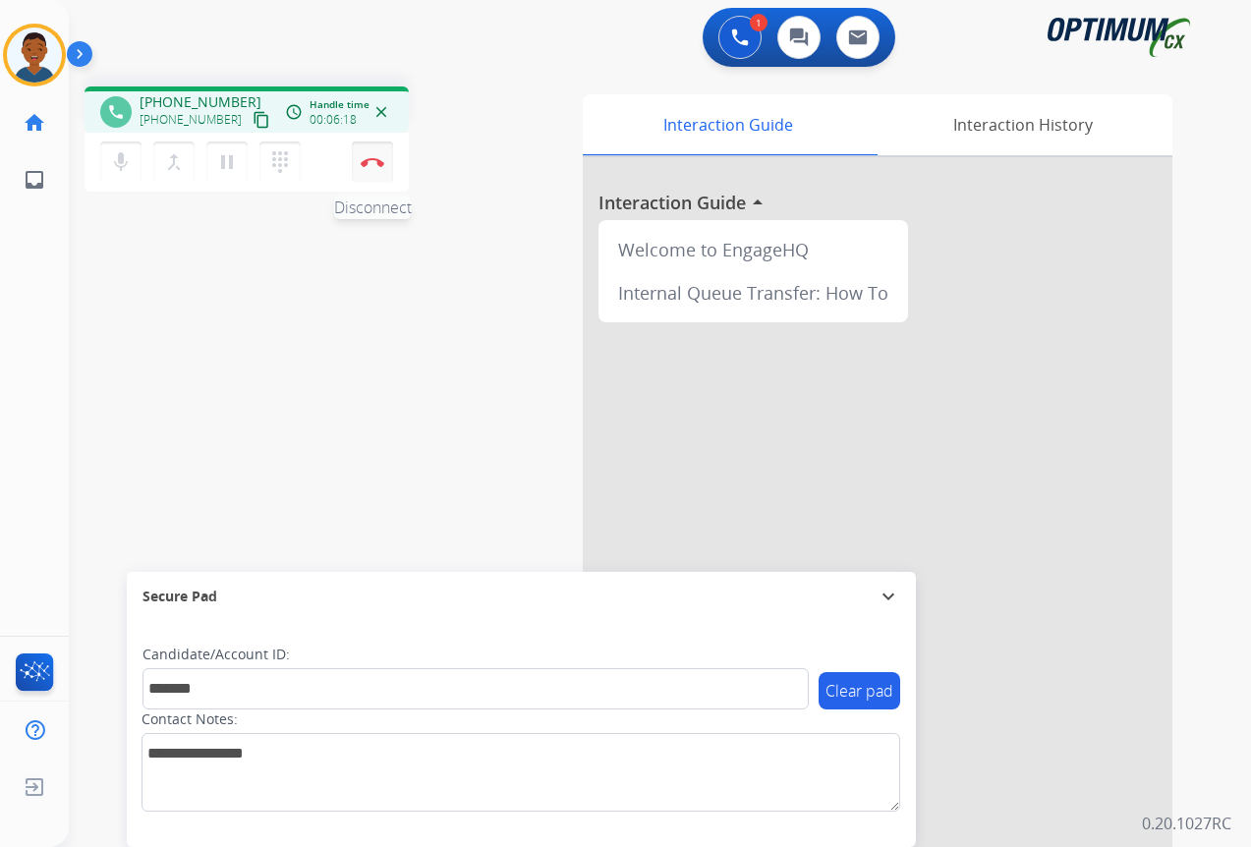
click at [378, 164] on img at bounding box center [373, 162] width 24 height 10
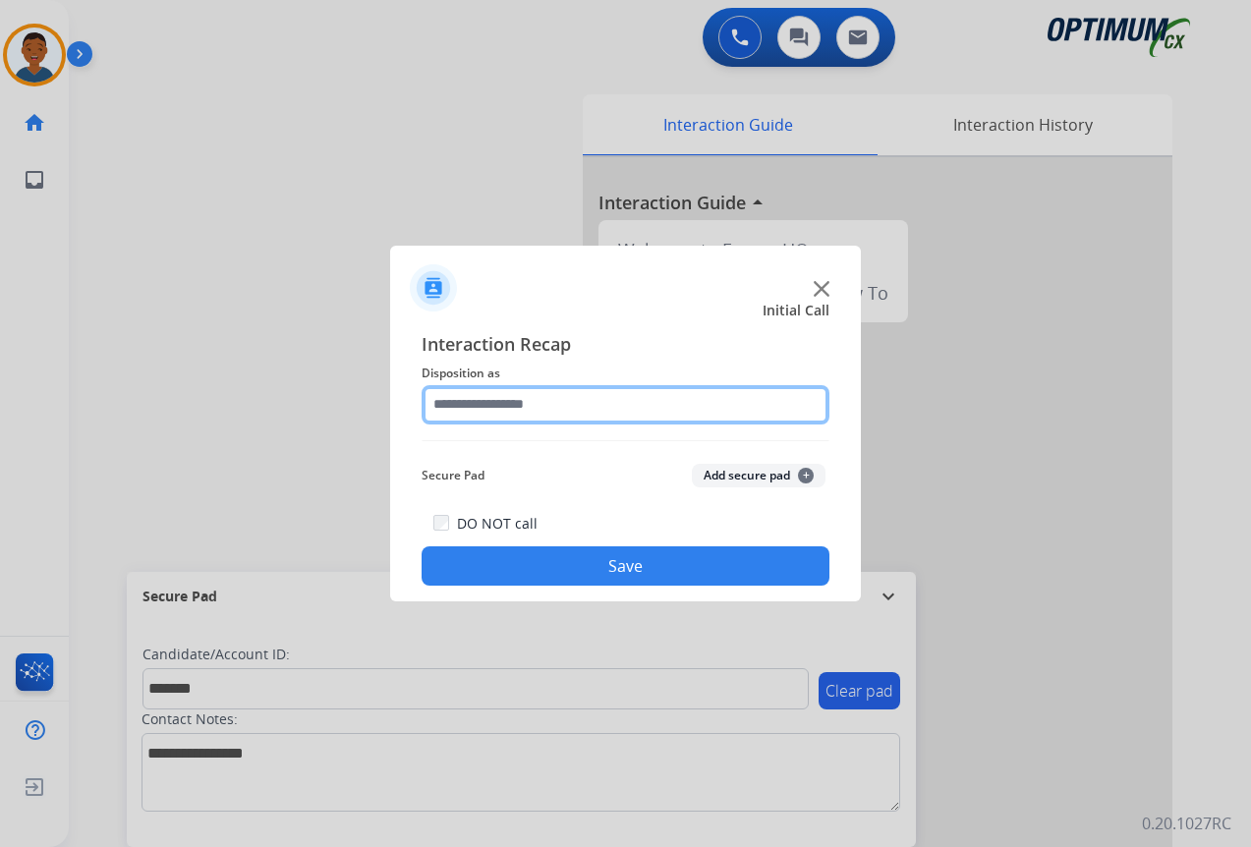
click at [487, 393] on input "text" at bounding box center [625, 404] width 408 height 39
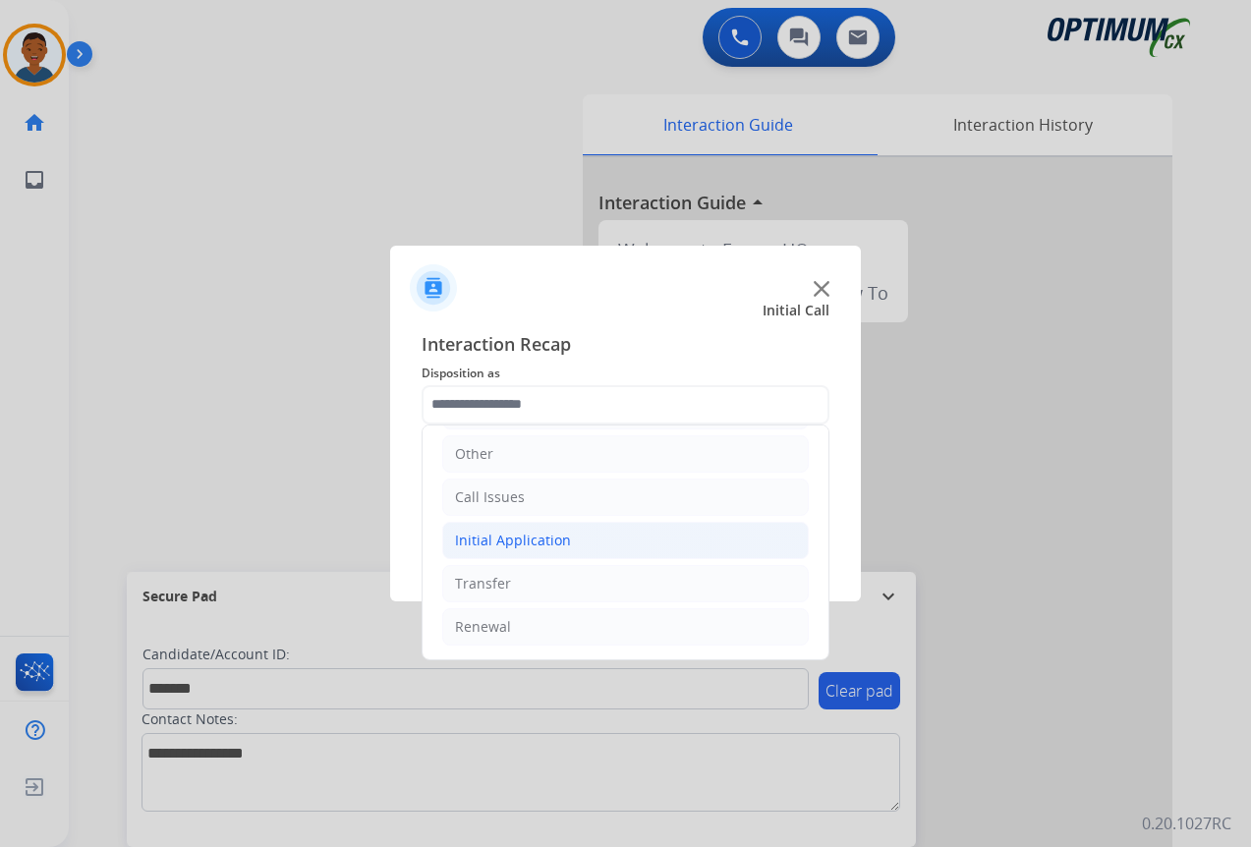
click at [482, 539] on div "Initial Application" at bounding box center [513, 541] width 116 height 20
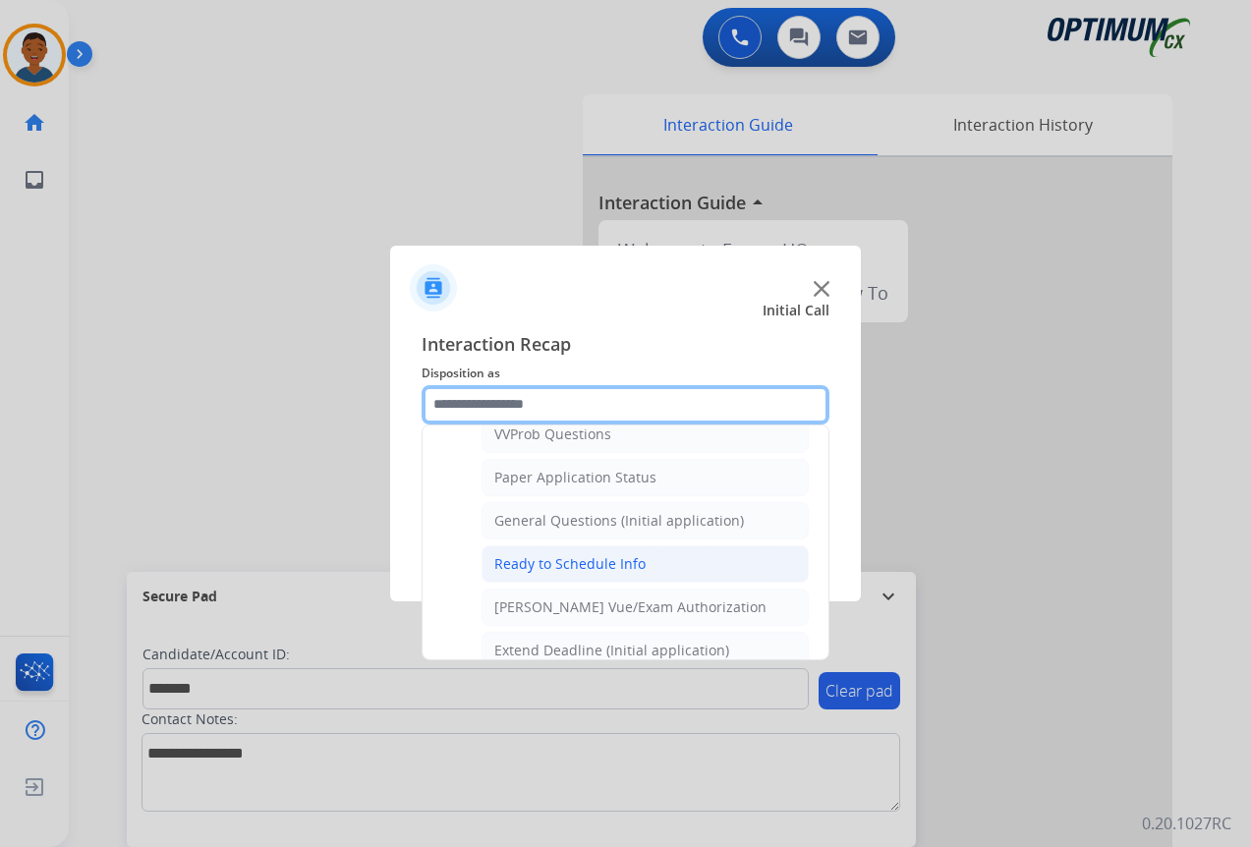
scroll to position [1116, 0]
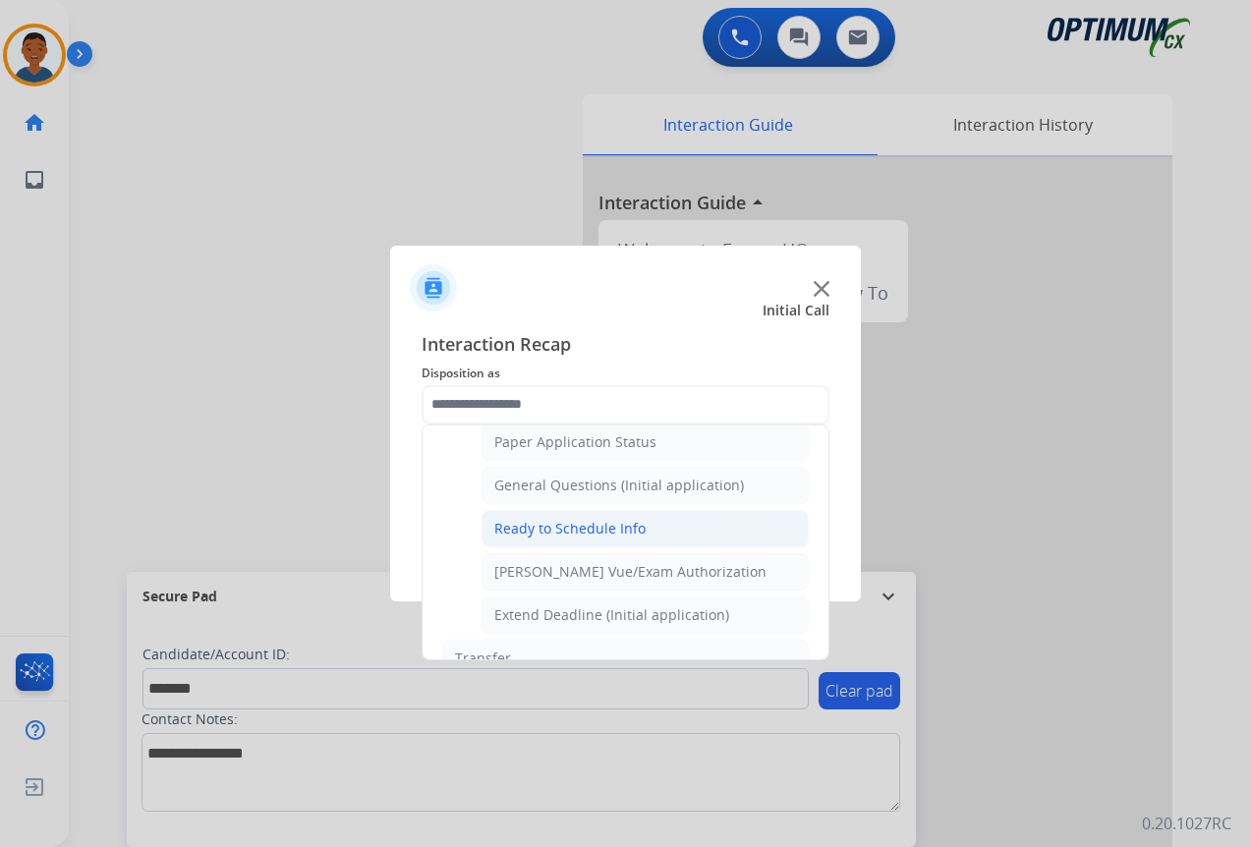
click at [530, 529] on div "Ready to Schedule Info" at bounding box center [569, 529] width 151 height 20
type input "**********"
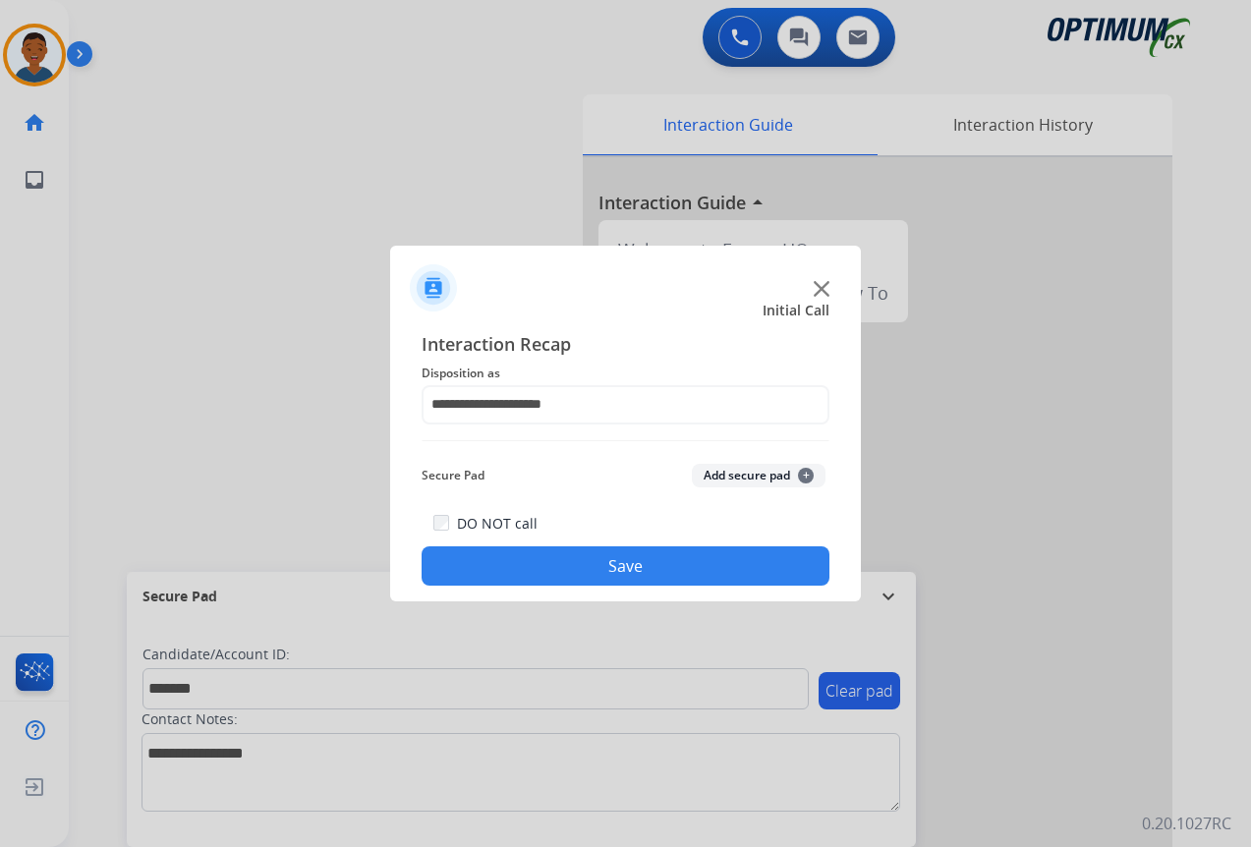
click at [724, 481] on button "Add secure pad +" at bounding box center [759, 476] width 134 height 24
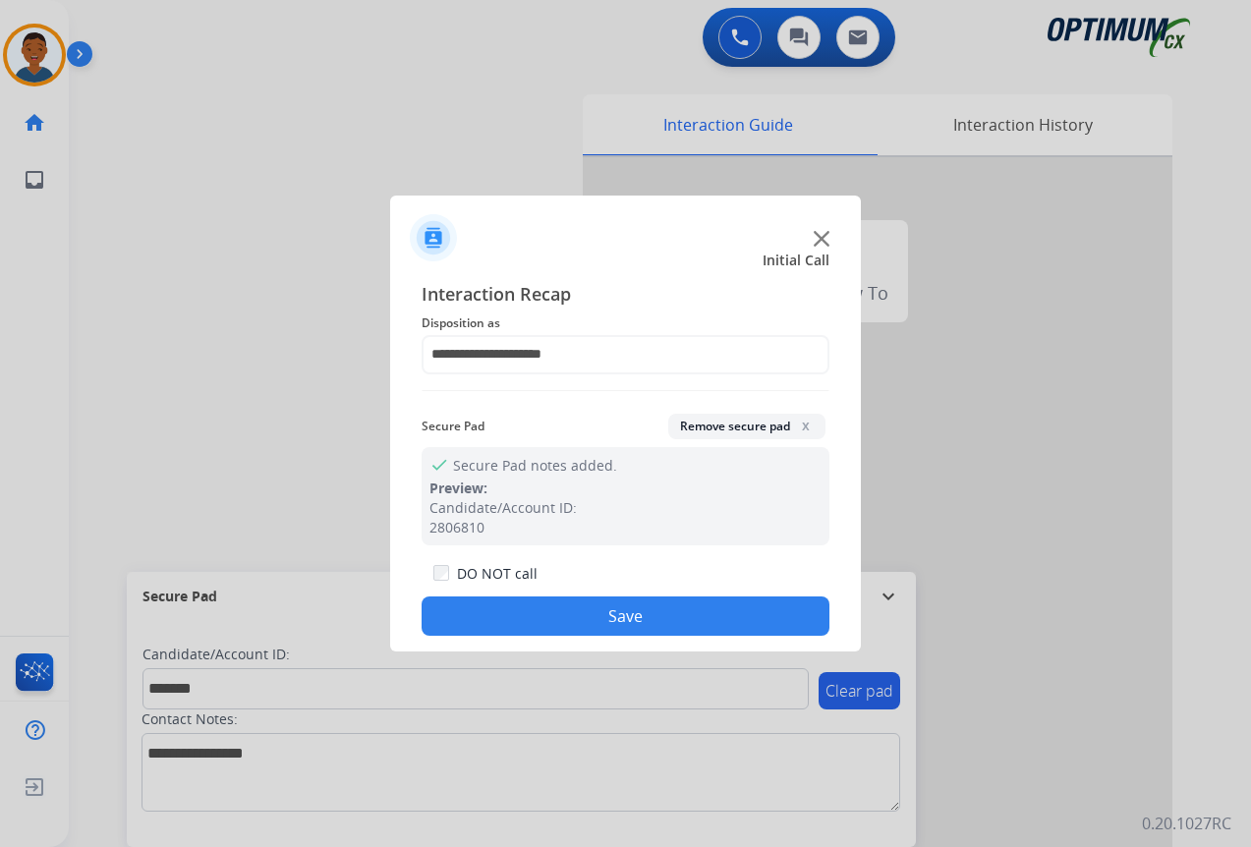
click at [699, 614] on button "Save" at bounding box center [625, 615] width 408 height 39
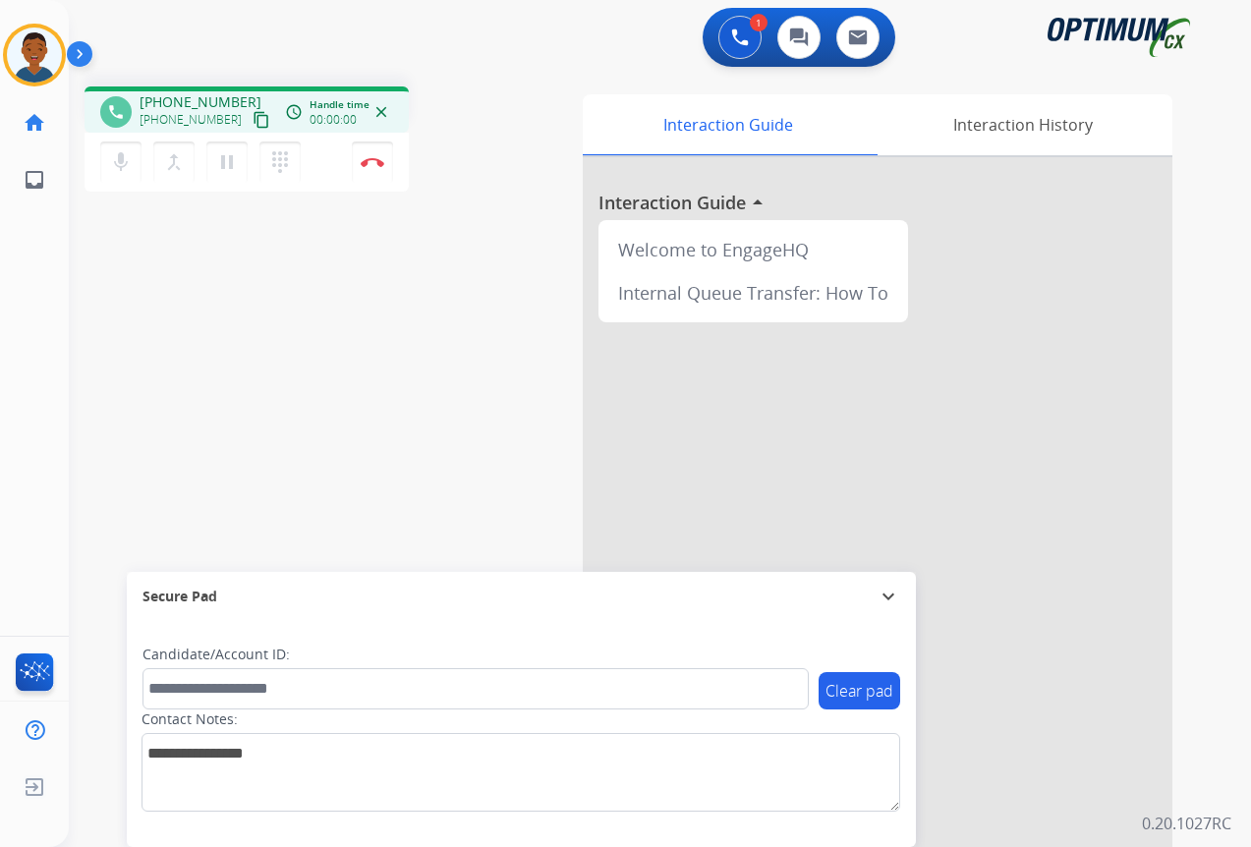
click at [252, 120] on mat-icon "content_copy" at bounding box center [261, 120] width 18 height 18
click at [365, 167] on button "Disconnect" at bounding box center [372, 161] width 41 height 41
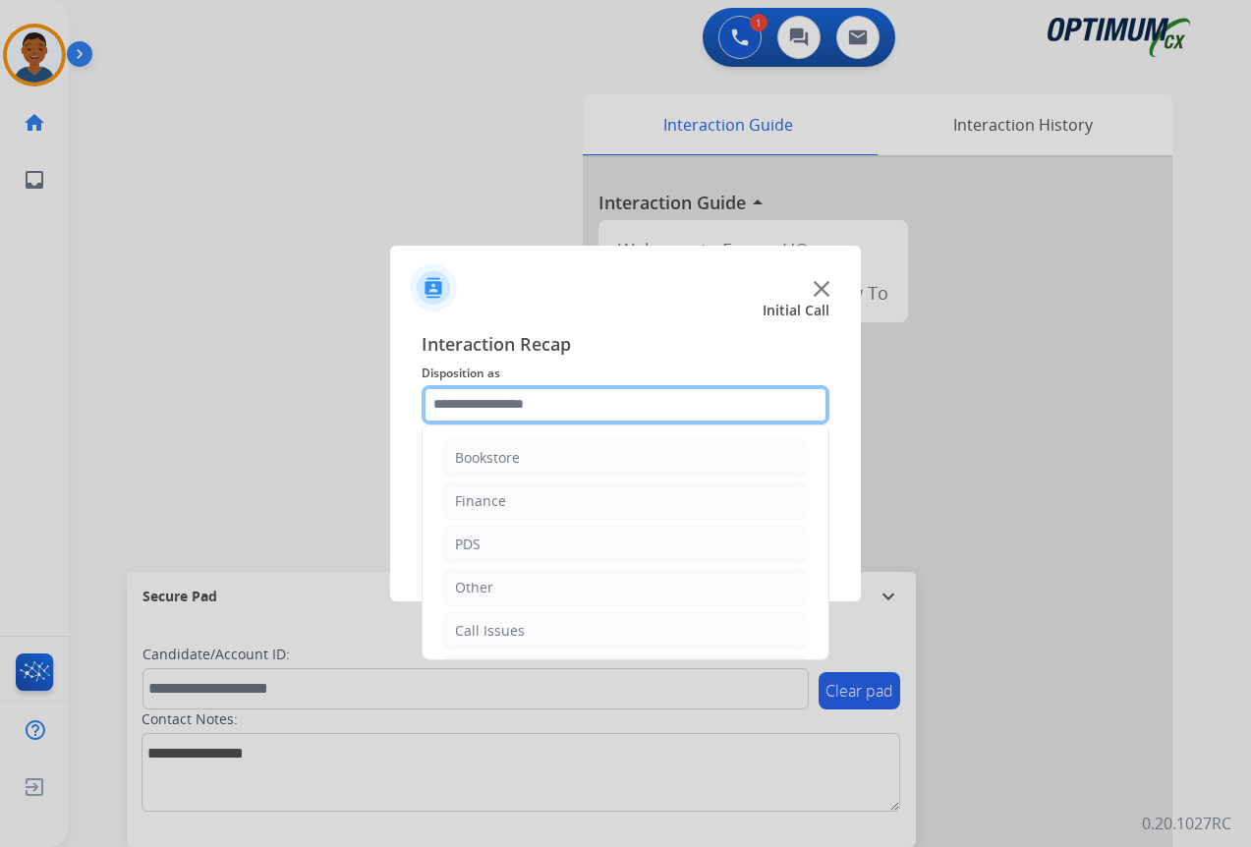
click at [464, 405] on input "text" at bounding box center [625, 404] width 408 height 39
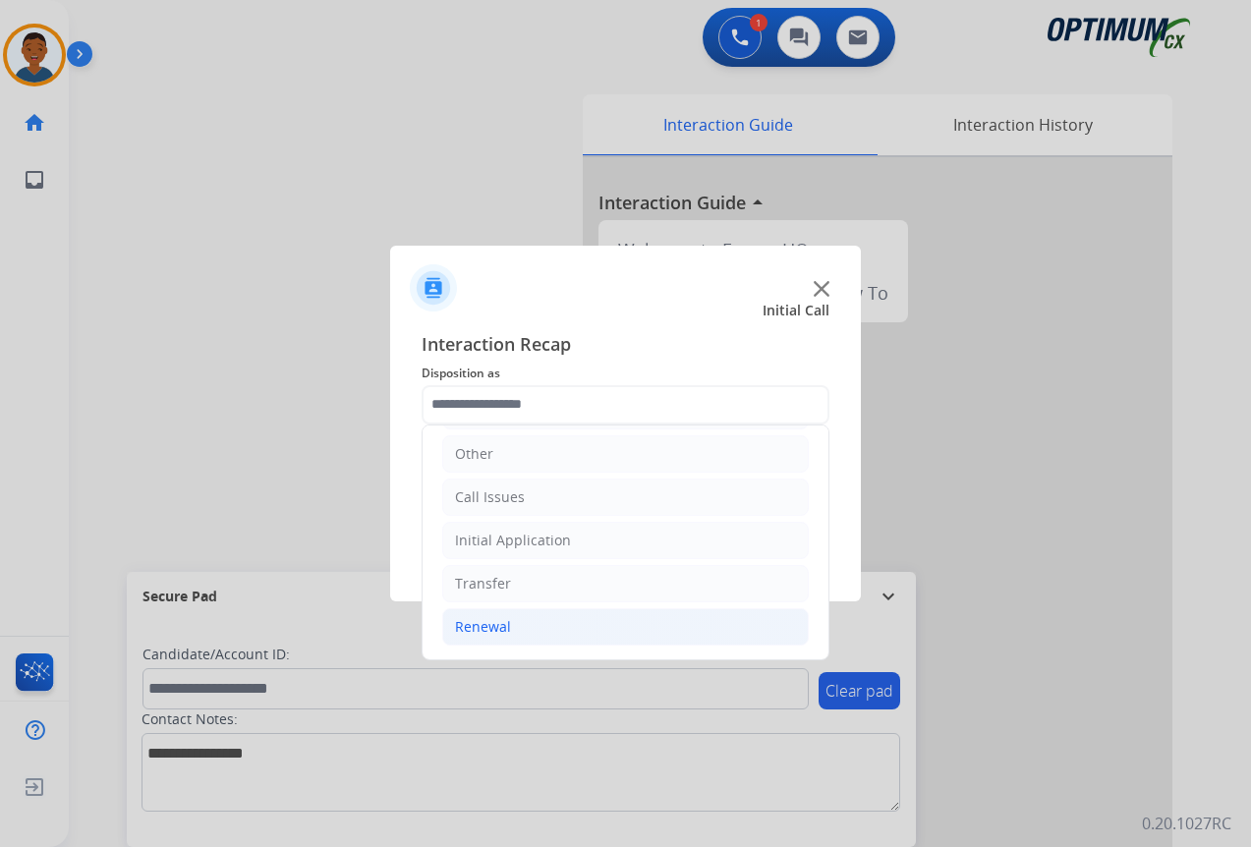
click at [491, 630] on div "Renewal" at bounding box center [483, 627] width 56 height 20
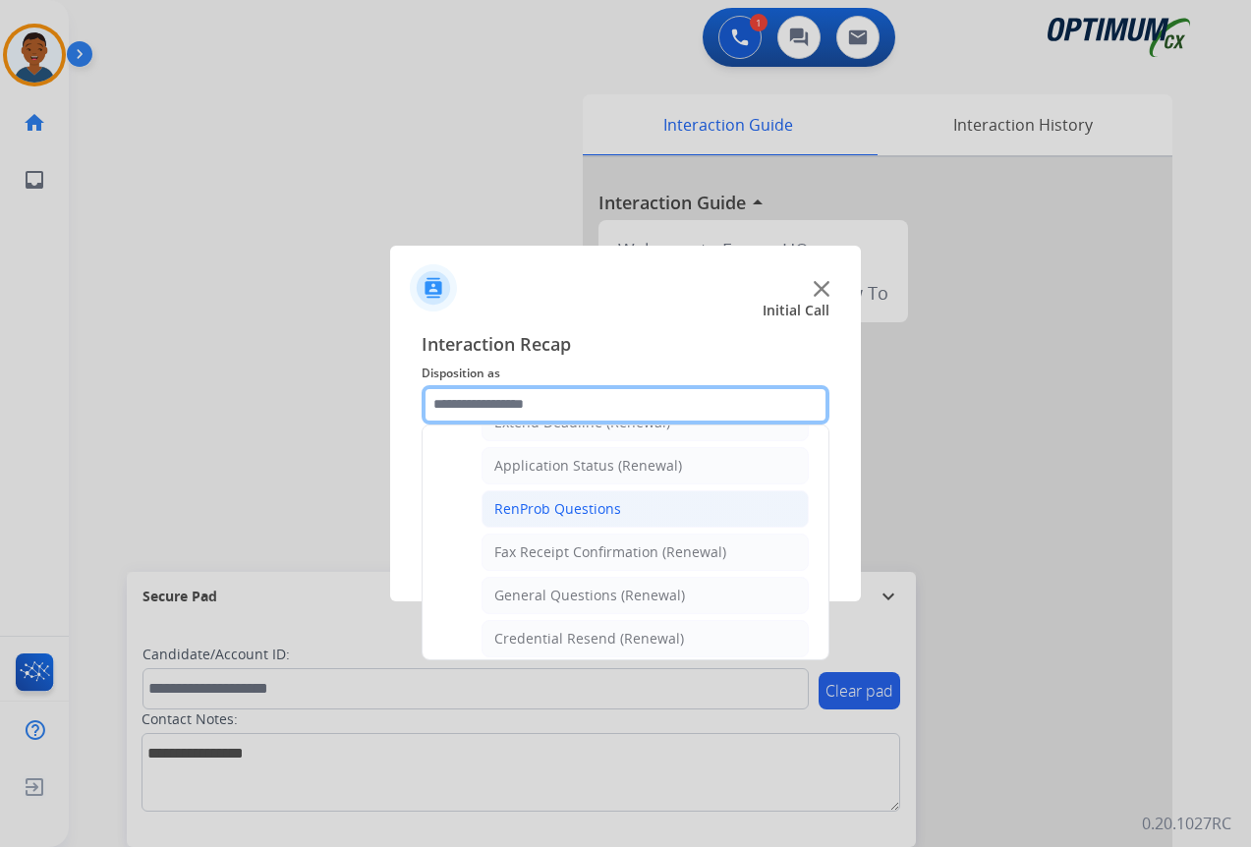
scroll to position [527, 0]
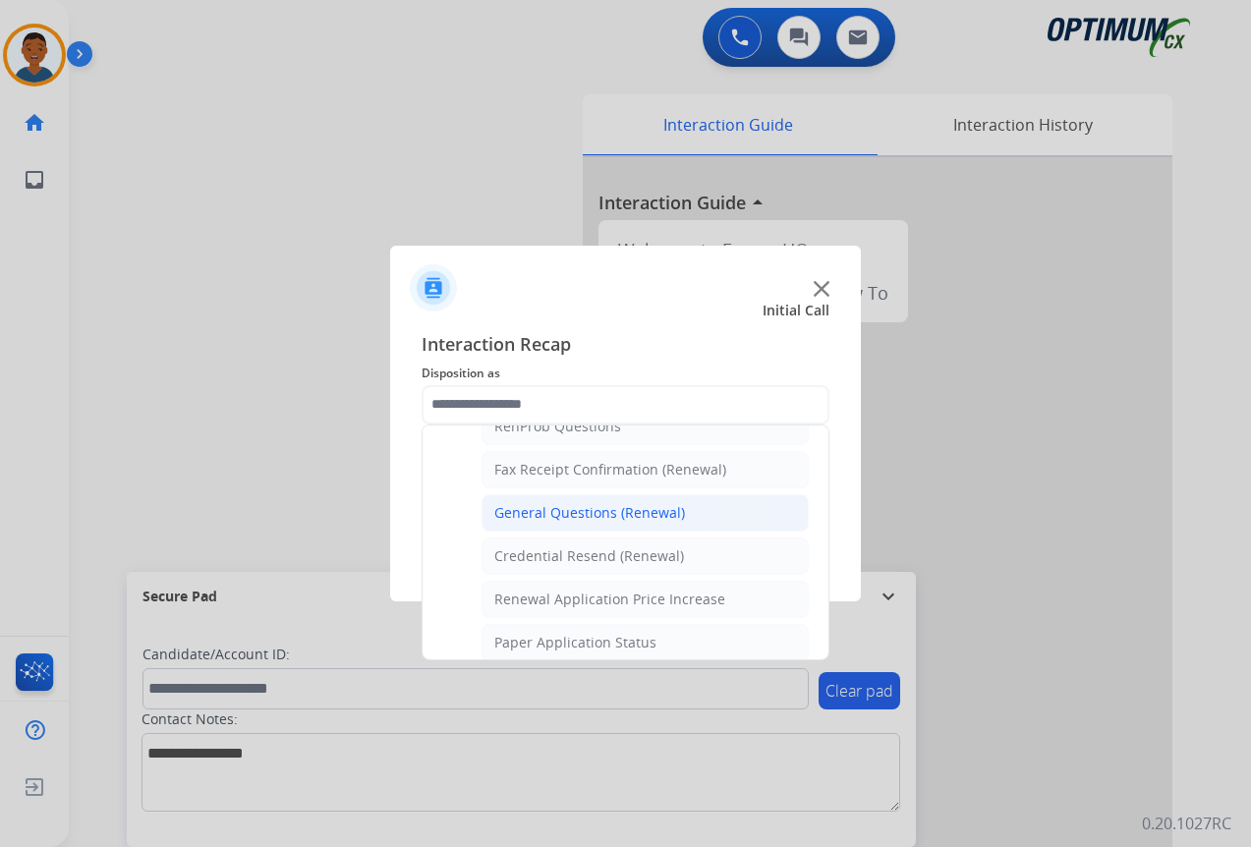
click at [548, 511] on div "General Questions (Renewal)" at bounding box center [589, 513] width 191 height 20
type input "**********"
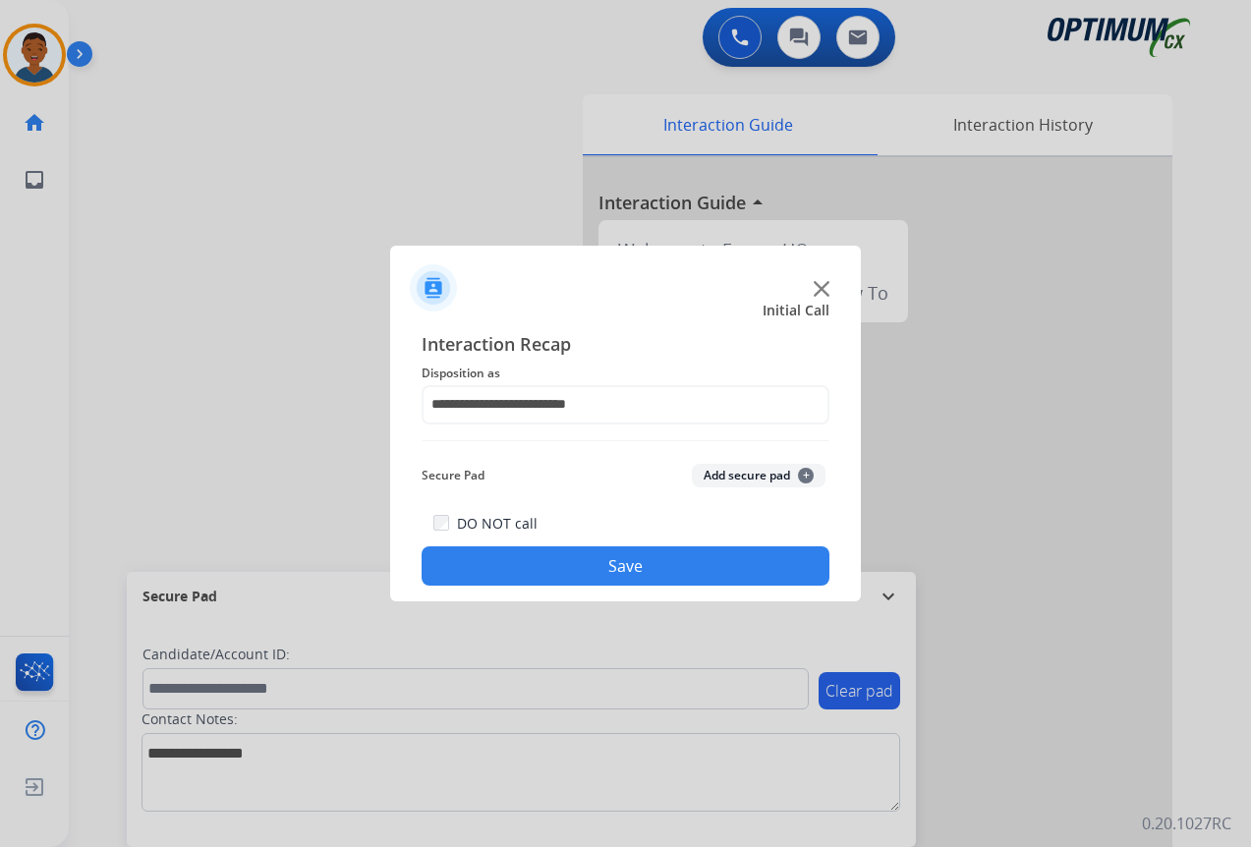
click at [567, 560] on button "Save" at bounding box center [625, 565] width 408 height 39
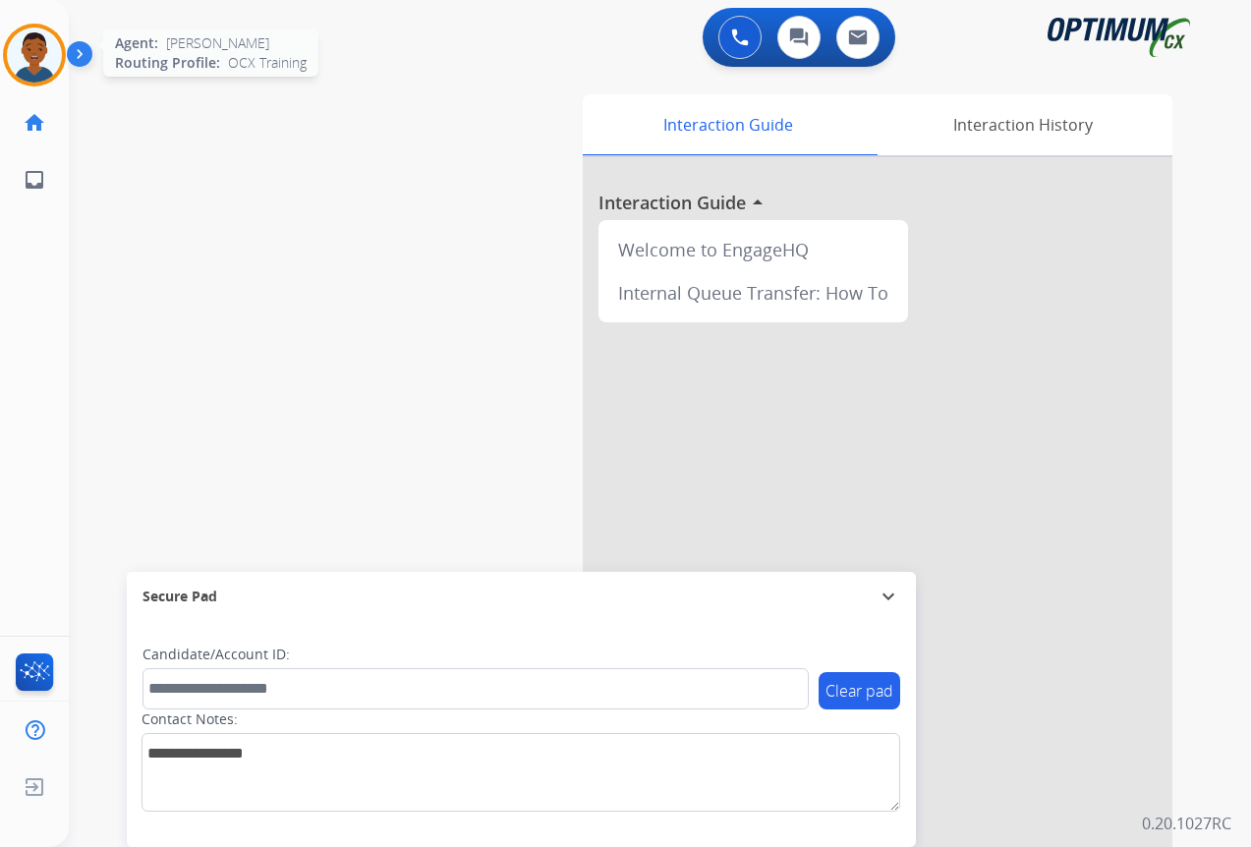
click at [23, 55] on img at bounding box center [34, 55] width 55 height 55
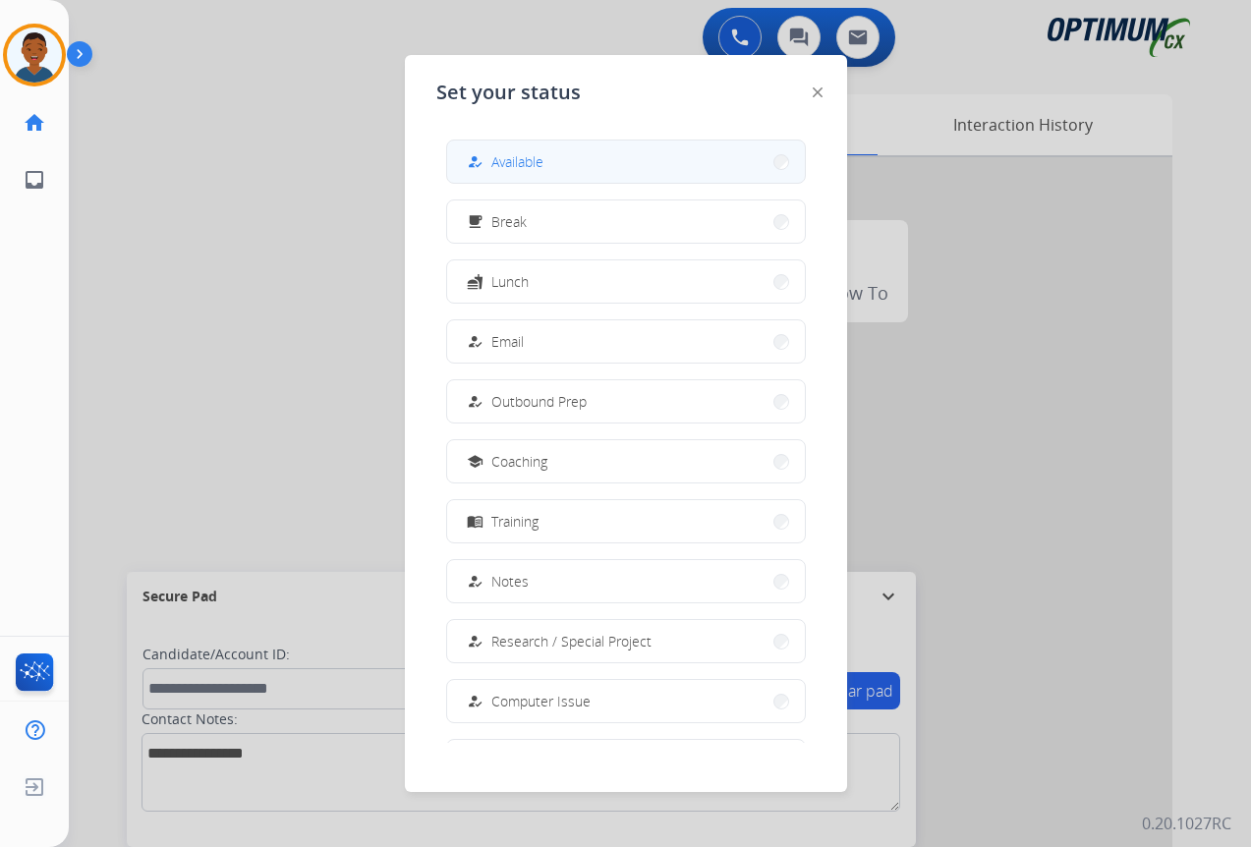
click at [533, 169] on span "Available" at bounding box center [517, 161] width 52 height 21
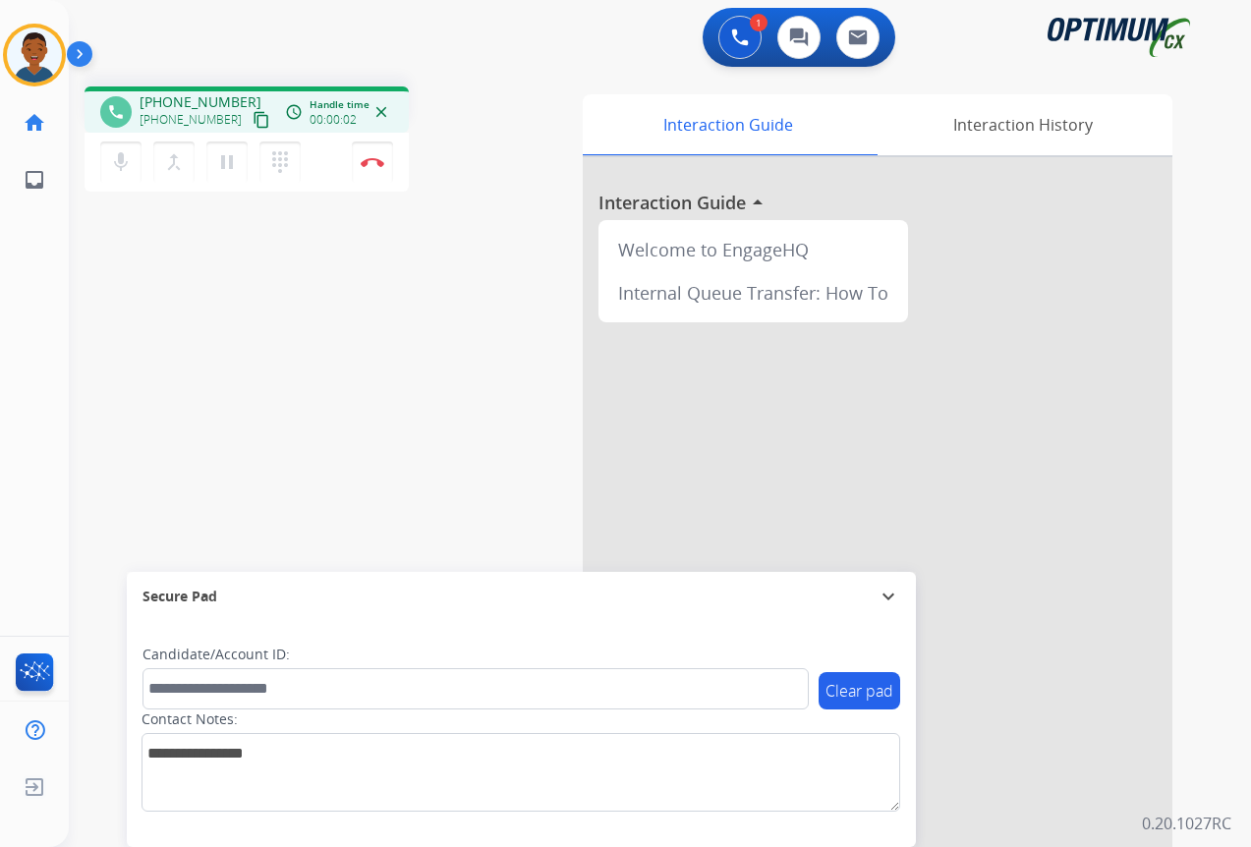
click at [252, 121] on mat-icon "content_copy" at bounding box center [261, 120] width 18 height 18
click at [1005, 675] on div at bounding box center [877, 523] width 589 height 733
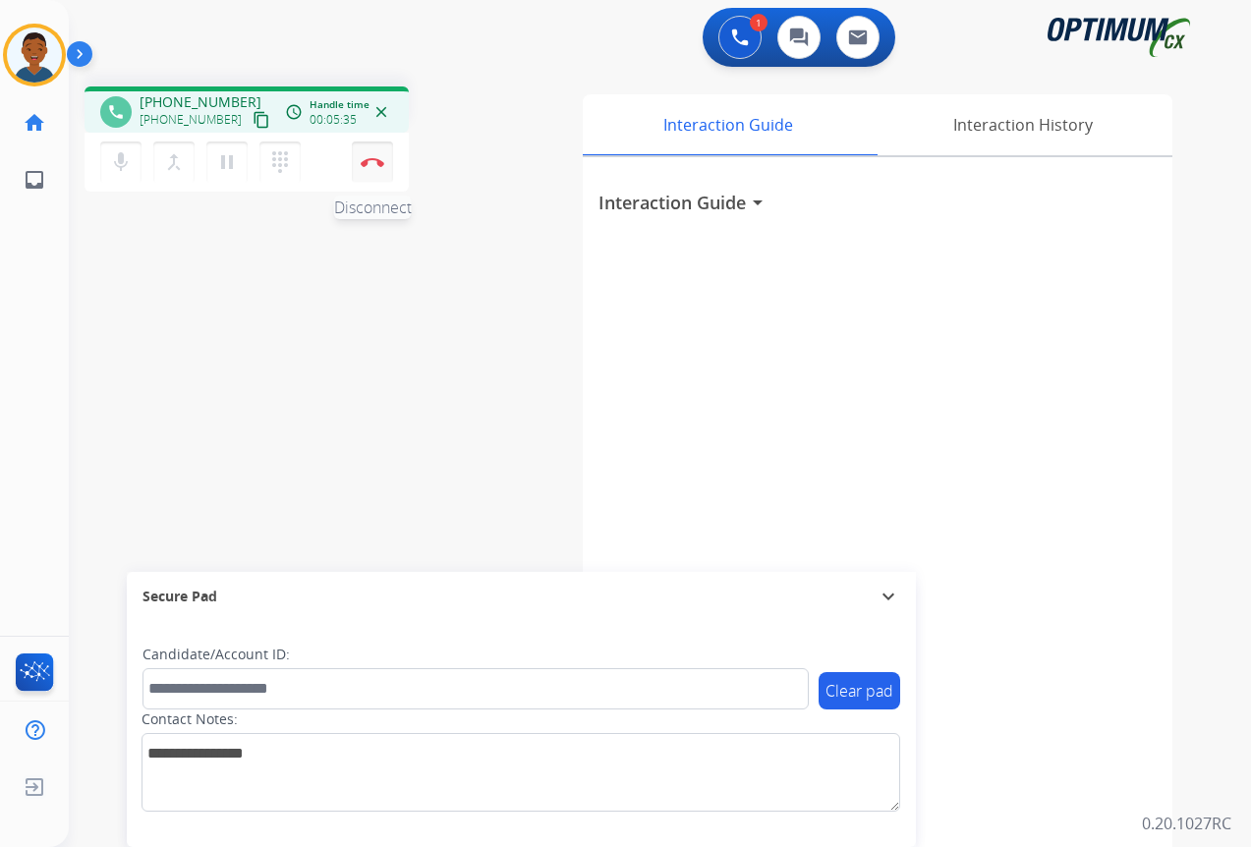
click at [375, 165] on img at bounding box center [373, 162] width 24 height 10
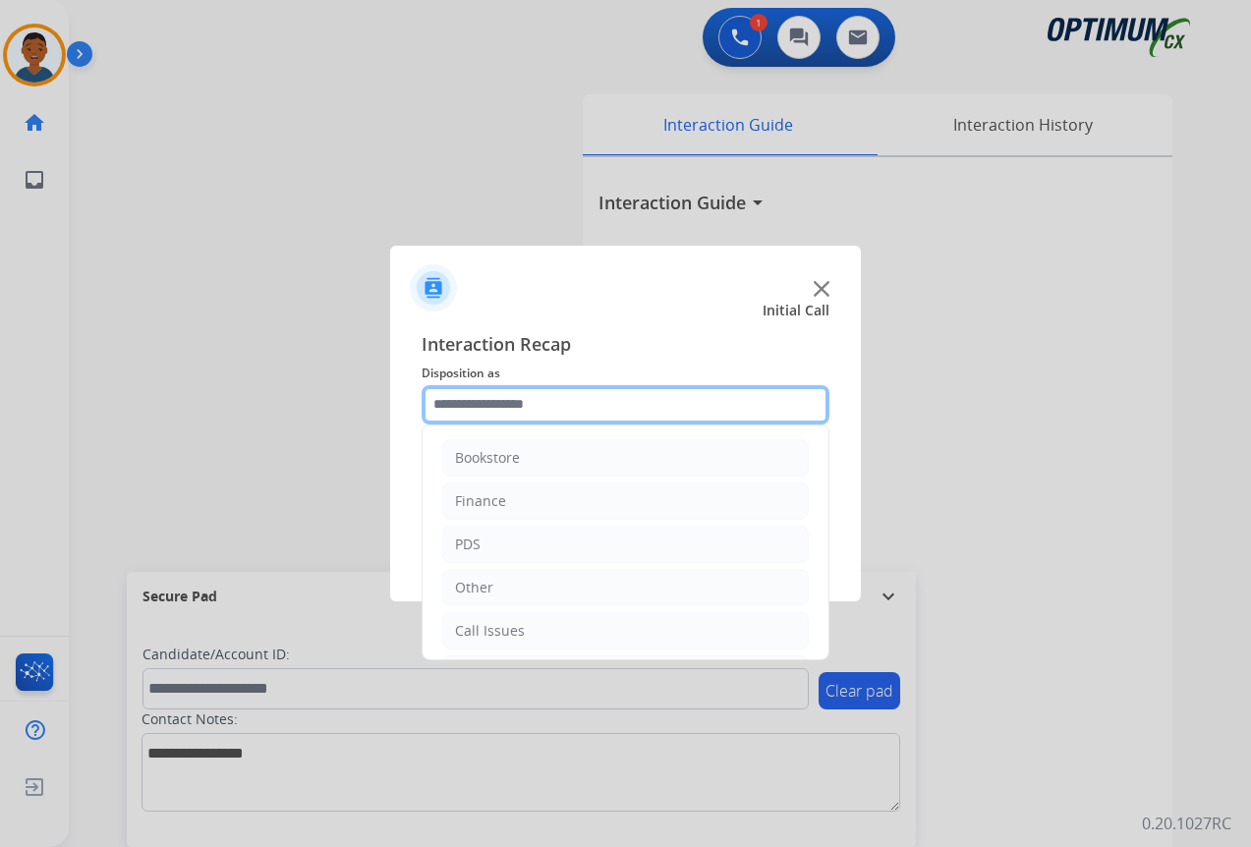
drag, startPoint x: 442, startPoint y: 394, endPoint x: 457, endPoint y: 423, distance: 33.0
click at [442, 395] on input "text" at bounding box center [625, 404] width 408 height 39
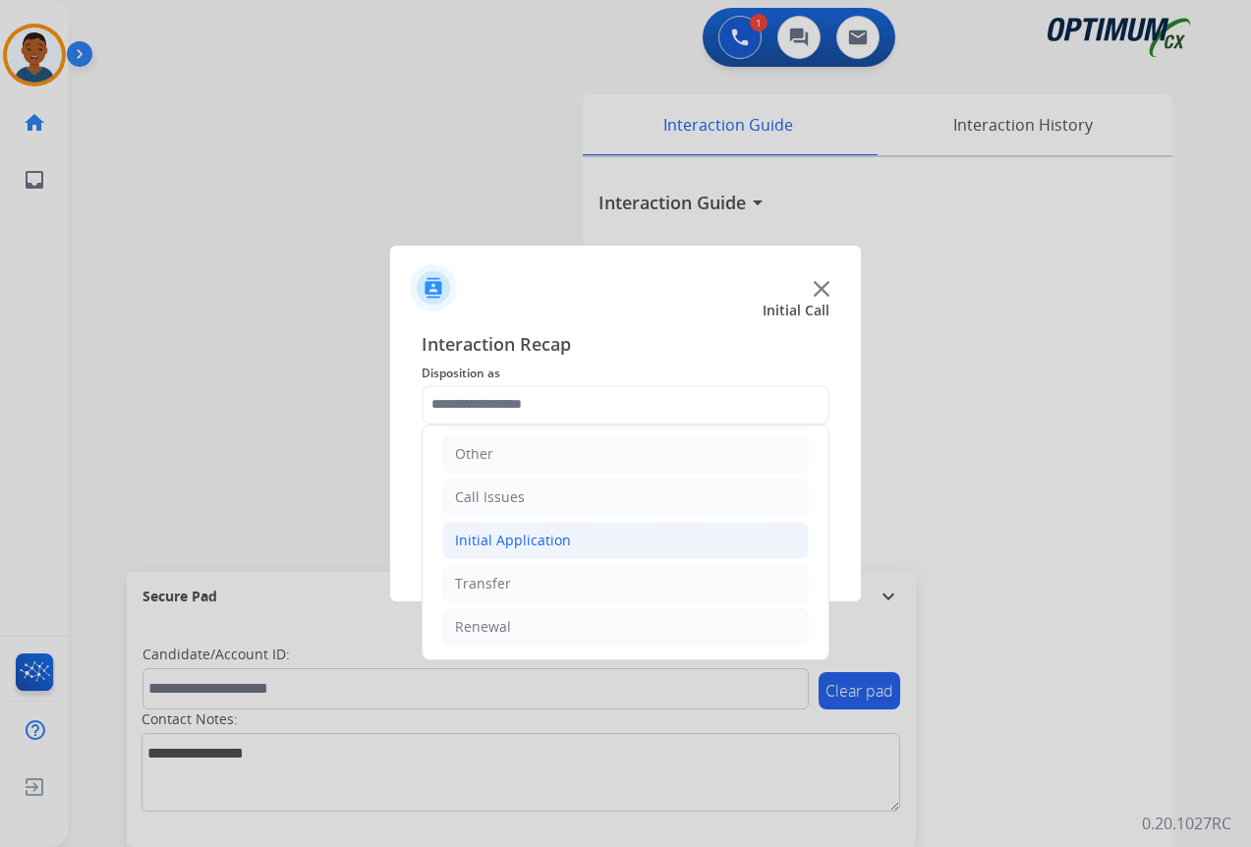
click at [481, 539] on div "Initial Application" at bounding box center [513, 541] width 116 height 20
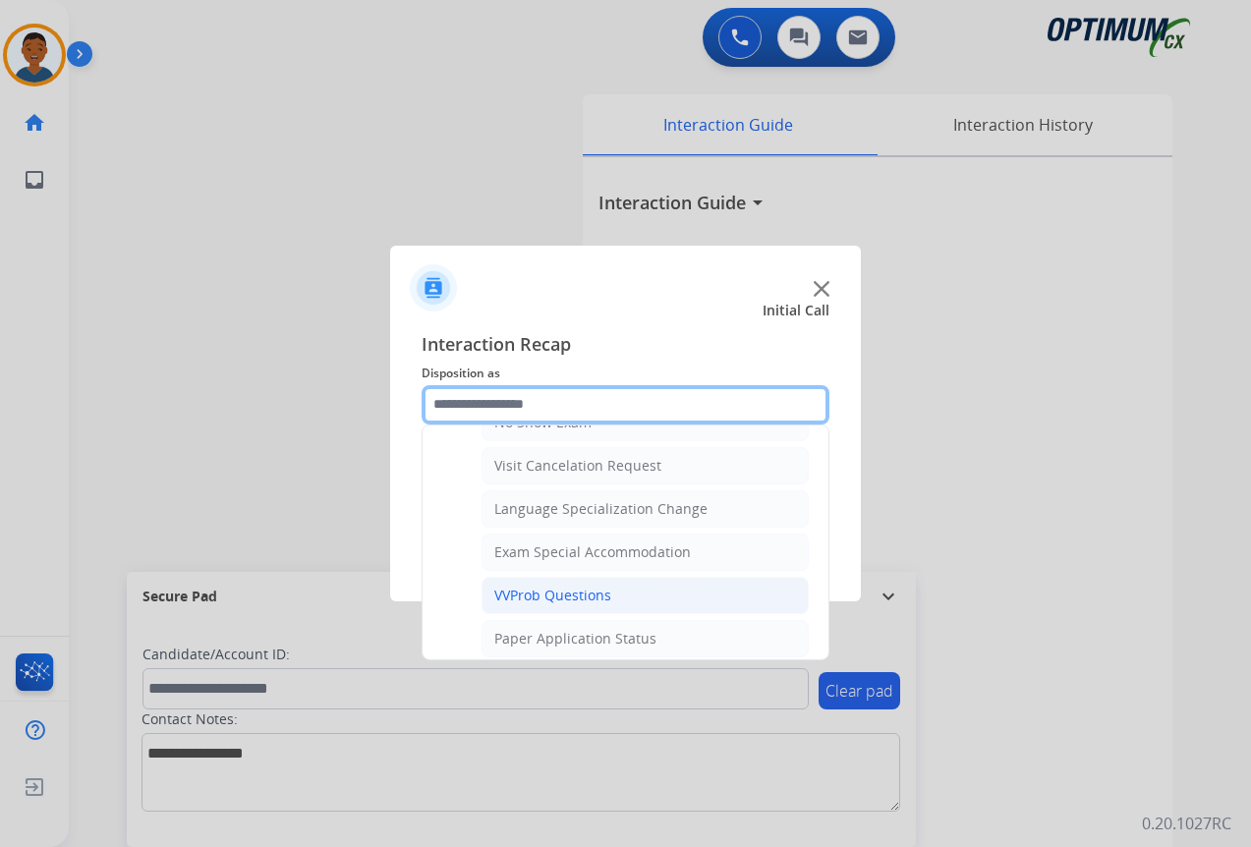
scroll to position [1018, 0]
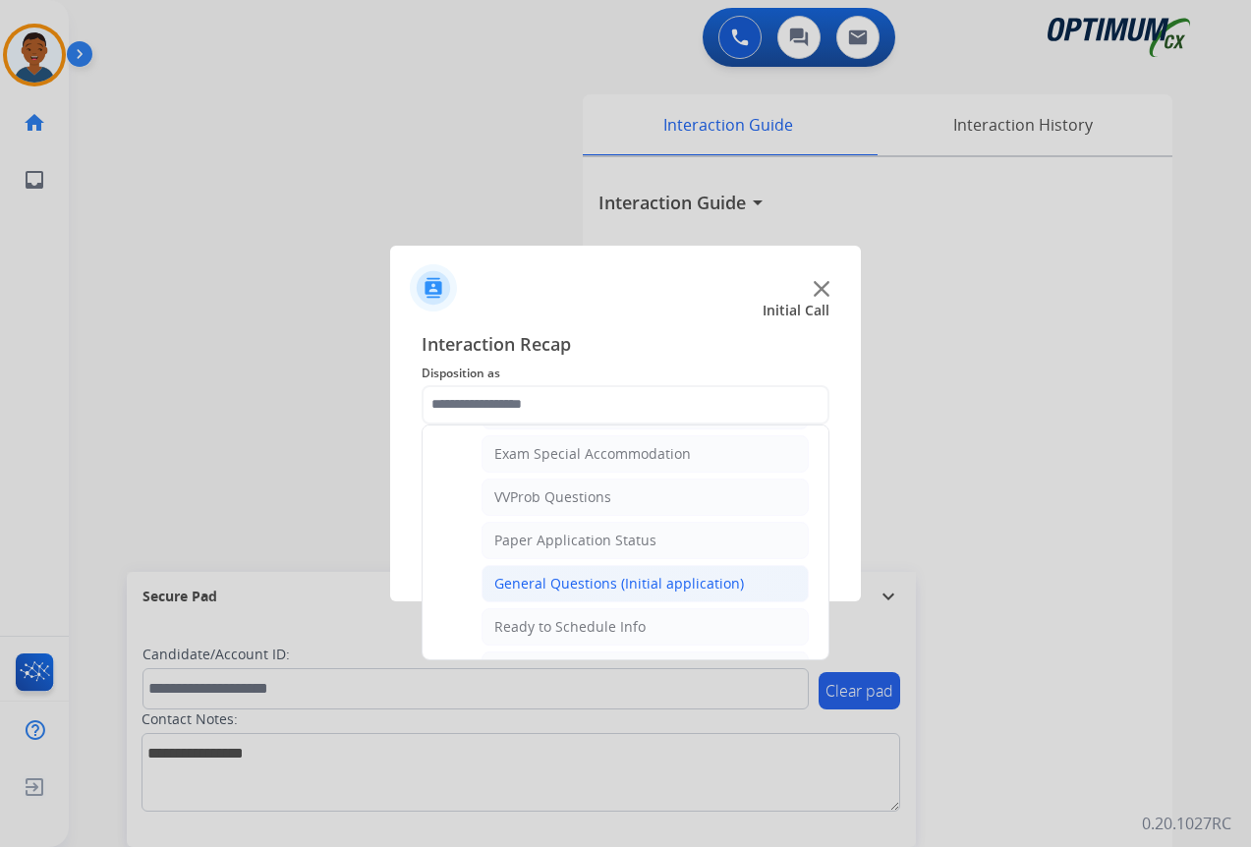
click at [522, 579] on div "General Questions (Initial application)" at bounding box center [619, 584] width 250 height 20
type input "**********"
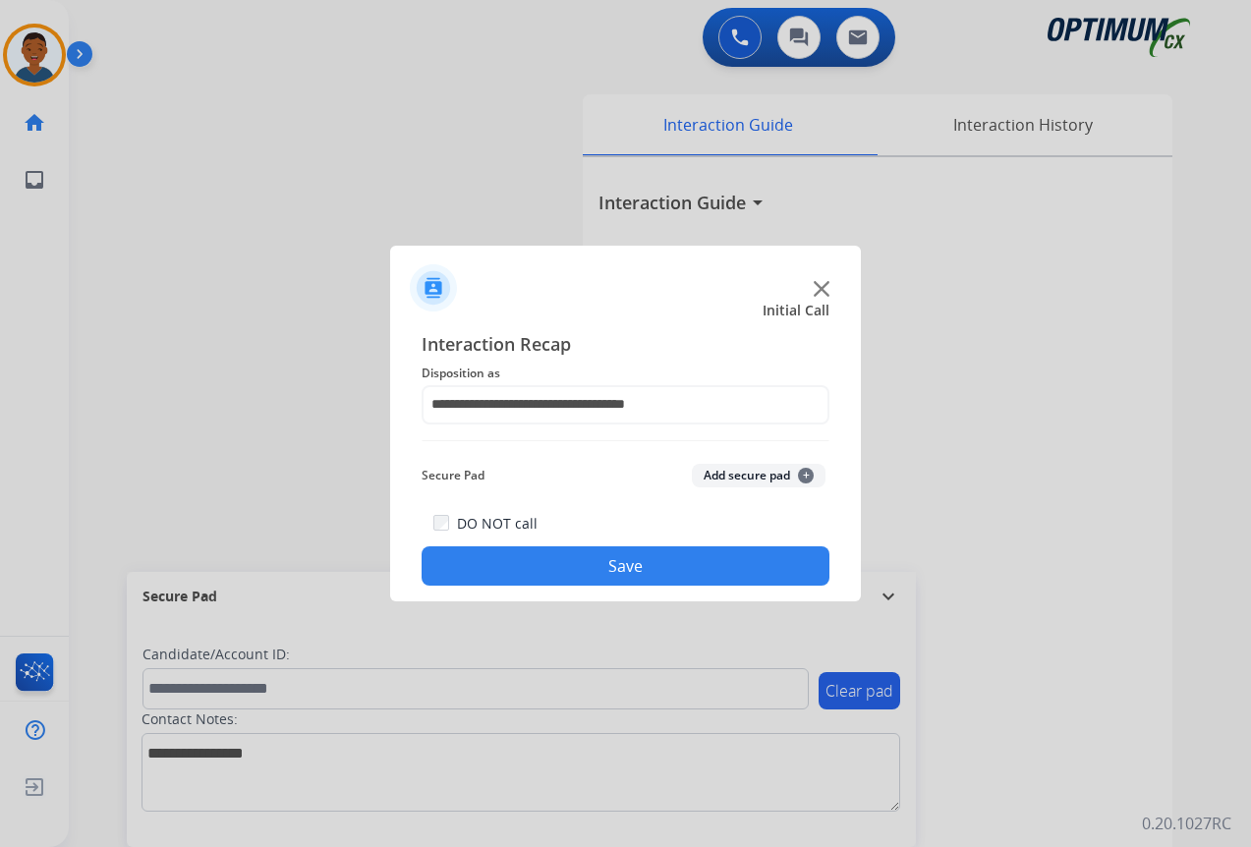
click at [704, 577] on button "Save" at bounding box center [625, 565] width 408 height 39
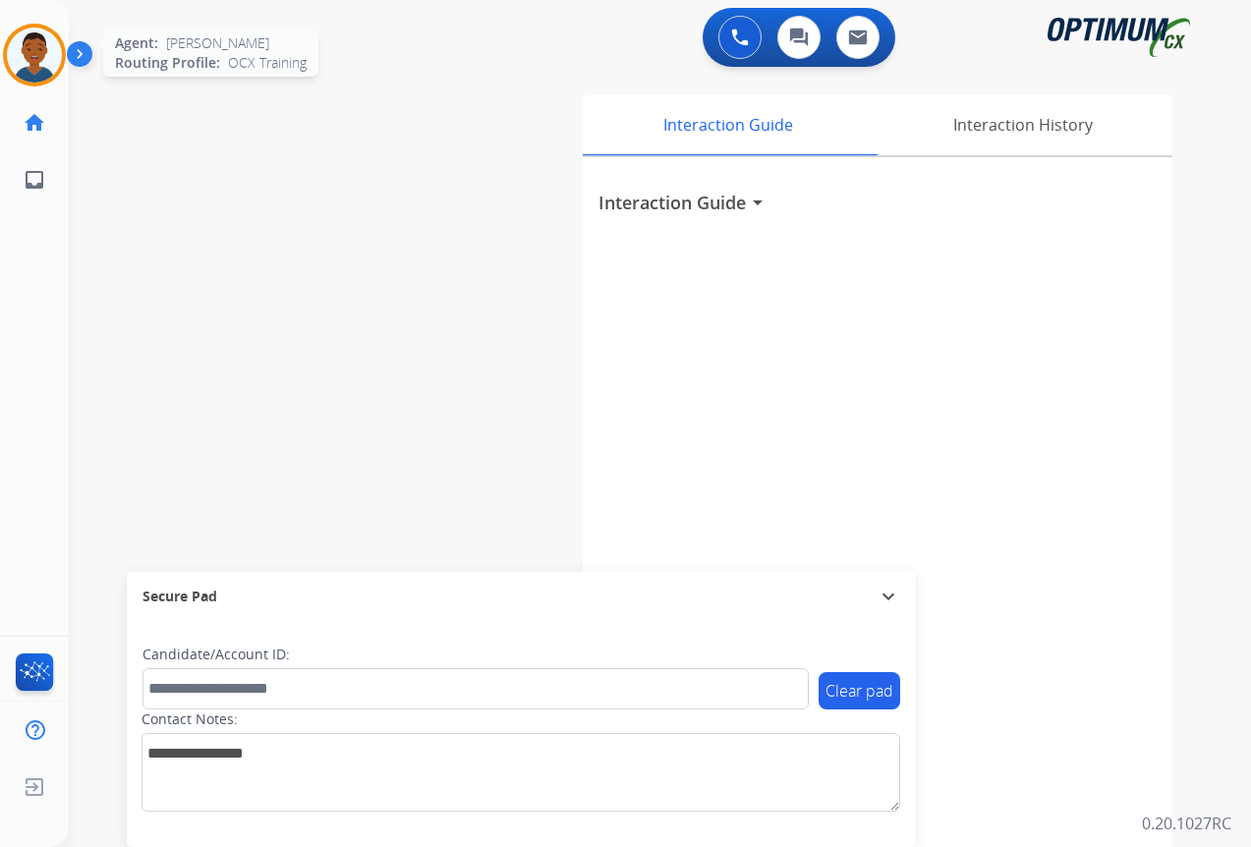
click at [34, 57] on img at bounding box center [34, 55] width 55 height 55
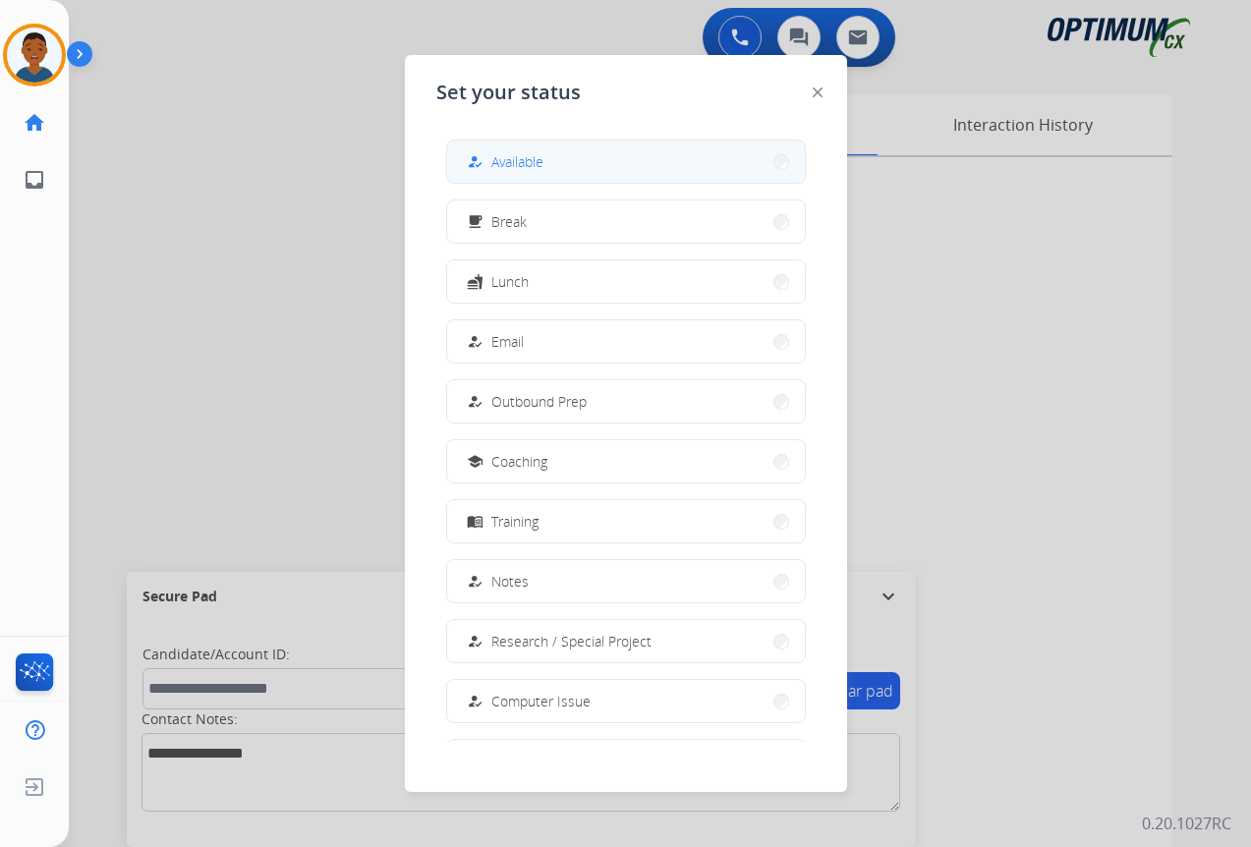
click at [509, 165] on span "Available" at bounding box center [517, 161] width 52 height 21
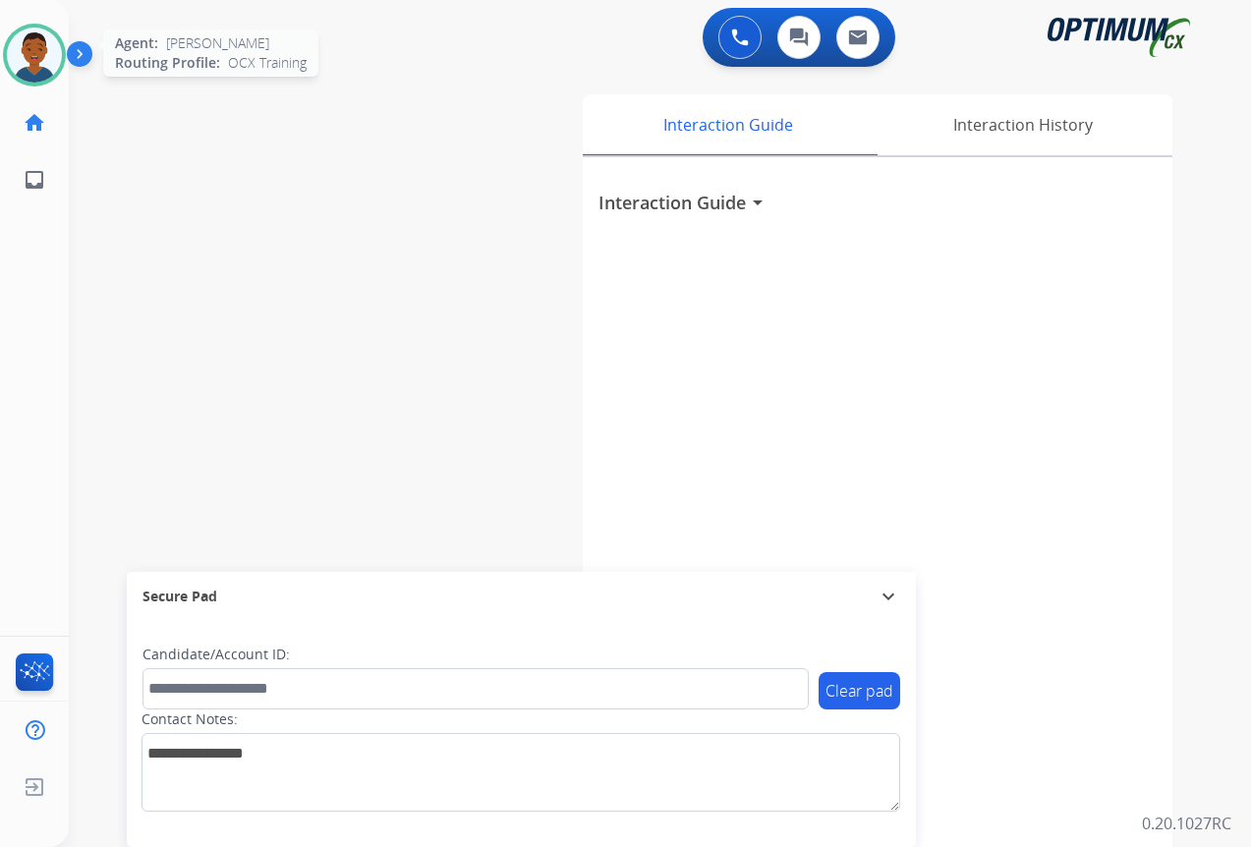
click at [29, 58] on img at bounding box center [34, 55] width 55 height 55
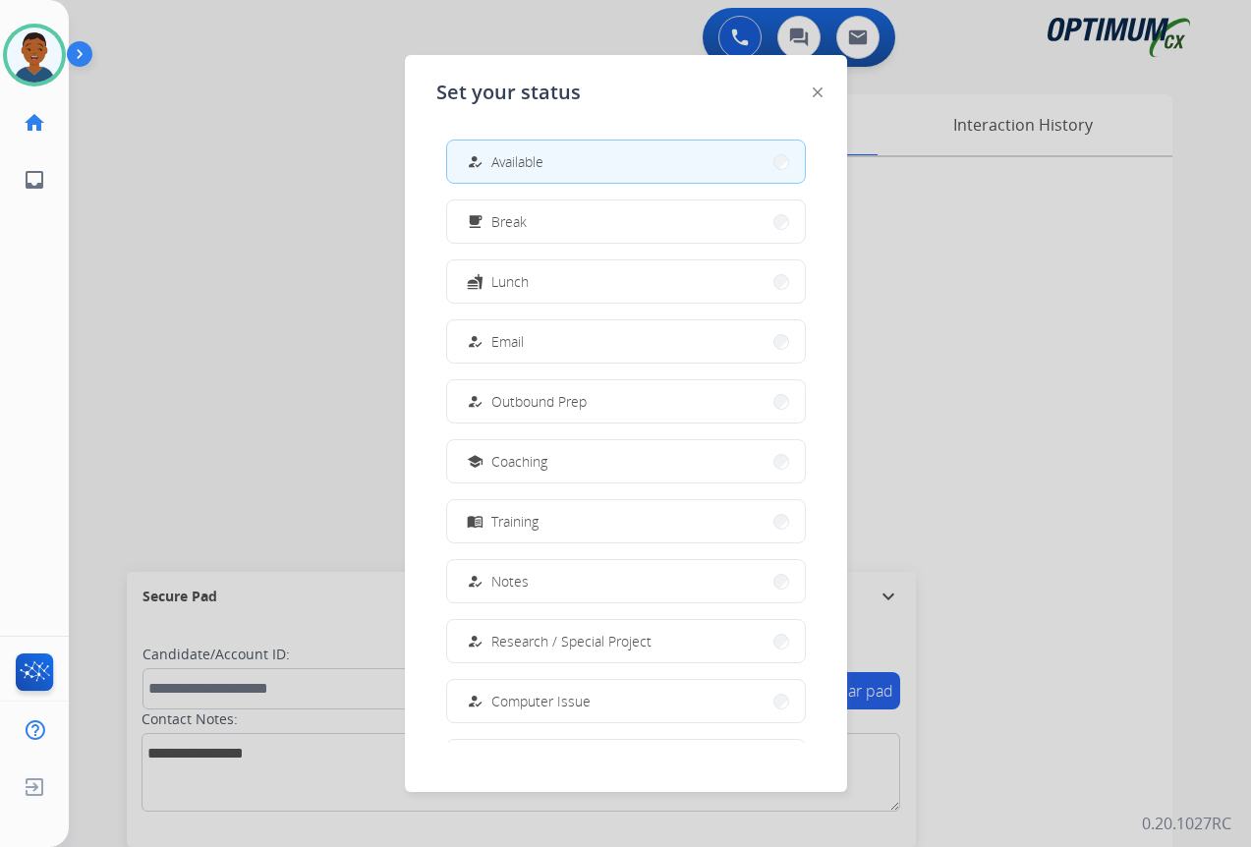
click at [507, 215] on span "Break" at bounding box center [508, 221] width 35 height 21
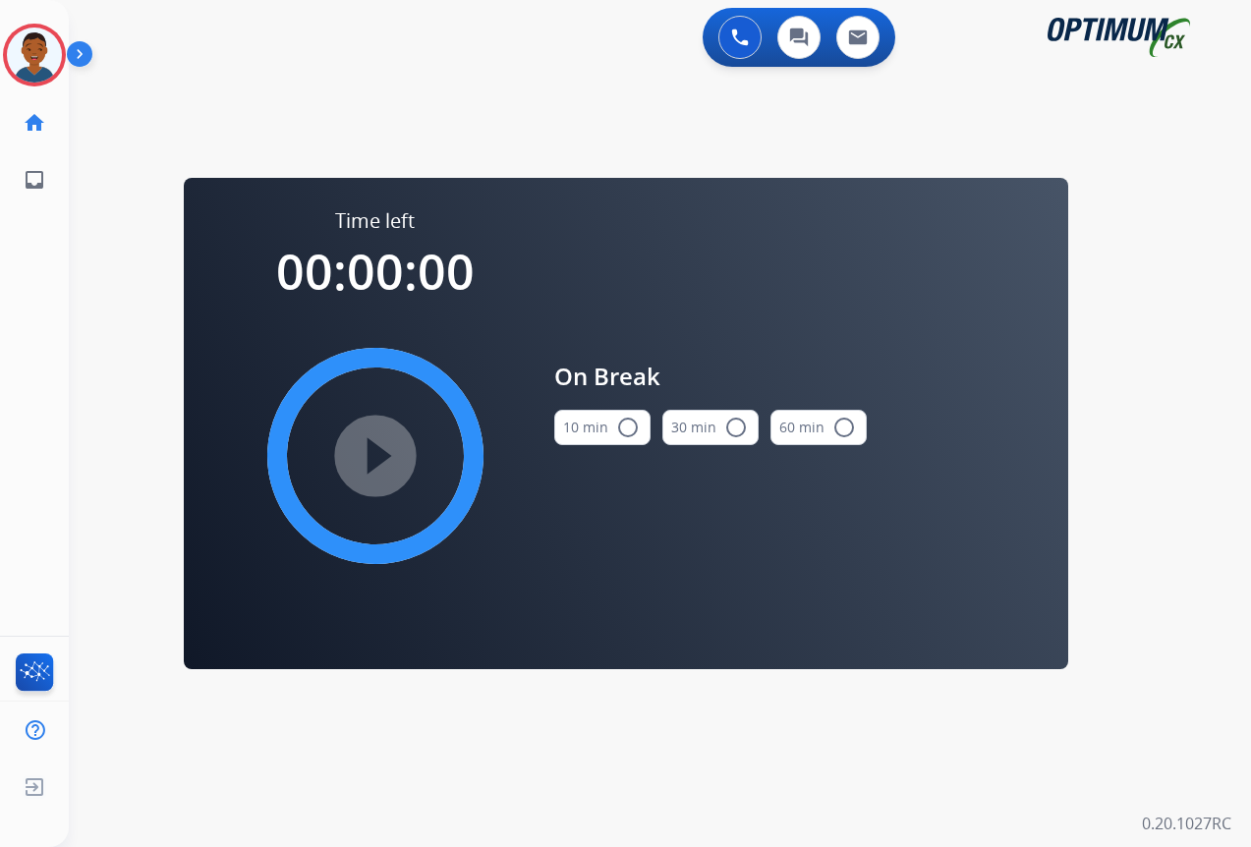
click at [630, 423] on mat-icon "radio_button_unchecked" at bounding box center [628, 428] width 24 height 24
click at [368, 463] on mat-icon "play_circle_filled" at bounding box center [376, 456] width 24 height 24
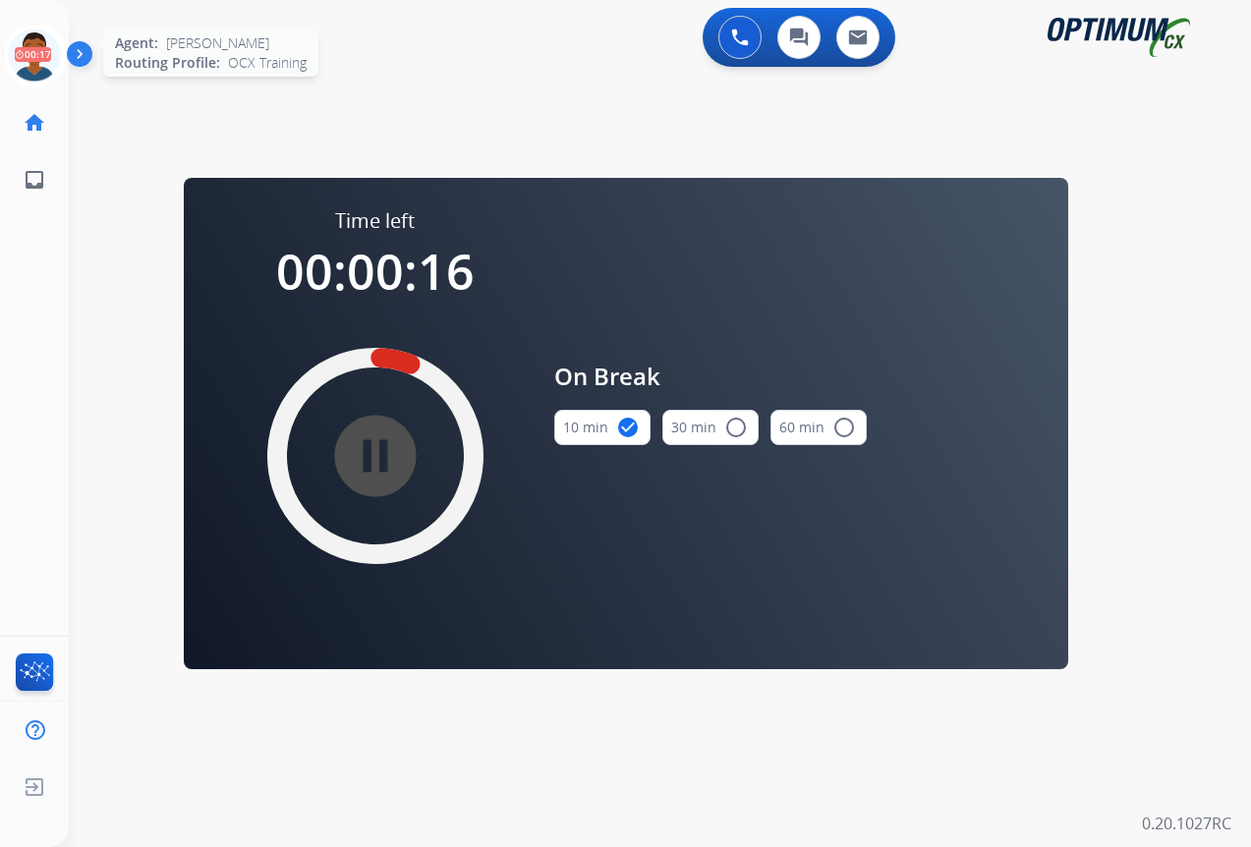
click at [33, 65] on icon at bounding box center [35, 56] width 64 height 64
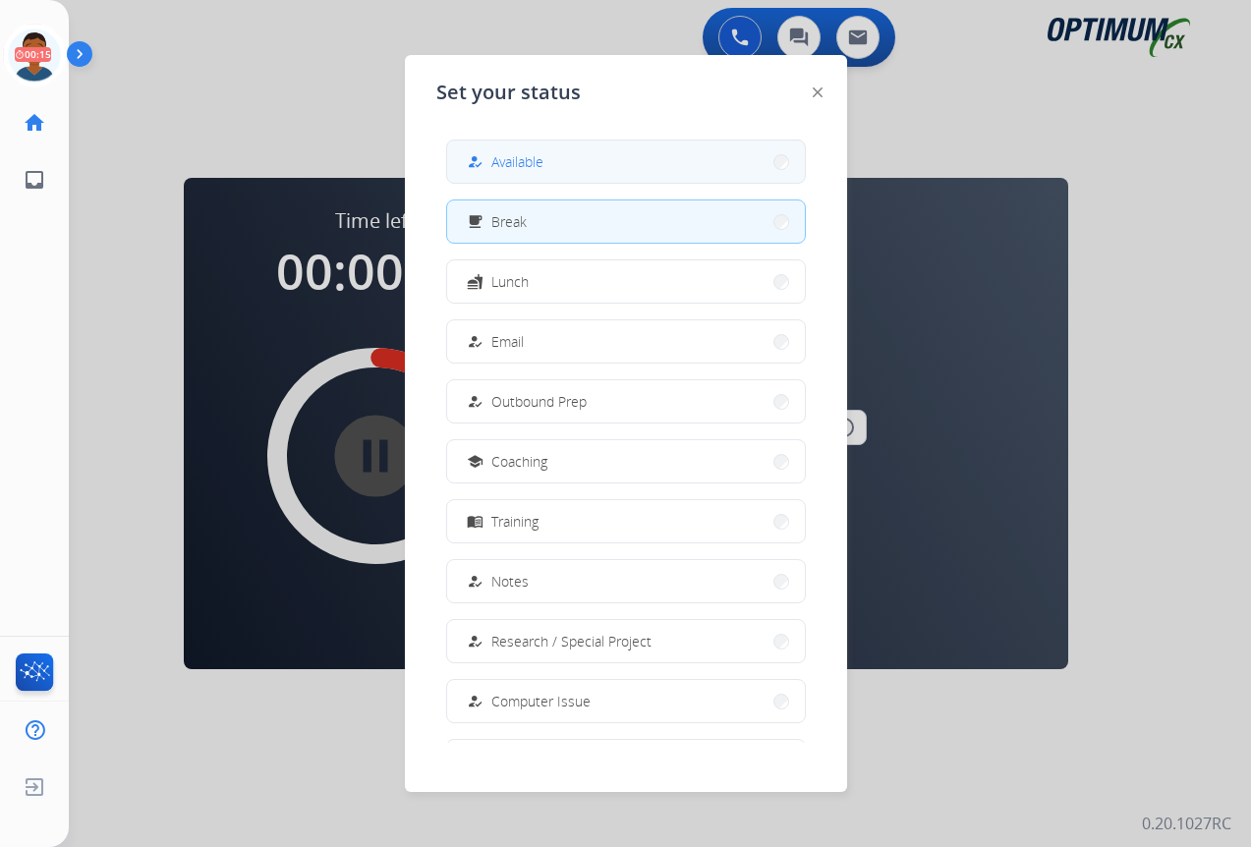
click at [527, 160] on span "Available" at bounding box center [517, 161] width 52 height 21
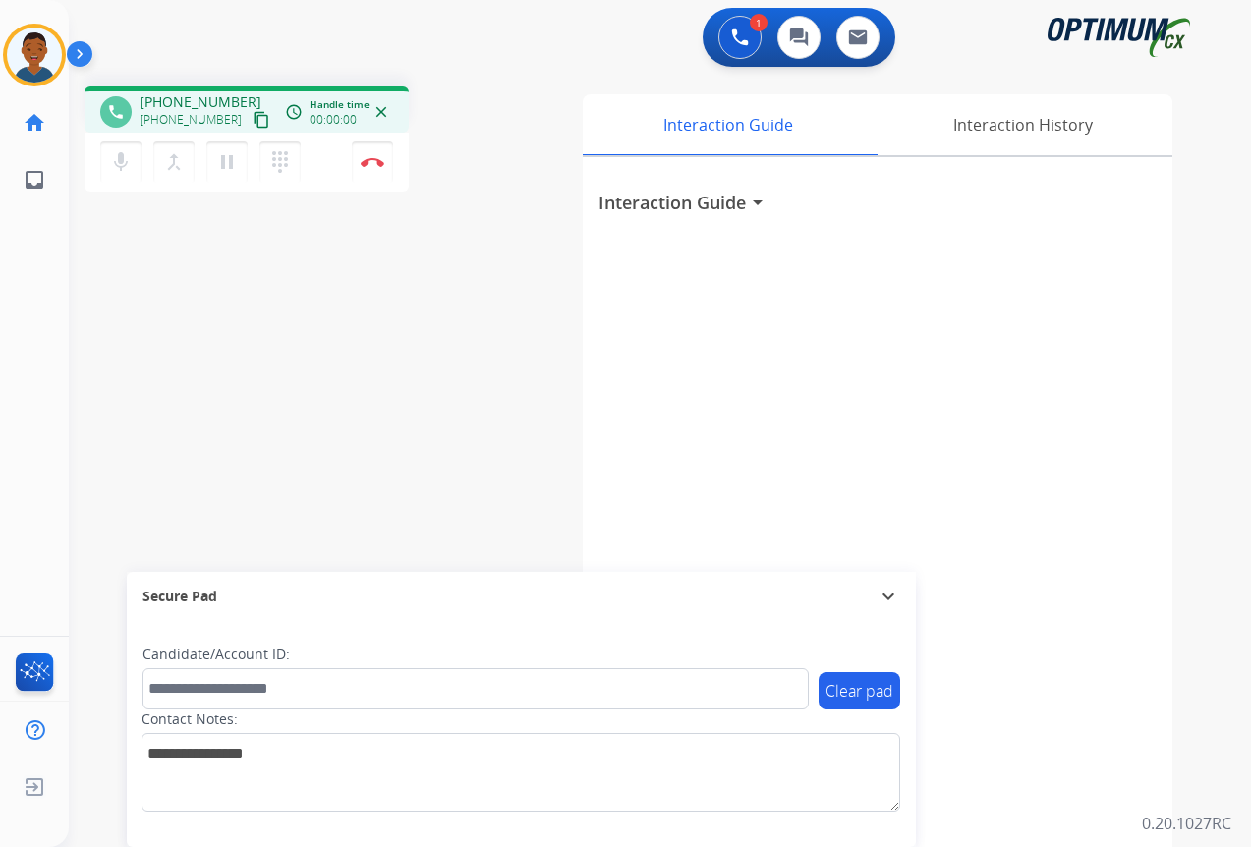
click at [252, 123] on mat-icon "content_copy" at bounding box center [261, 120] width 18 height 18
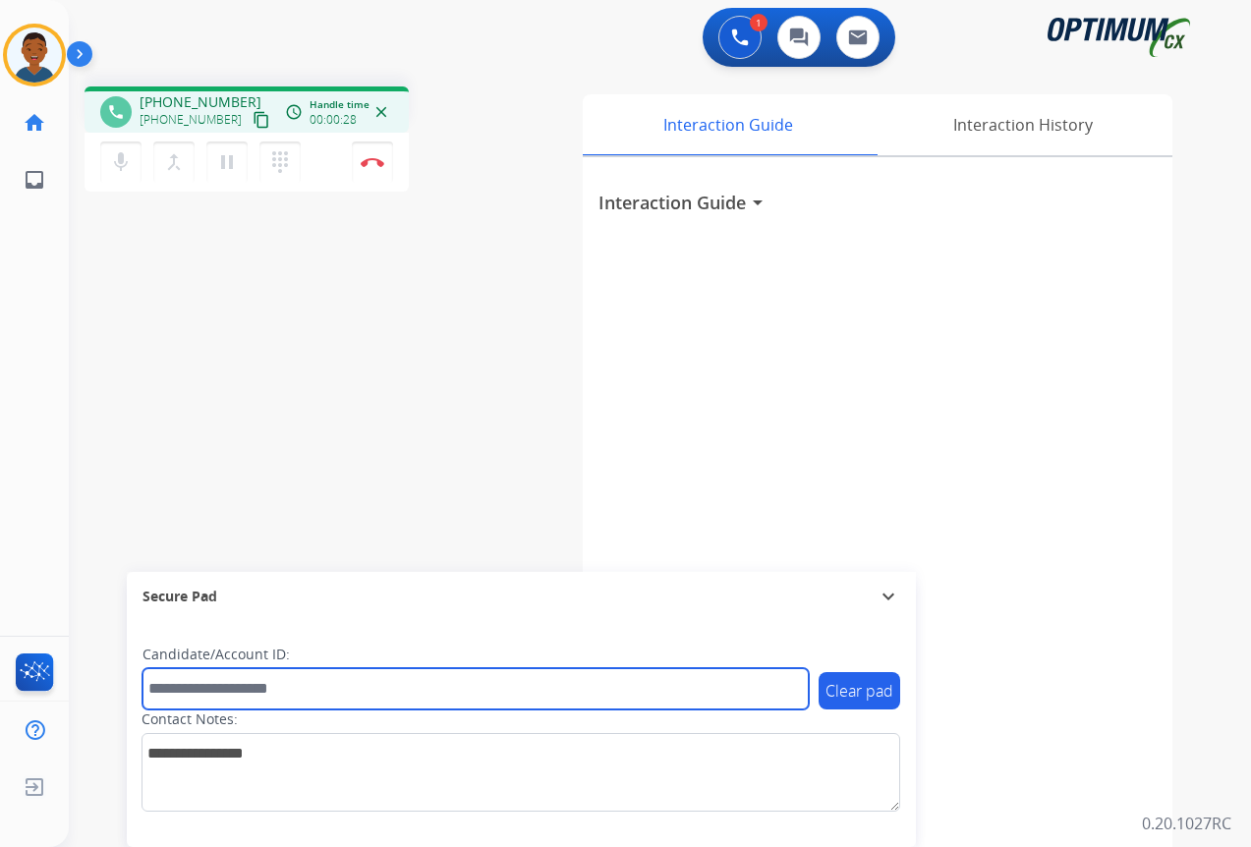
click at [222, 697] on input "text" at bounding box center [475, 688] width 666 height 41
paste input "*******"
type input "*******"
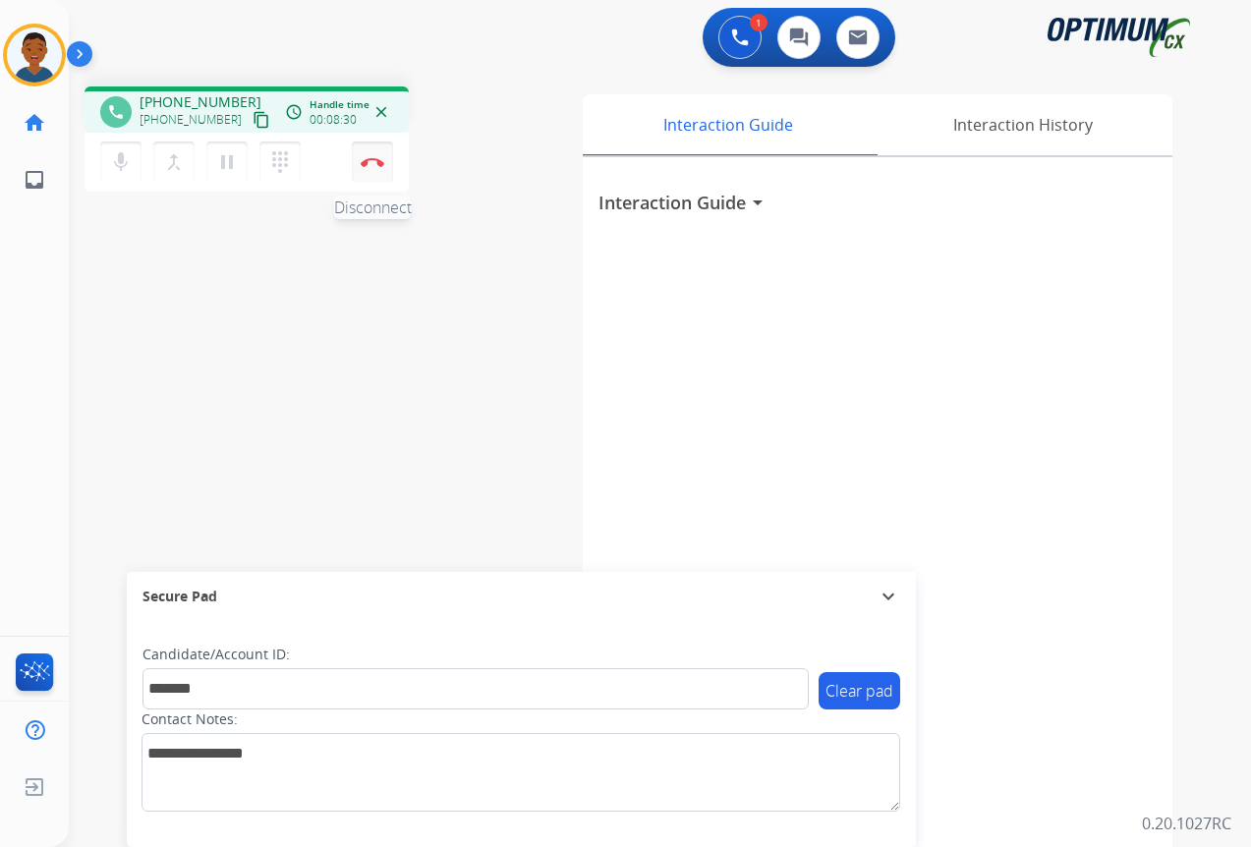
click at [377, 165] on img at bounding box center [373, 162] width 24 height 10
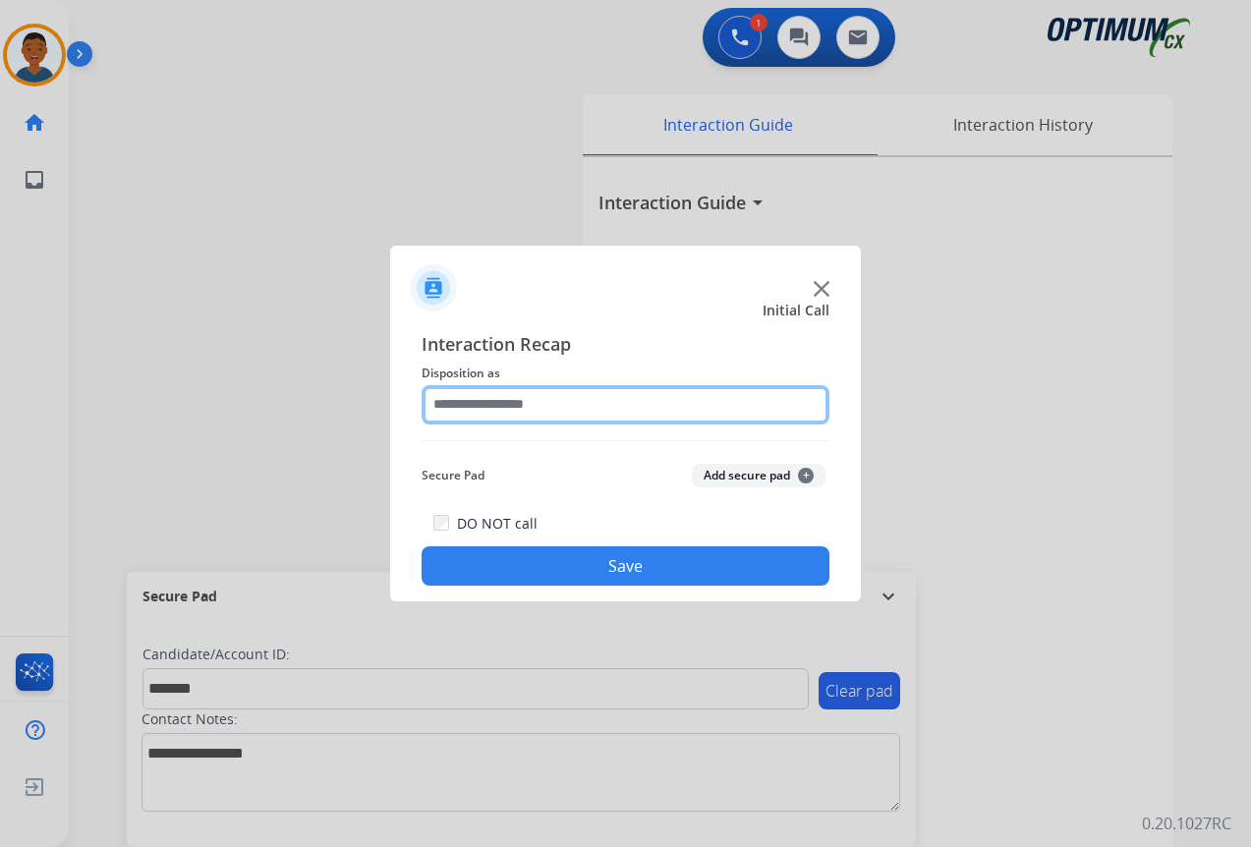
click at [450, 399] on input "text" at bounding box center [625, 404] width 408 height 39
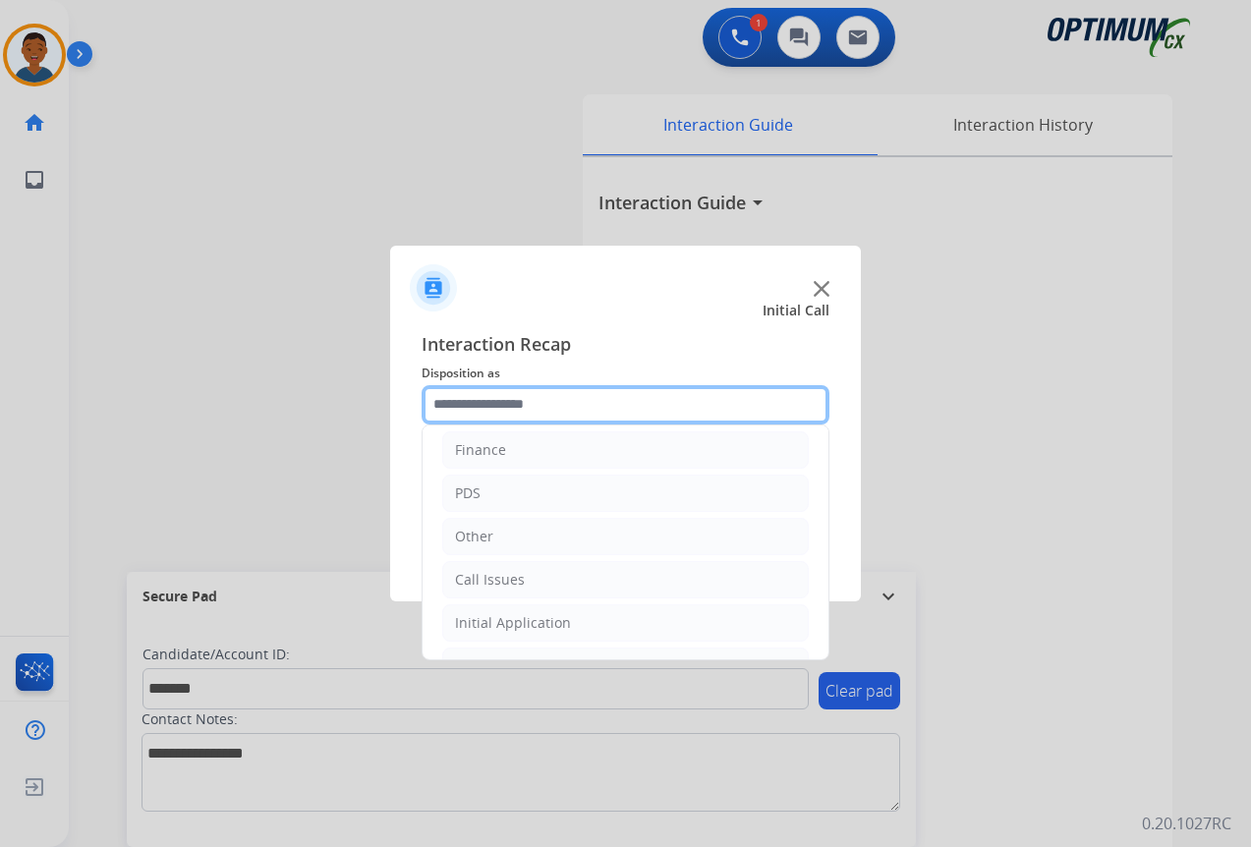
scroll to position [134, 0]
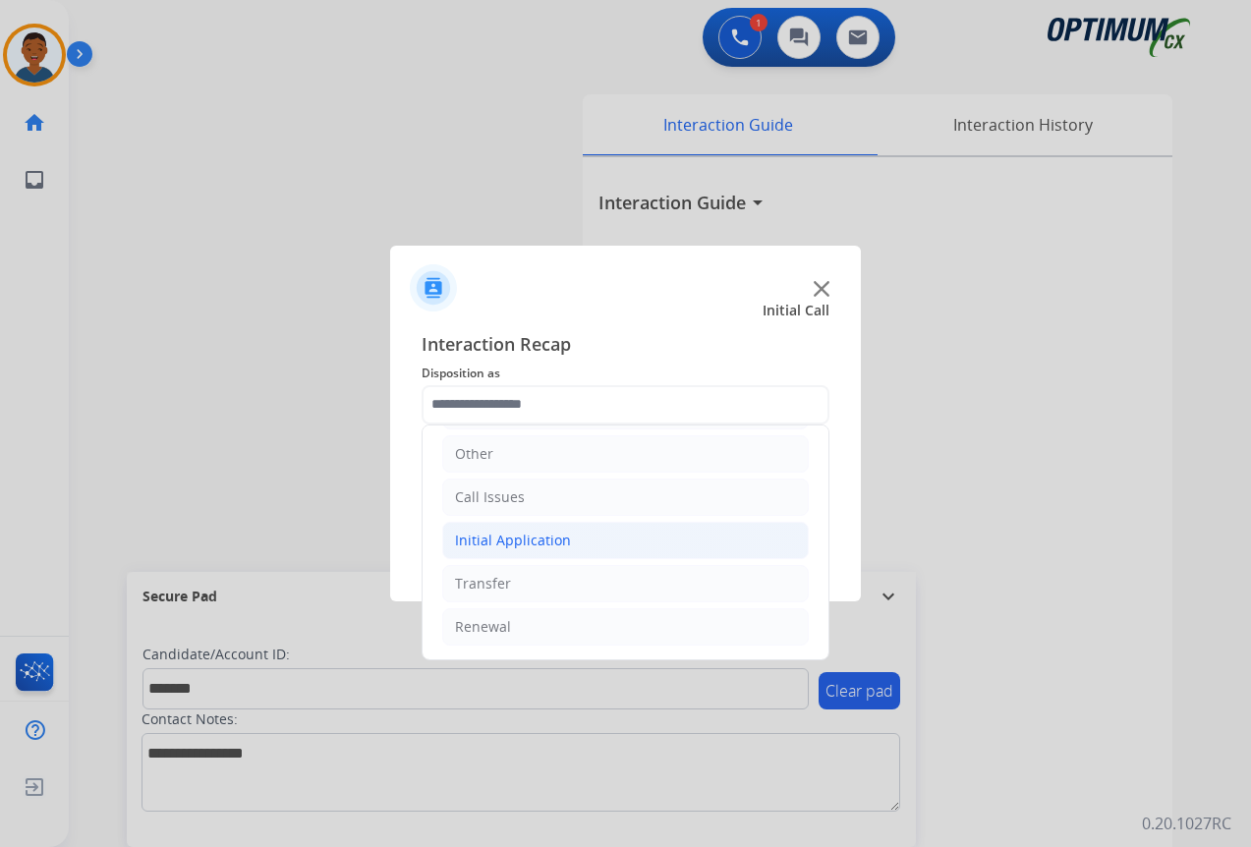
click at [469, 540] on div "Initial Application" at bounding box center [513, 541] width 116 height 20
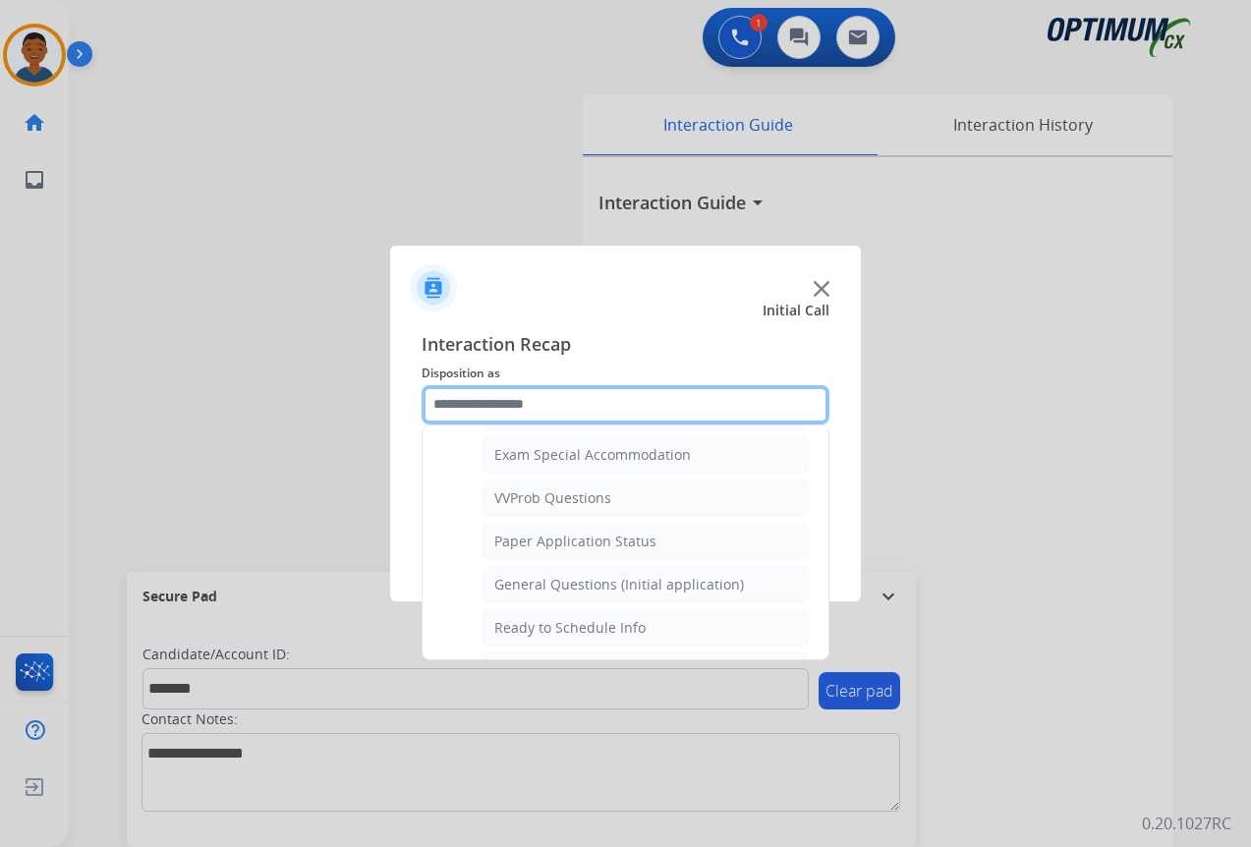
scroll to position [1018, 0]
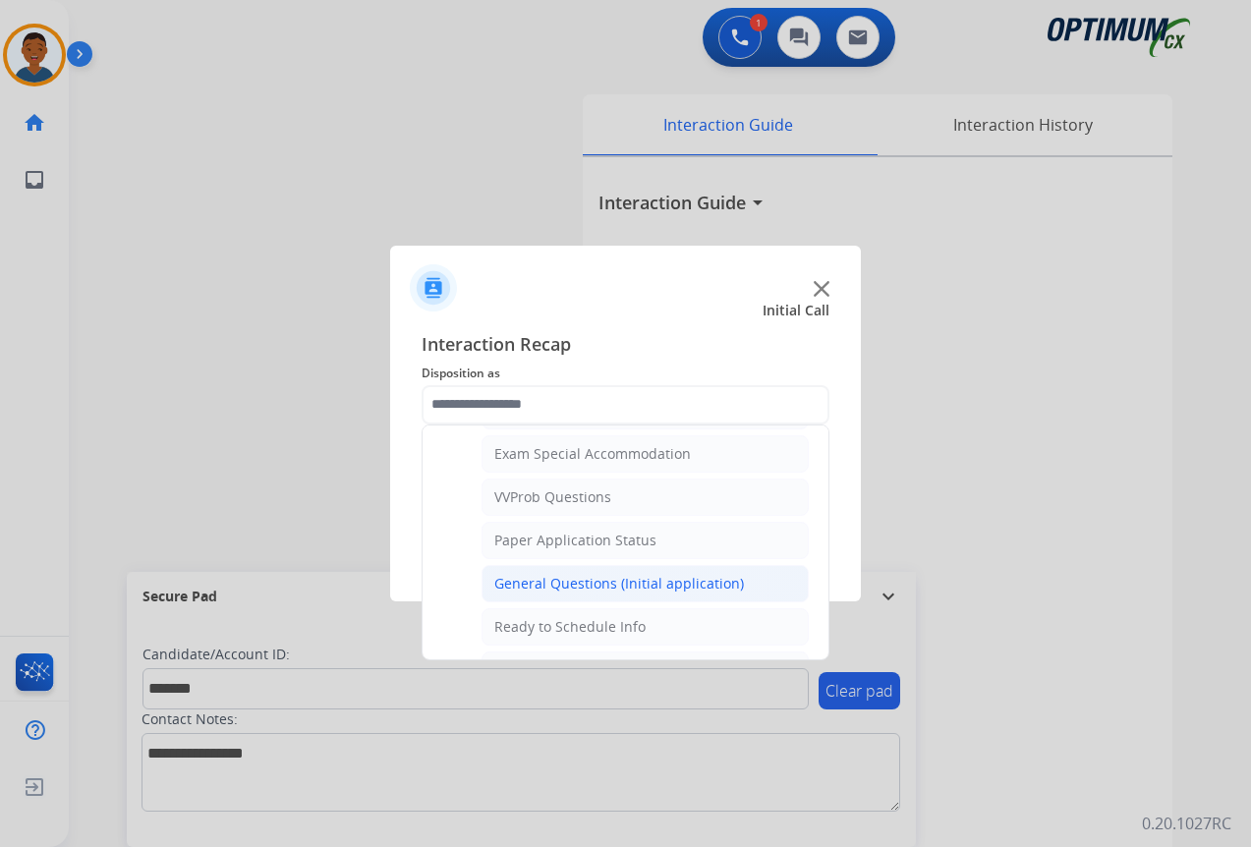
click at [568, 579] on div "General Questions (Initial application)" at bounding box center [619, 584] width 250 height 20
type input "**********"
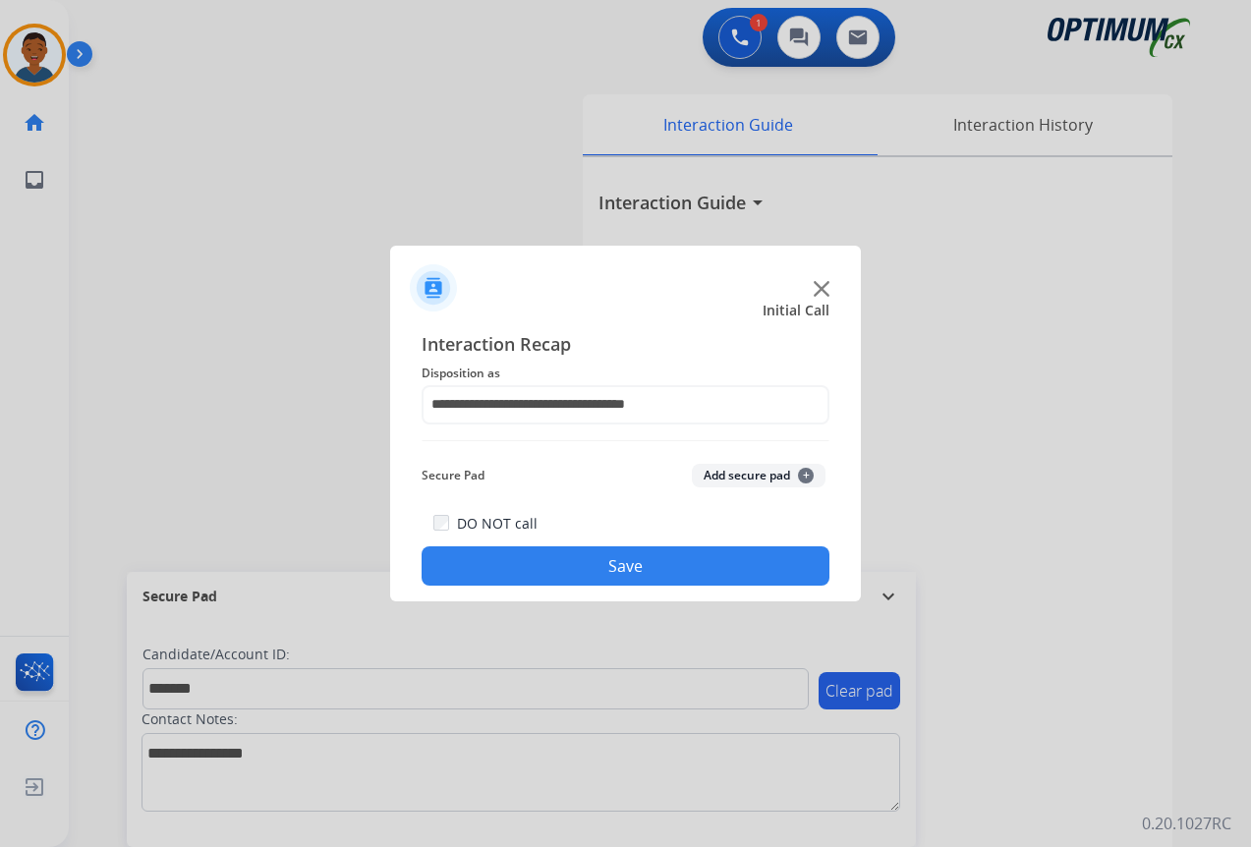
click at [723, 476] on button "Add secure pad +" at bounding box center [759, 476] width 134 height 24
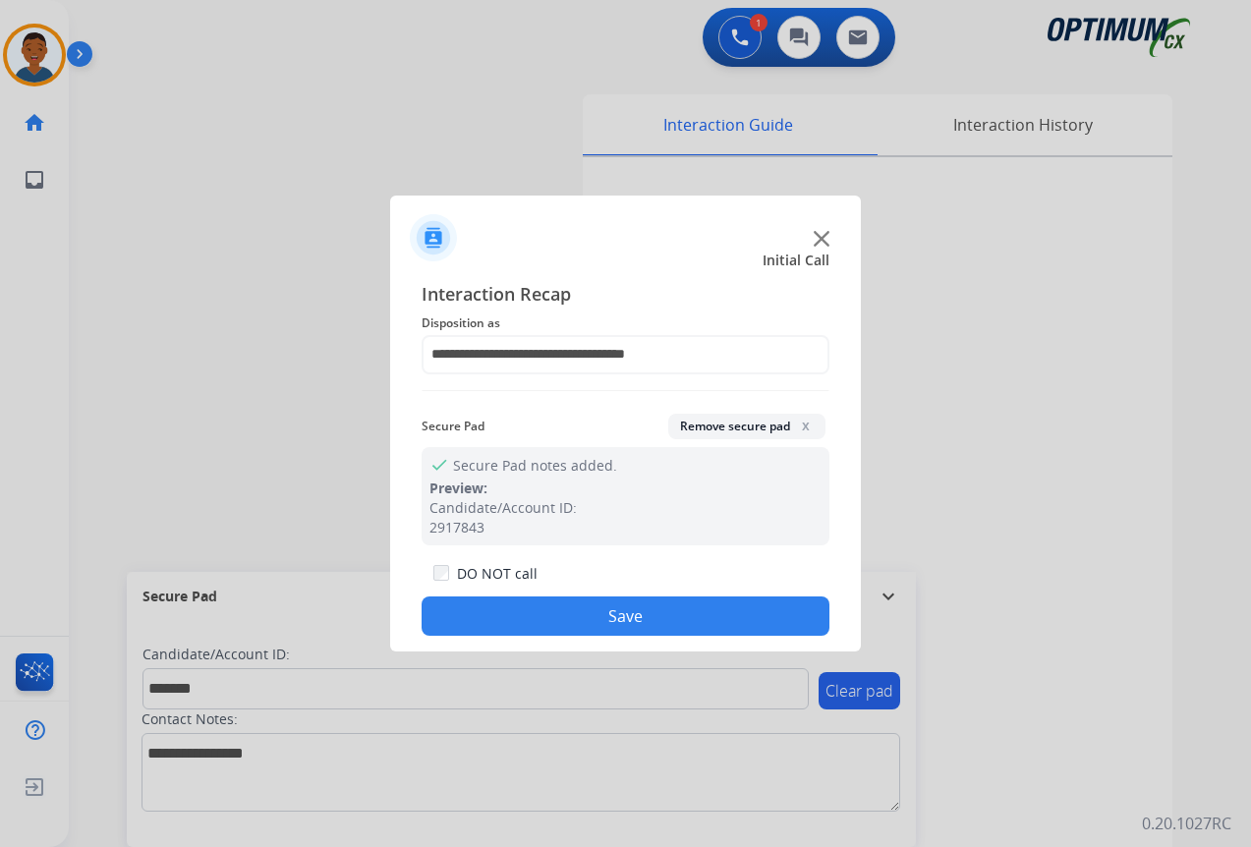
click at [632, 612] on button "Save" at bounding box center [625, 615] width 408 height 39
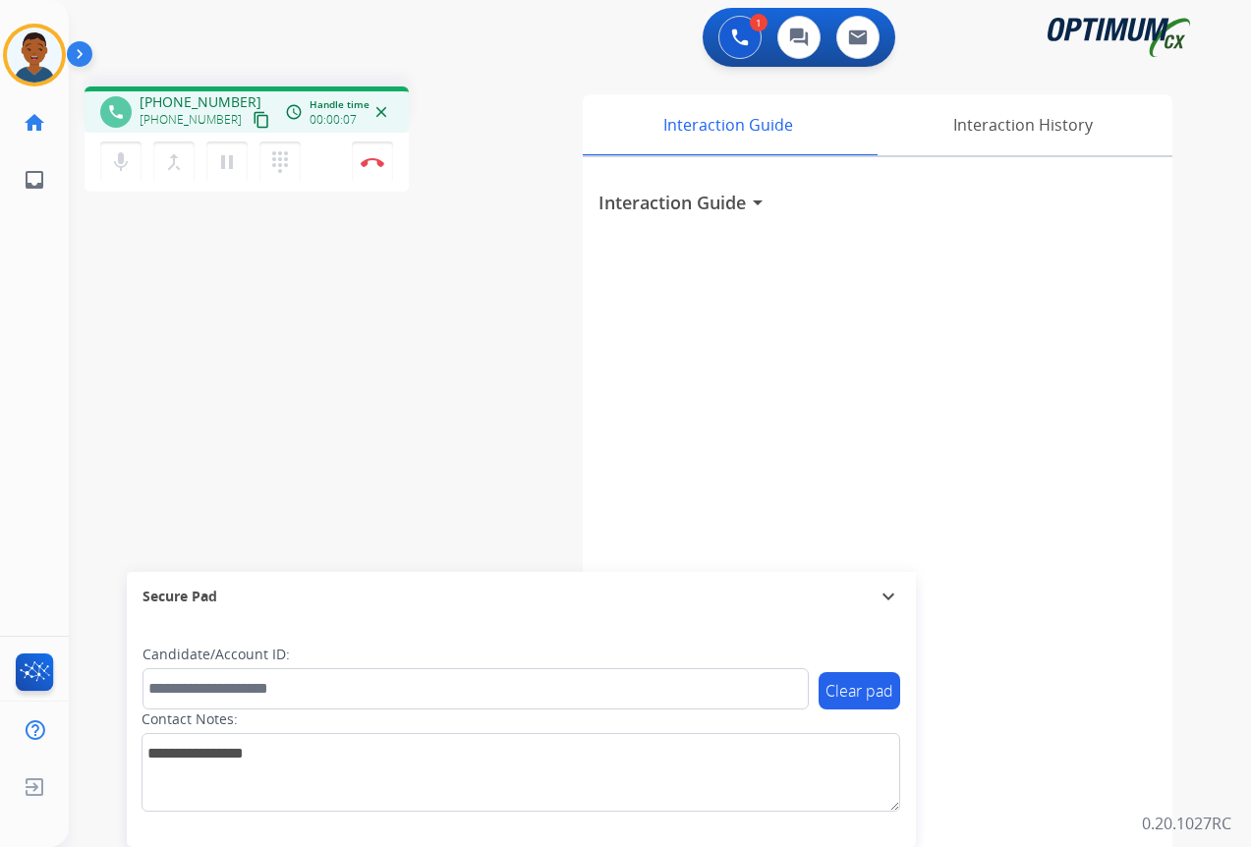
click at [252, 122] on mat-icon "content_copy" at bounding box center [261, 120] width 18 height 18
click at [374, 167] on button "Disconnect" at bounding box center [372, 161] width 41 height 41
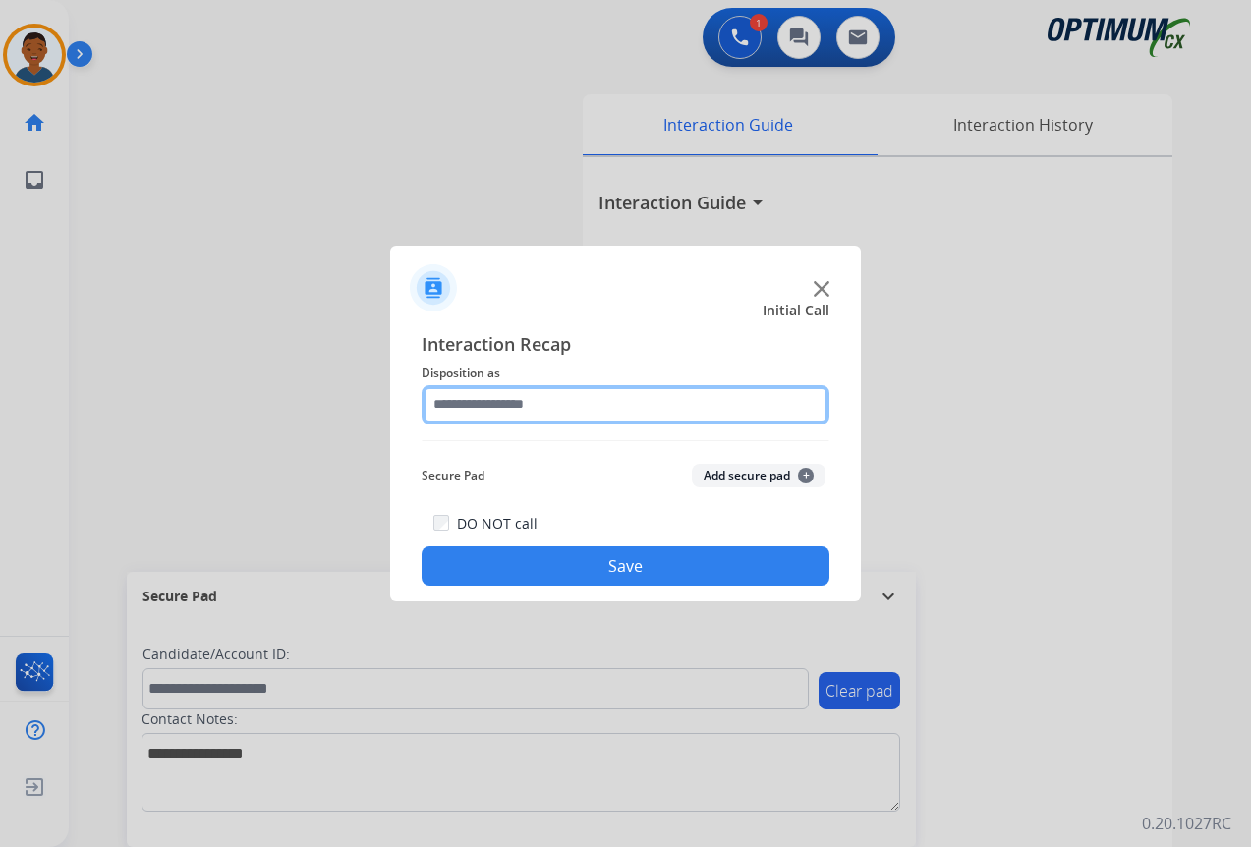
click at [445, 398] on input "text" at bounding box center [625, 404] width 408 height 39
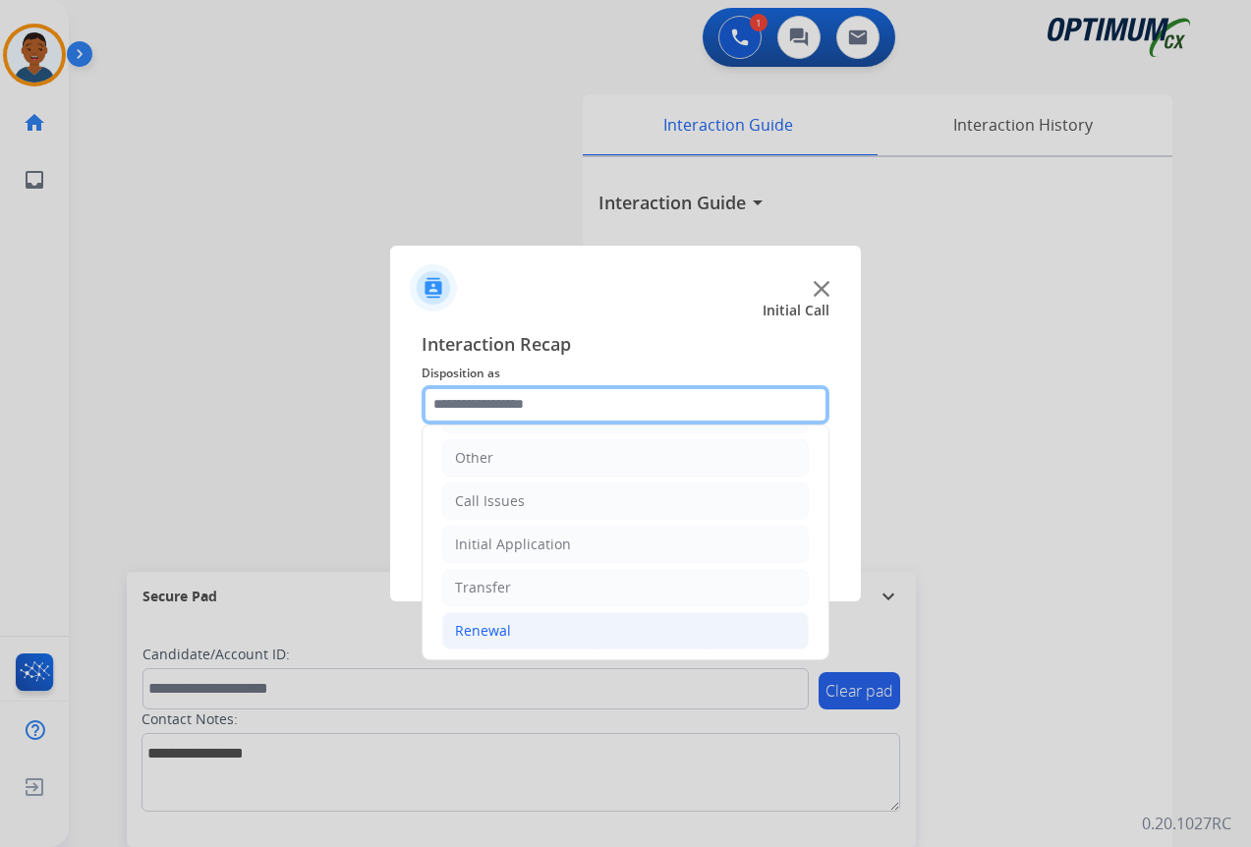
scroll to position [134, 0]
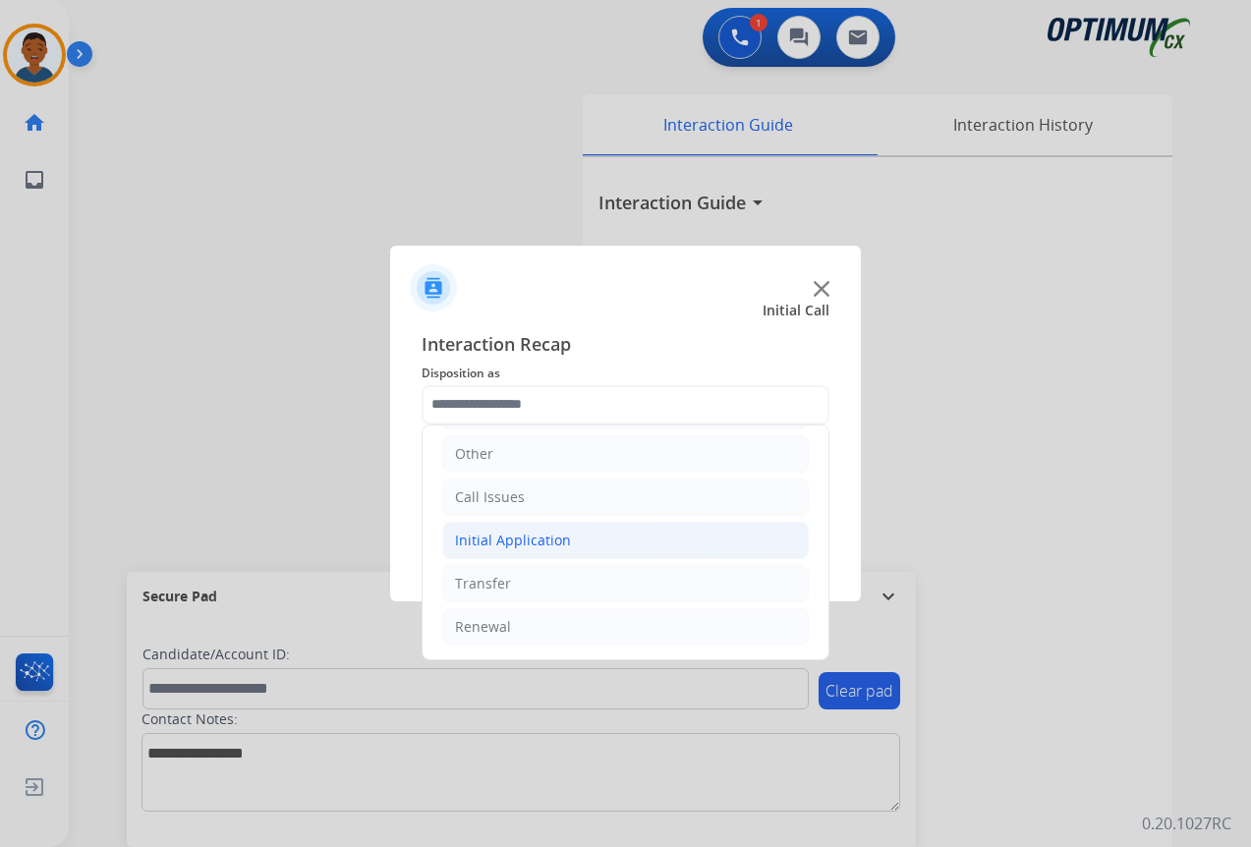
click at [466, 532] on div "Initial Application" at bounding box center [513, 541] width 116 height 20
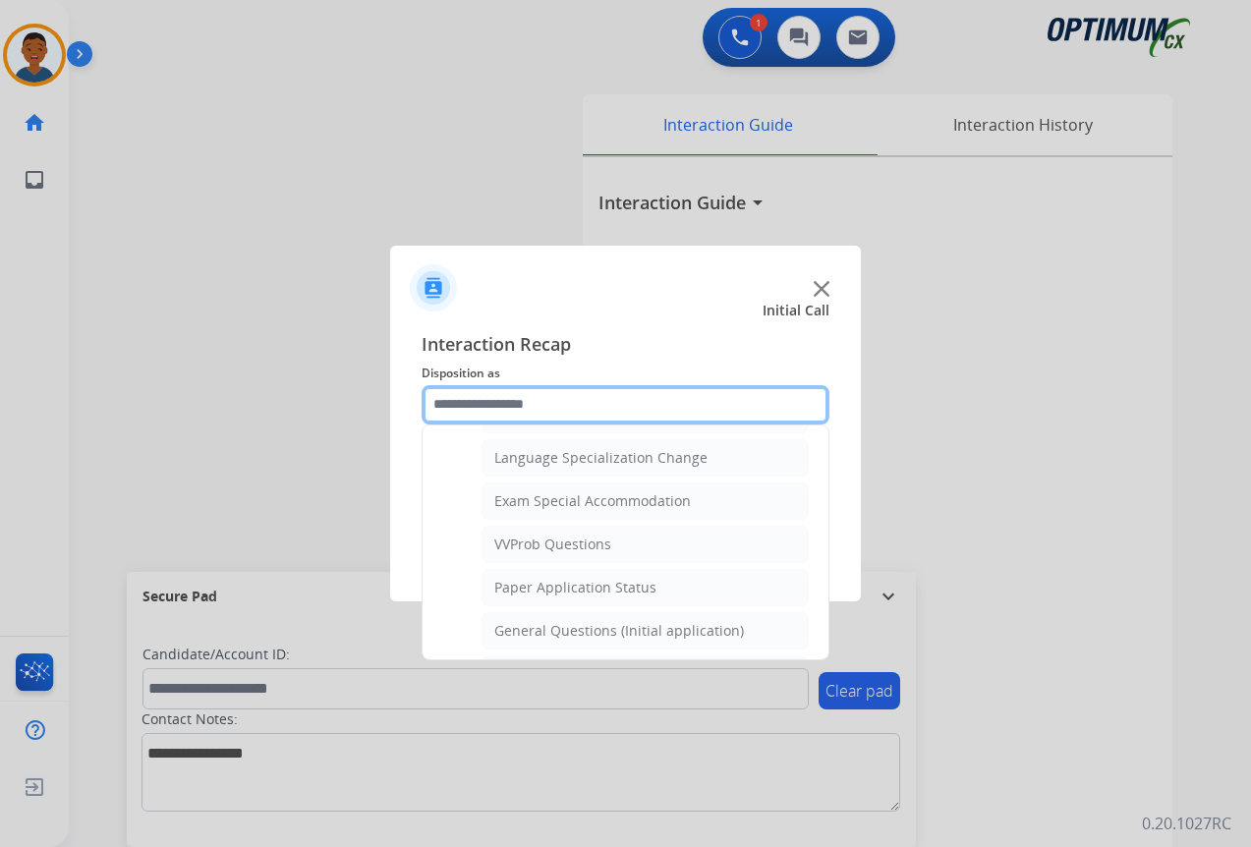
scroll to position [1018, 0]
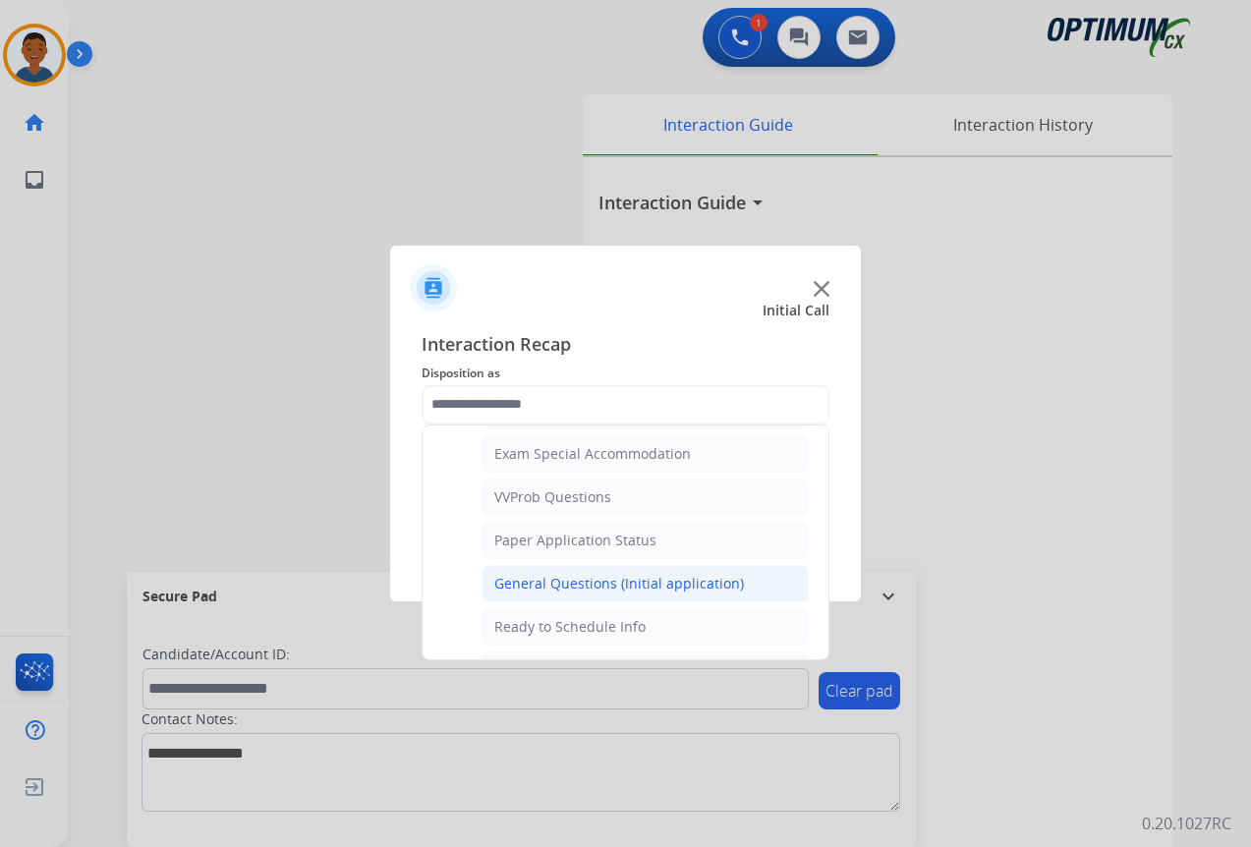
click at [547, 585] on div "General Questions (Initial application)" at bounding box center [619, 584] width 250 height 20
type input "**********"
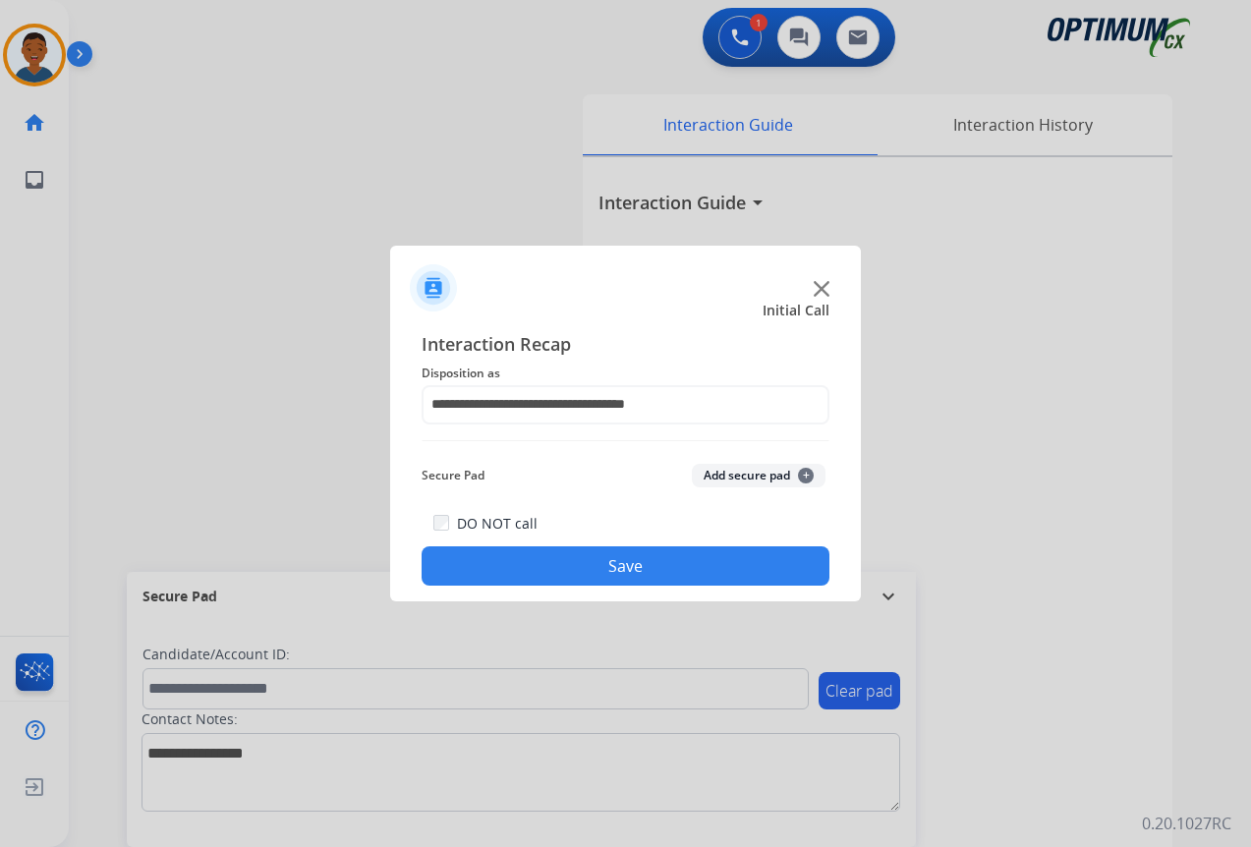
click at [694, 561] on button "Save" at bounding box center [625, 565] width 408 height 39
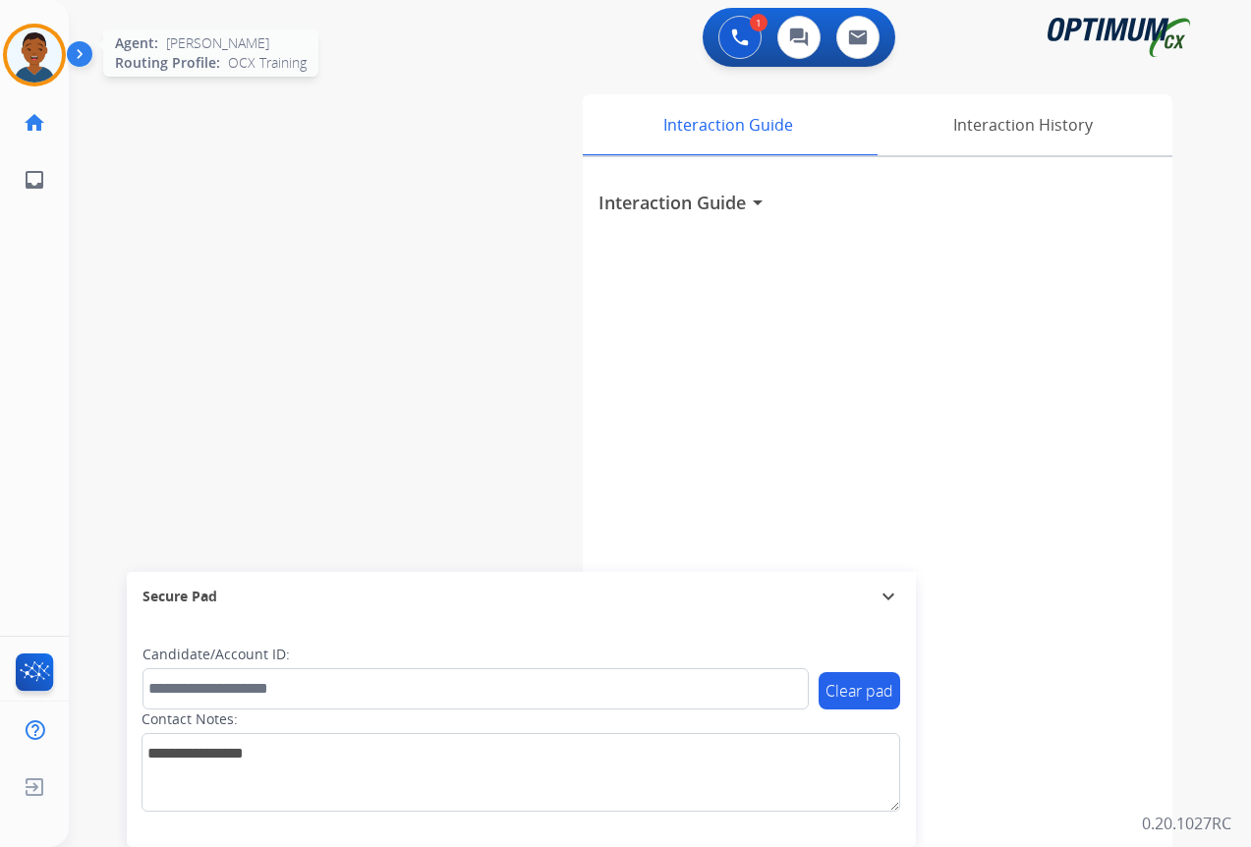
click at [37, 57] on img at bounding box center [34, 55] width 55 height 55
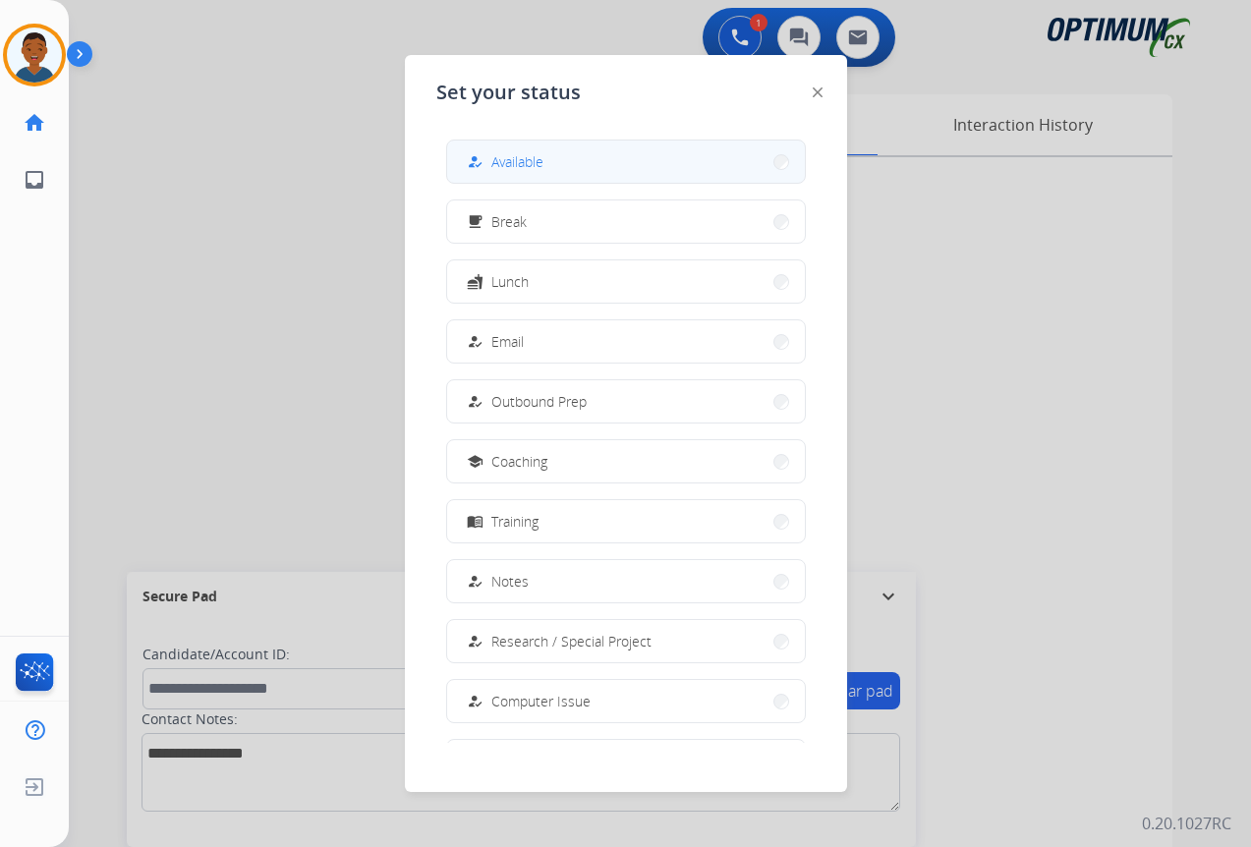
click at [612, 166] on button "how_to_reg Available" at bounding box center [626, 161] width 358 height 42
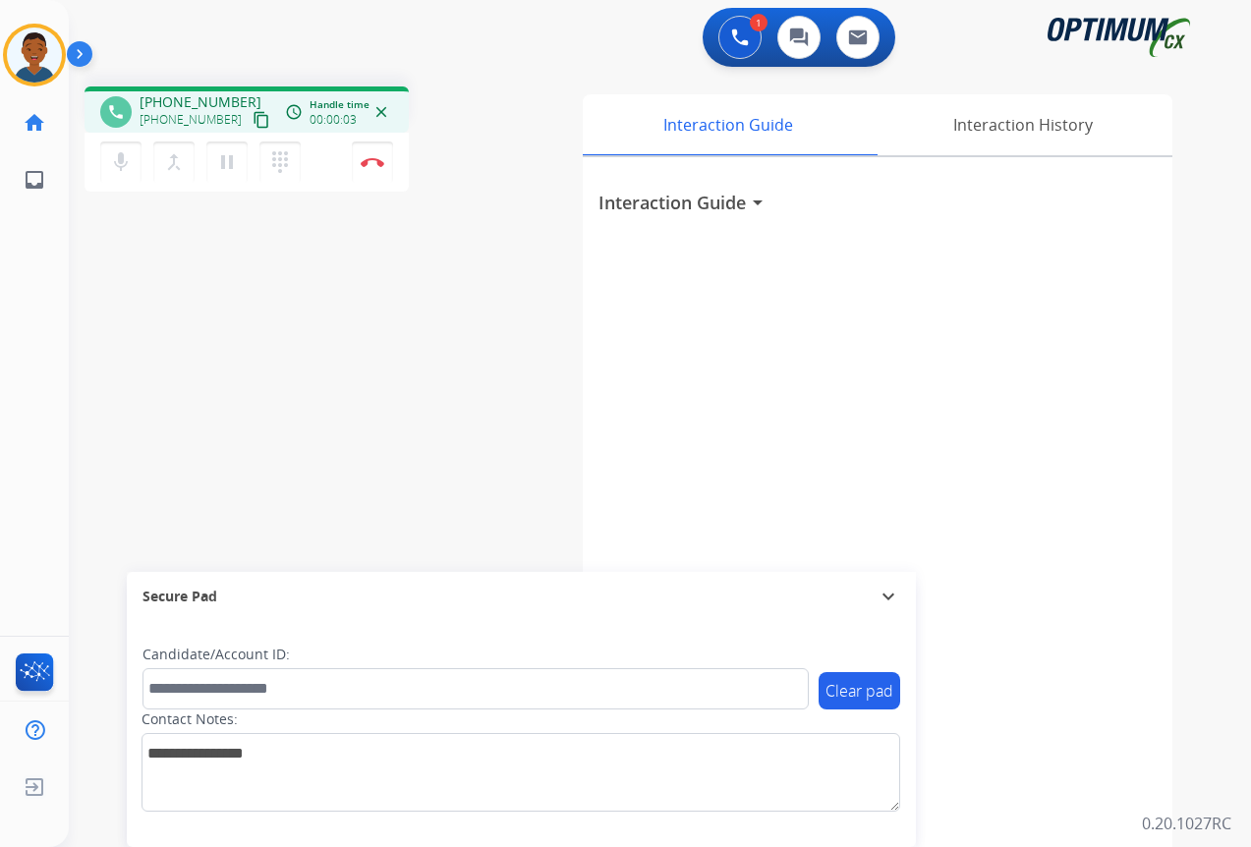
click at [252, 121] on mat-icon "content_copy" at bounding box center [261, 120] width 18 height 18
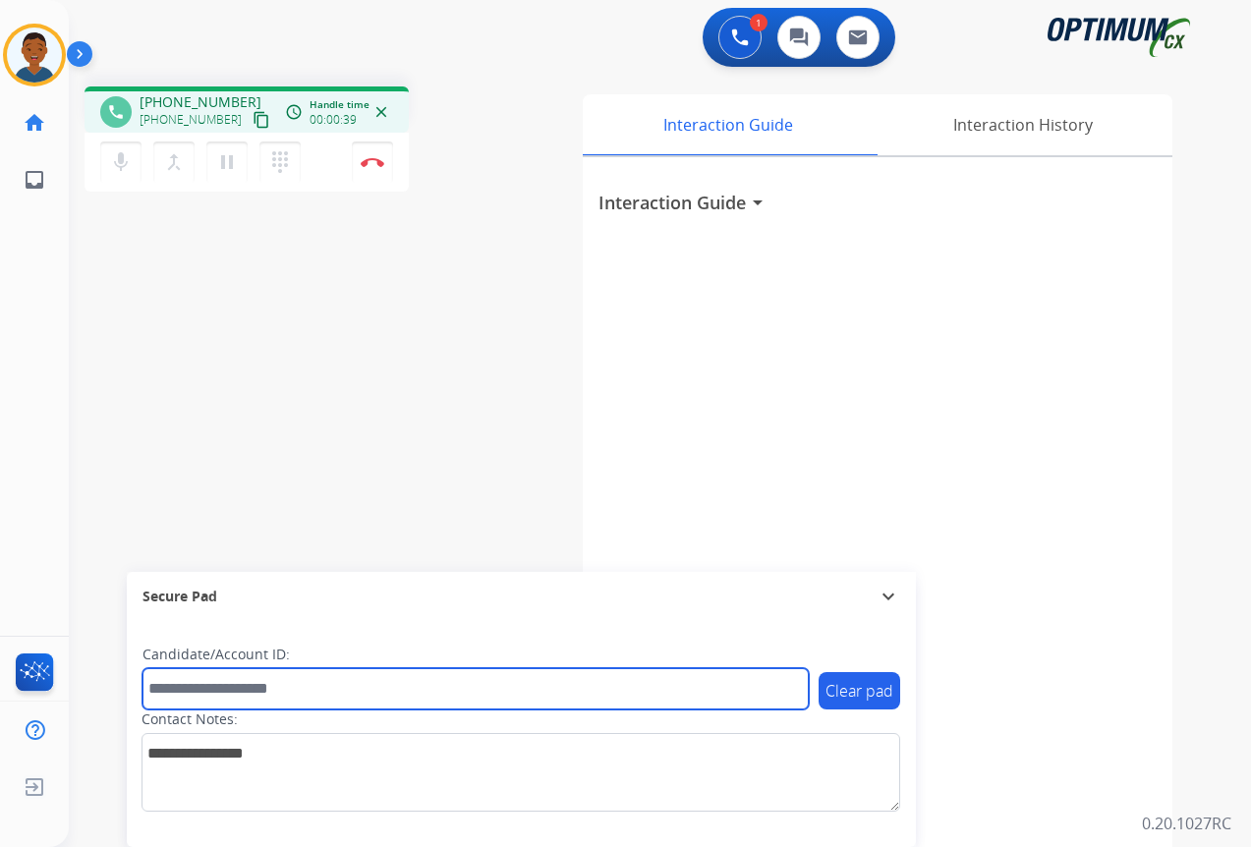
click at [193, 690] on input "text" at bounding box center [475, 688] width 666 height 41
paste input "*******"
type input "*******"
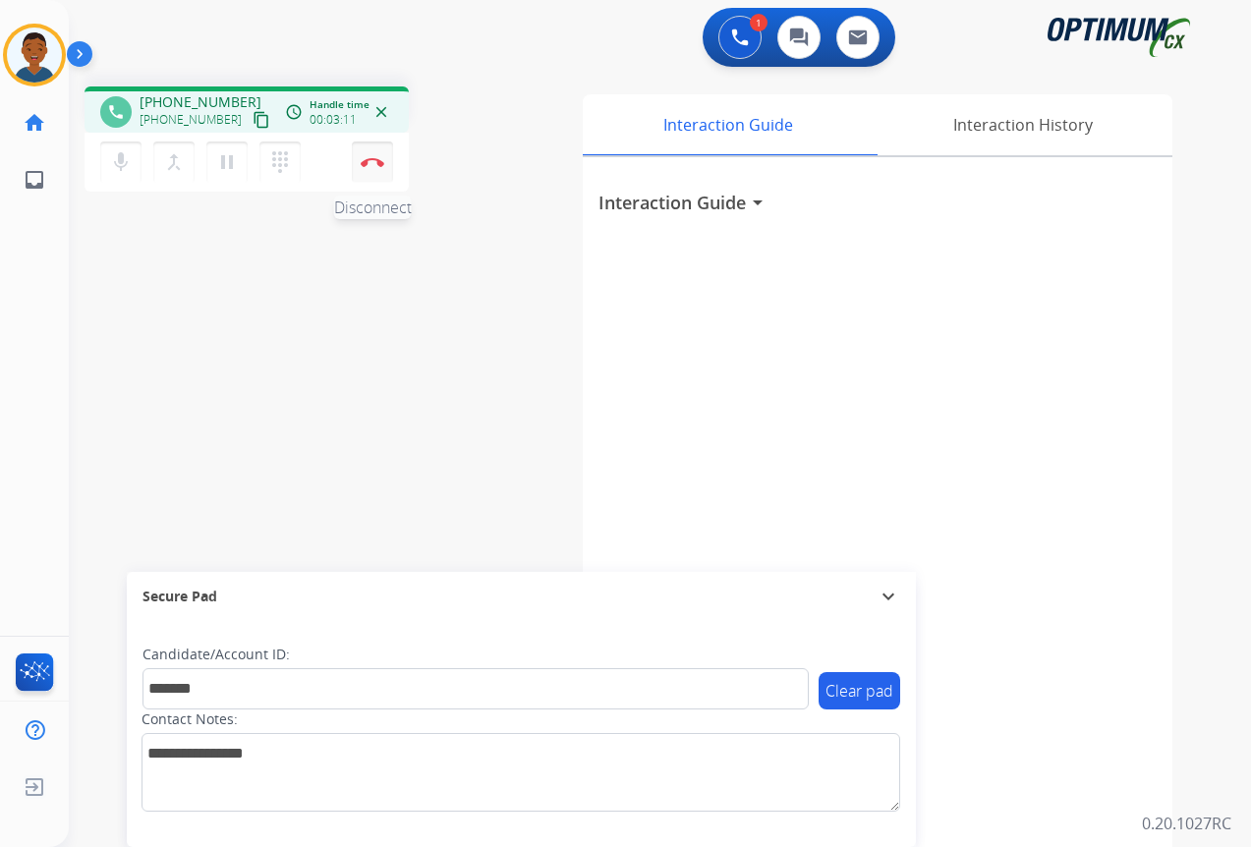
click at [376, 164] on img at bounding box center [373, 162] width 24 height 10
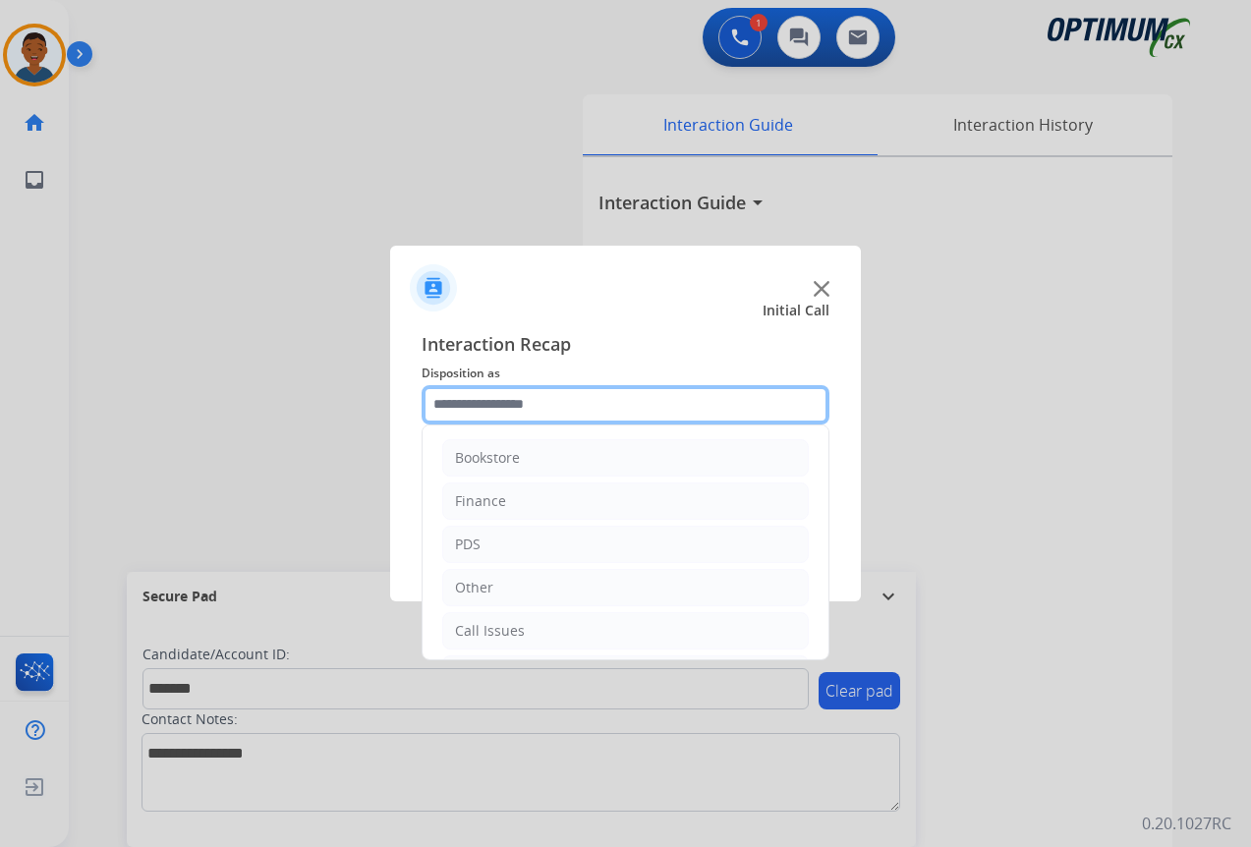
click at [456, 408] on input "text" at bounding box center [625, 404] width 408 height 39
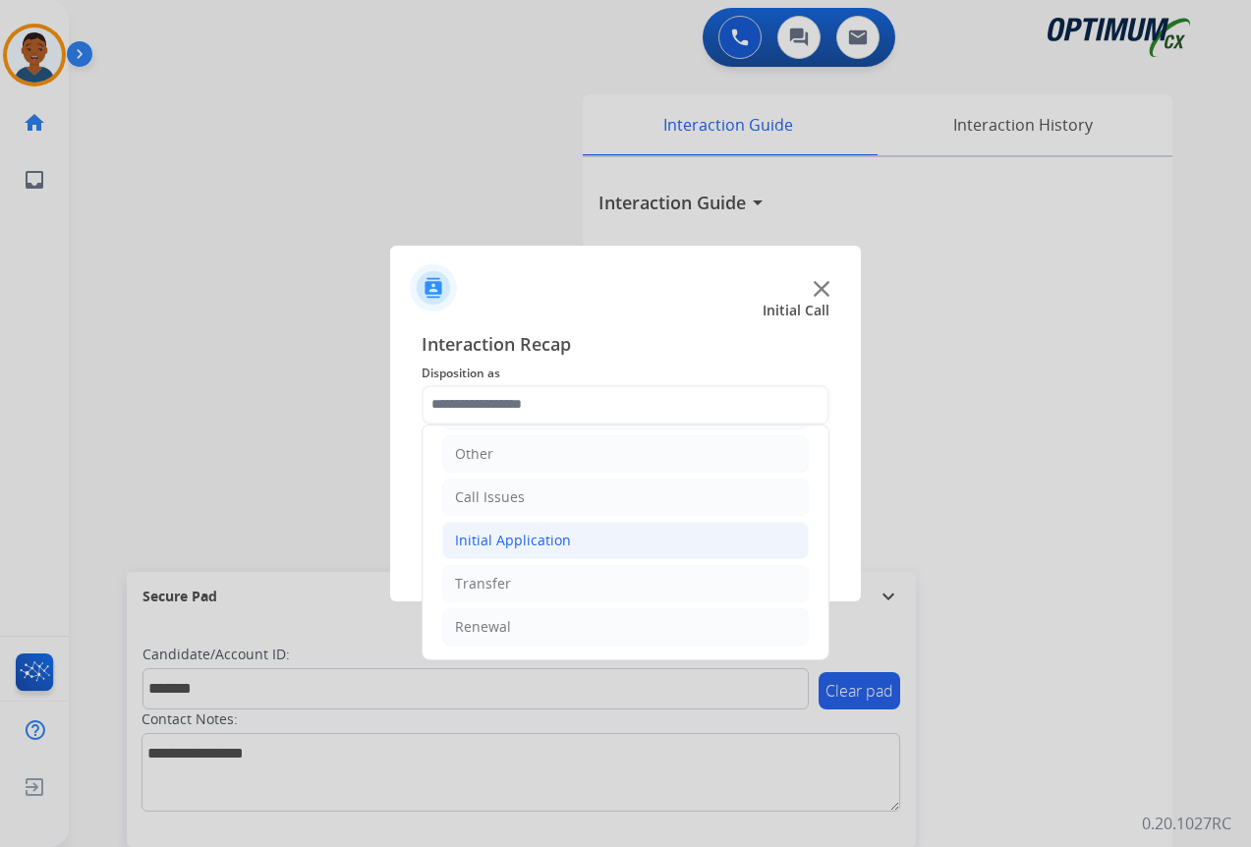
click at [515, 543] on div "Initial Application" at bounding box center [513, 541] width 116 height 20
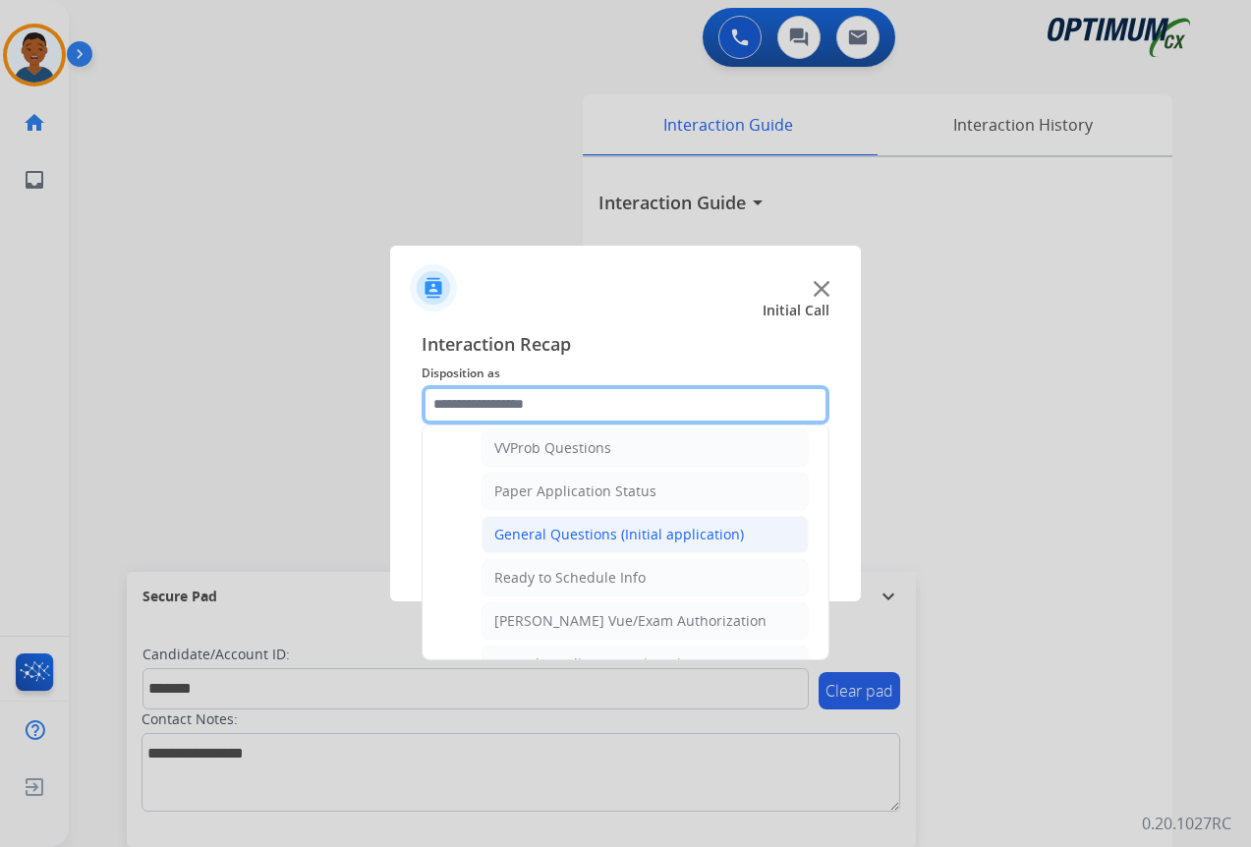
scroll to position [1116, 0]
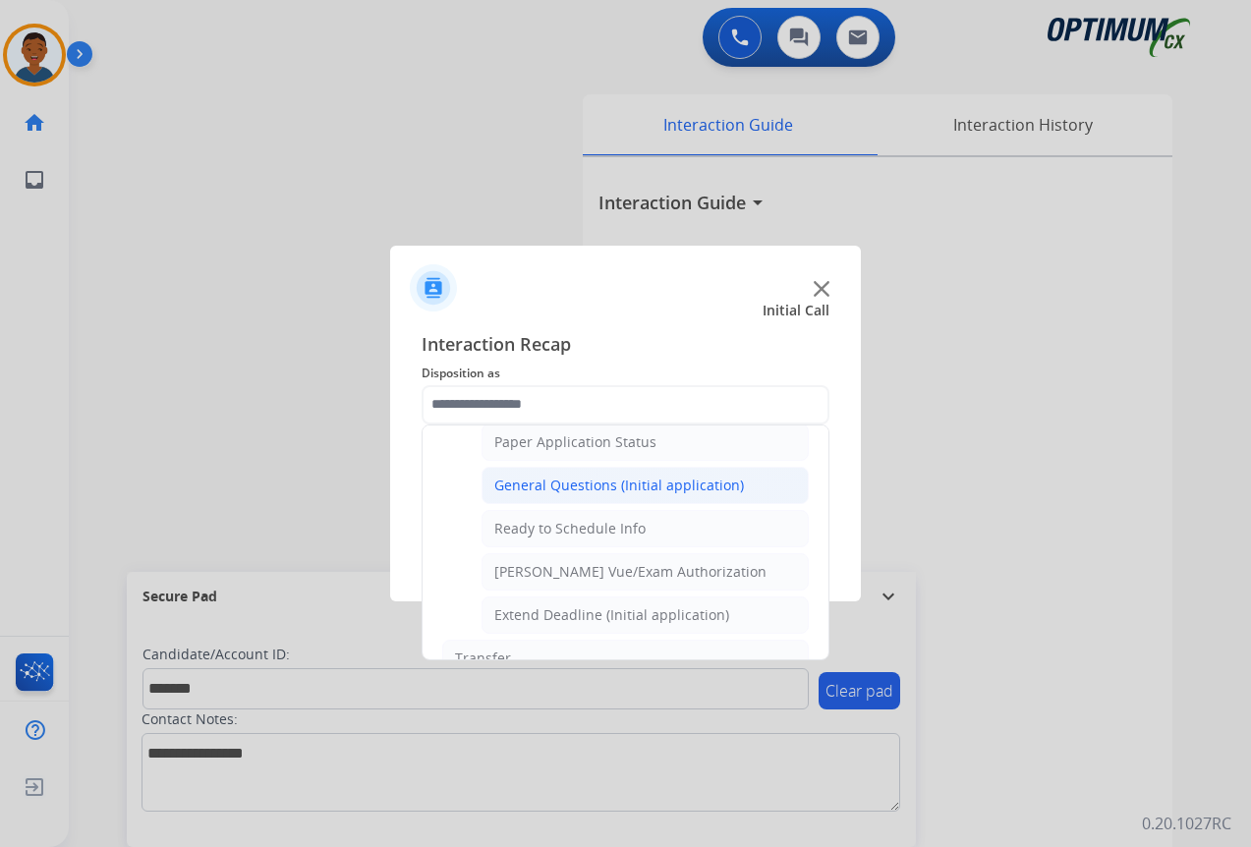
click at [522, 480] on div "General Questions (Initial application)" at bounding box center [619, 486] width 250 height 20
type input "**********"
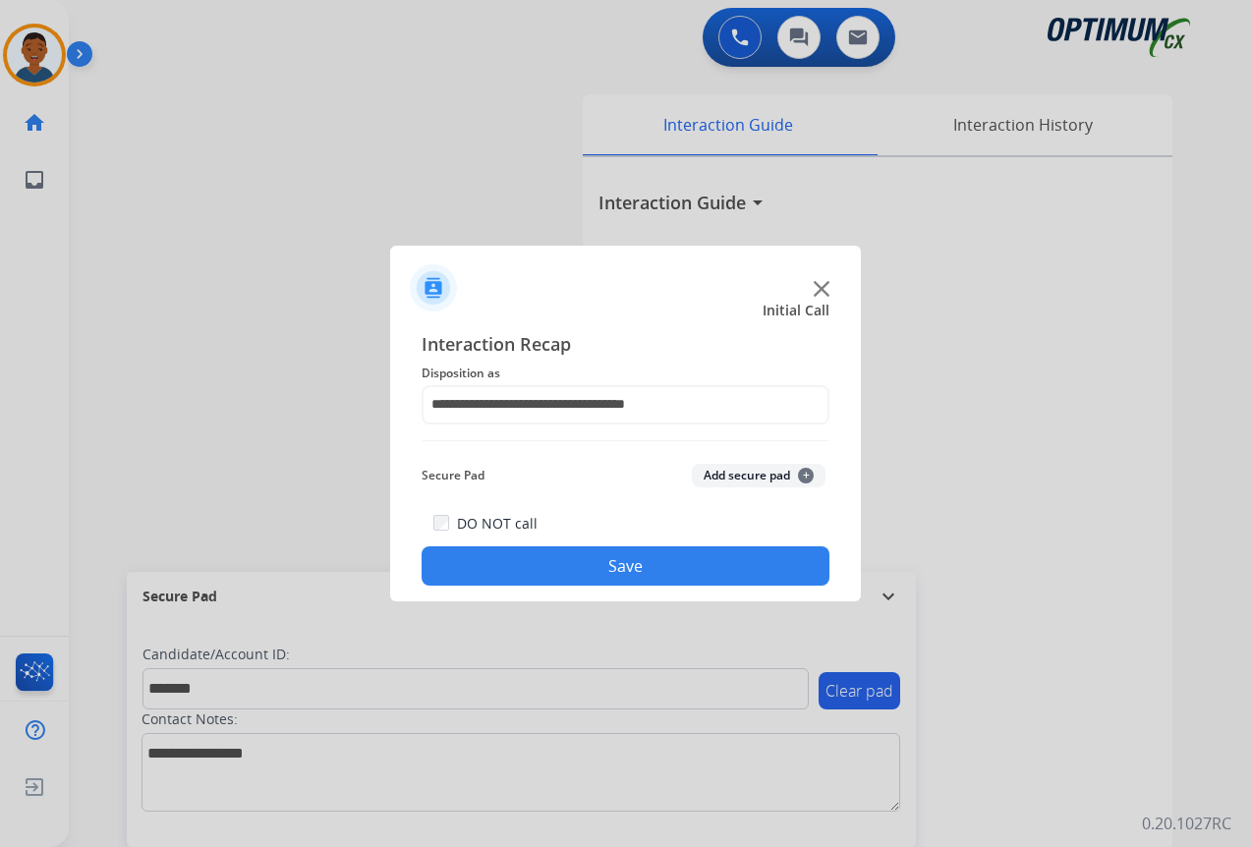
click at [742, 477] on button "Add secure pad +" at bounding box center [759, 476] width 134 height 24
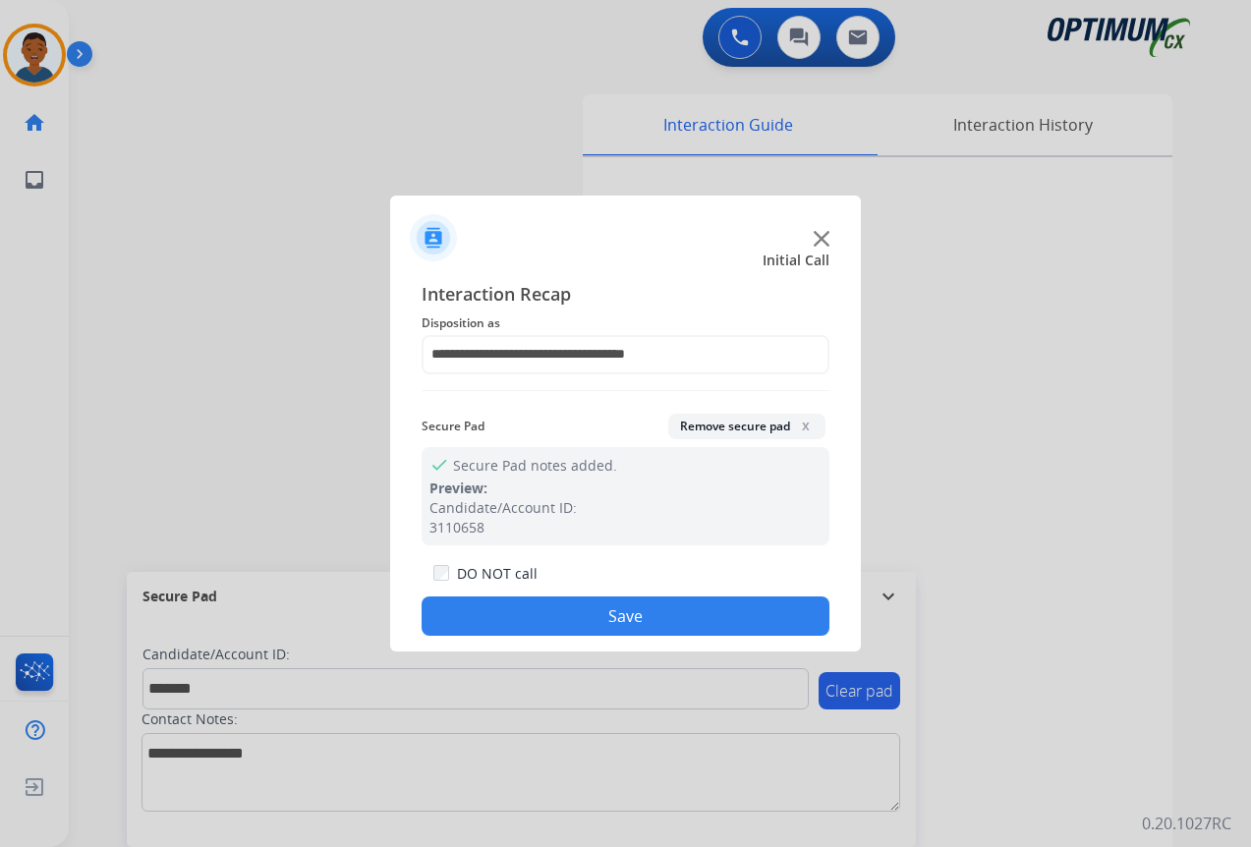
click at [724, 611] on button "Save" at bounding box center [625, 615] width 408 height 39
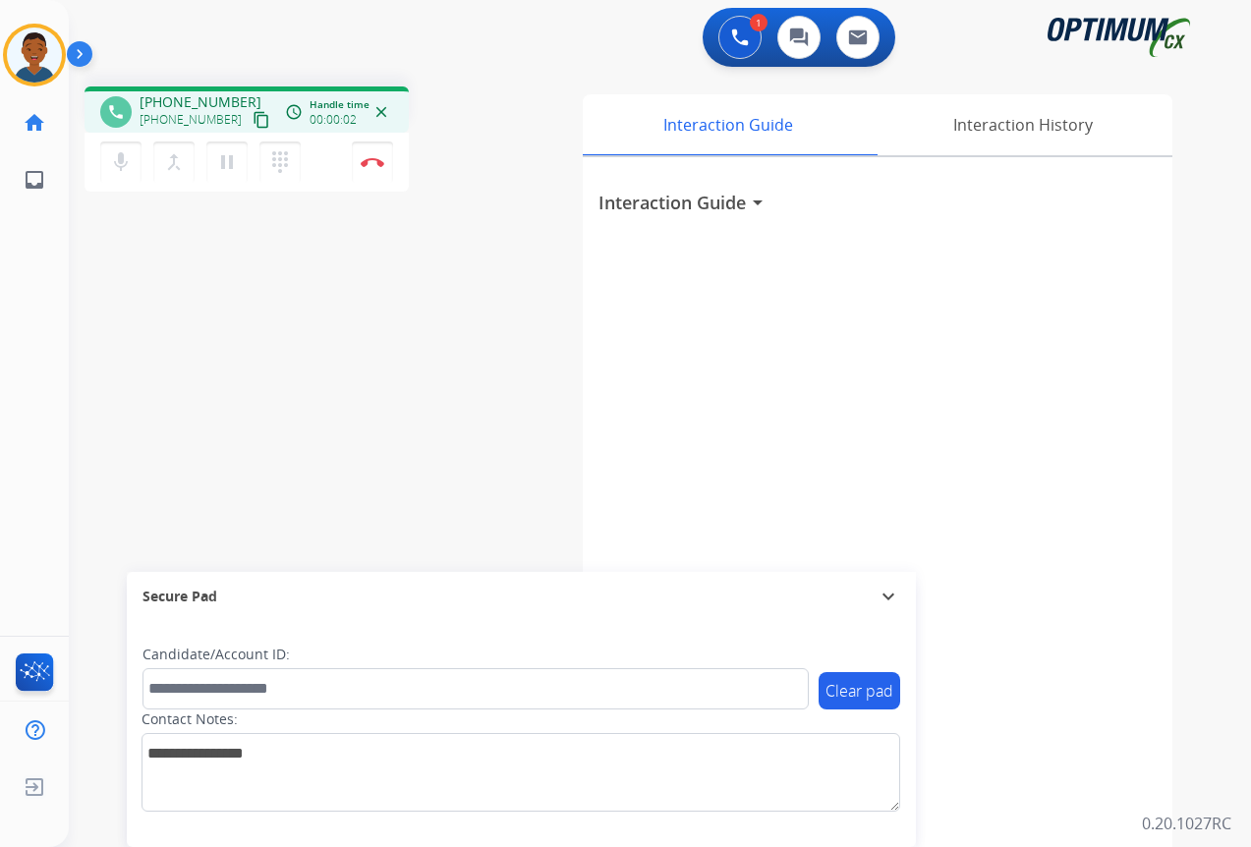
click at [252, 120] on mat-icon "content_copy" at bounding box center [261, 120] width 18 height 18
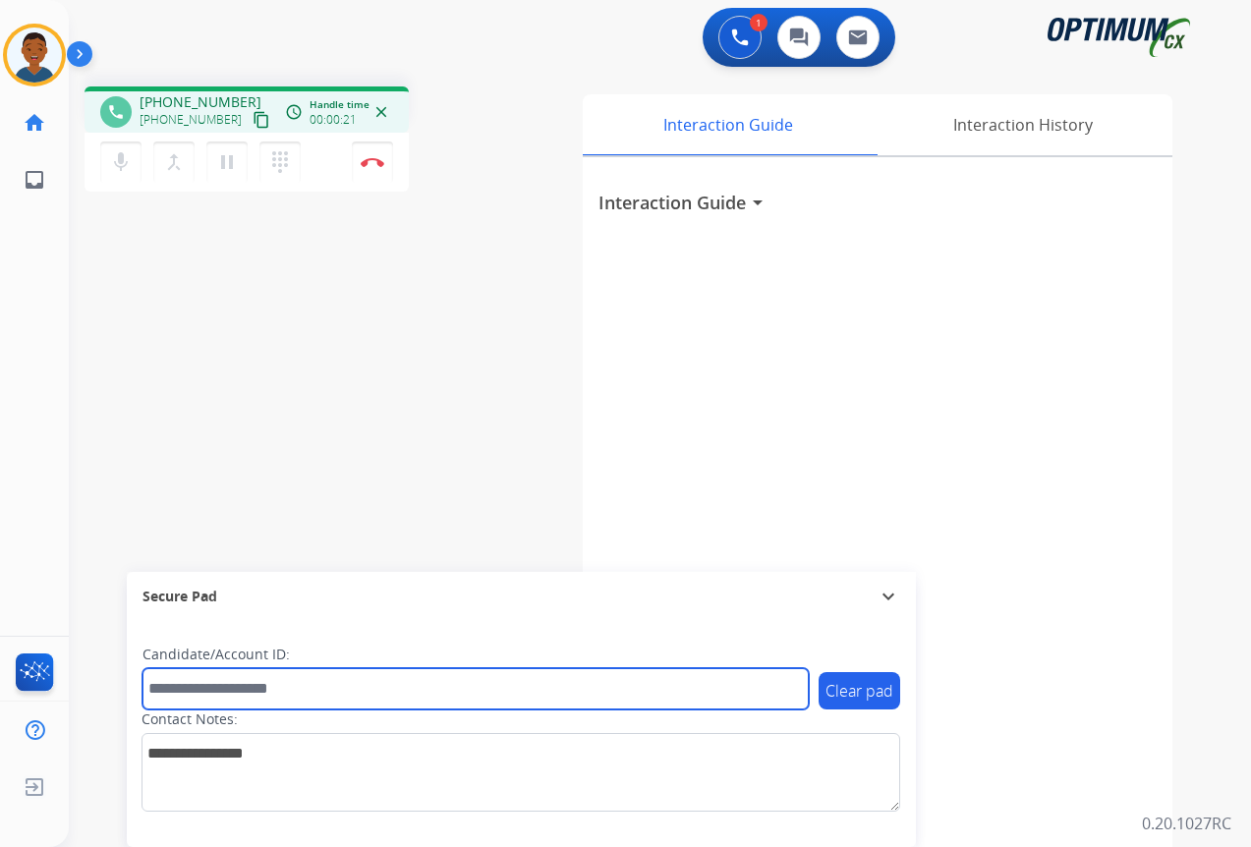
click at [217, 690] on input "text" at bounding box center [475, 688] width 666 height 41
paste input "*******"
type input "*******"
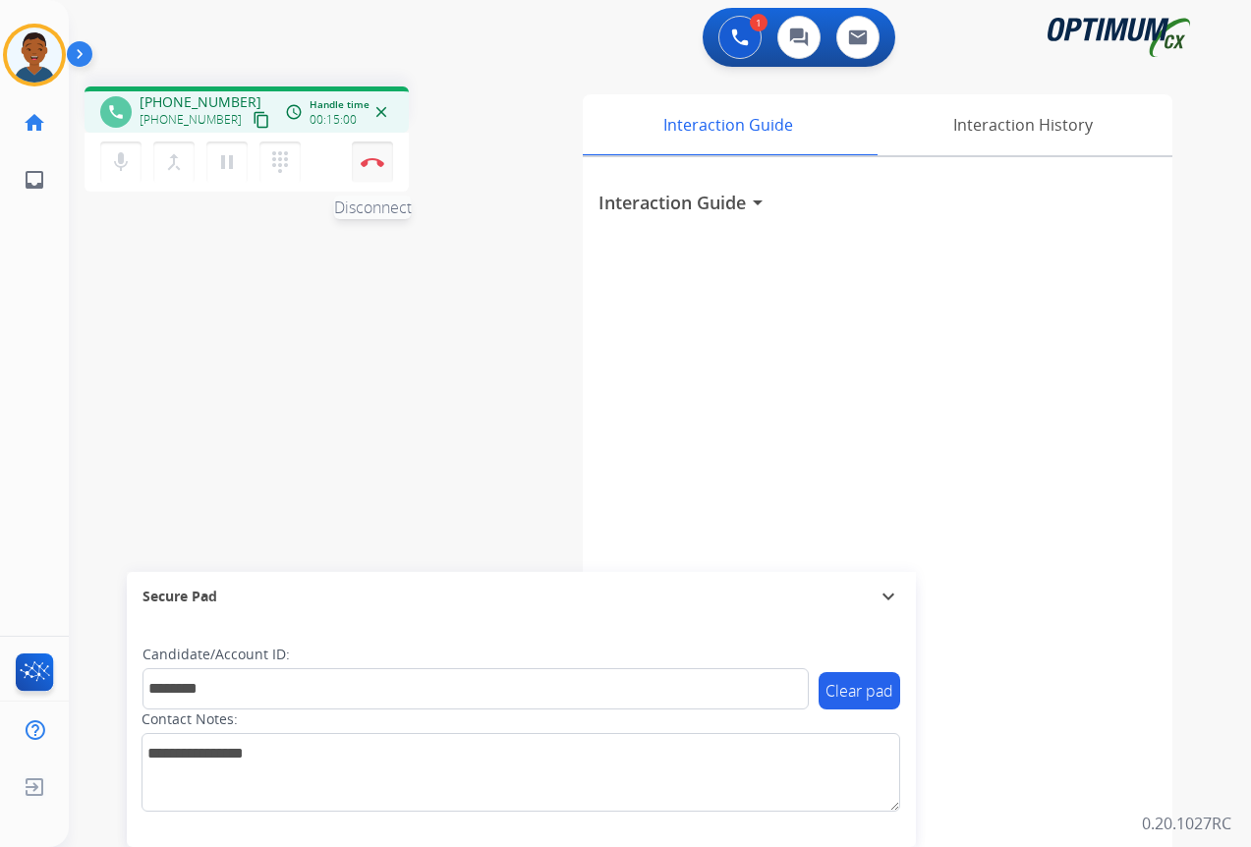
click at [368, 157] on img at bounding box center [373, 162] width 24 height 10
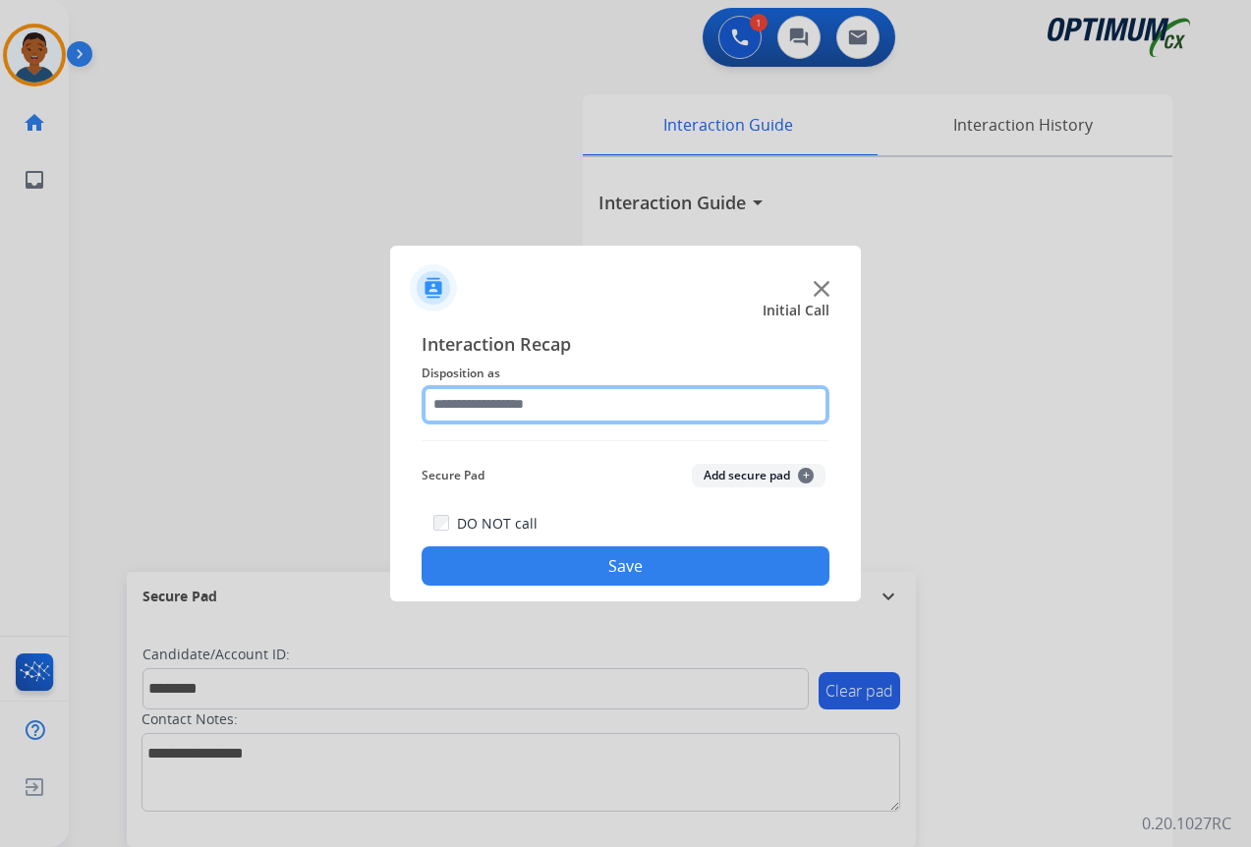
click at [467, 406] on input "text" at bounding box center [625, 404] width 408 height 39
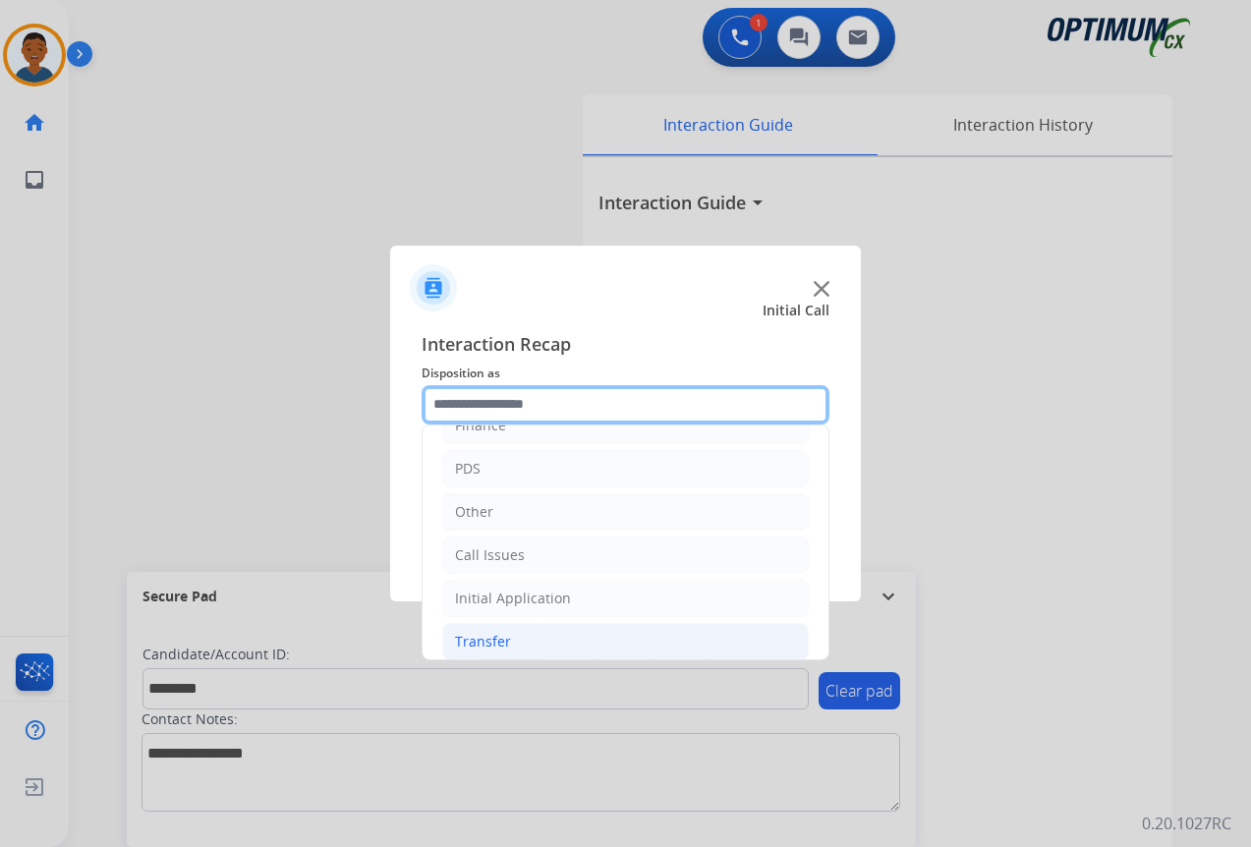
scroll to position [134, 0]
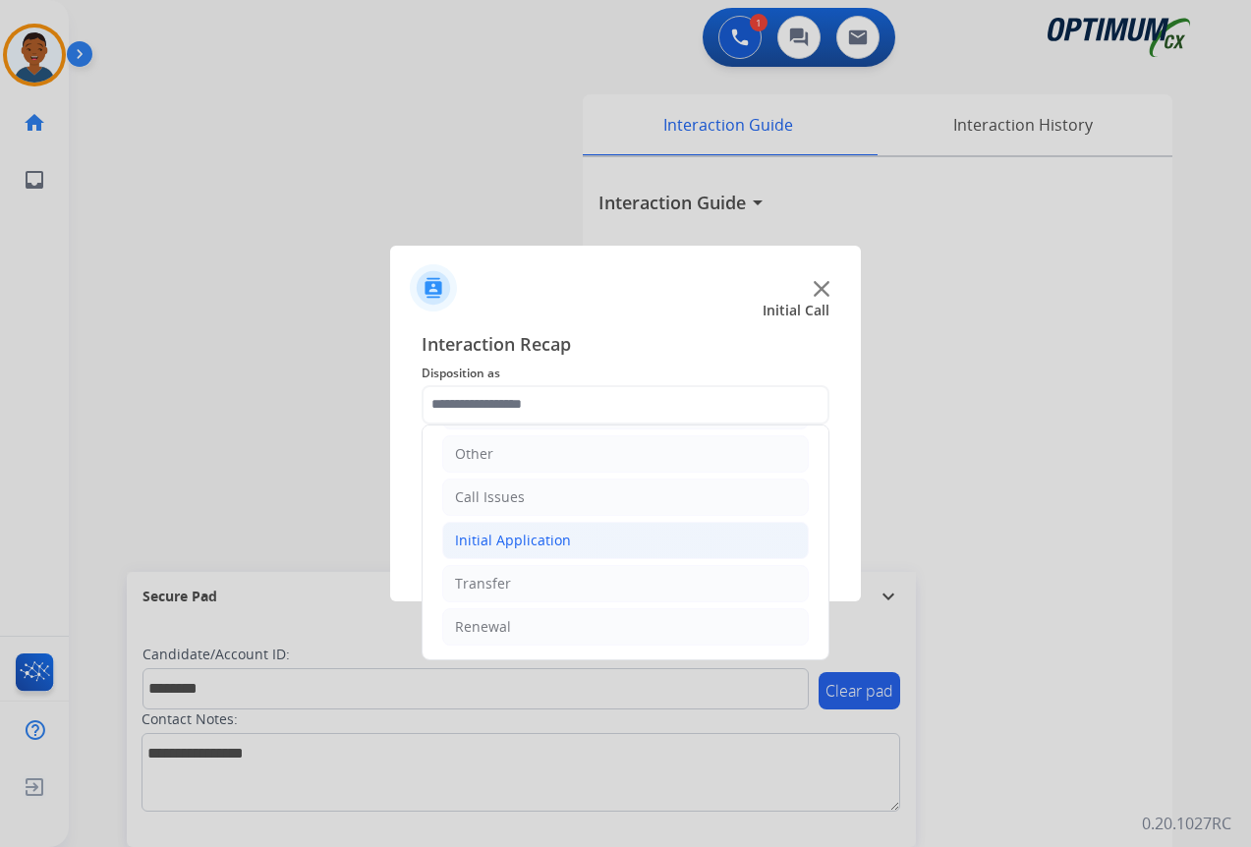
click at [468, 535] on div "Initial Application" at bounding box center [513, 541] width 116 height 20
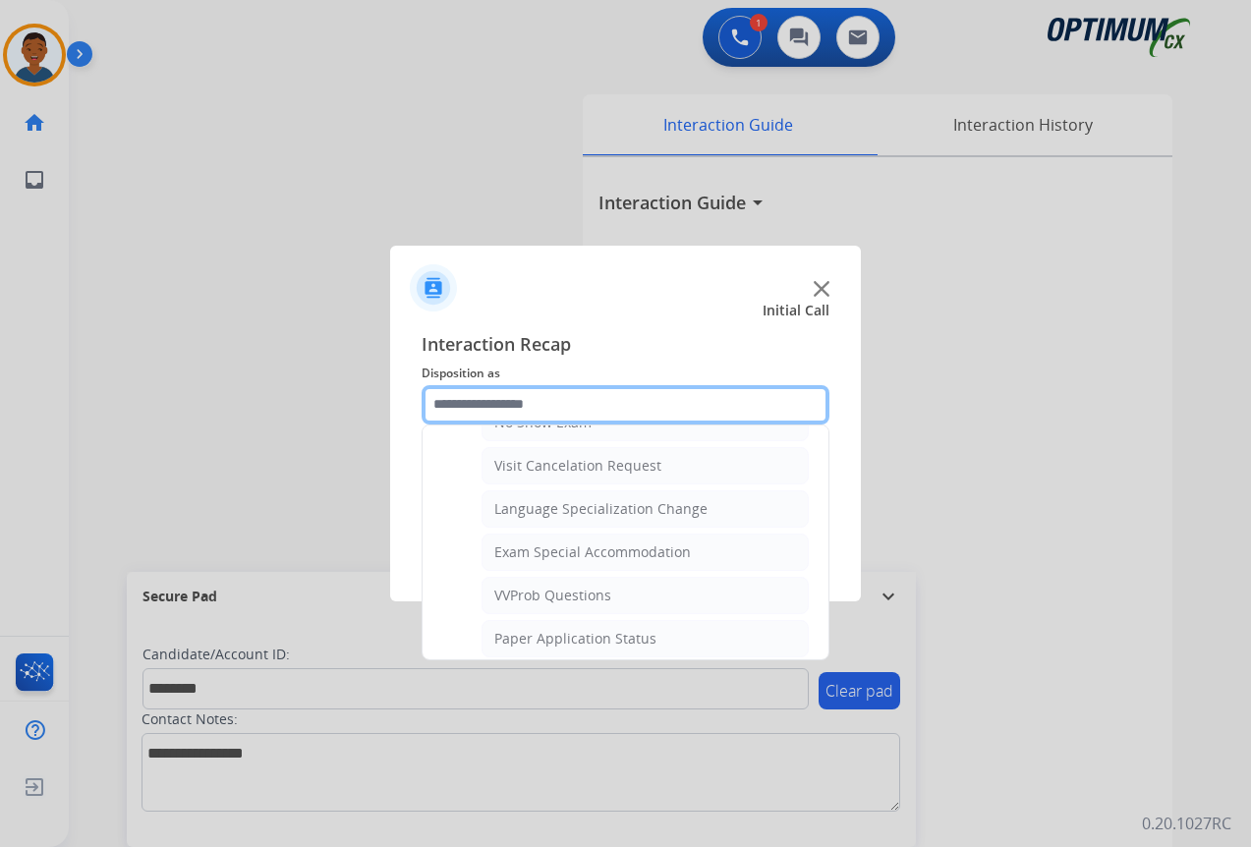
scroll to position [1018, 0]
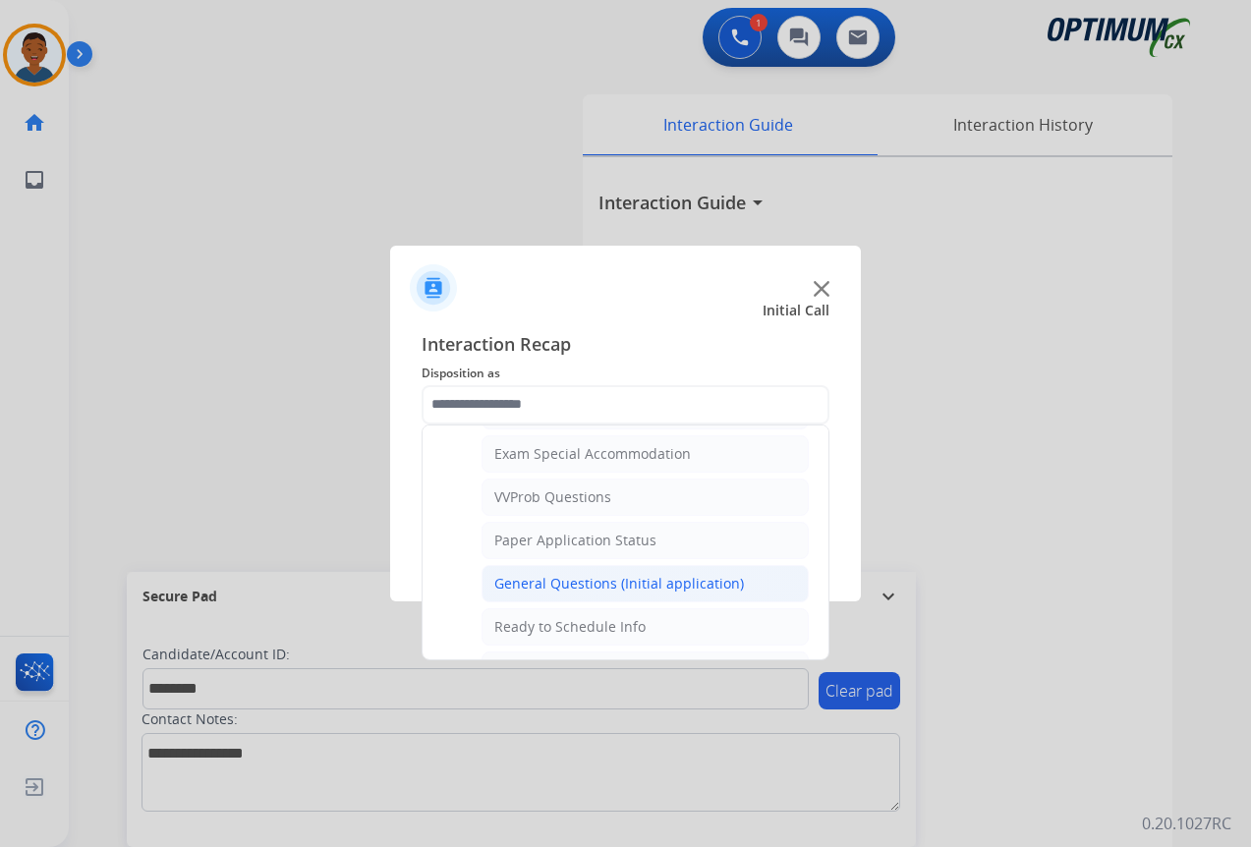
click at [547, 578] on div "General Questions (Initial application)" at bounding box center [619, 584] width 250 height 20
type input "**********"
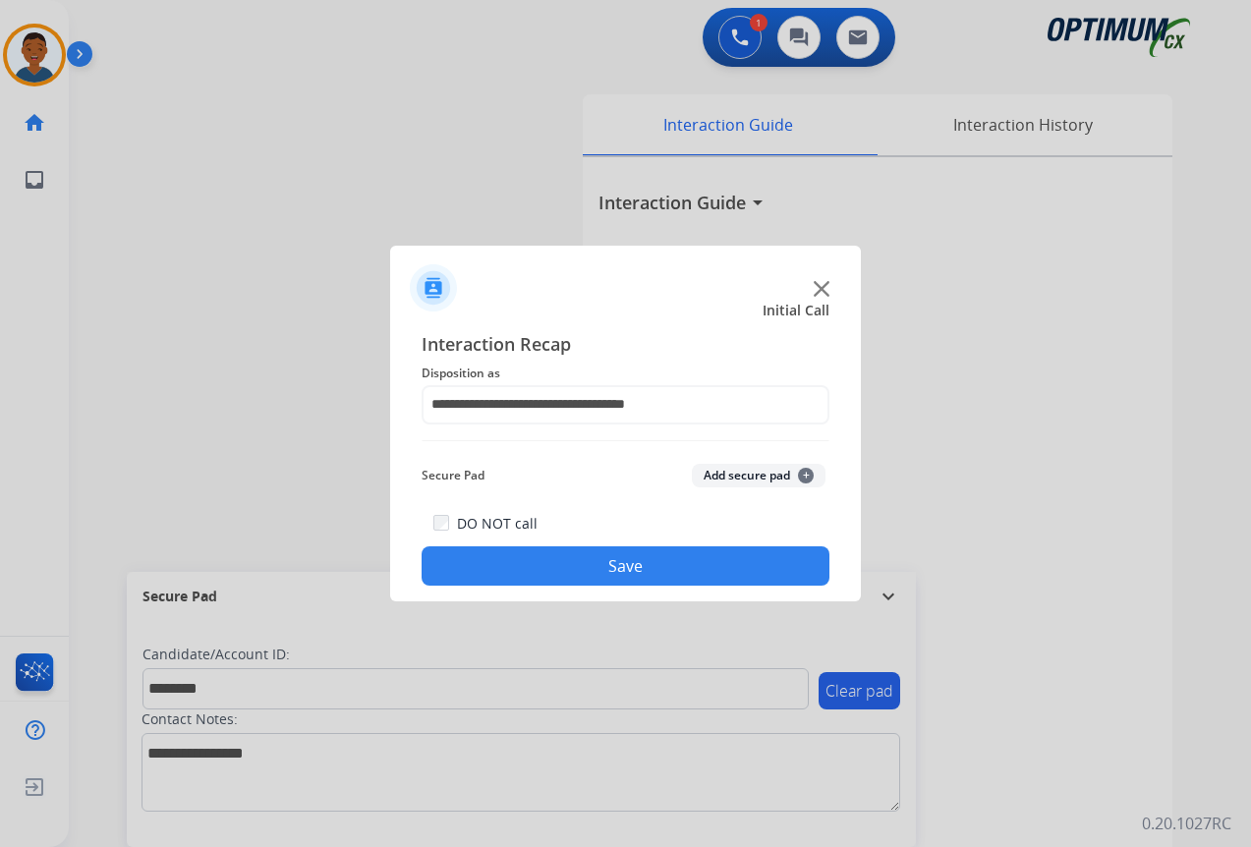
click at [715, 472] on button "Add secure pad +" at bounding box center [759, 476] width 134 height 24
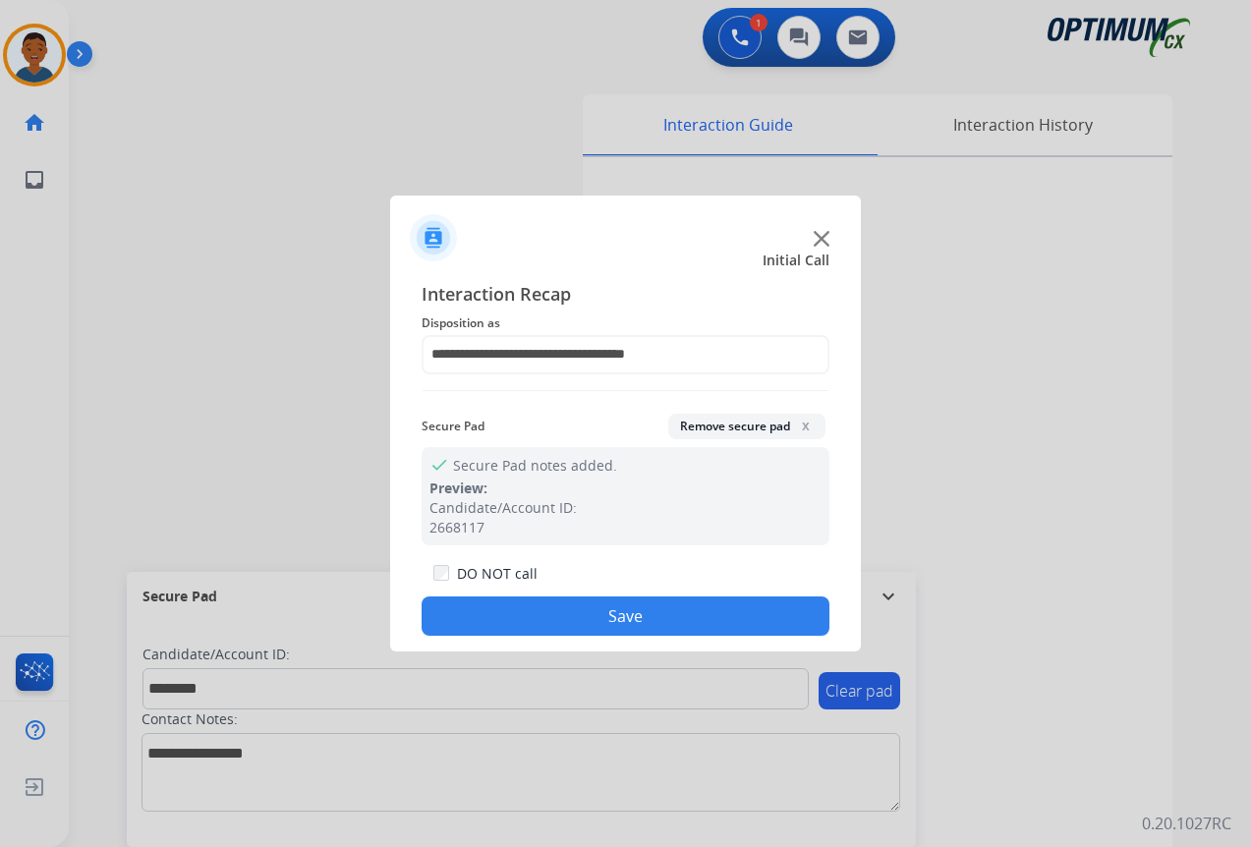
click at [681, 622] on button "Save" at bounding box center [625, 615] width 408 height 39
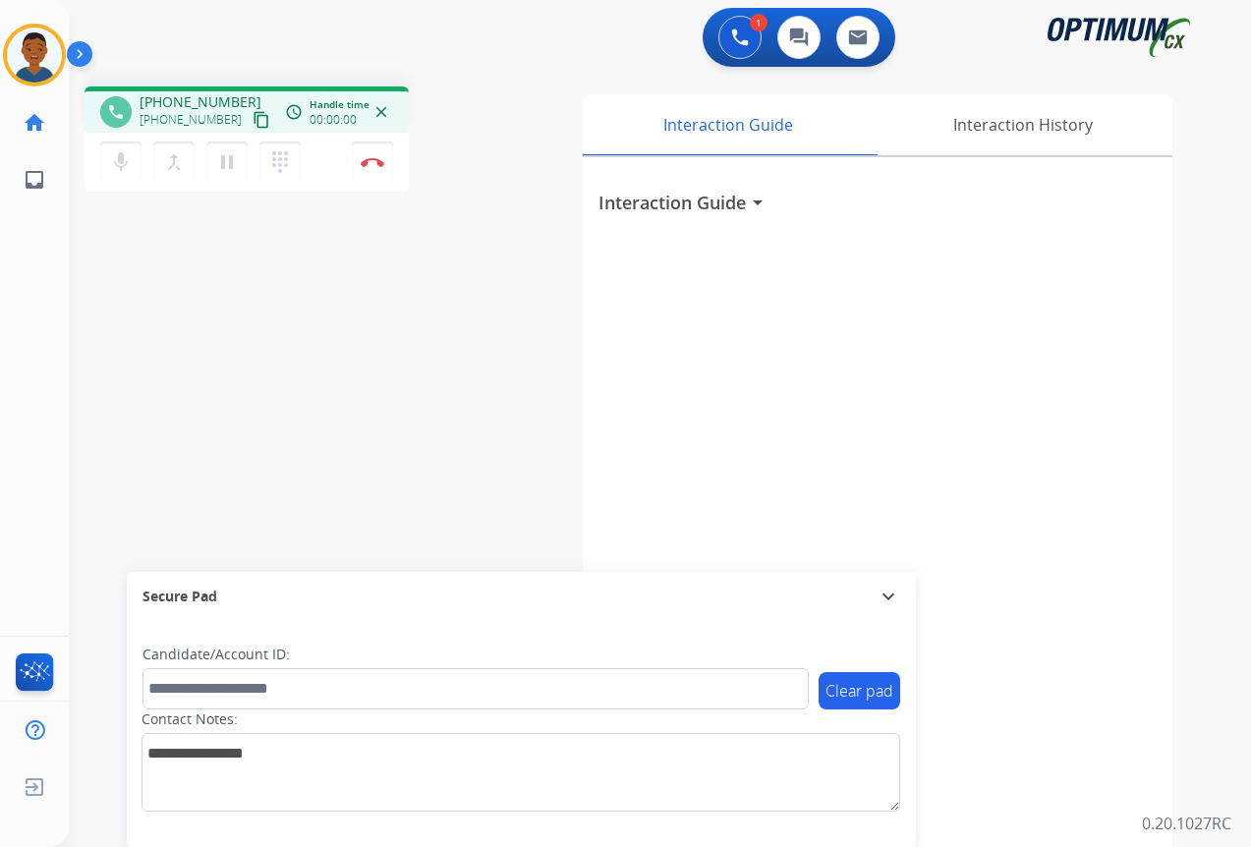
click at [252, 125] on mat-icon "content_copy" at bounding box center [261, 120] width 18 height 18
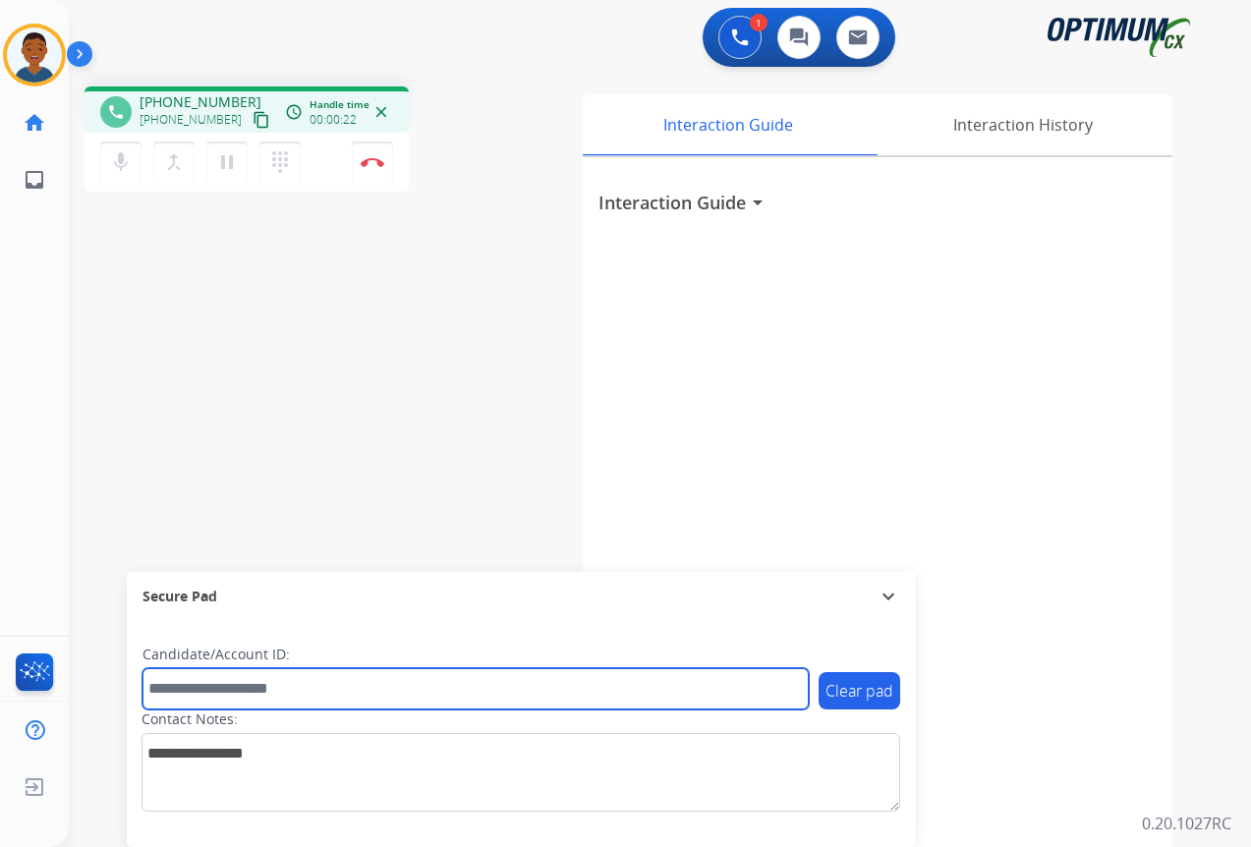
click at [280, 689] on input "text" at bounding box center [475, 688] width 666 height 41
paste input "*******"
type input "*******"
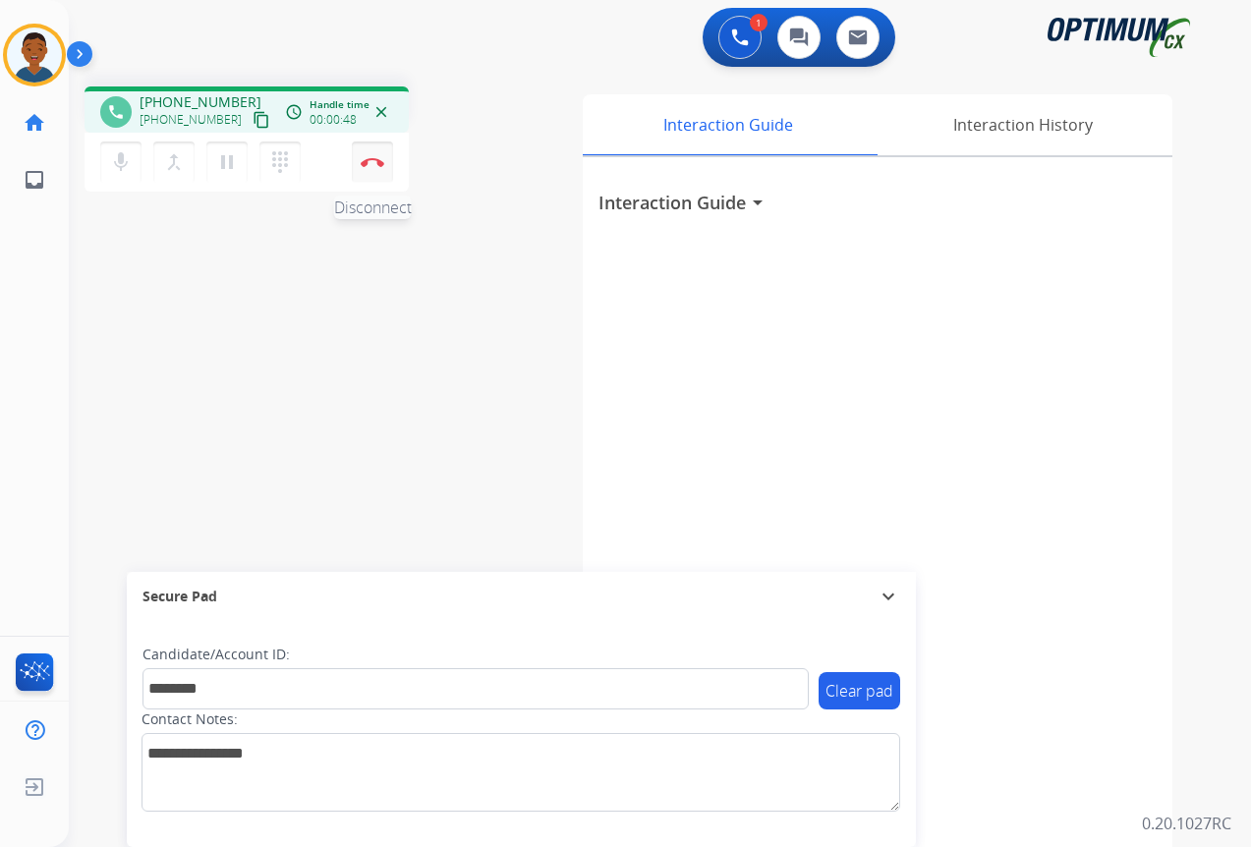
click at [378, 167] on button "Disconnect" at bounding box center [372, 161] width 41 height 41
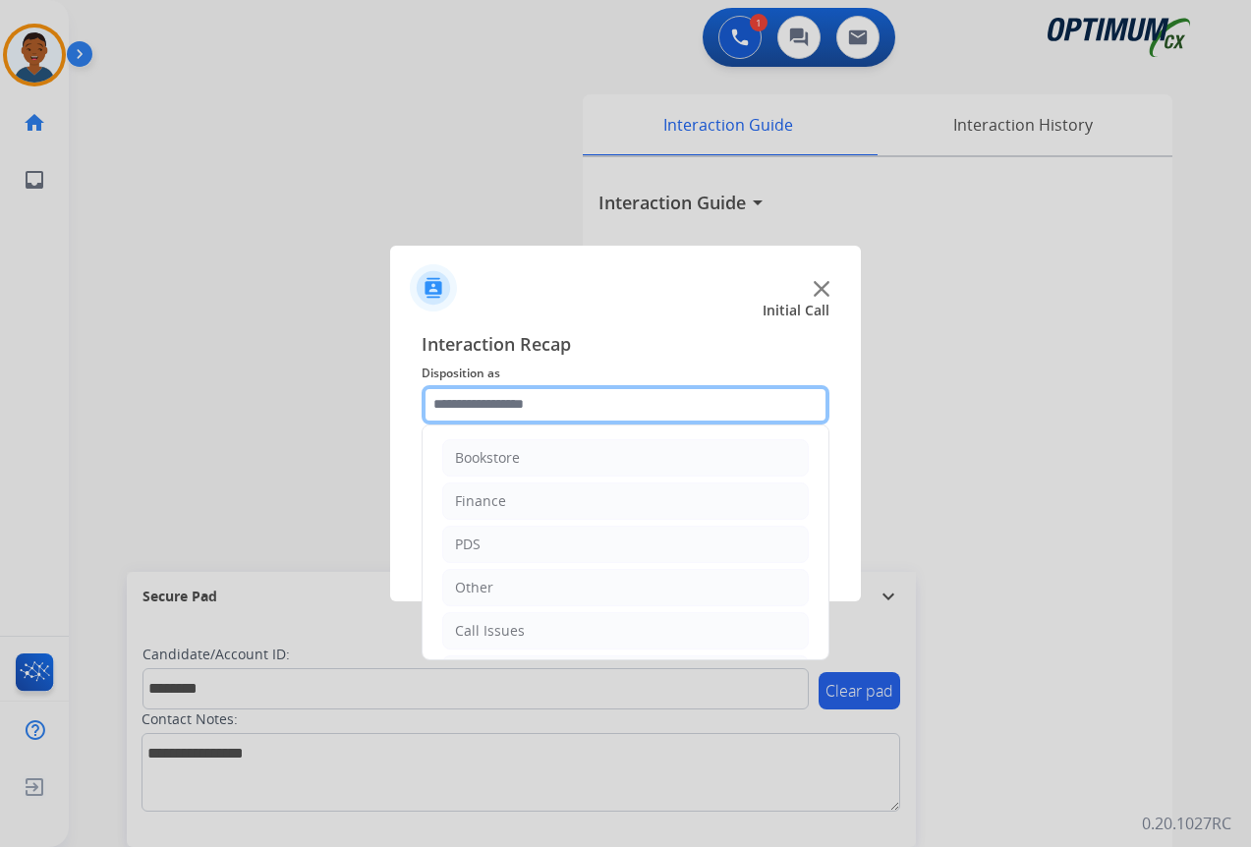
click at [458, 406] on input "text" at bounding box center [625, 404] width 408 height 39
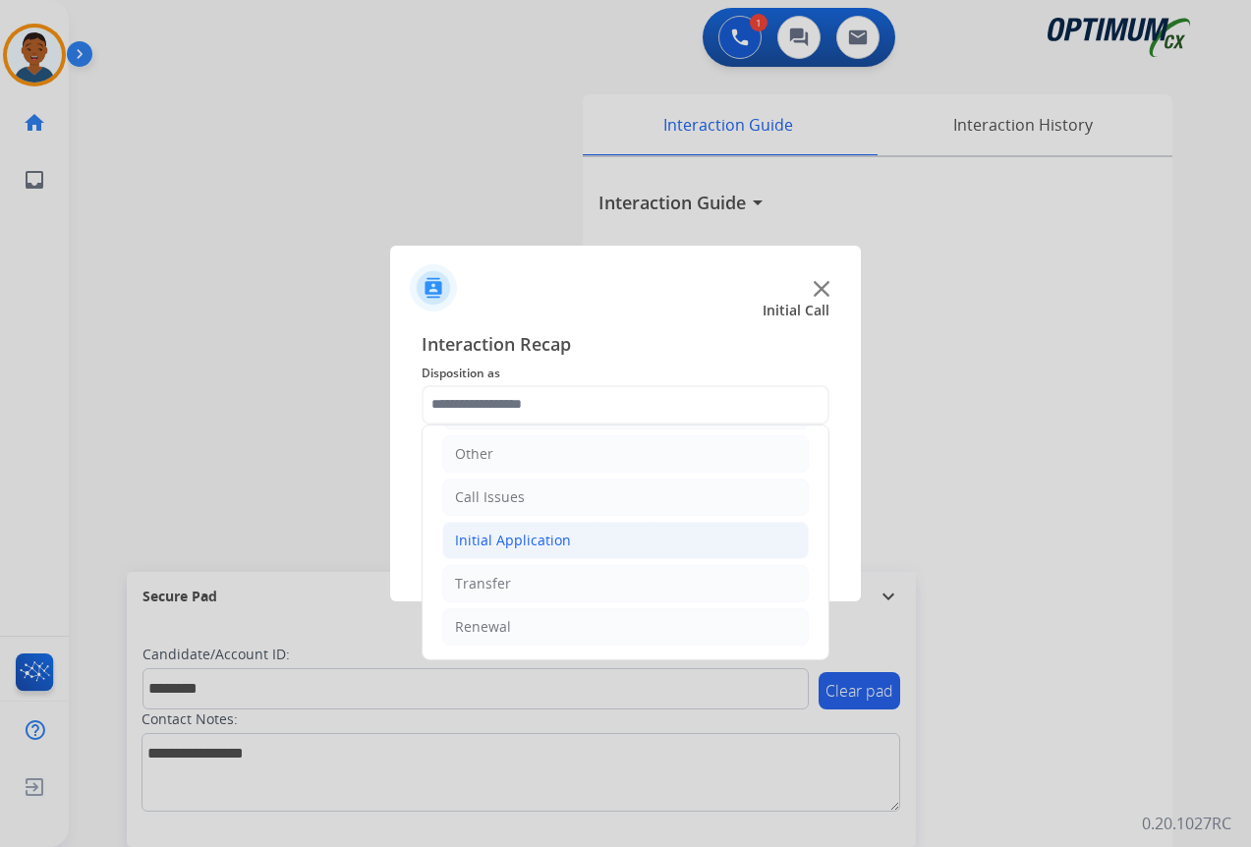
click at [483, 538] on div "Initial Application" at bounding box center [513, 541] width 116 height 20
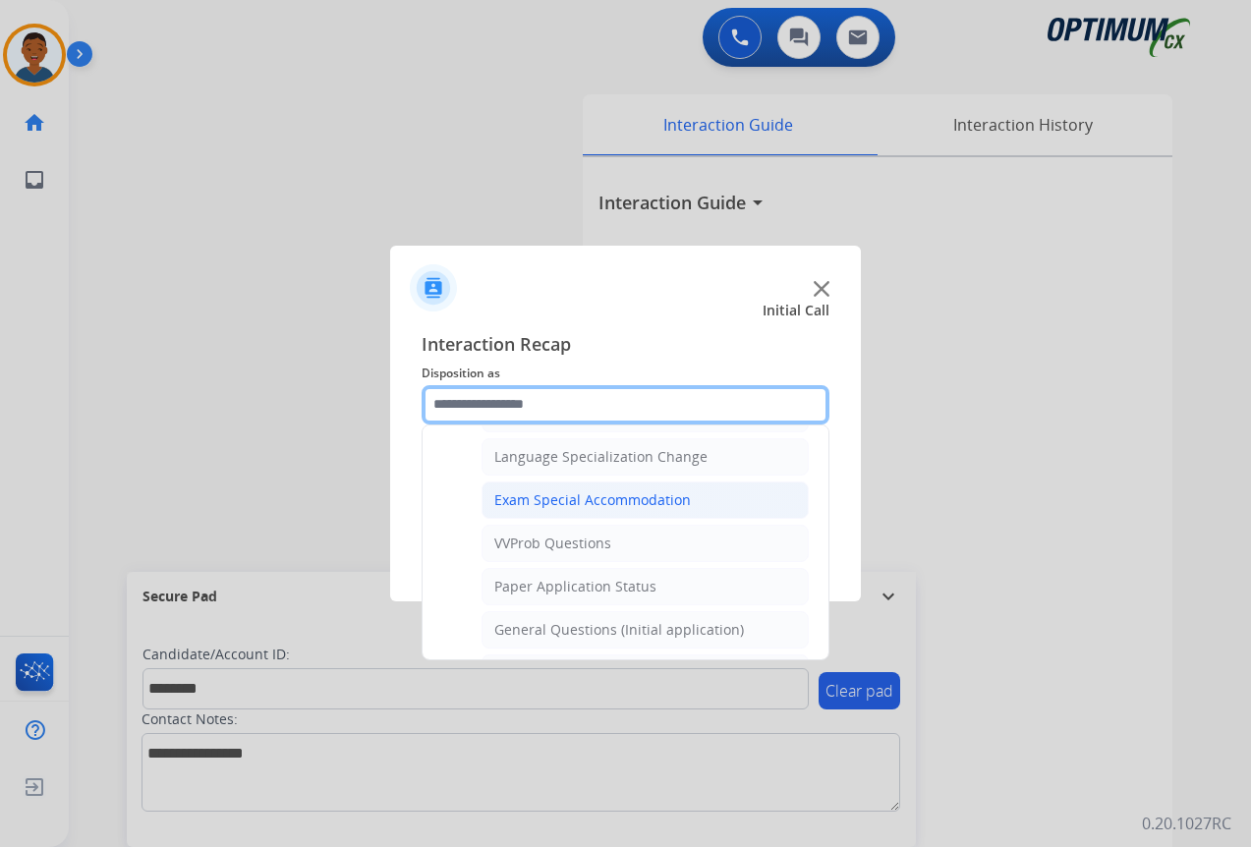
scroll to position [1018, 0]
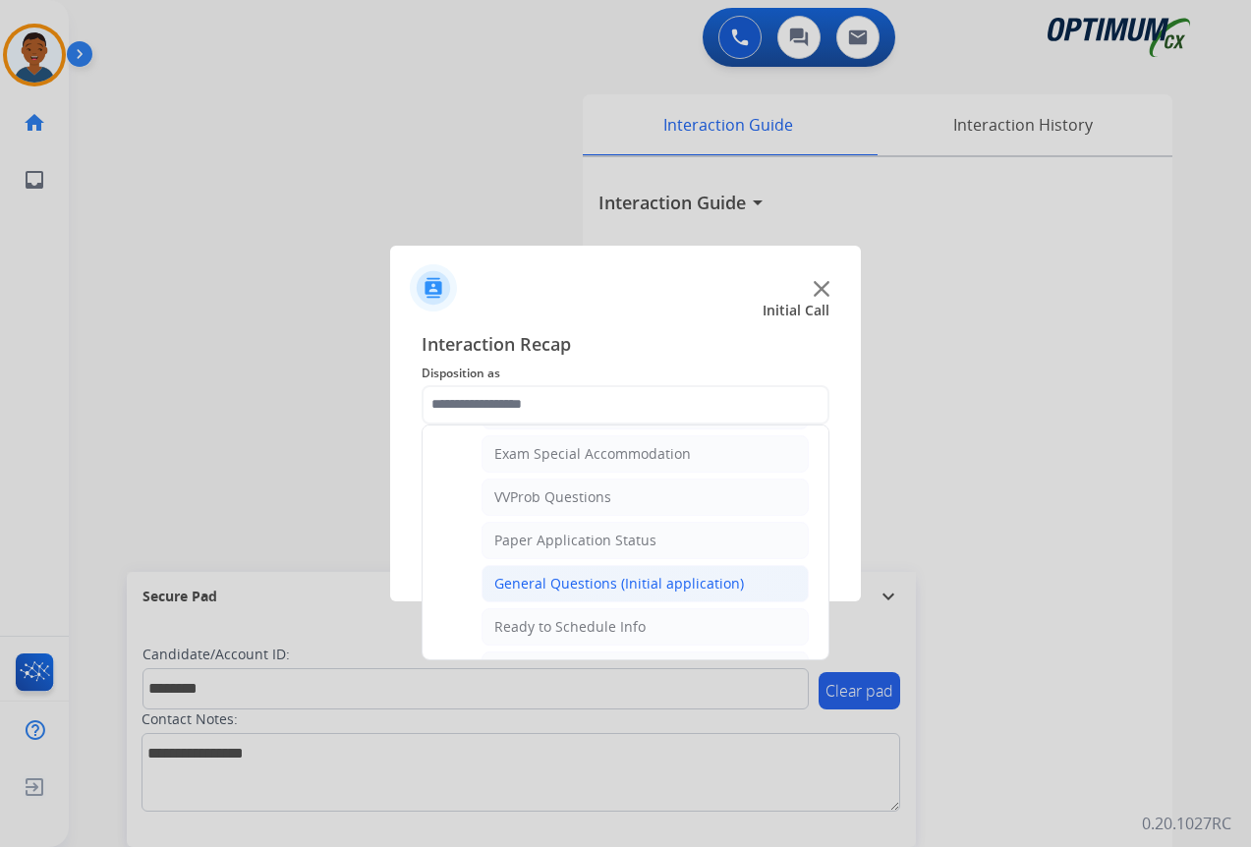
click at [527, 580] on div "General Questions (Initial application)" at bounding box center [619, 584] width 250 height 20
type input "**********"
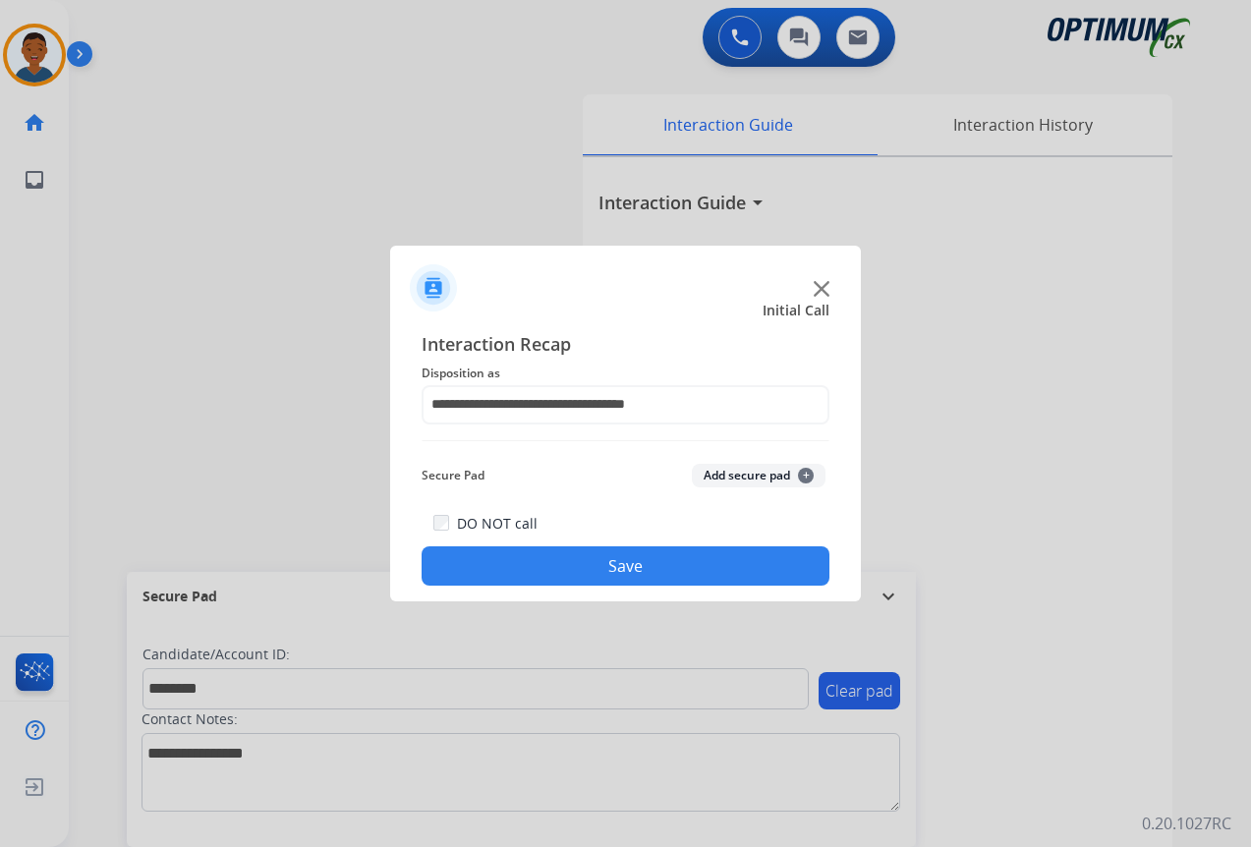
click at [715, 478] on button "Add secure pad +" at bounding box center [759, 476] width 134 height 24
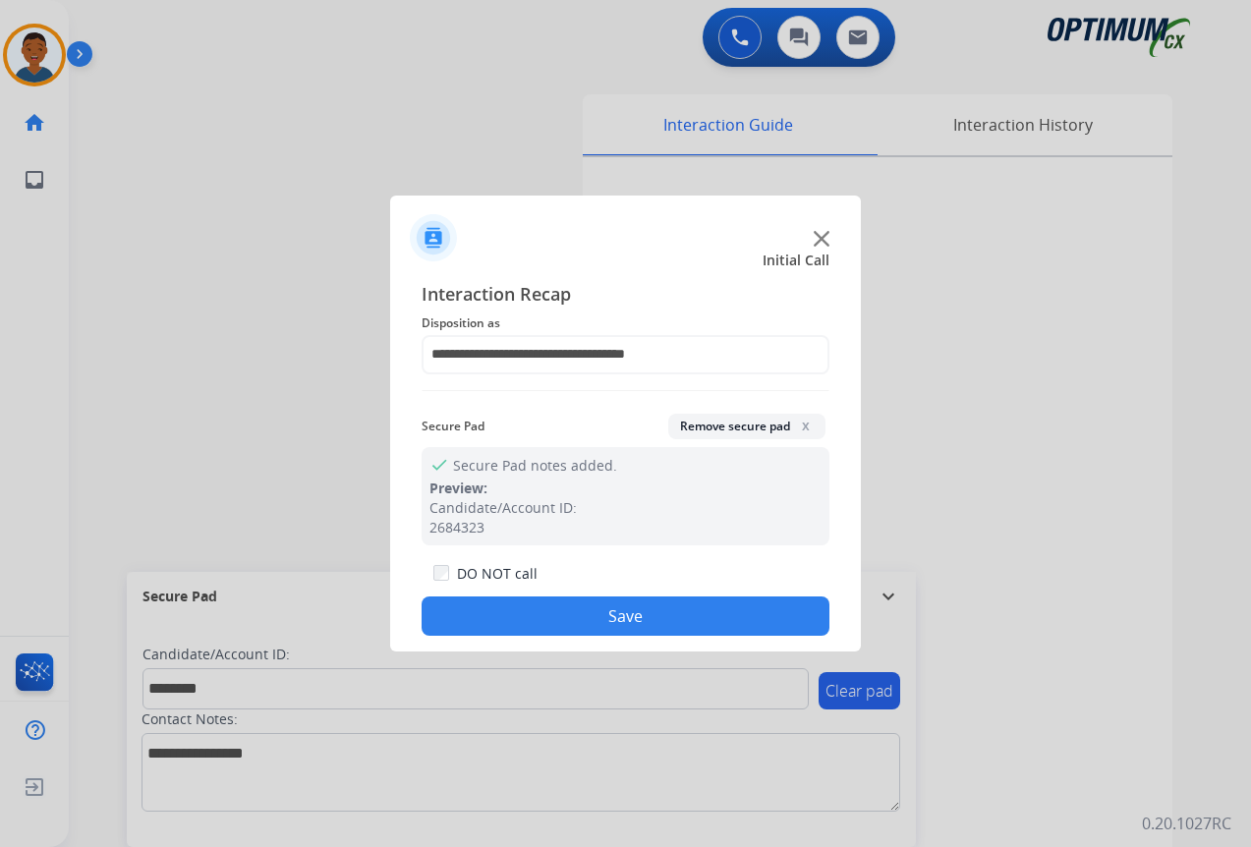
drag, startPoint x: 620, startPoint y: 604, endPoint x: 278, endPoint y: 604, distance: 341.9
click at [618, 605] on button "Save" at bounding box center [625, 615] width 408 height 39
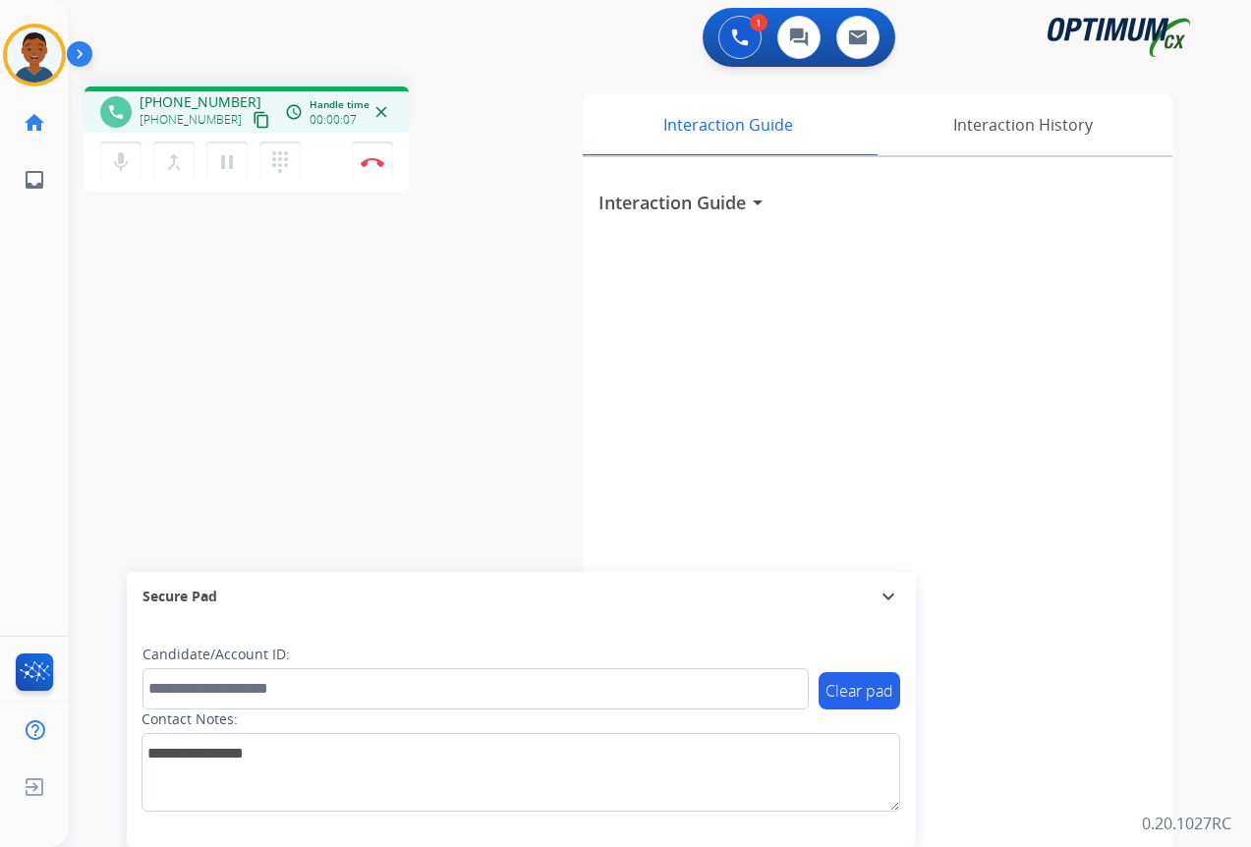
click at [252, 121] on mat-icon "content_copy" at bounding box center [261, 120] width 18 height 18
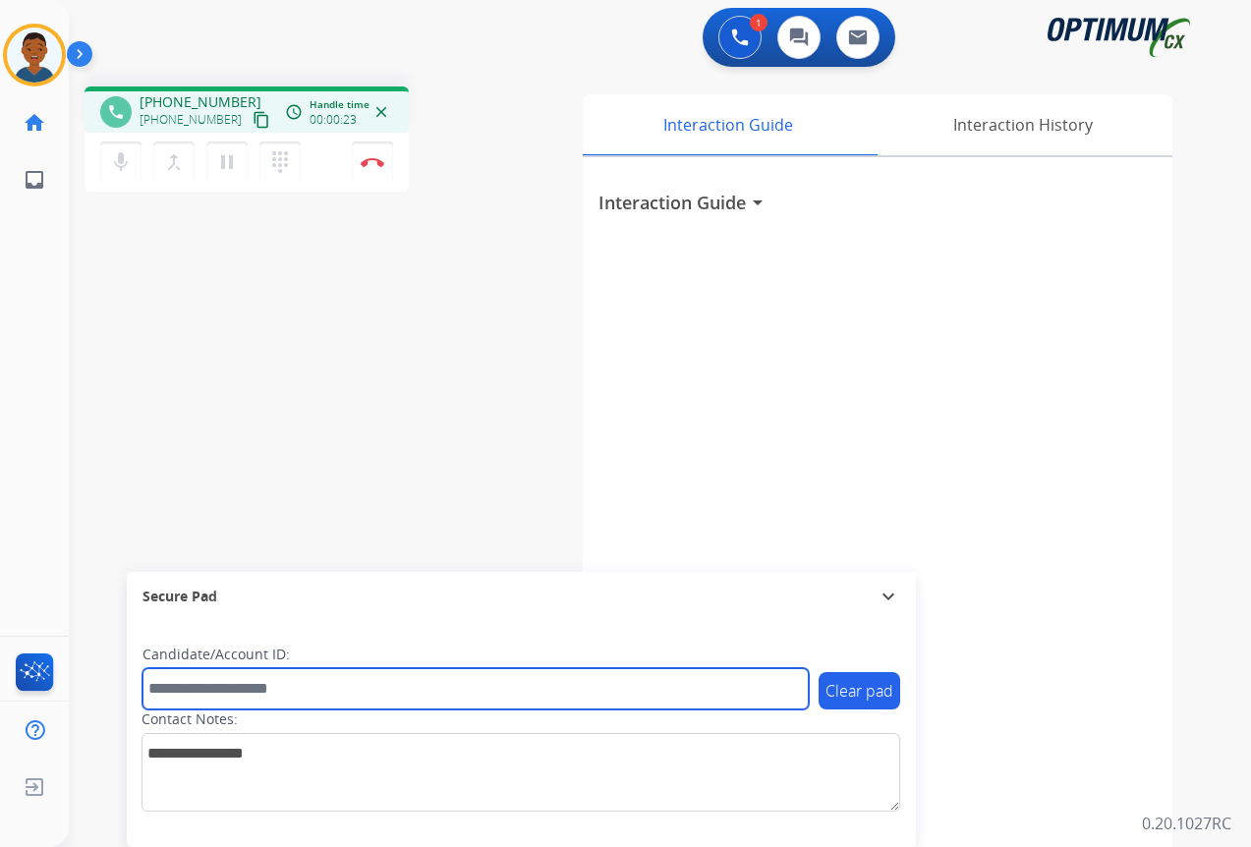
click at [192, 689] on input "text" at bounding box center [475, 688] width 666 height 41
paste input "*********"
type input "*********"
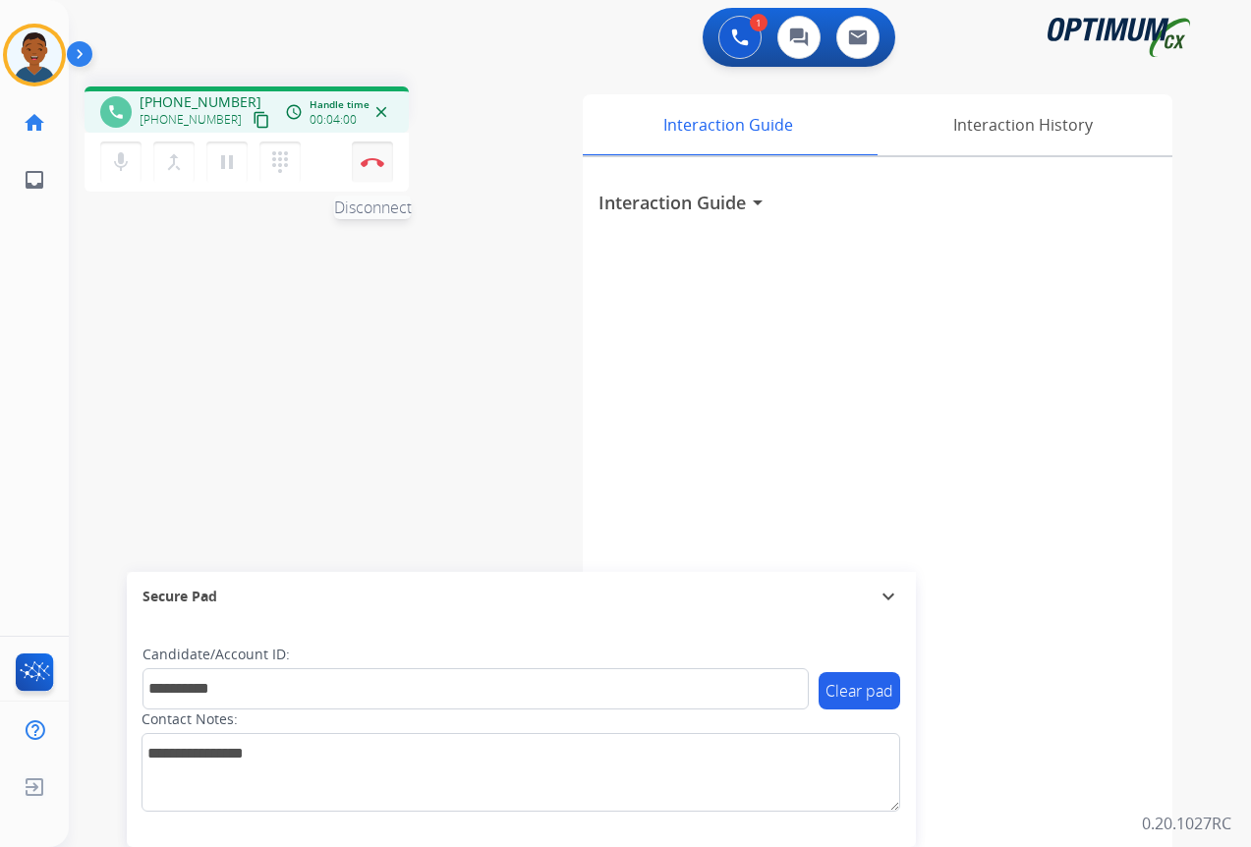
click at [375, 171] on button "Disconnect" at bounding box center [372, 161] width 41 height 41
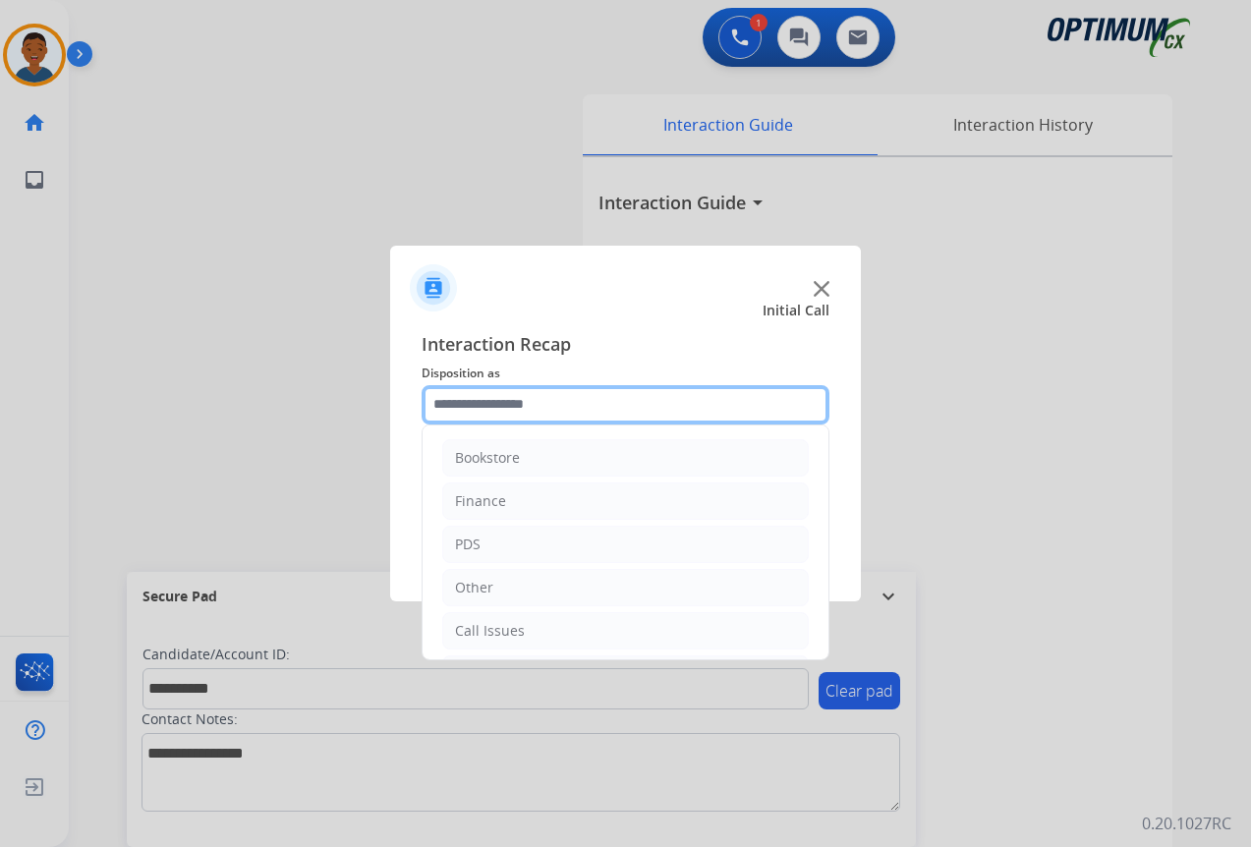
click at [465, 406] on input "text" at bounding box center [625, 404] width 408 height 39
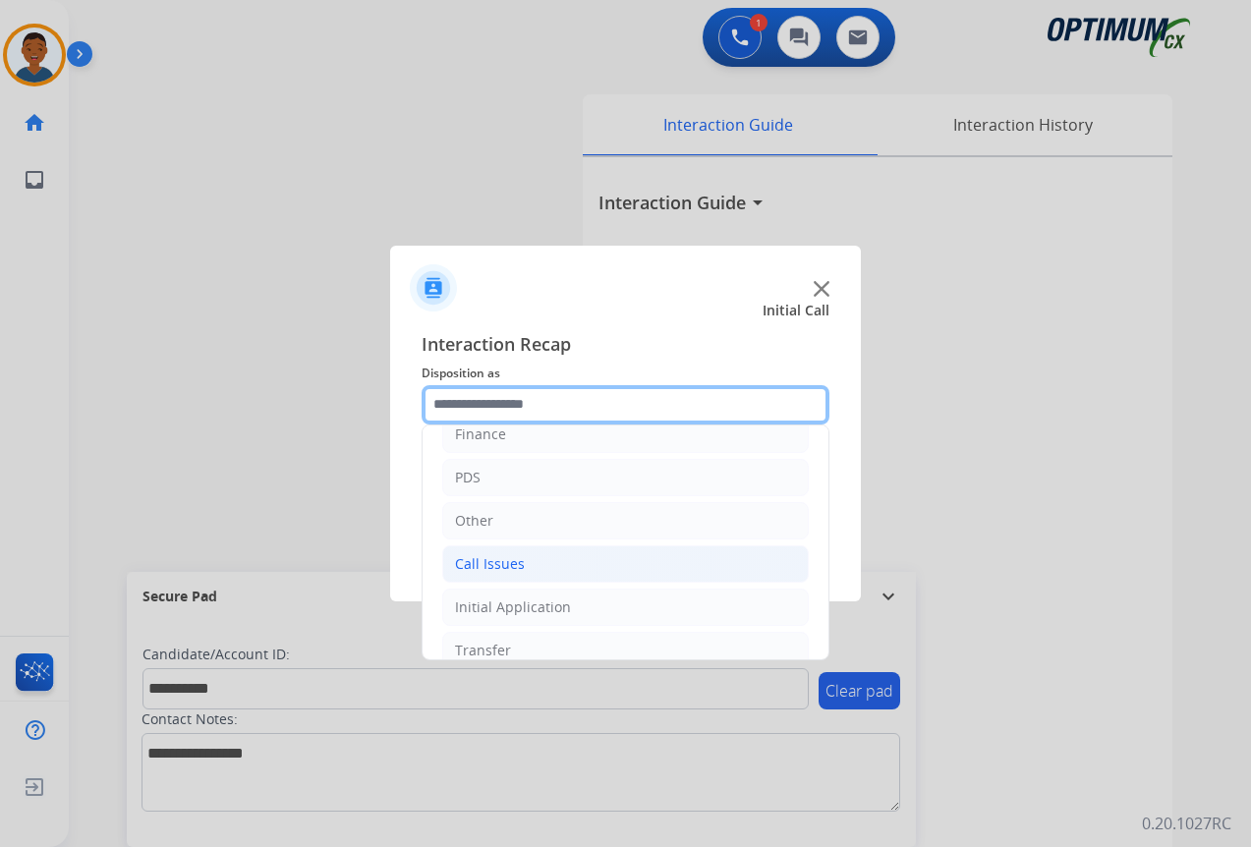
scroll to position [98, 0]
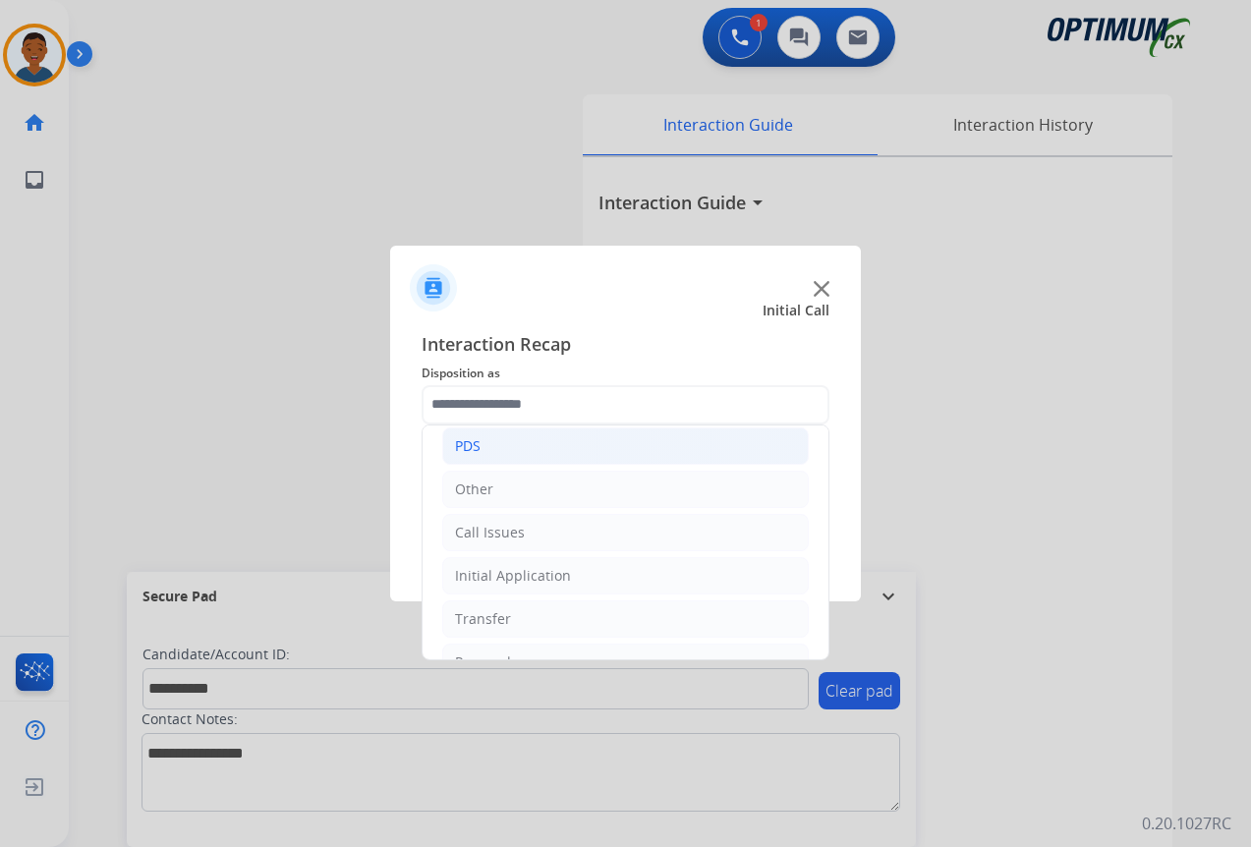
click at [462, 444] on div "PDS" at bounding box center [468, 446] width 26 height 20
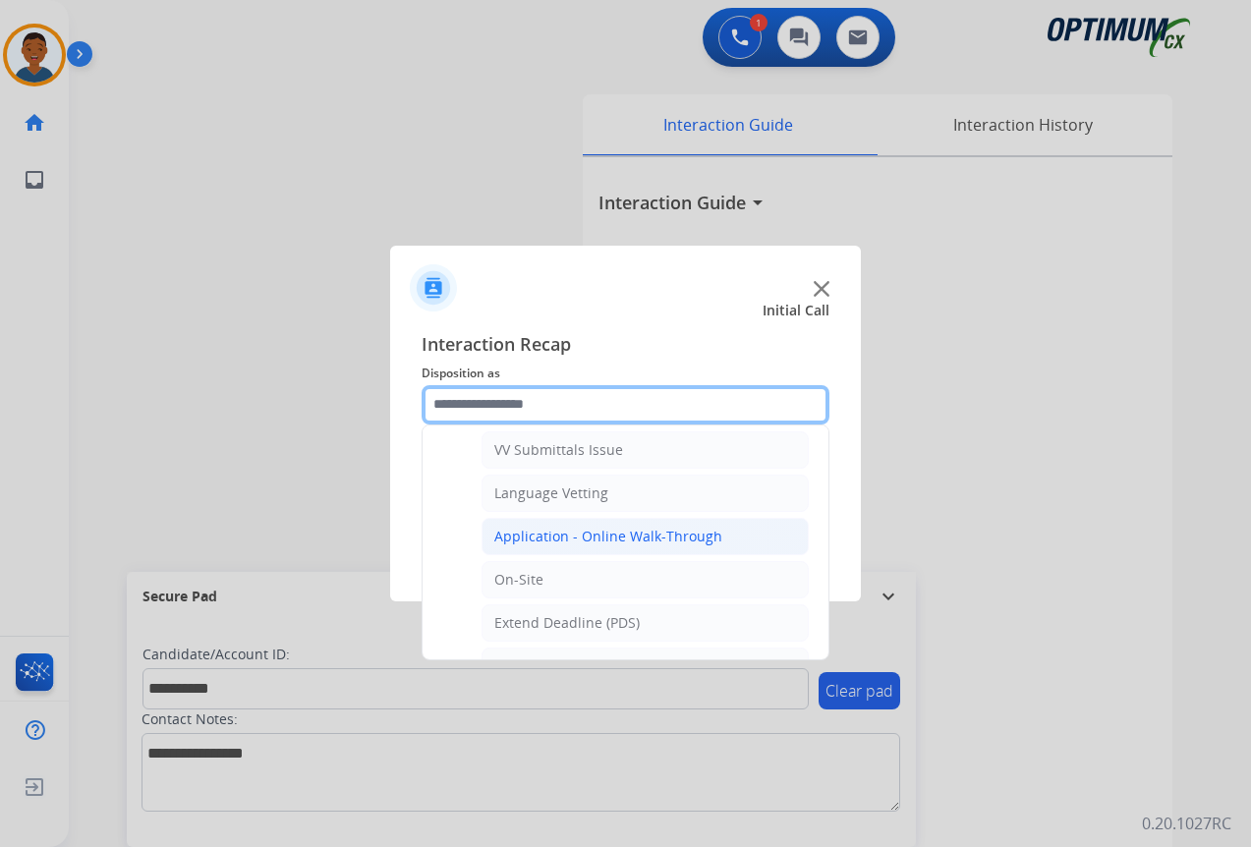
scroll to position [295, 0]
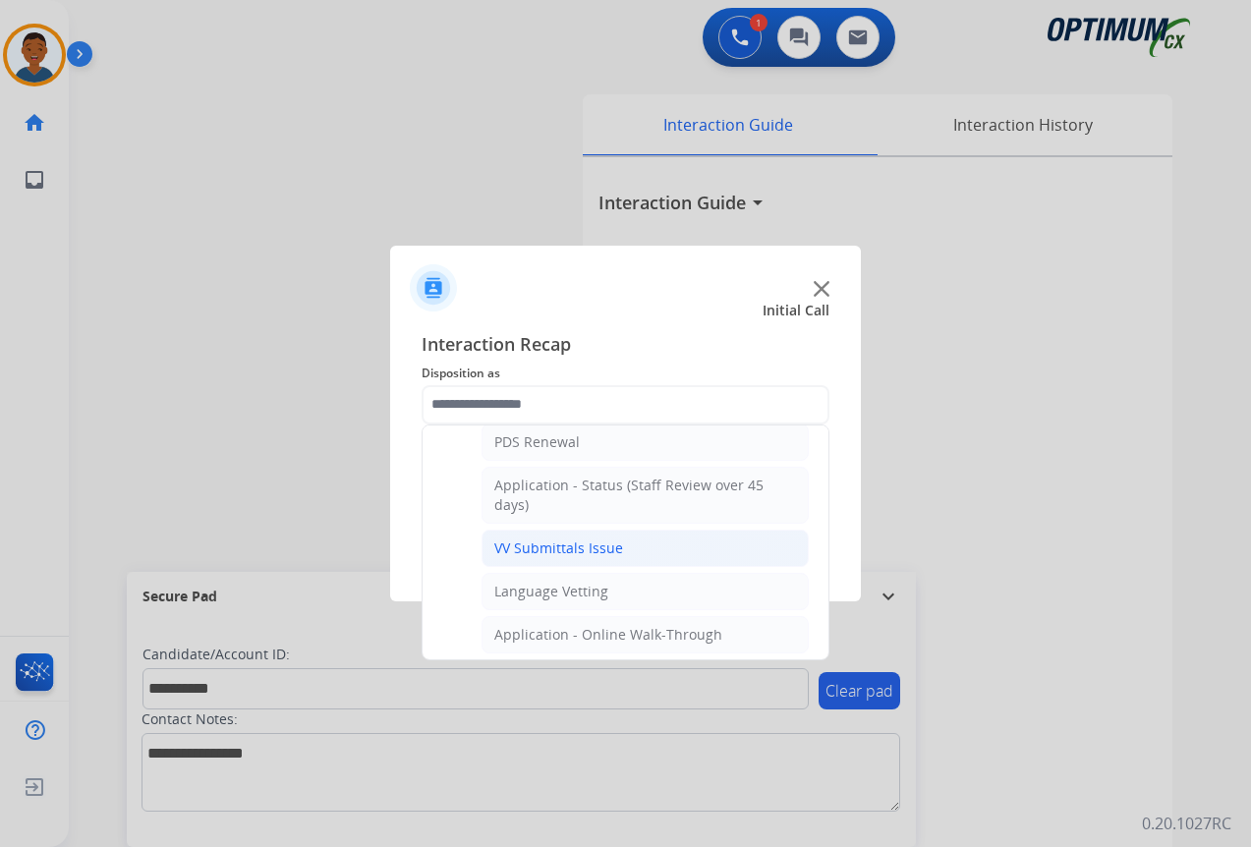
click at [528, 544] on div "VV Submittals Issue" at bounding box center [558, 548] width 129 height 20
type input "**********"
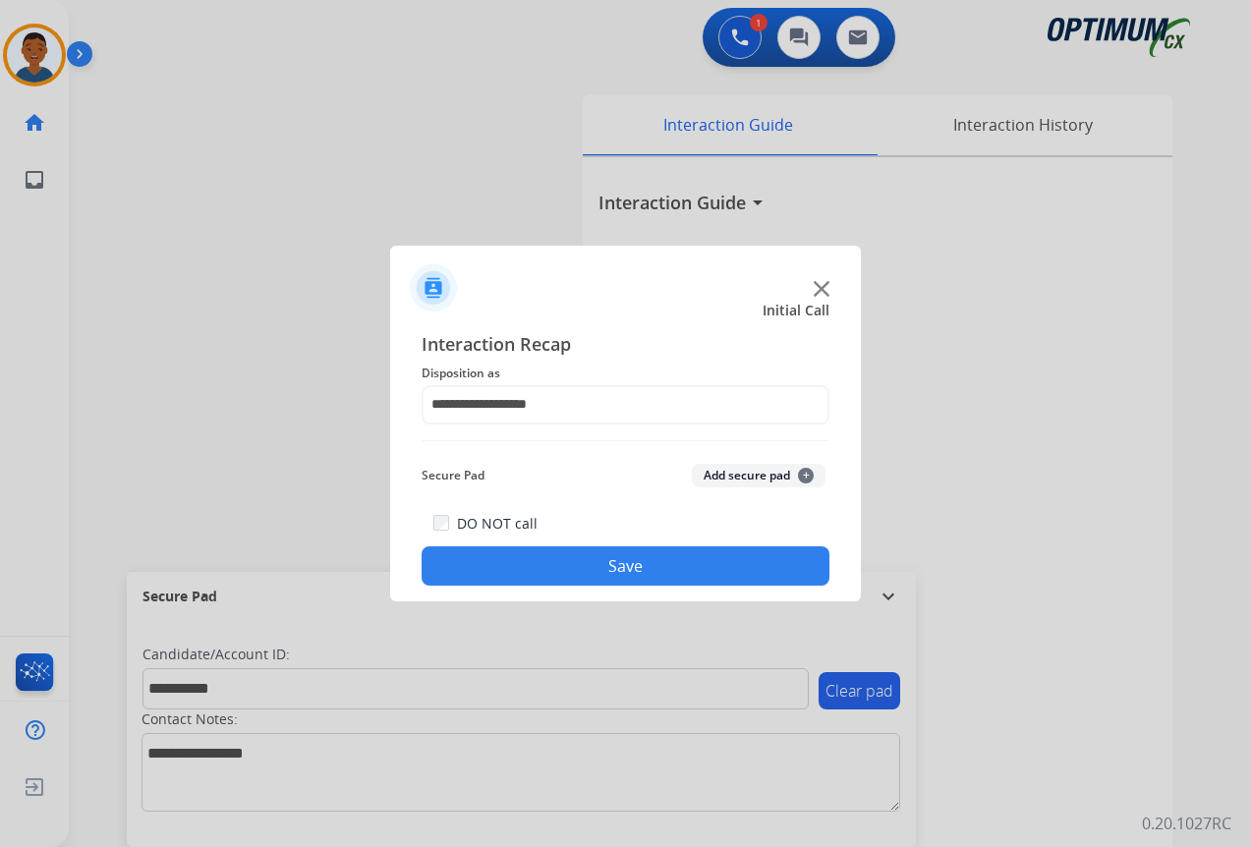
click at [726, 469] on button "Add secure pad +" at bounding box center [759, 476] width 134 height 24
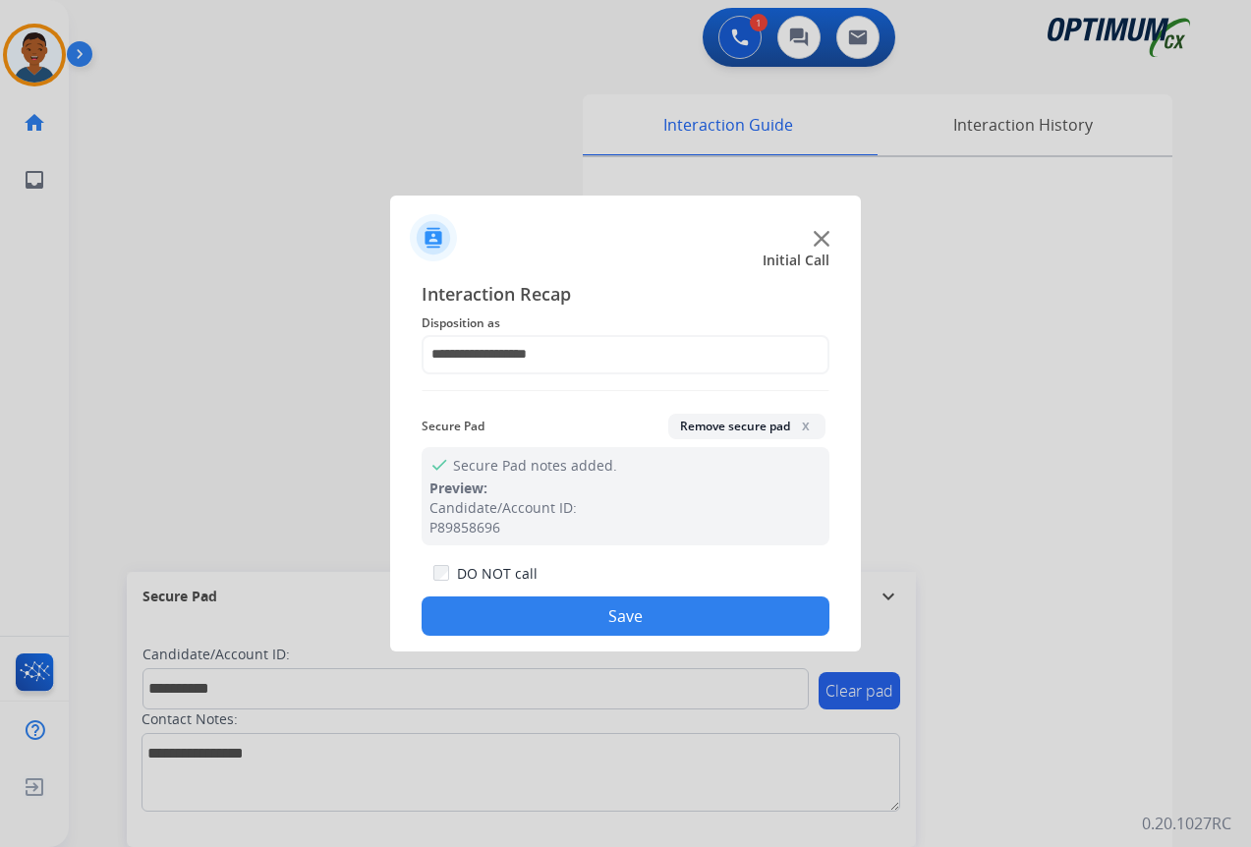
click at [681, 605] on button "Save" at bounding box center [625, 615] width 408 height 39
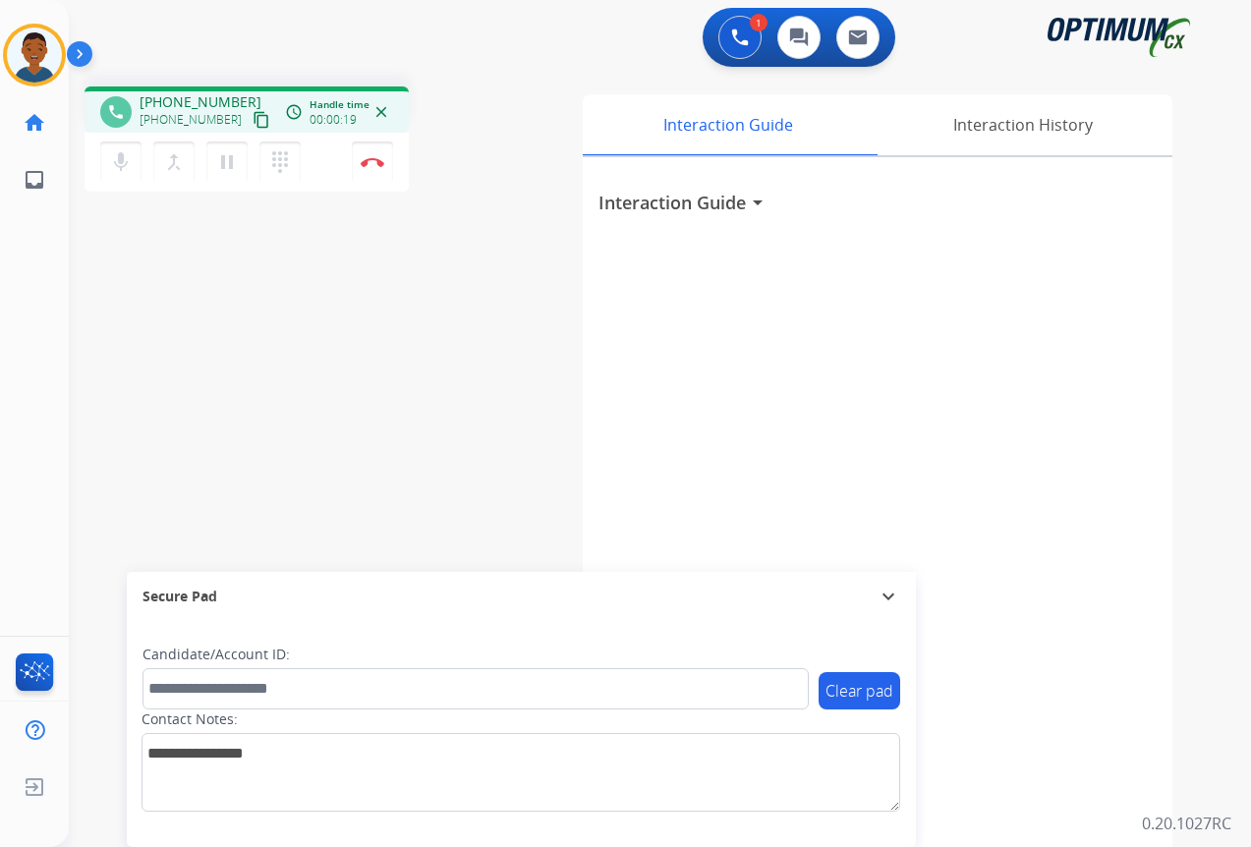
click at [252, 121] on mat-icon "content_copy" at bounding box center [261, 120] width 18 height 18
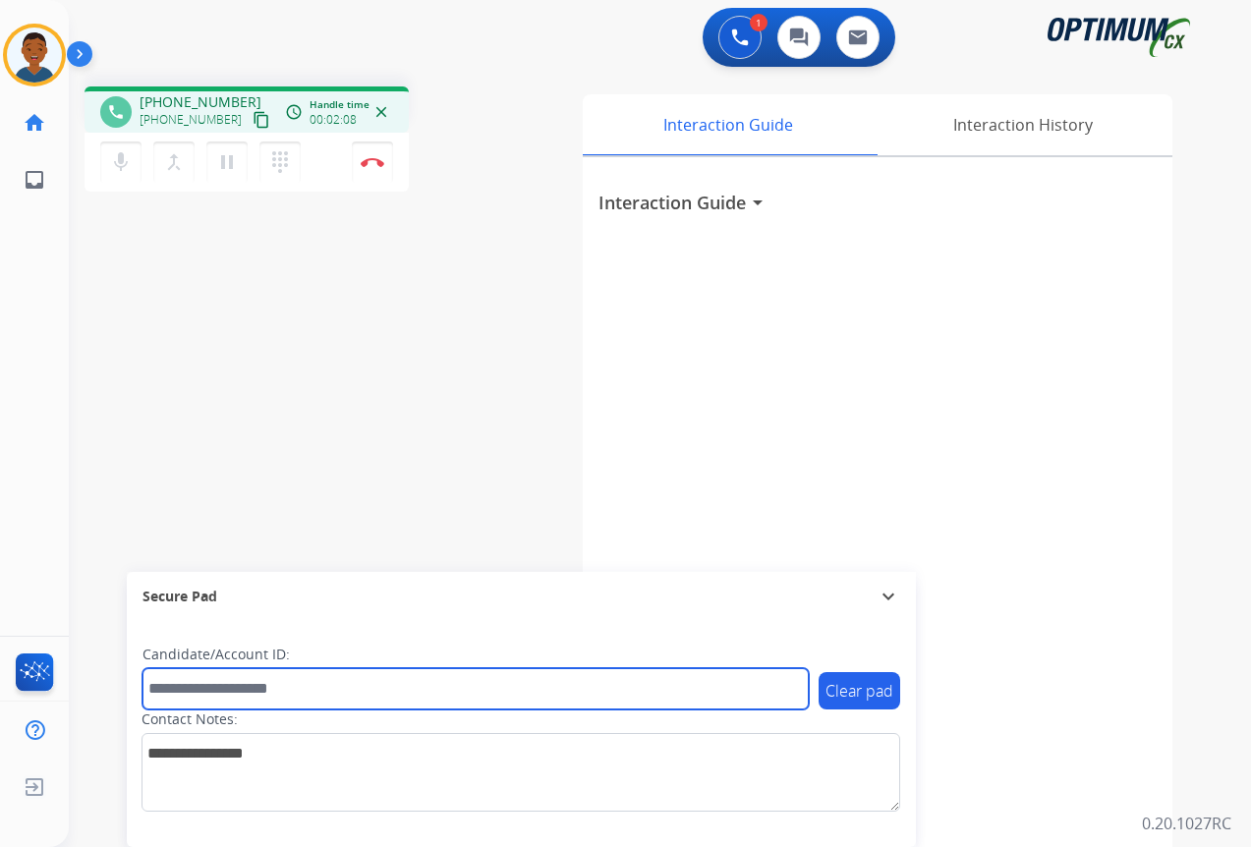
click at [187, 682] on input "text" at bounding box center [475, 688] width 666 height 41
paste input "*********"
type input "*********"
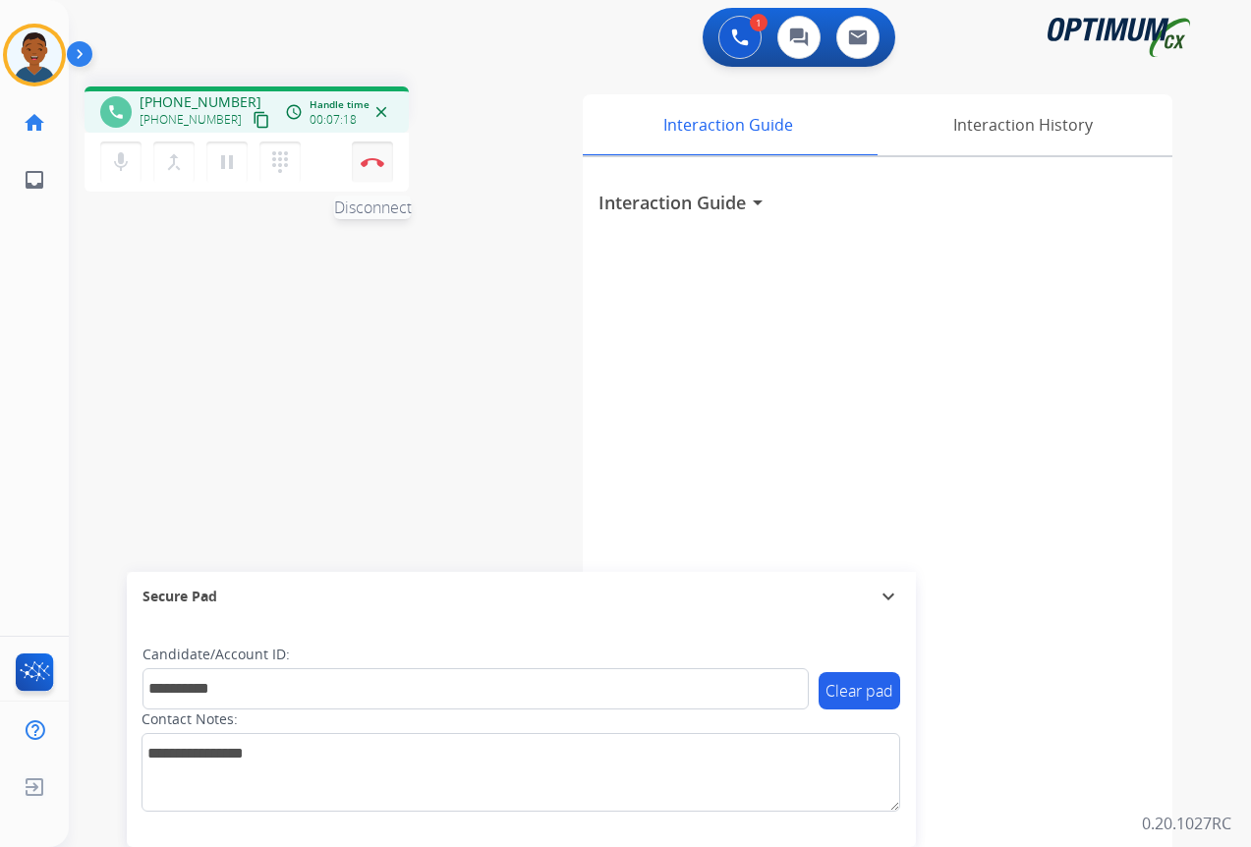
click at [366, 165] on img at bounding box center [373, 162] width 24 height 10
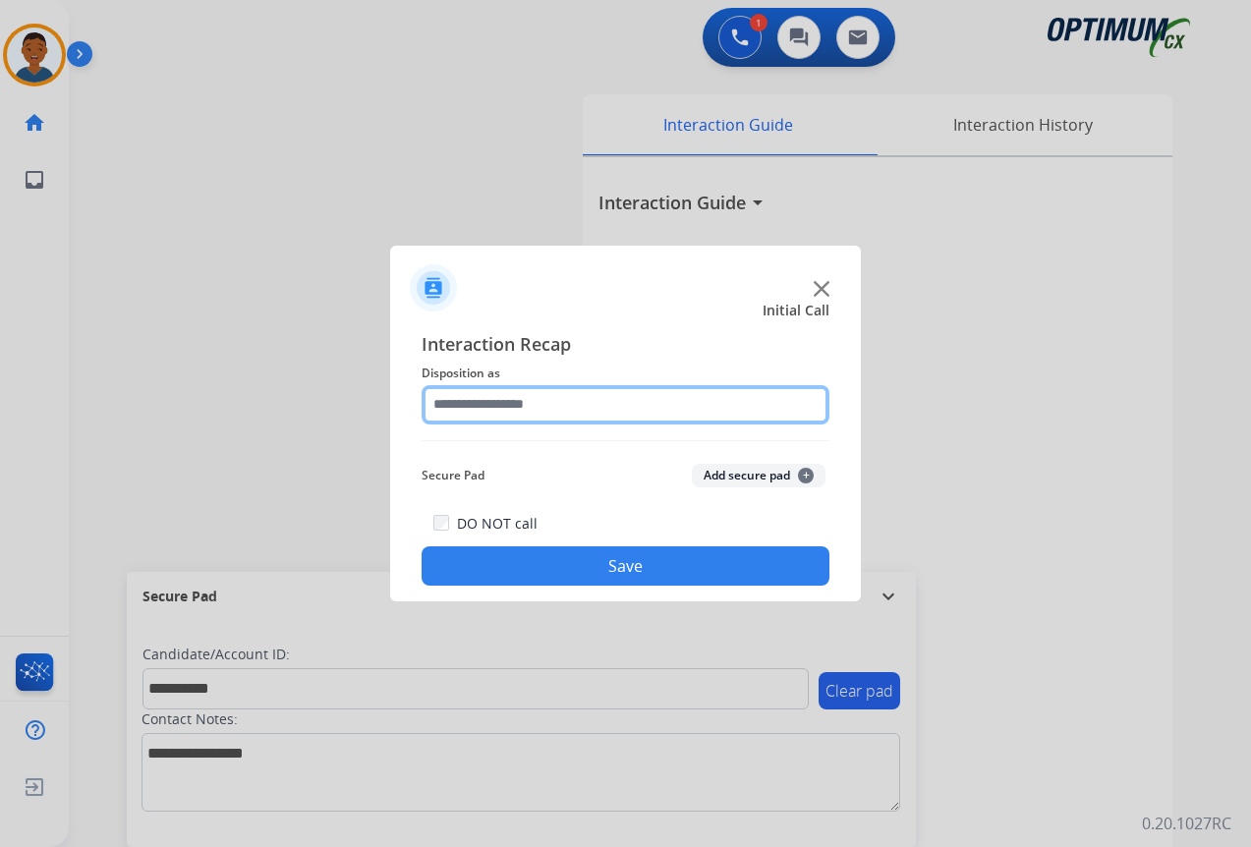
click at [457, 404] on input "text" at bounding box center [625, 404] width 408 height 39
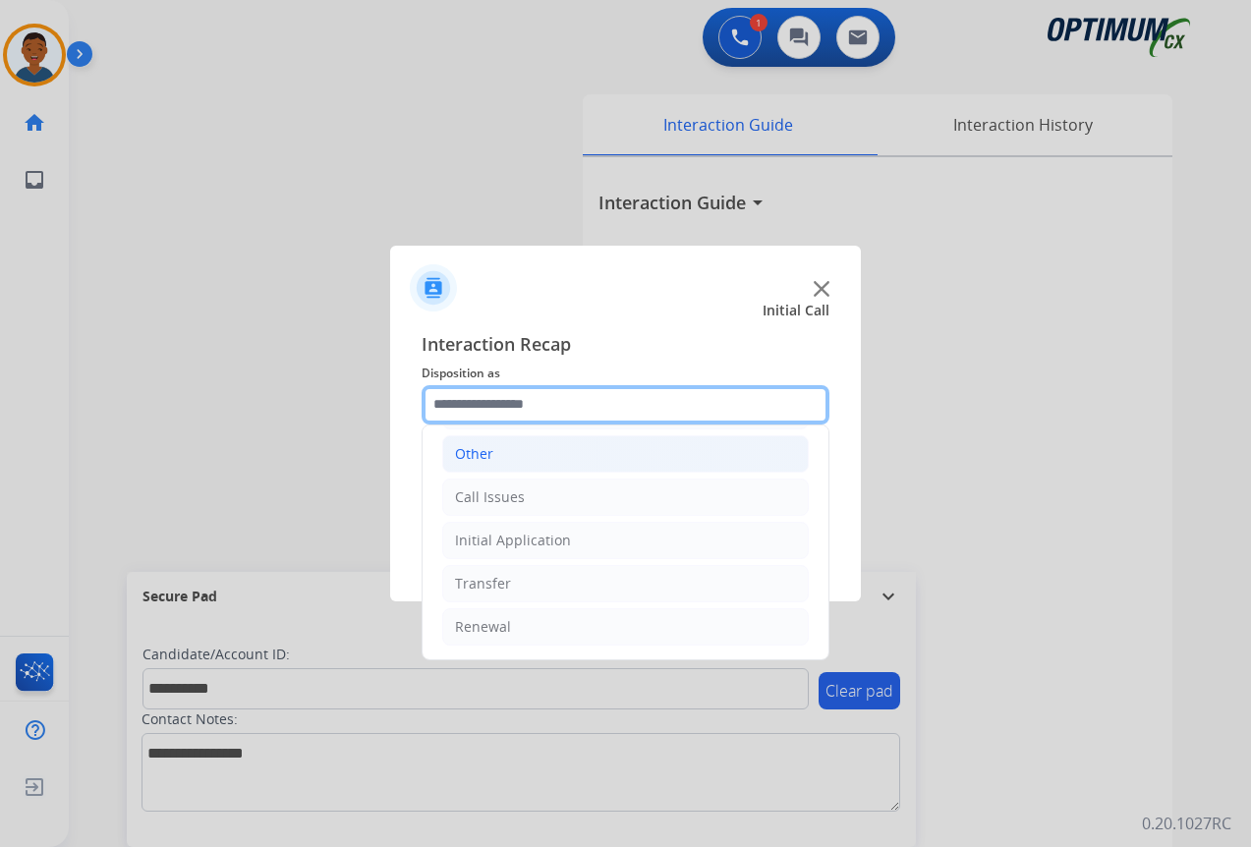
scroll to position [35, 0]
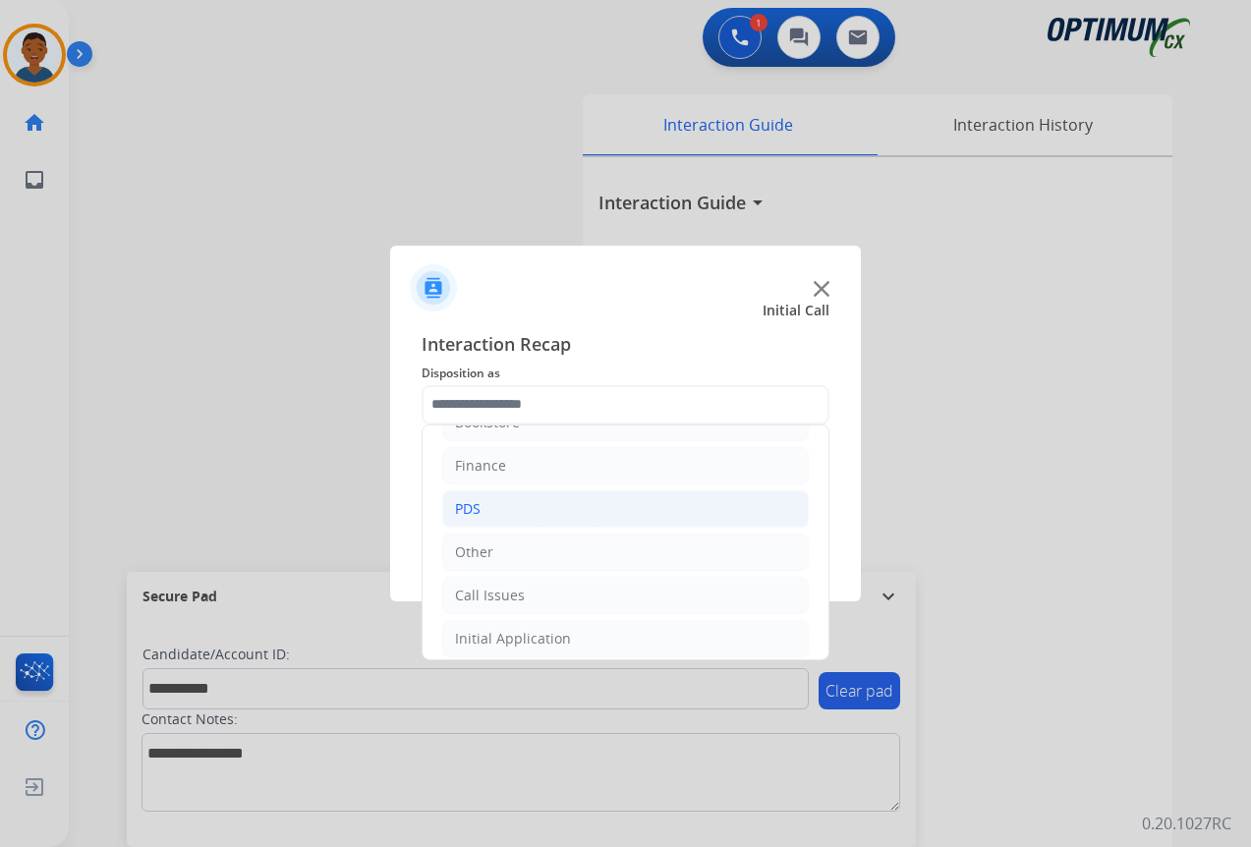
click at [460, 508] on div "PDS" at bounding box center [468, 509] width 26 height 20
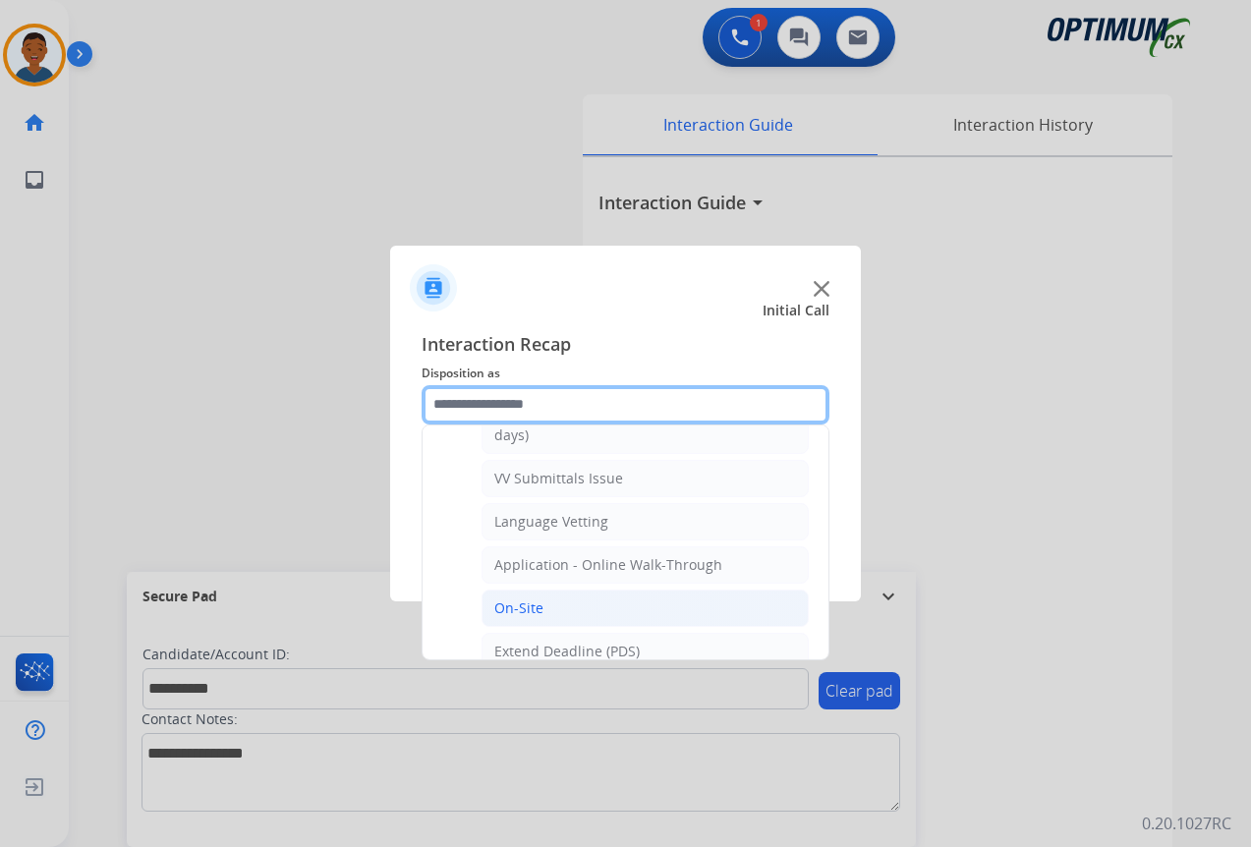
scroll to position [330, 0]
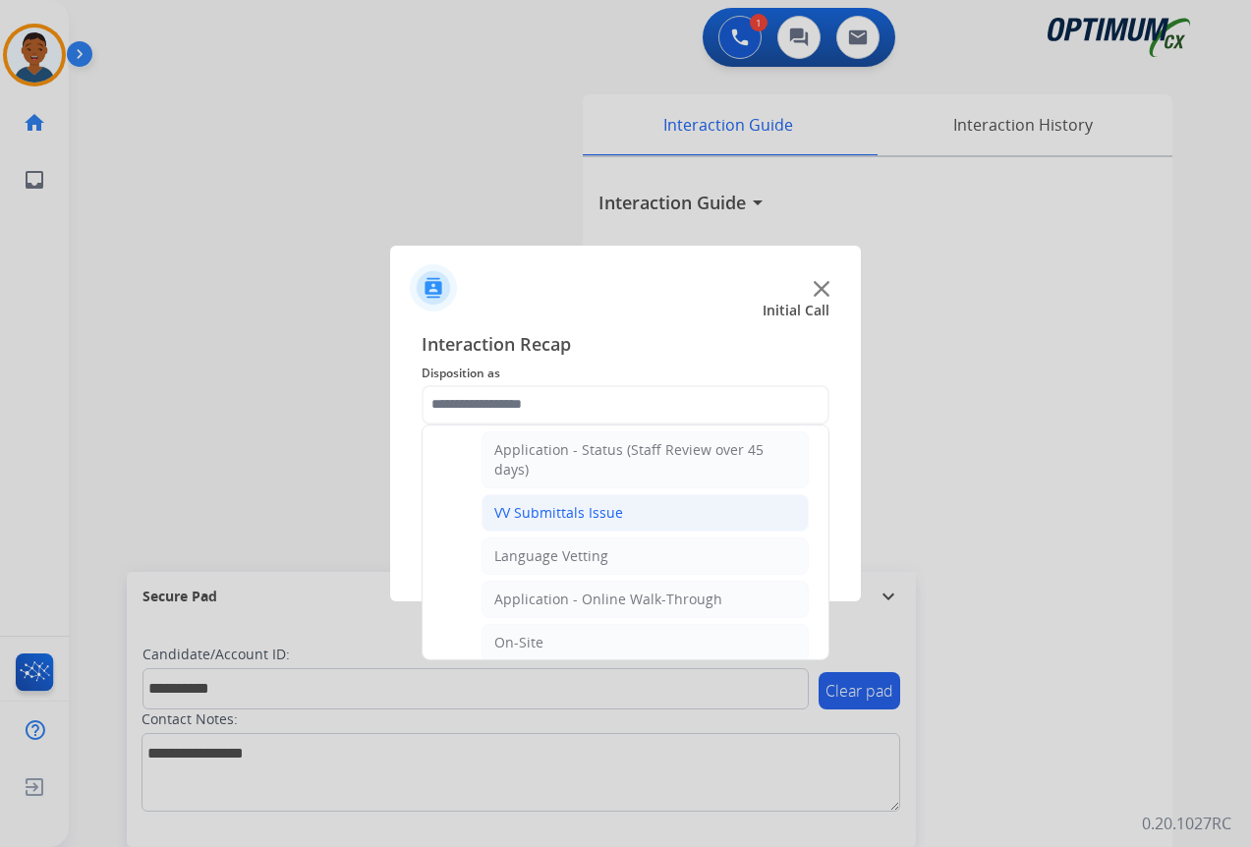
click at [511, 517] on div "VV Submittals Issue" at bounding box center [558, 513] width 129 height 20
type input "**********"
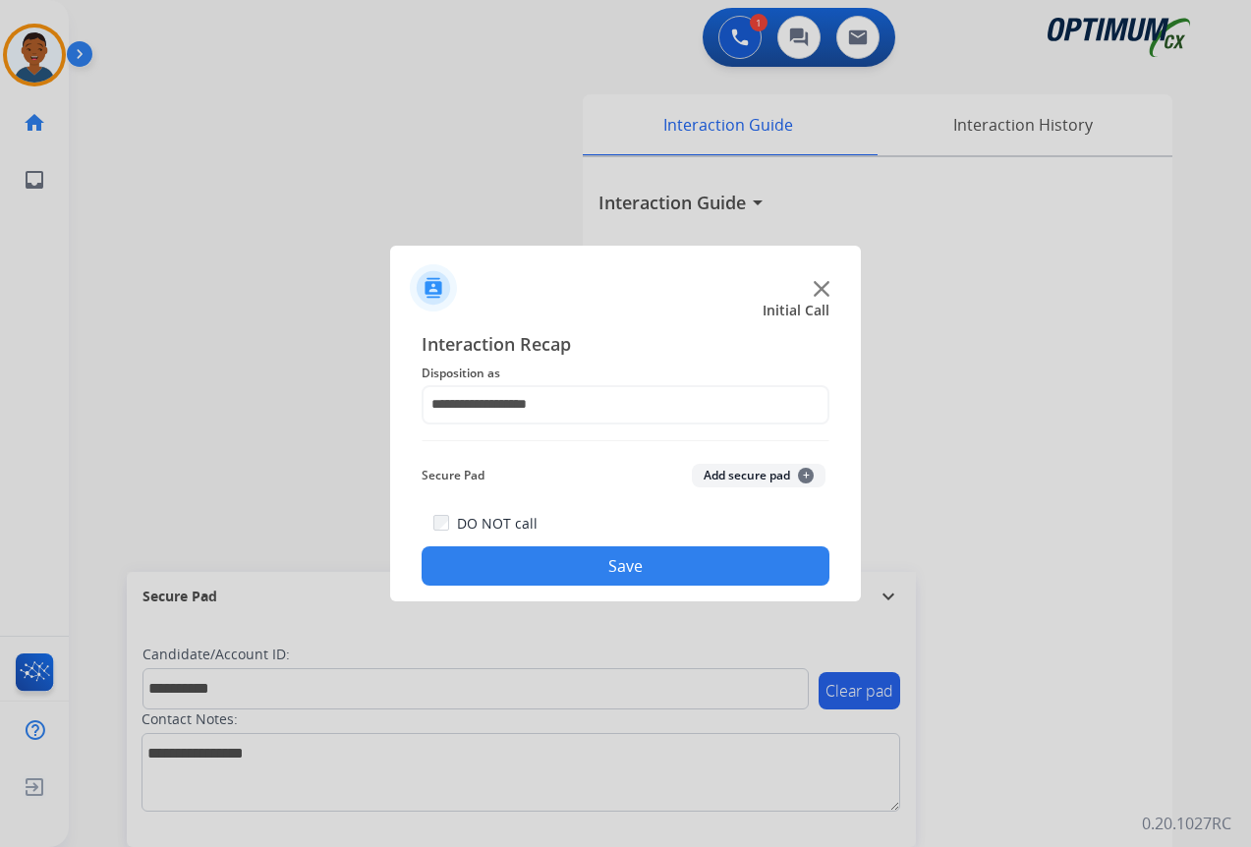
click at [724, 472] on button "Add secure pad +" at bounding box center [759, 476] width 134 height 24
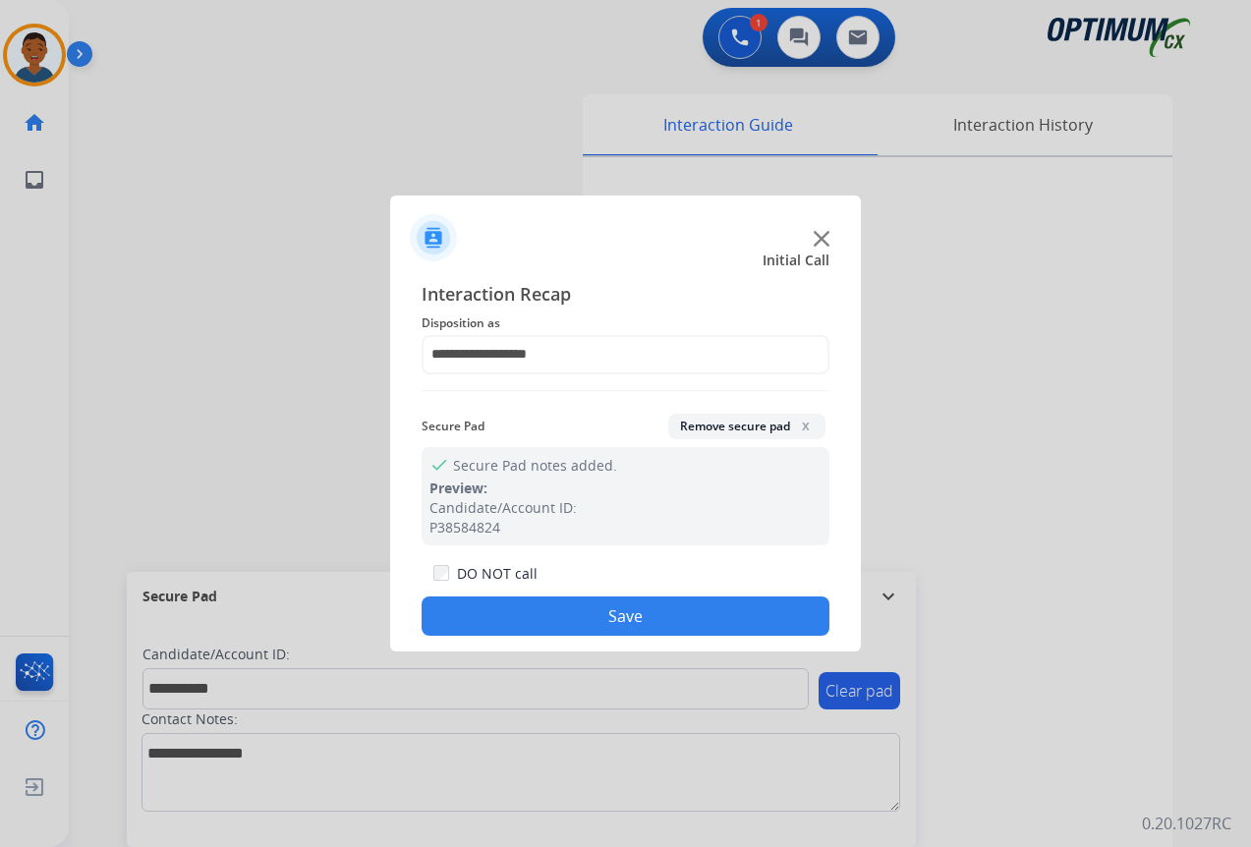
click at [604, 615] on button "Save" at bounding box center [625, 615] width 408 height 39
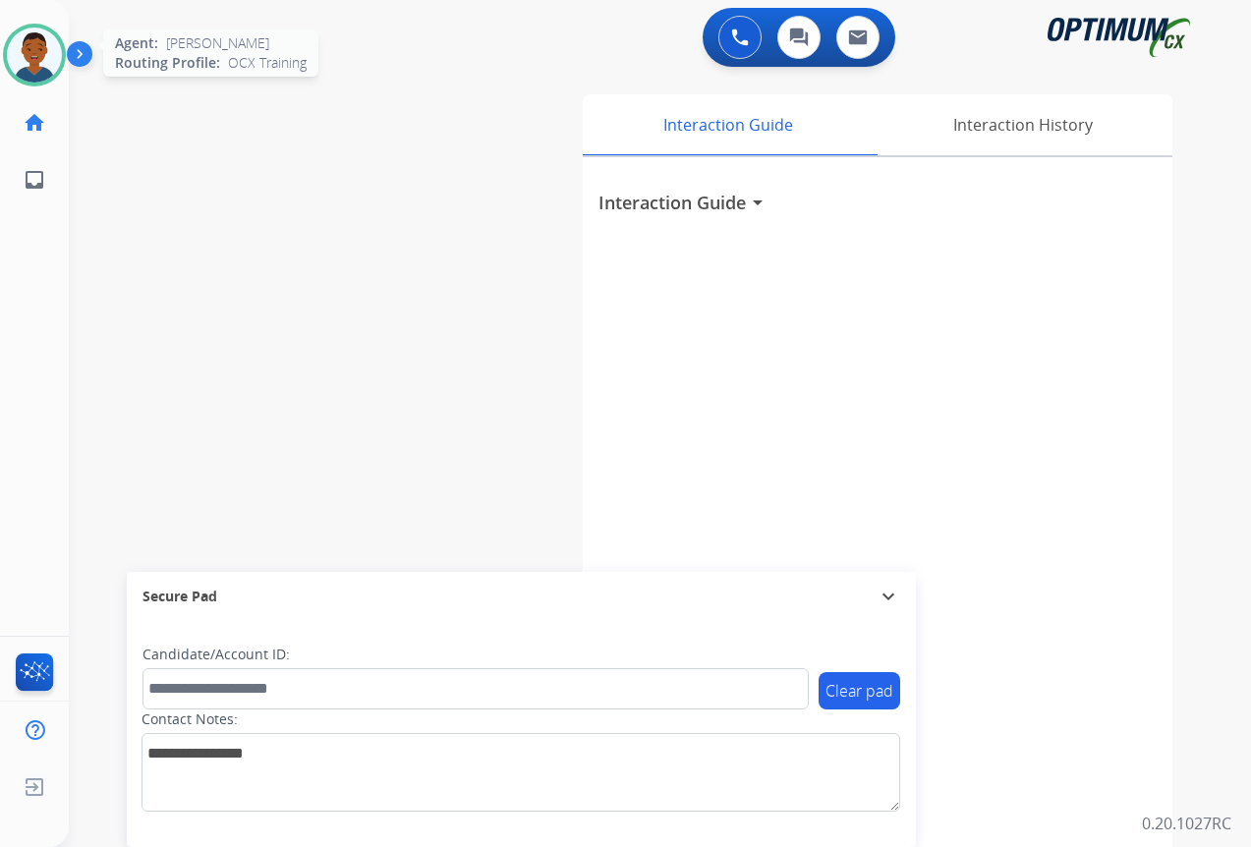
click at [32, 54] on img at bounding box center [34, 55] width 55 height 55
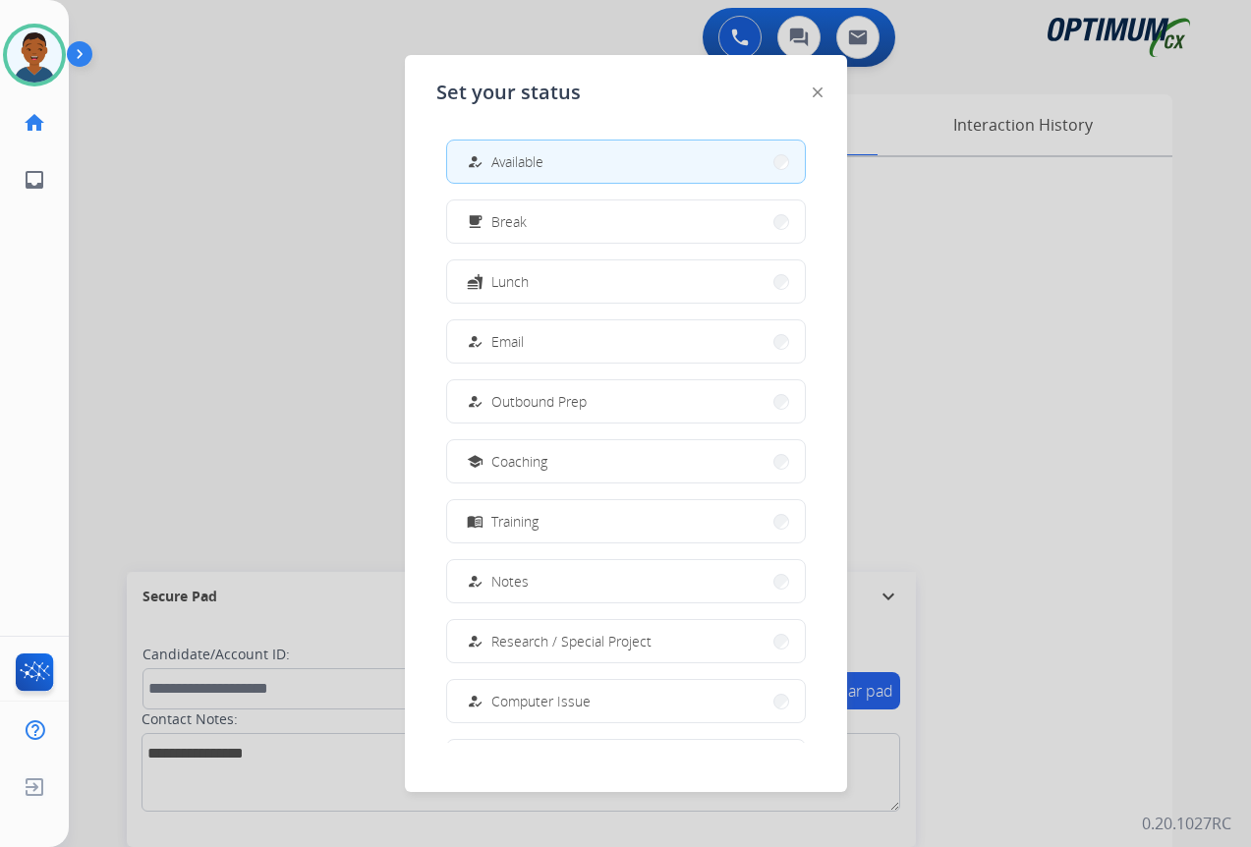
scroll to position [186, 0]
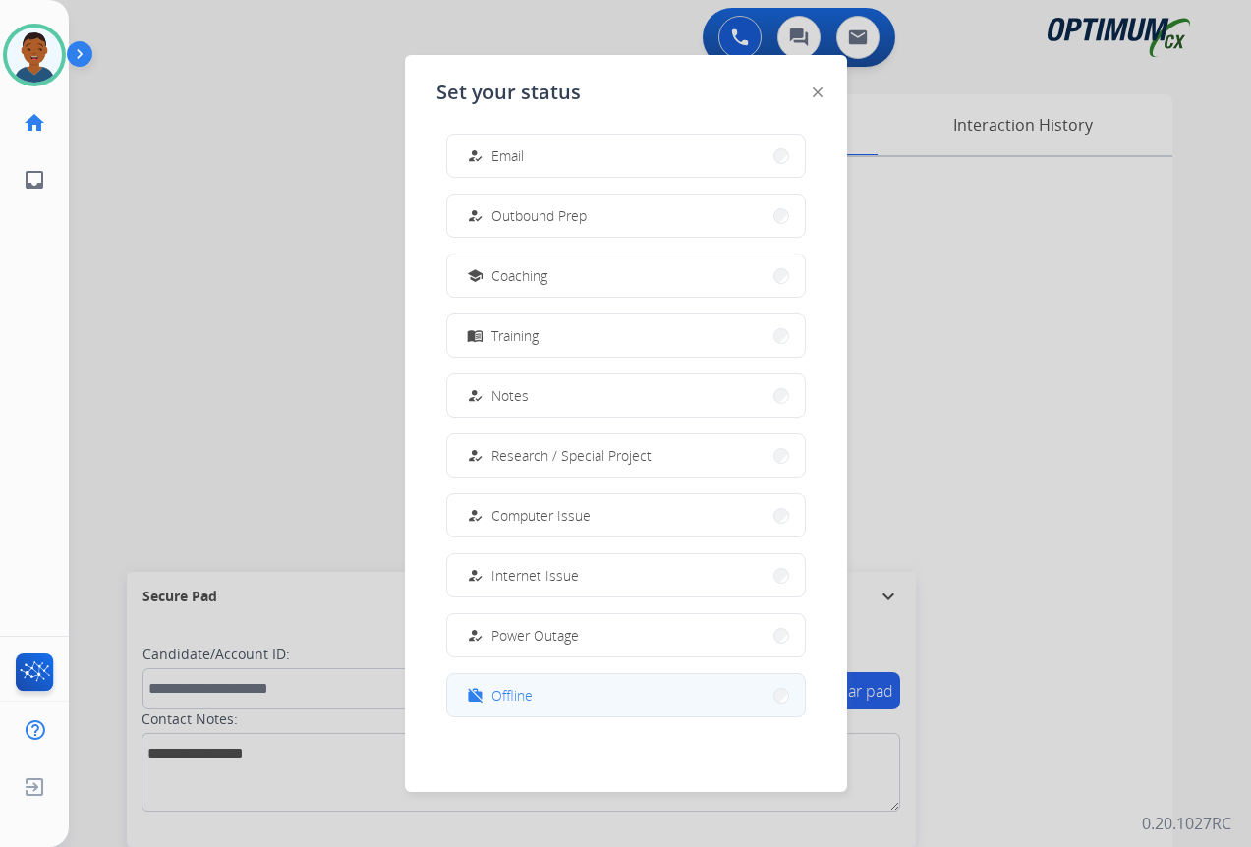
click at [521, 700] on span "Offline" at bounding box center [511, 695] width 41 height 21
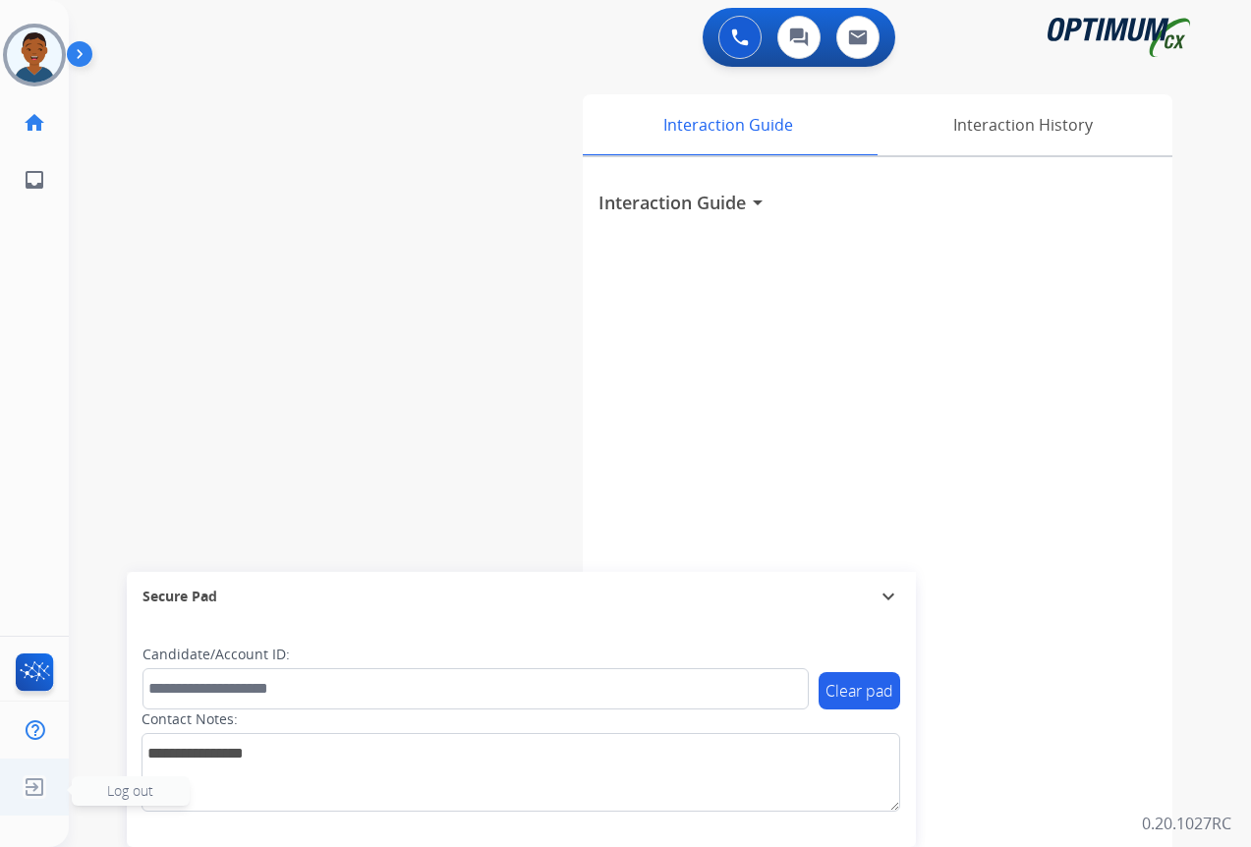
click at [125, 790] on span "Log out" at bounding box center [130, 790] width 46 height 19
